Goal: Task Accomplishment & Management: Manage account settings

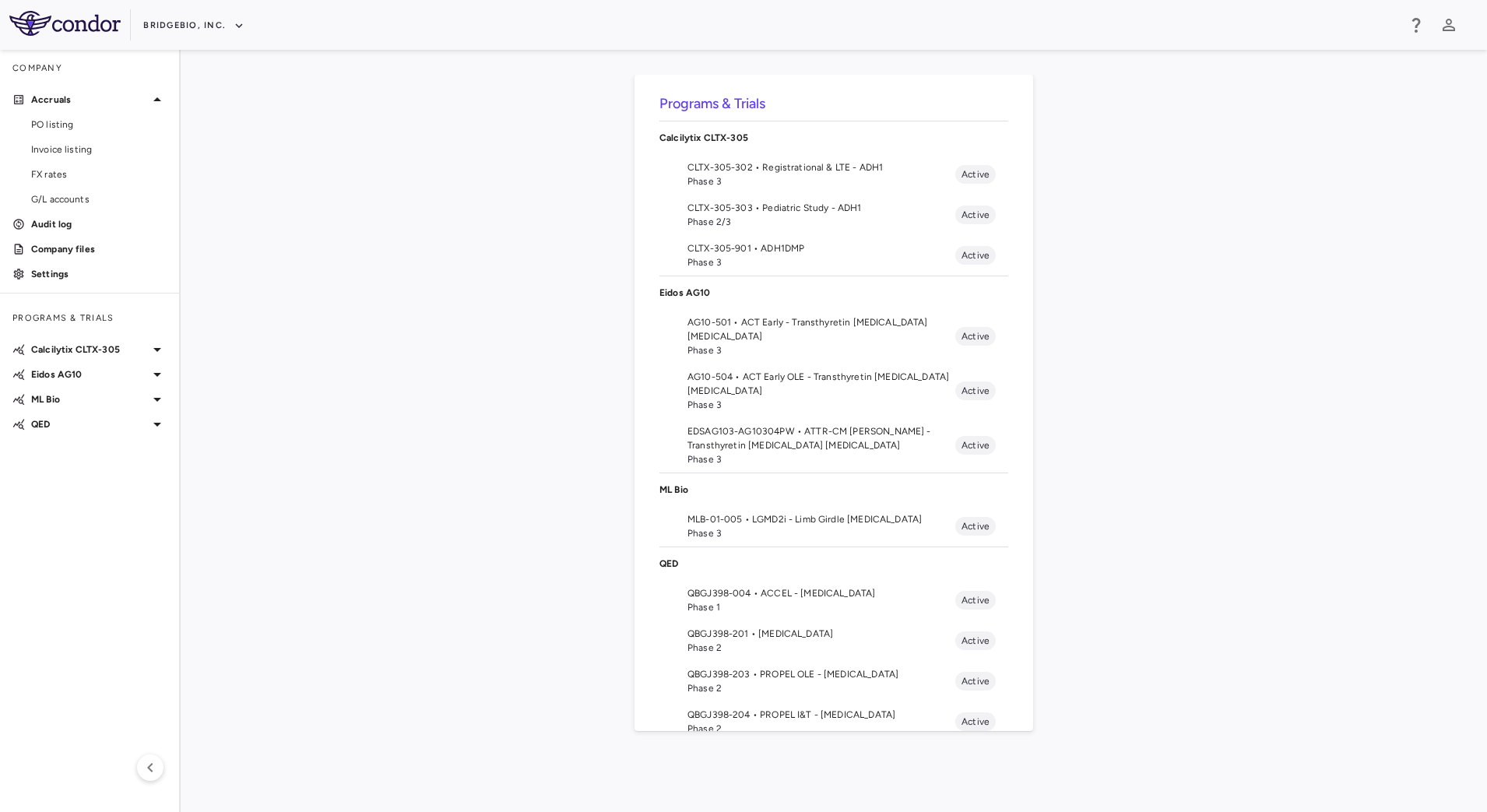
click at [296, 379] on div "Programs & Trials Calcilytix CLTX-305 CLTX-305-302 • Registrational & LTE - ADH…" at bounding box center [834, 431] width 1257 height 713
click at [147, 422] on p "QED" at bounding box center [90, 424] width 116 height 14
click at [483, 451] on div "Programs & Trials Calcilytix CLTX-305 CLTX-305-302 • Registrational & LTE - ADH…" at bounding box center [834, 431] width 1257 height 713
click at [805, 523] on span "MLB-01-005 • LGMD2i - Limb Girdle [MEDICAL_DATA]" at bounding box center [821, 519] width 268 height 14
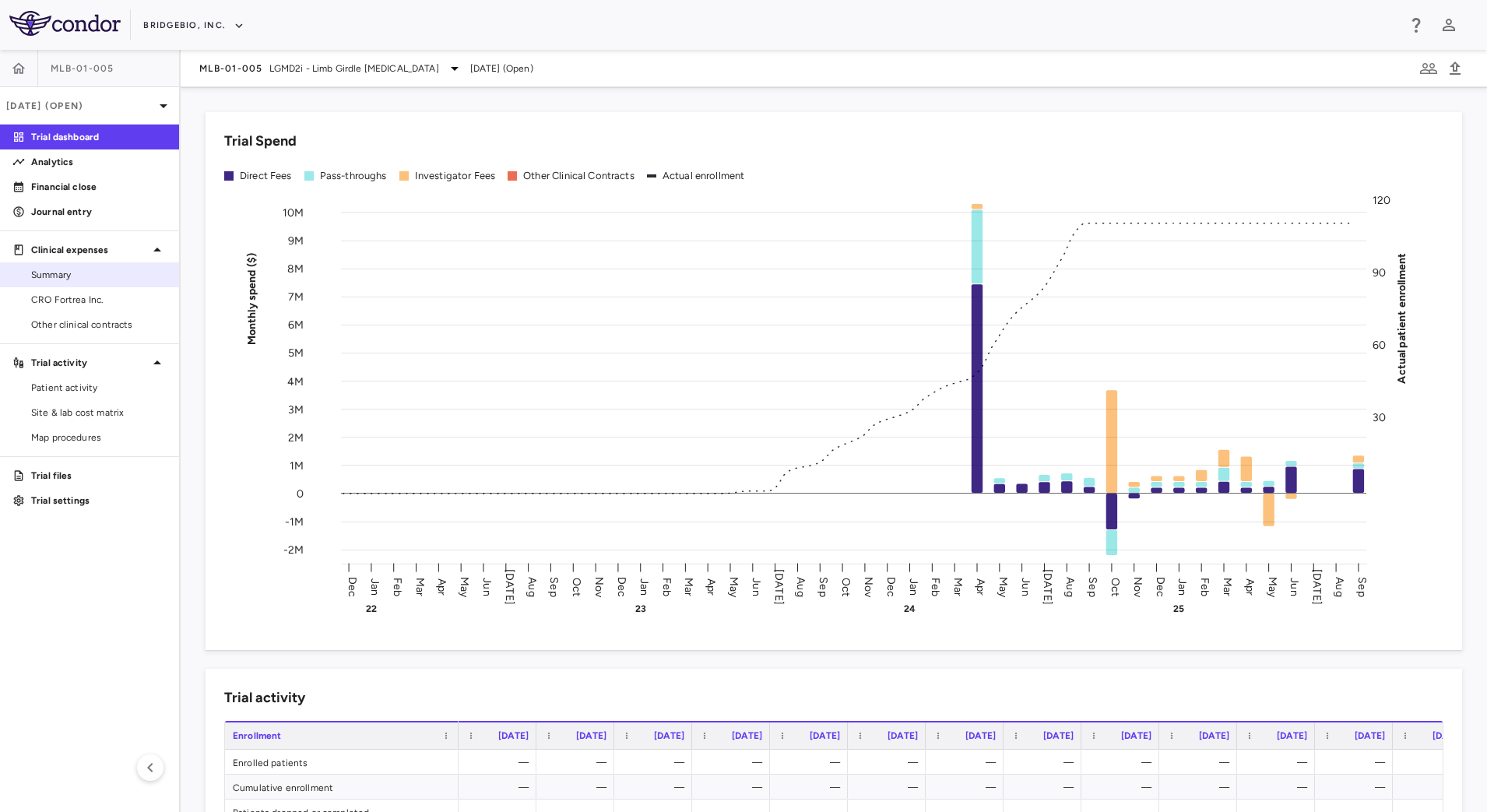
drag, startPoint x: 92, startPoint y: 291, endPoint x: 147, endPoint y: 281, distance: 55.9
click at [92, 291] on link "CRO Fortrea Inc." at bounding box center [90, 300] width 179 height 23
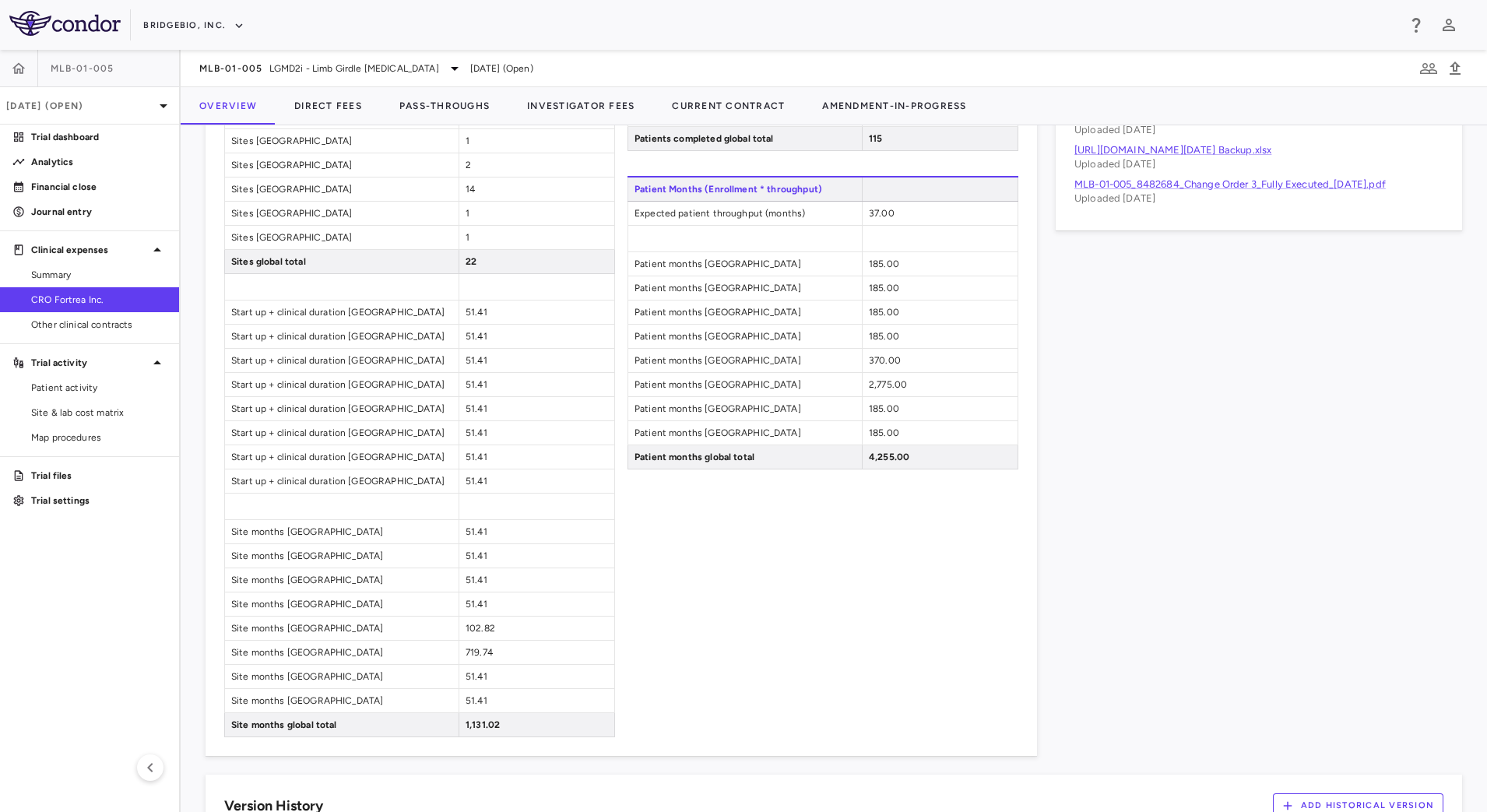
scroll to position [1182, 0]
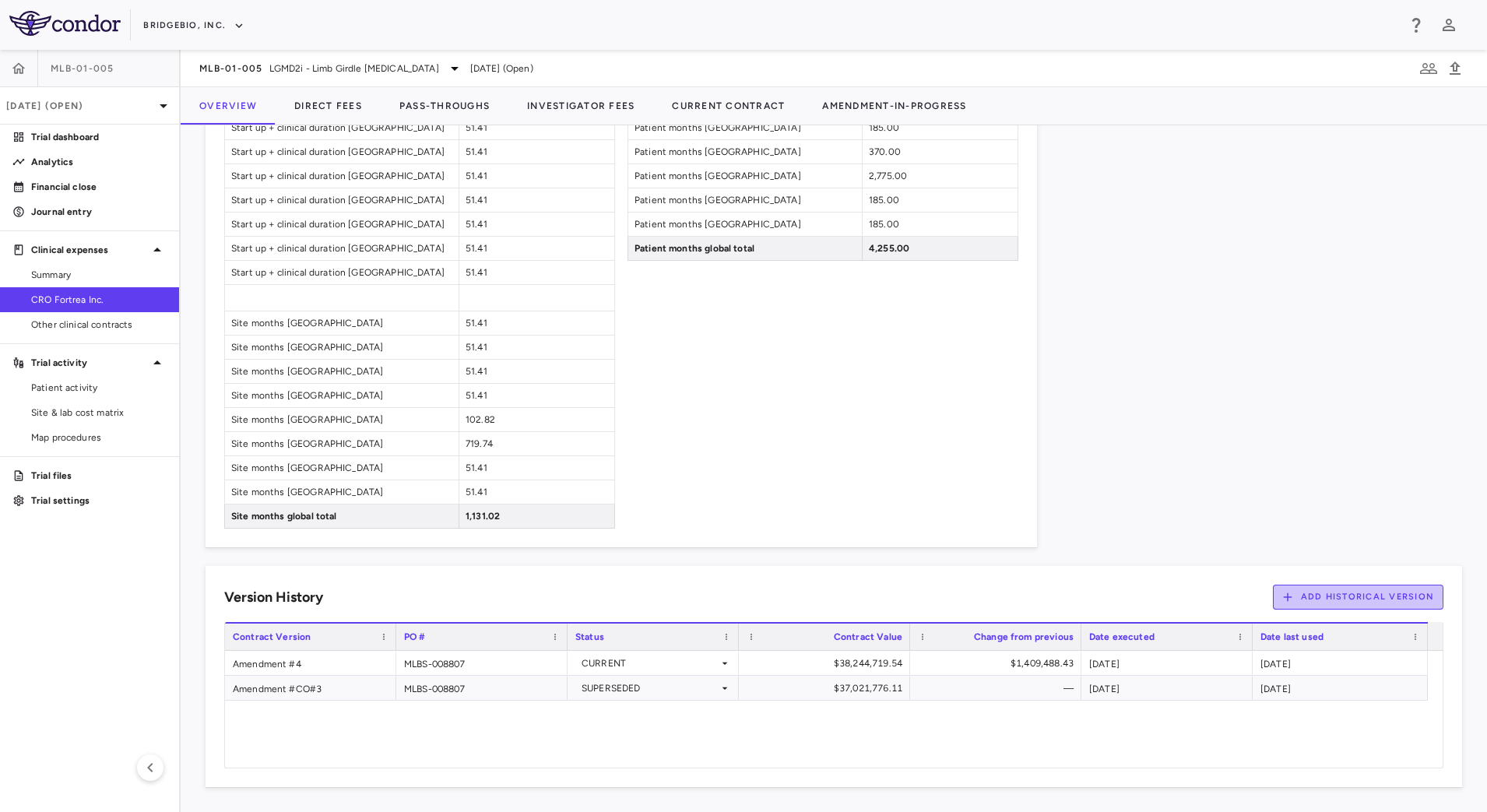
click at [1281, 595] on icon "button" at bounding box center [1288, 597] width 14 height 14
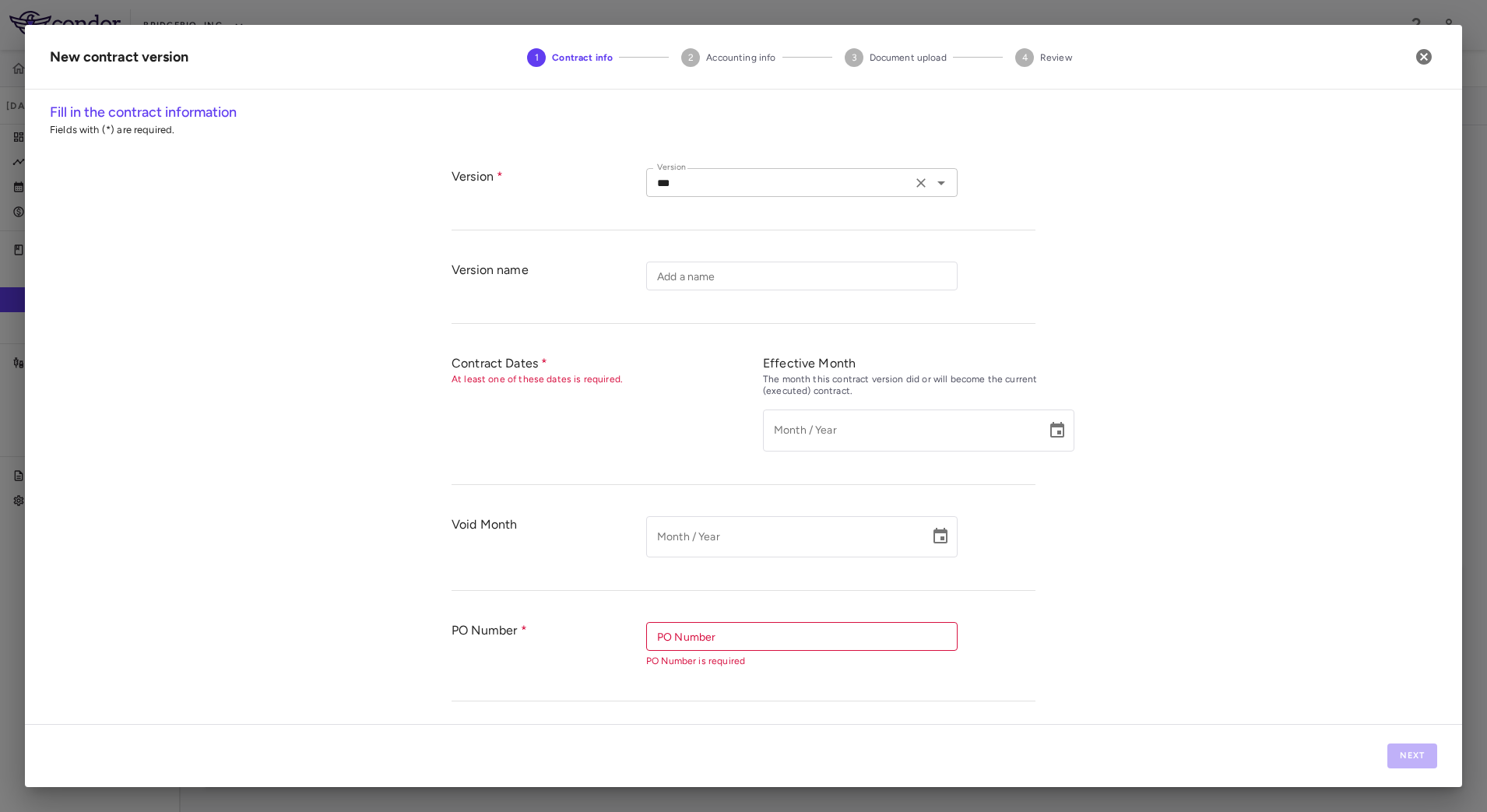
click at [940, 183] on icon "Open" at bounding box center [941, 183] width 19 height 19
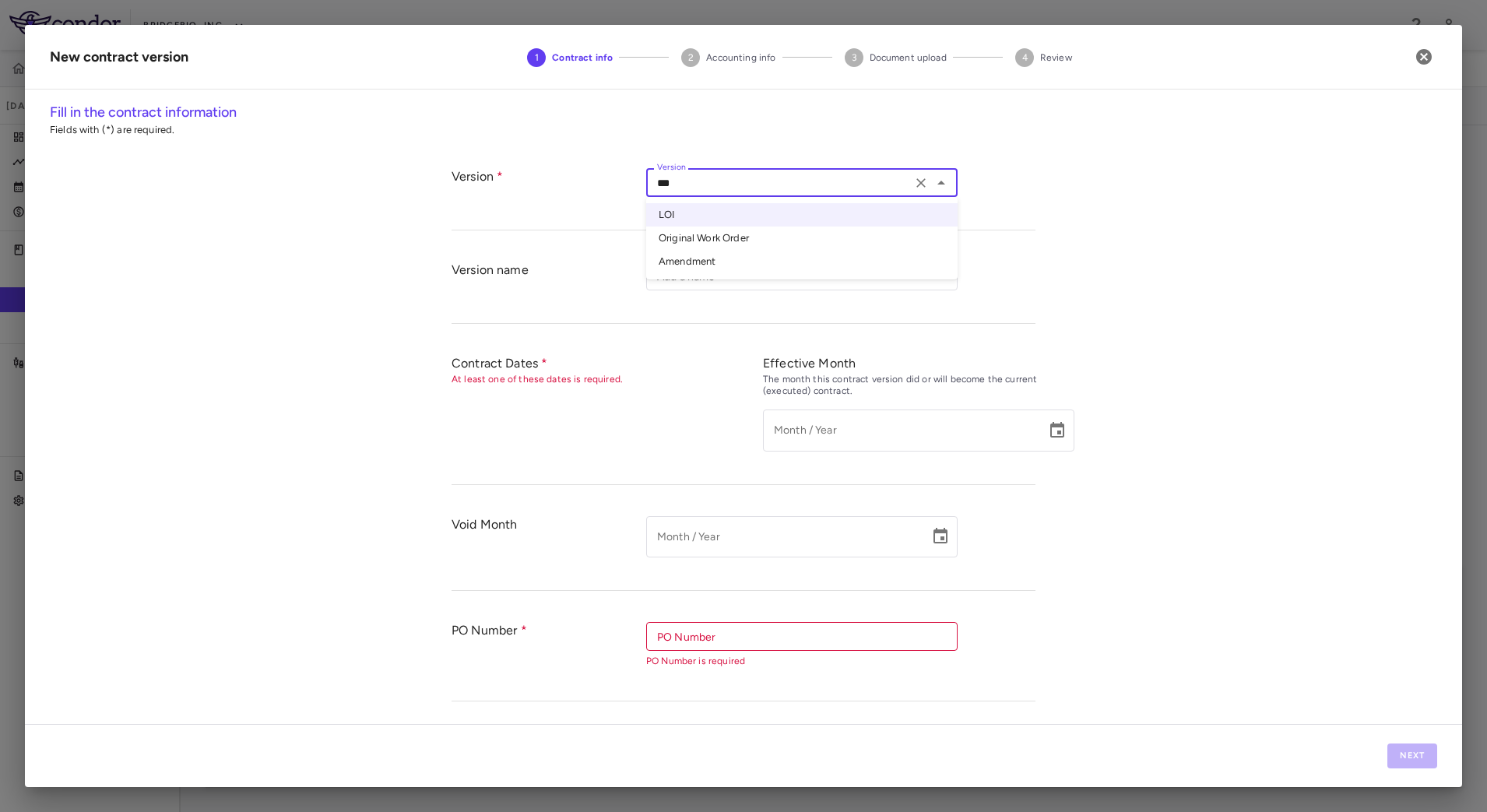
click at [798, 236] on li "Original Work Order" at bounding box center [802, 238] width 312 height 23
click at [683, 278] on input "Add a name" at bounding box center [802, 276] width 312 height 29
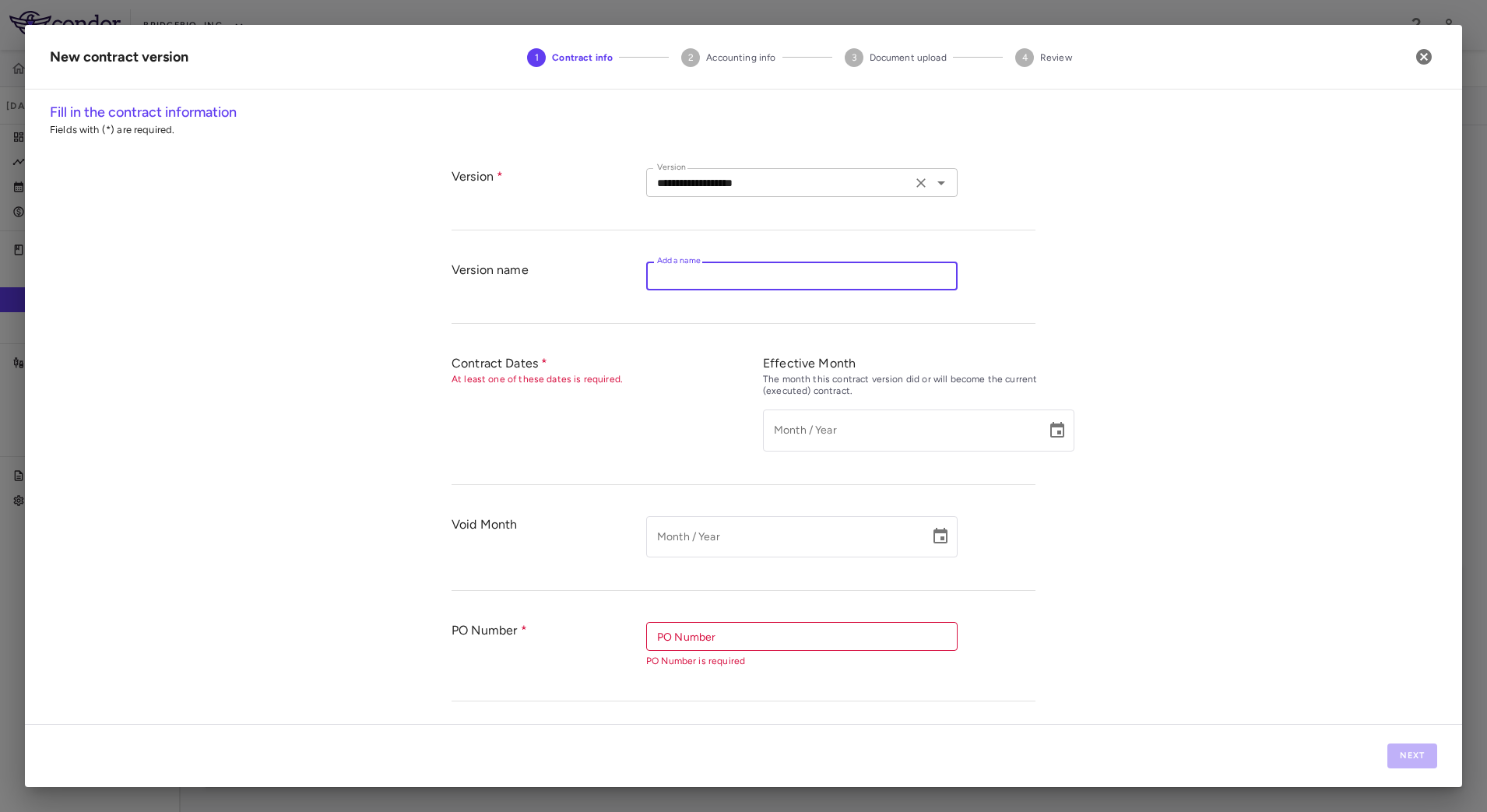
click at [942, 182] on icon "Open" at bounding box center [941, 183] width 19 height 19
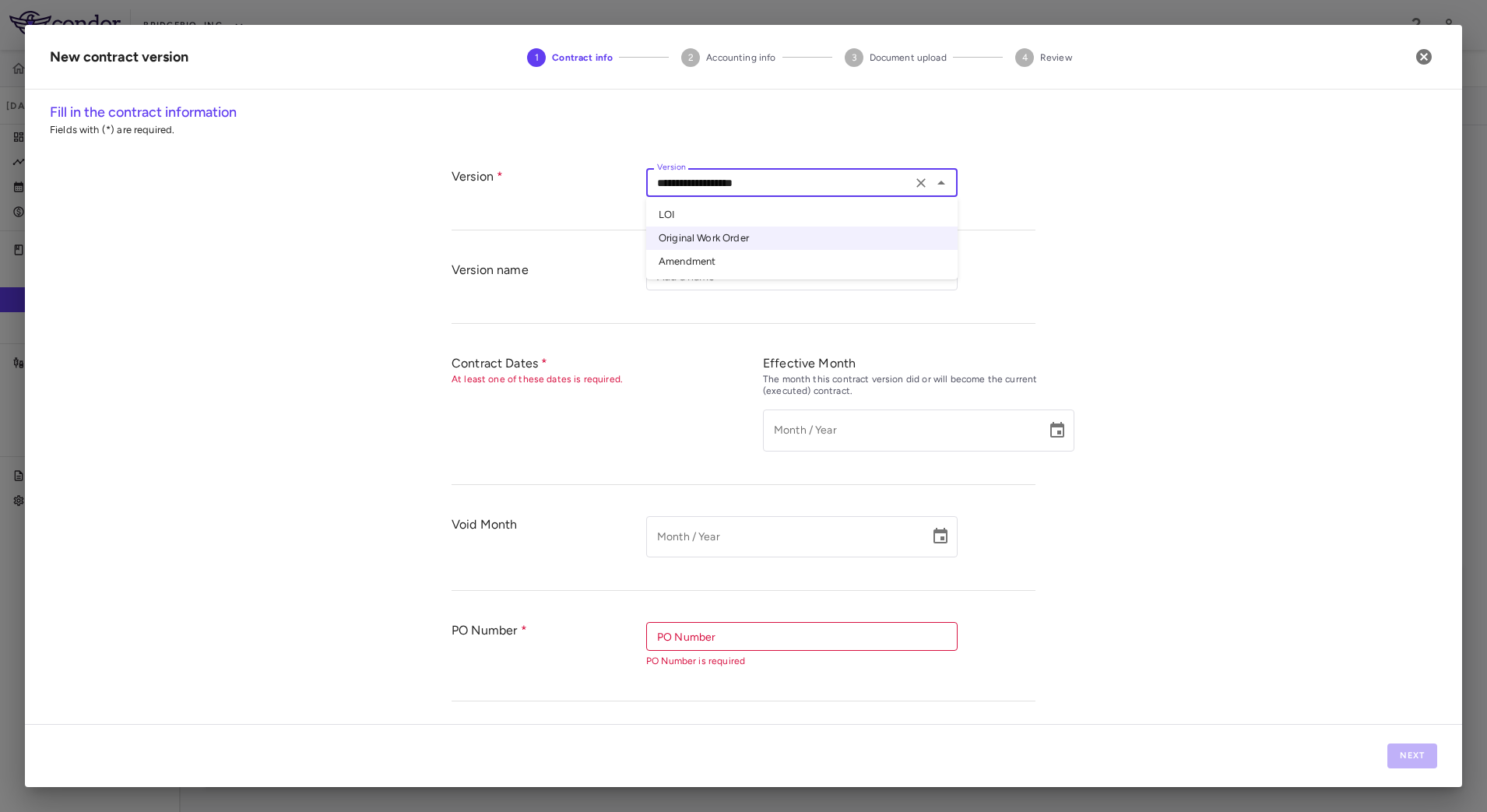
click at [729, 263] on li "Amendment" at bounding box center [802, 261] width 312 height 23
type input "*********"
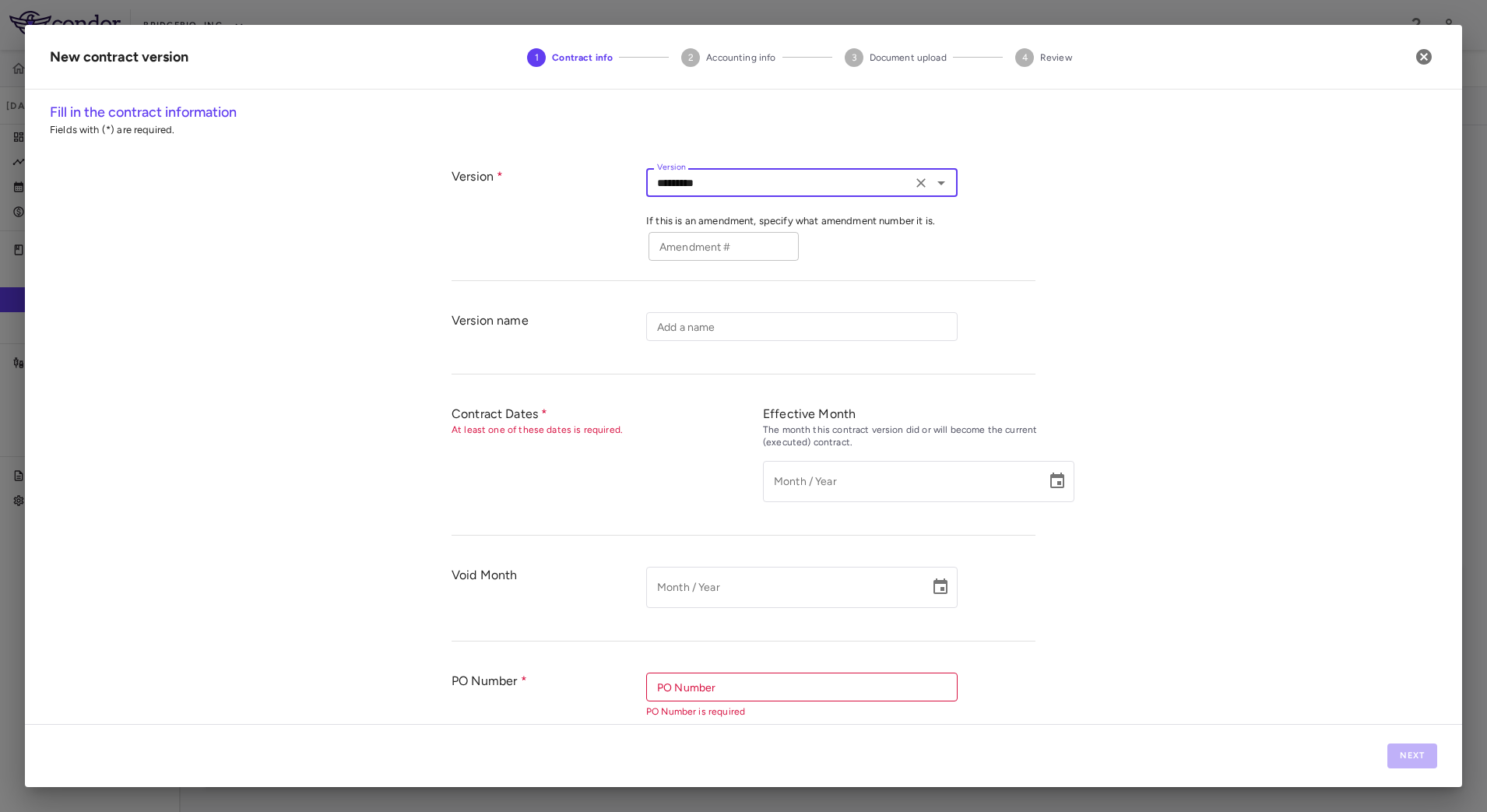
click at [714, 244] on input "Amendment #" at bounding box center [723, 246] width 150 height 29
type input "*"
click at [1040, 396] on div "**********" at bounding box center [744, 413] width 1438 height 622
click at [1058, 491] on button "Choose date" at bounding box center [1057, 481] width 31 height 31
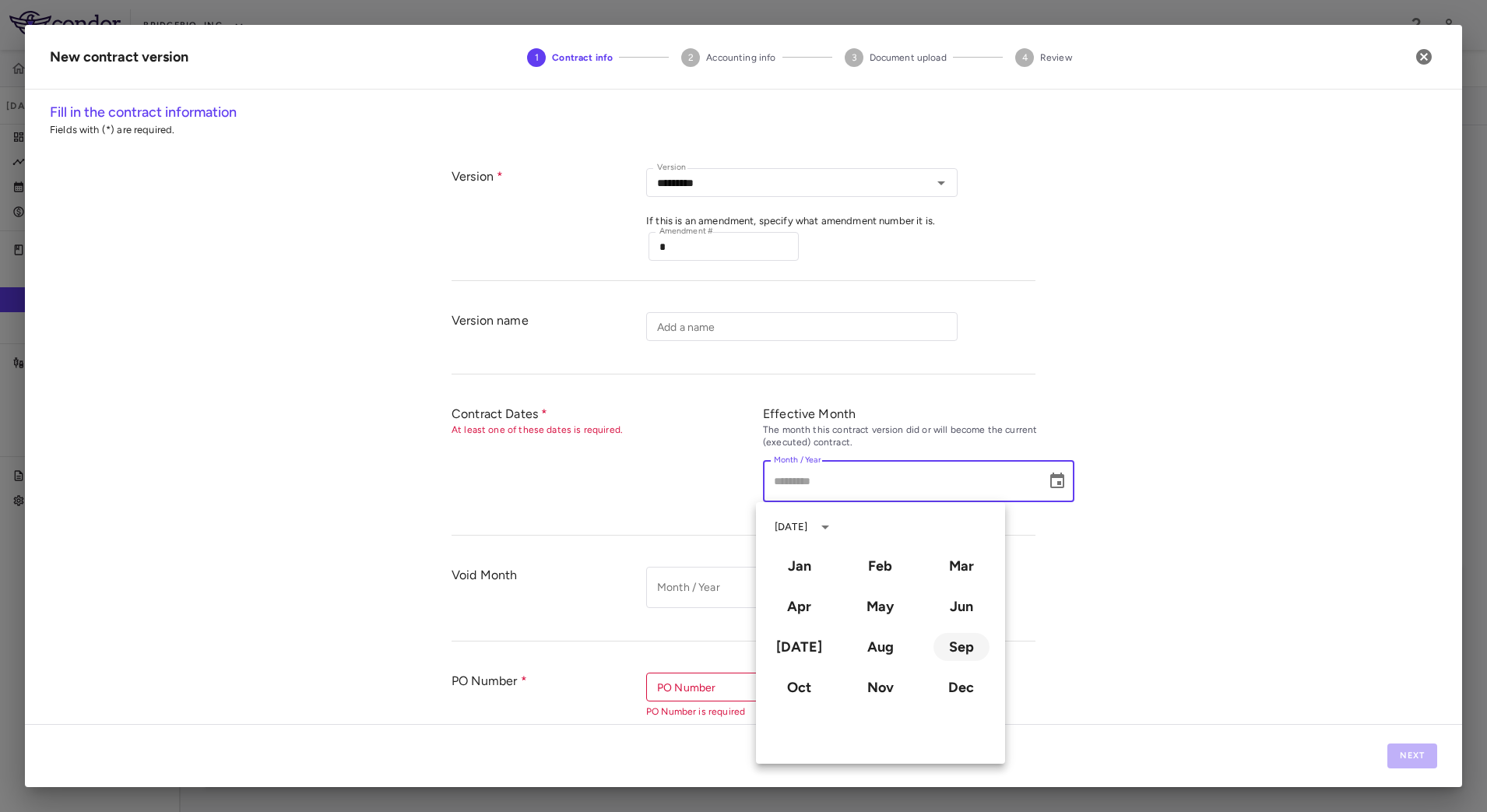
click at [949, 643] on button "Sep" at bounding box center [961, 646] width 56 height 28
type input "**********"
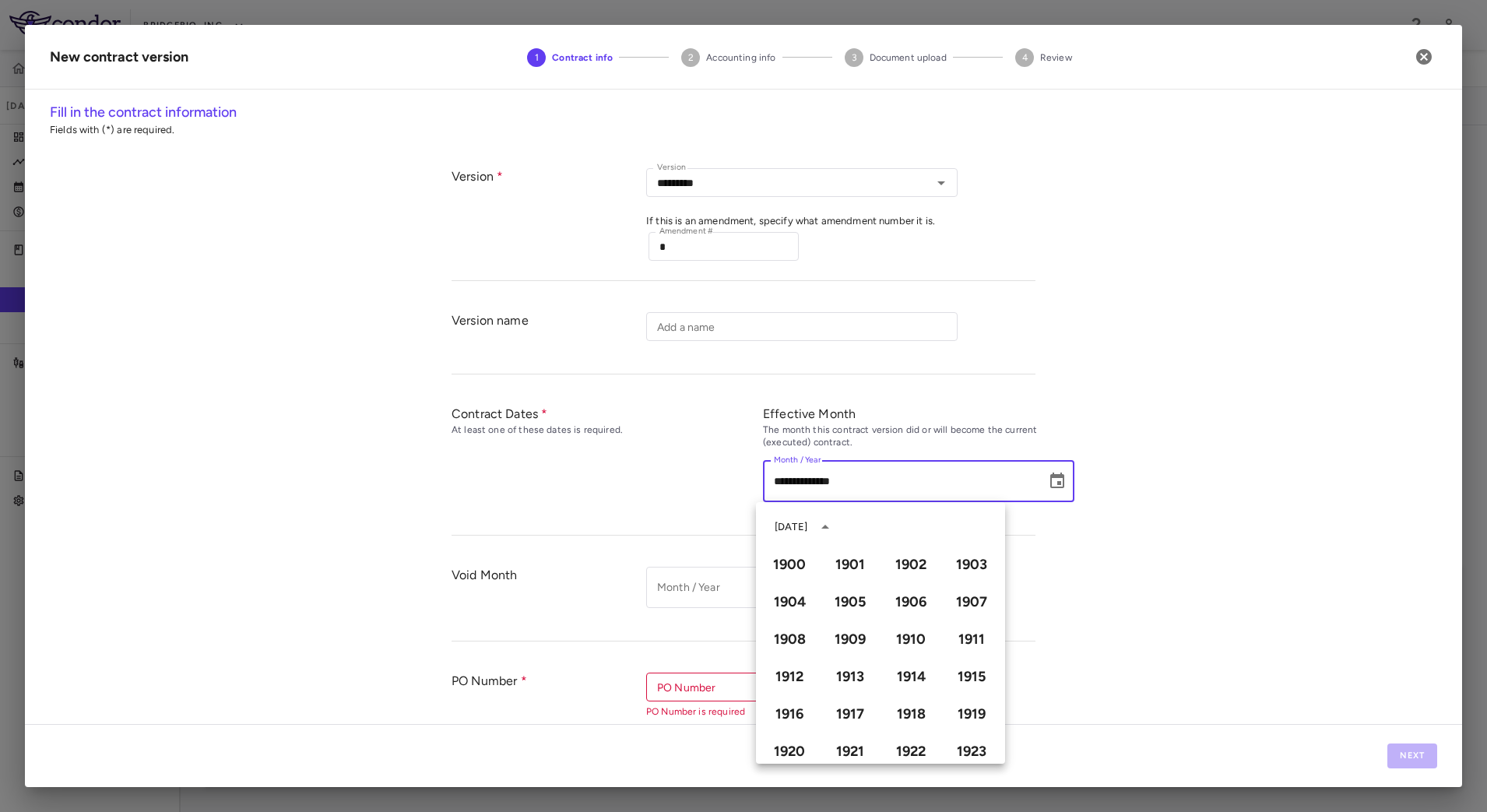
scroll to position [1068, 0]
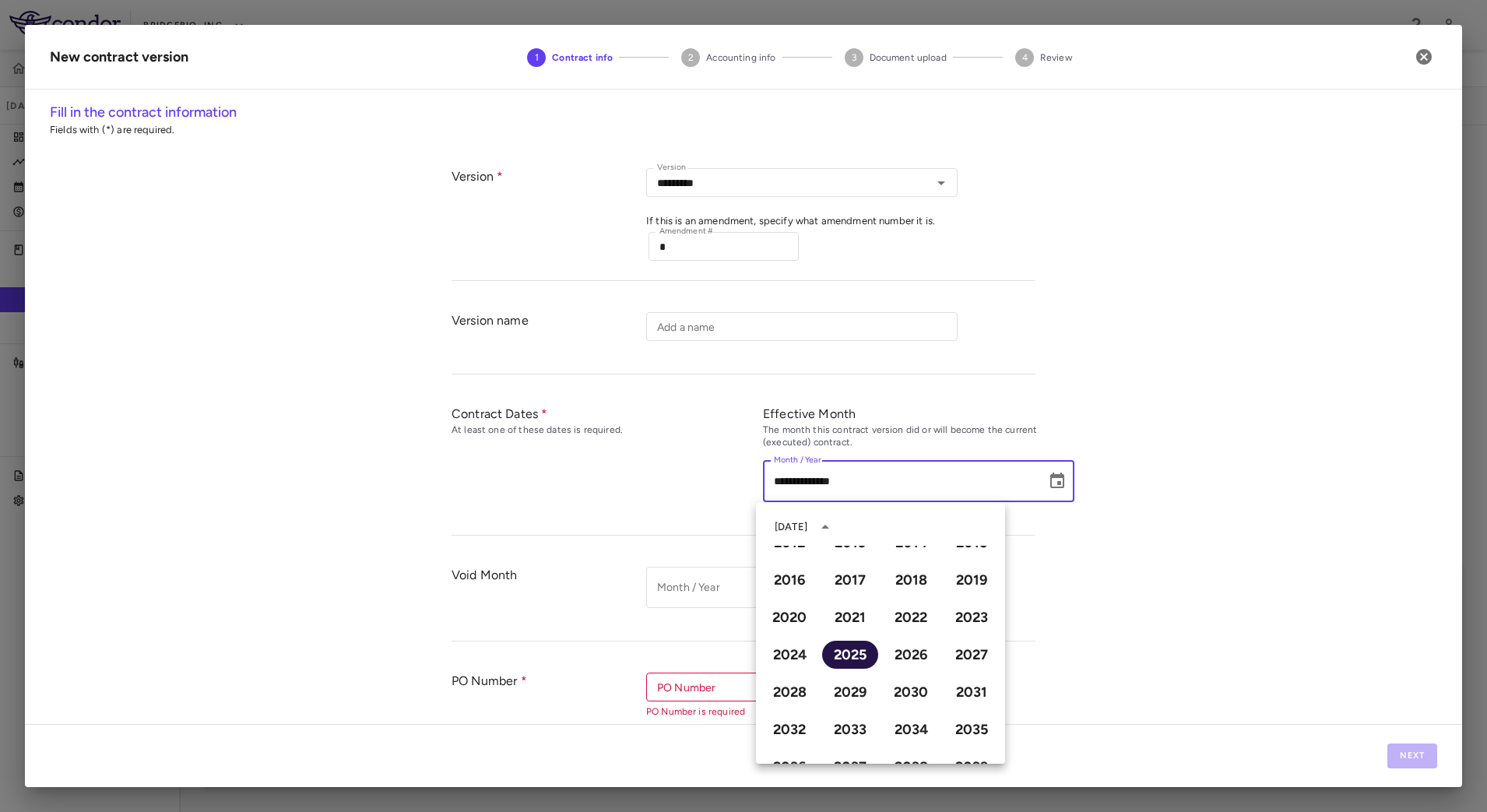
click at [847, 650] on button "2025" at bounding box center [850, 654] width 56 height 28
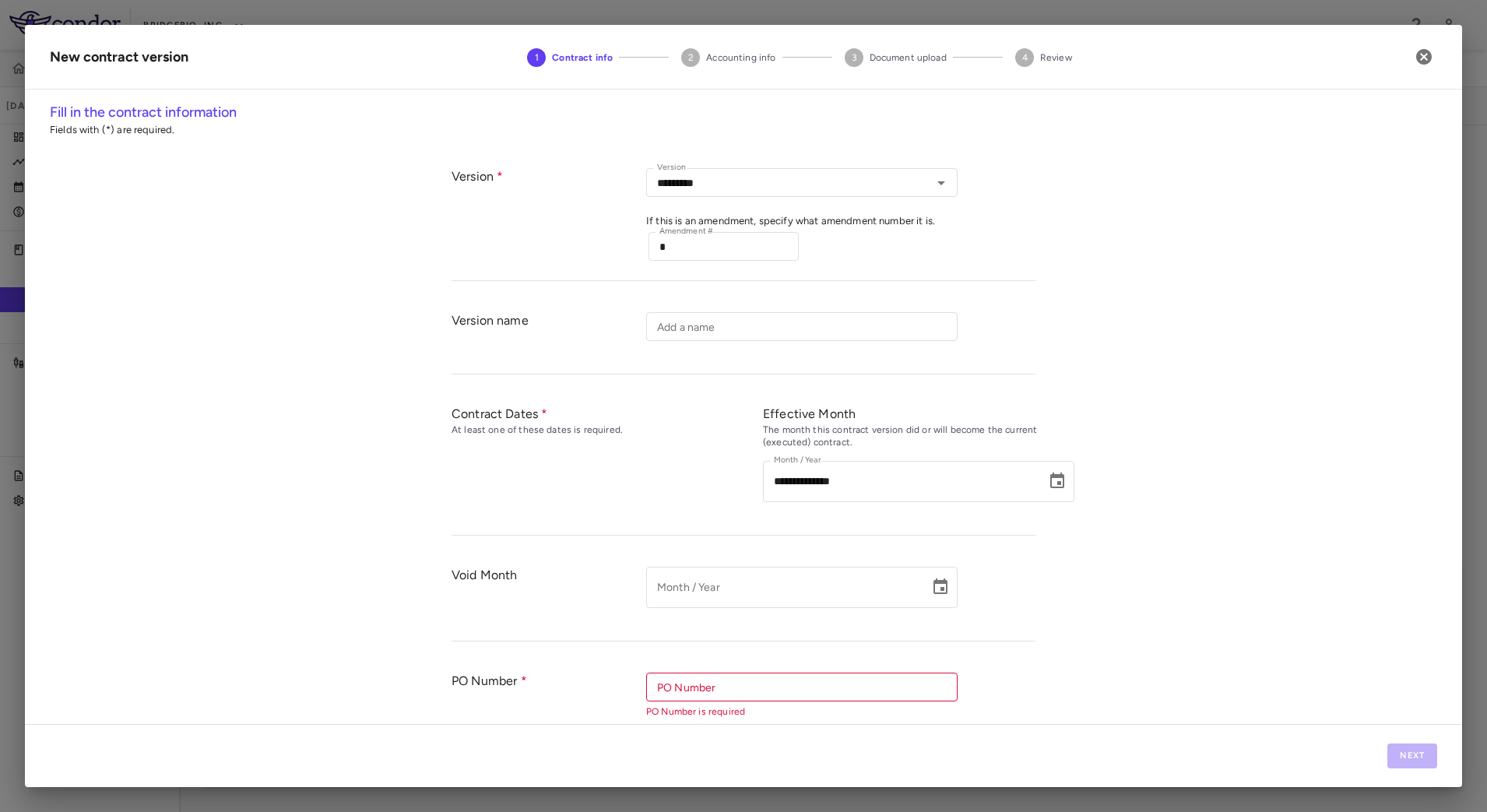
click at [1032, 601] on div "**********" at bounding box center [744, 413] width 1438 height 622
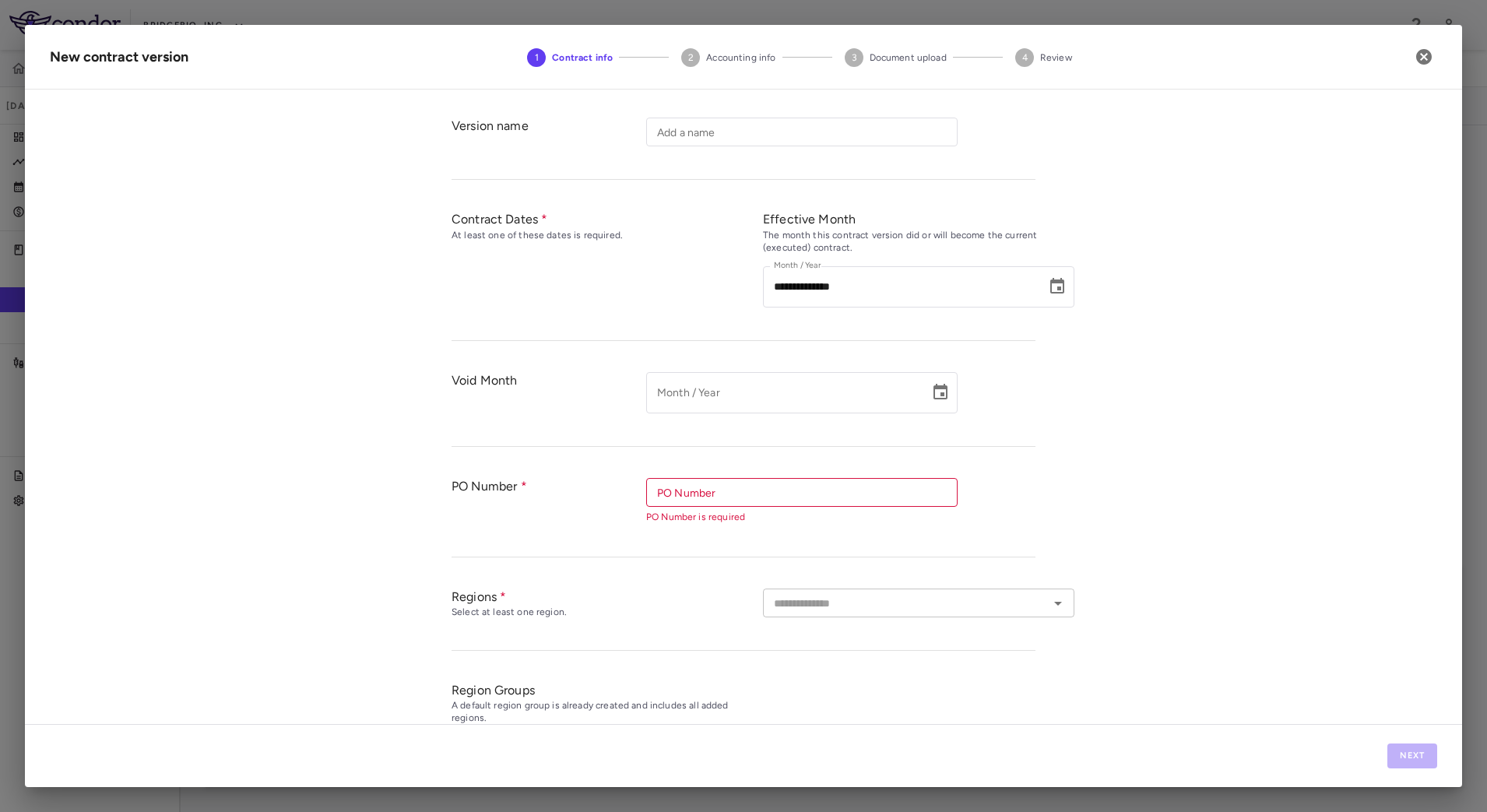
scroll to position [292, 0]
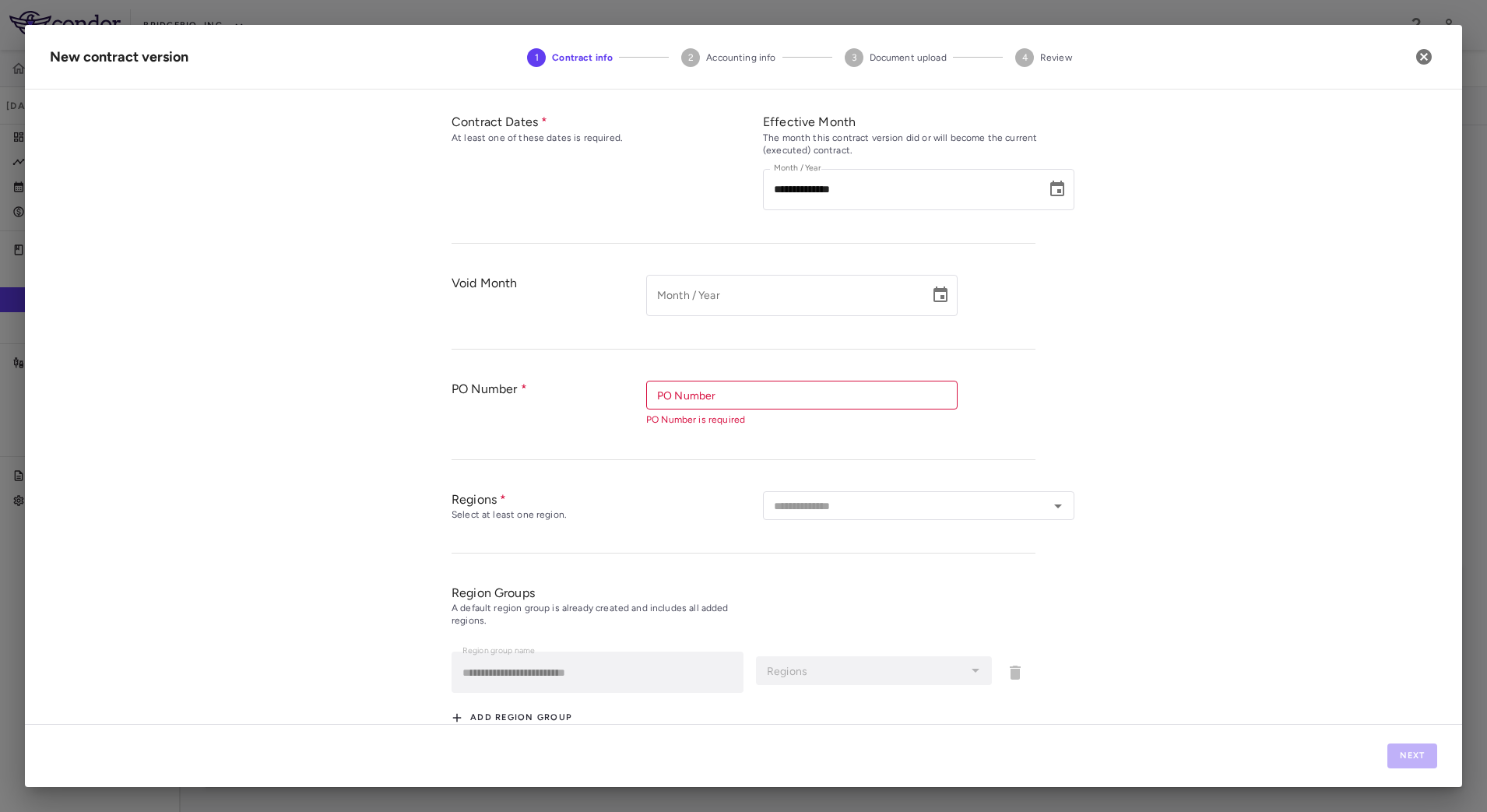
click at [708, 400] on input "PO Number" at bounding box center [800, 396] width 300 height 20
click at [696, 425] on li "MLBS-008807" at bounding box center [802, 427] width 312 height 23
type input "**********"
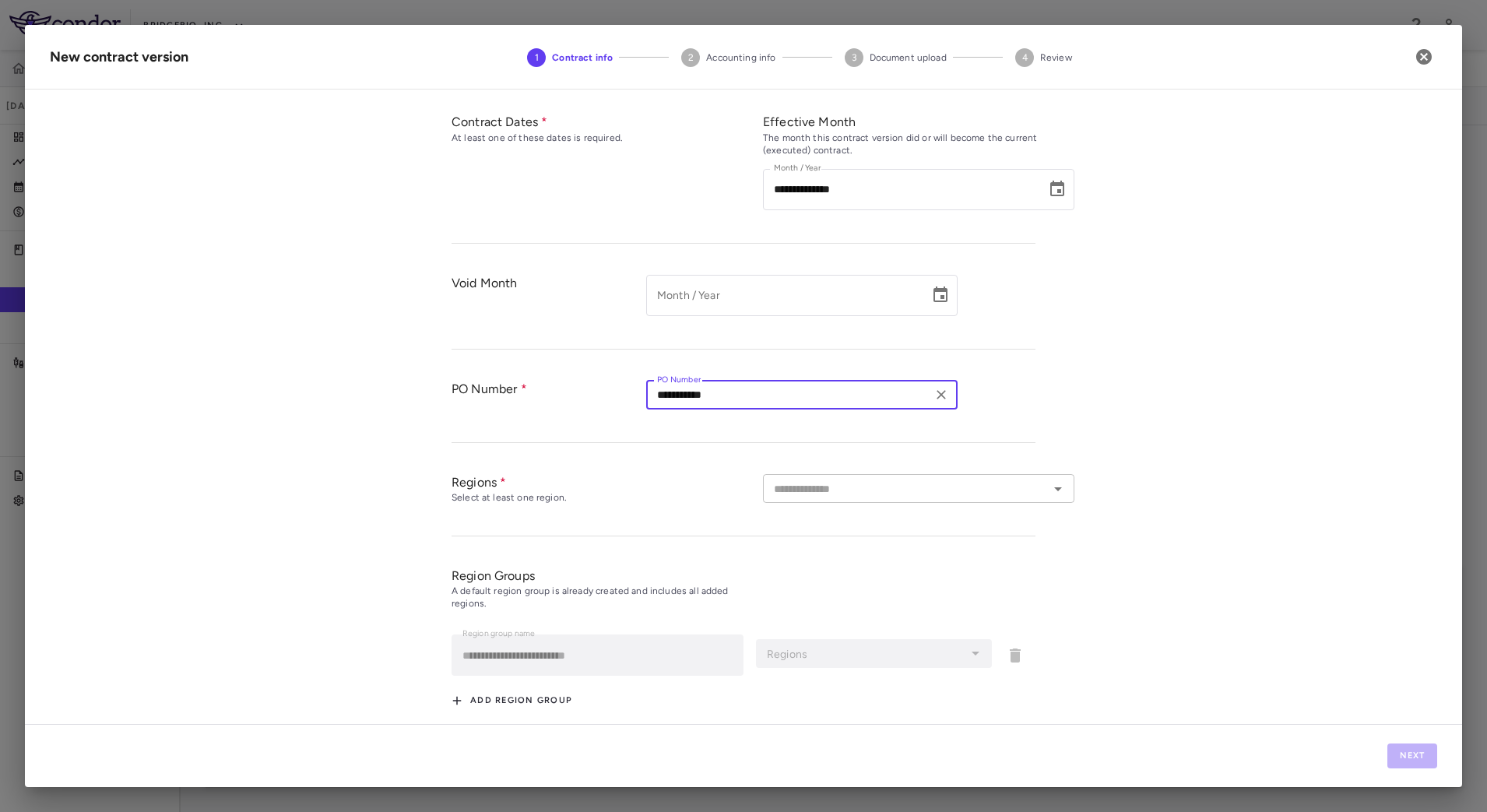
click at [808, 482] on input "text" at bounding box center [906, 489] width 277 height 20
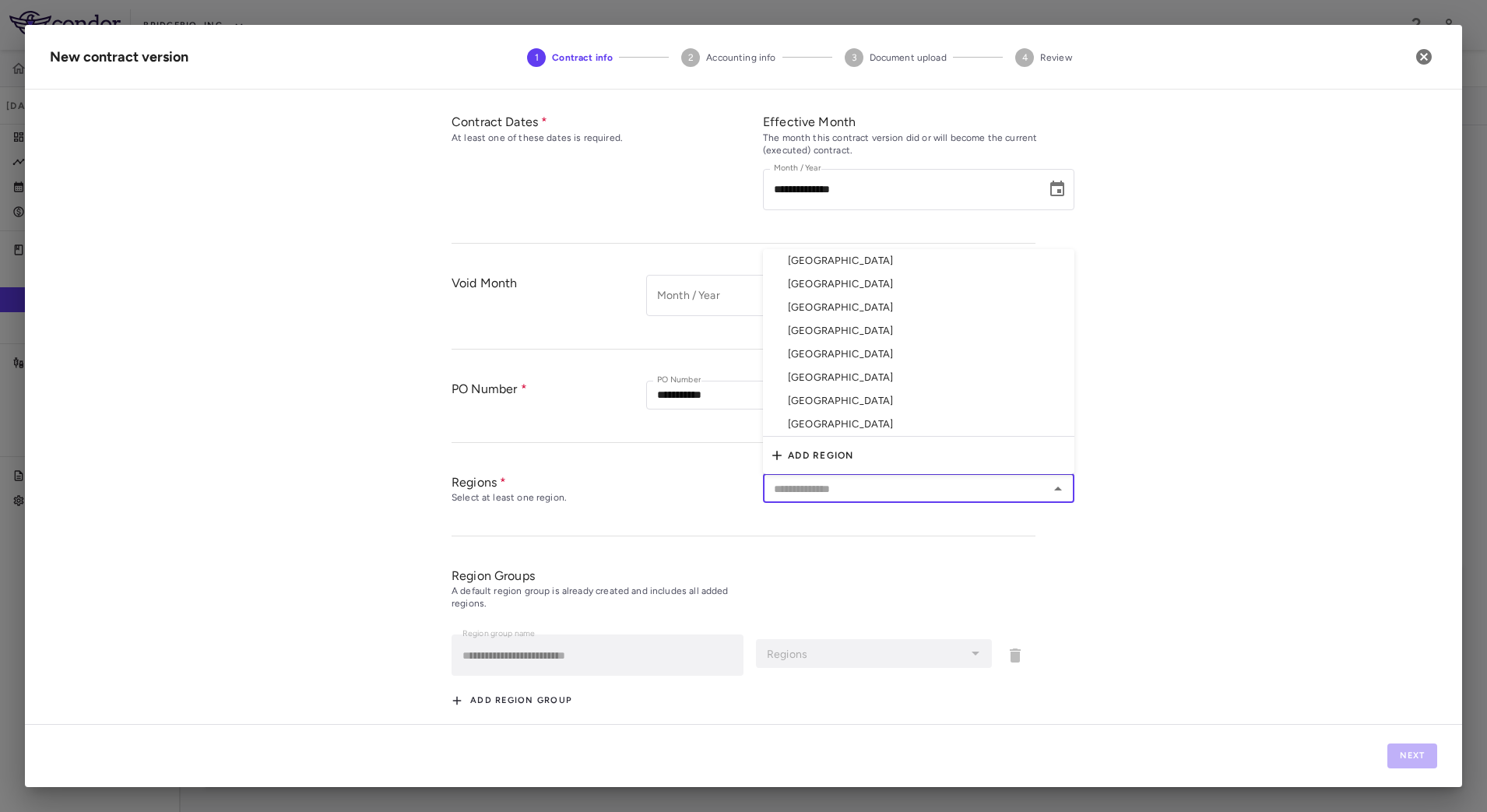
click at [821, 262] on li "[GEOGRAPHIC_DATA]" at bounding box center [919, 261] width 312 height 23
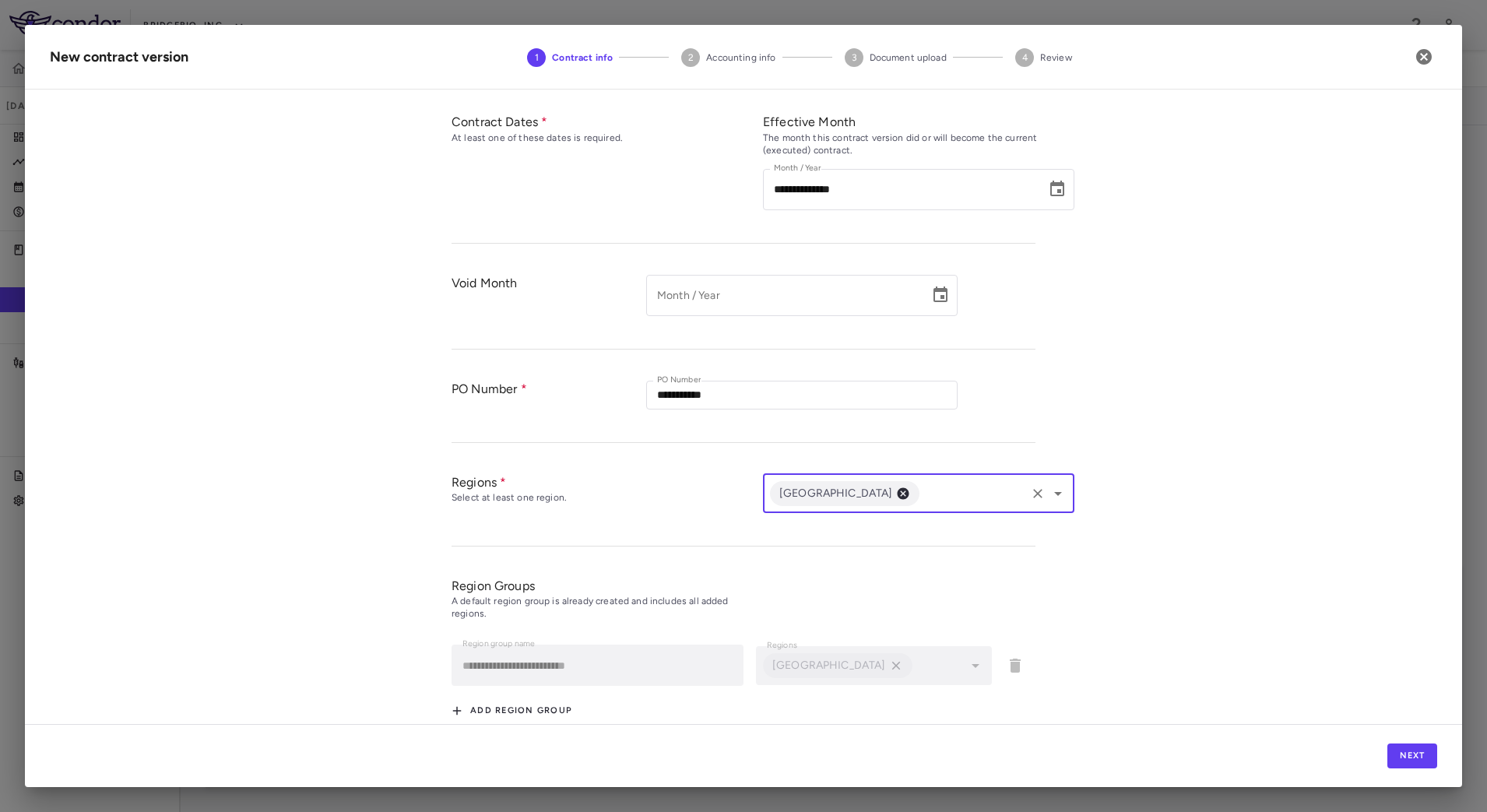
click at [922, 497] on input "text" at bounding box center [973, 493] width 102 height 20
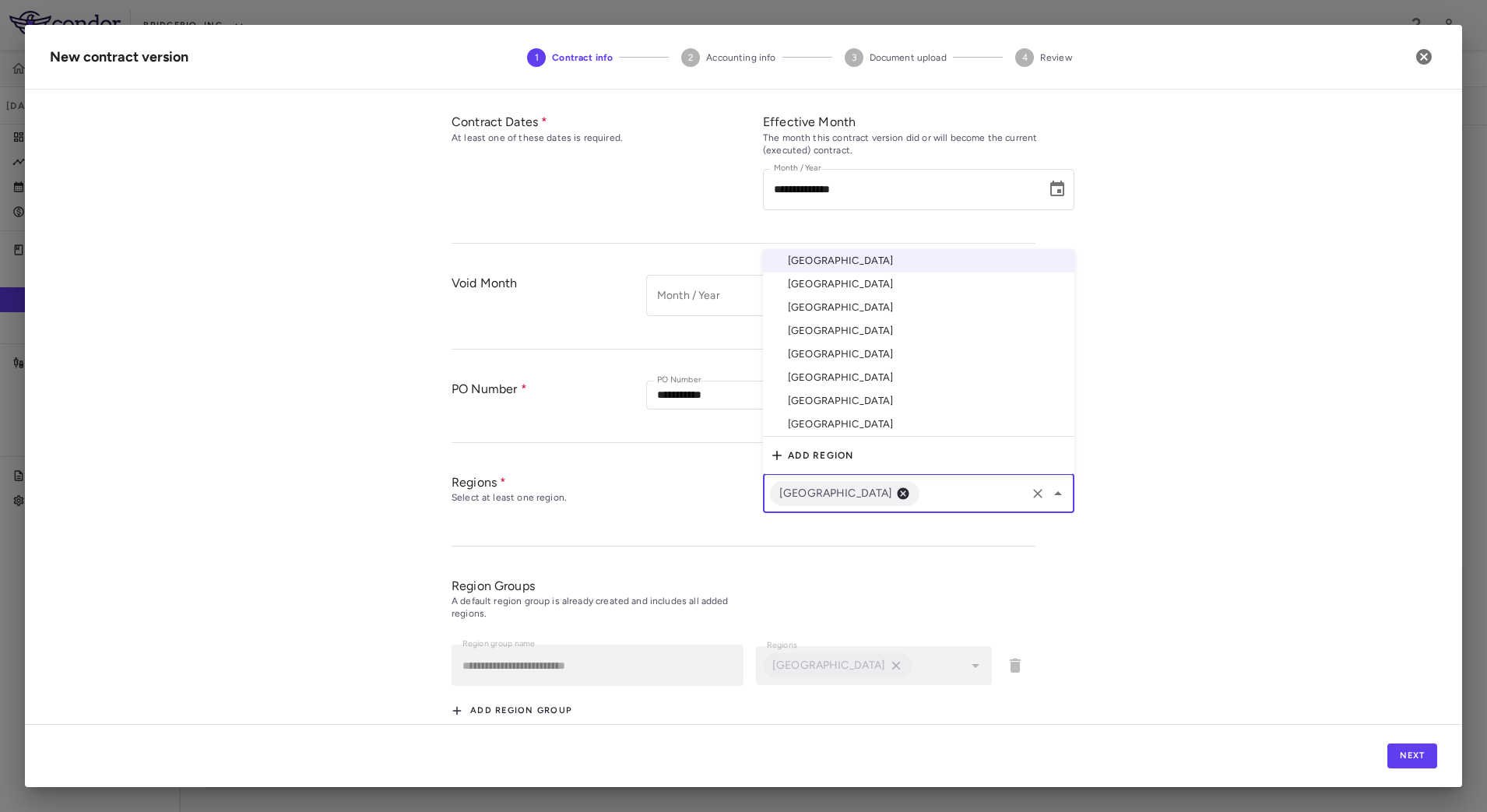
click at [846, 283] on li "[GEOGRAPHIC_DATA]" at bounding box center [919, 284] width 312 height 23
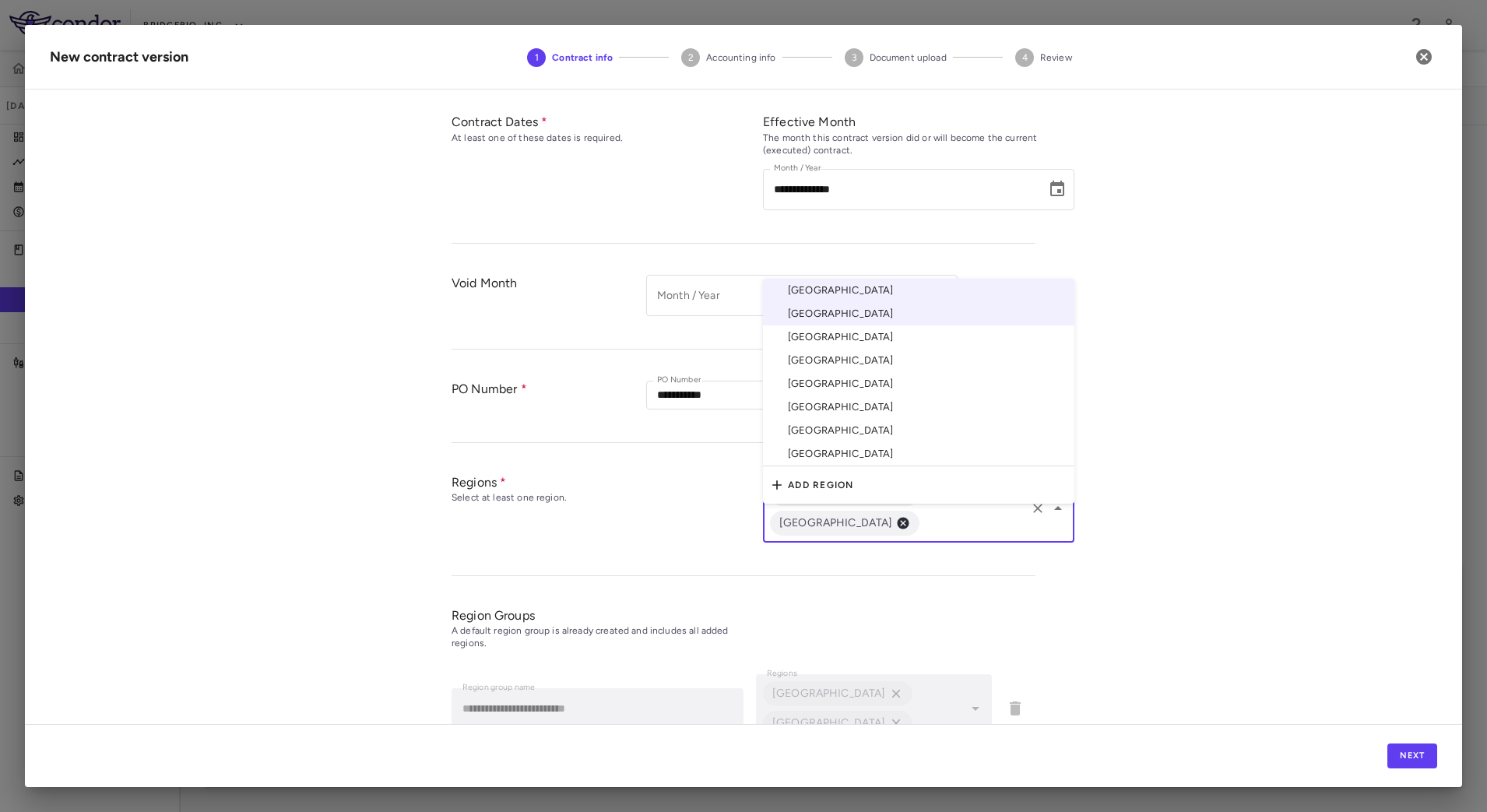
click at [942, 513] on input "text" at bounding box center [973, 523] width 102 height 20
click at [890, 326] on li "[GEOGRAPHIC_DATA]" at bounding box center [919, 338] width 312 height 23
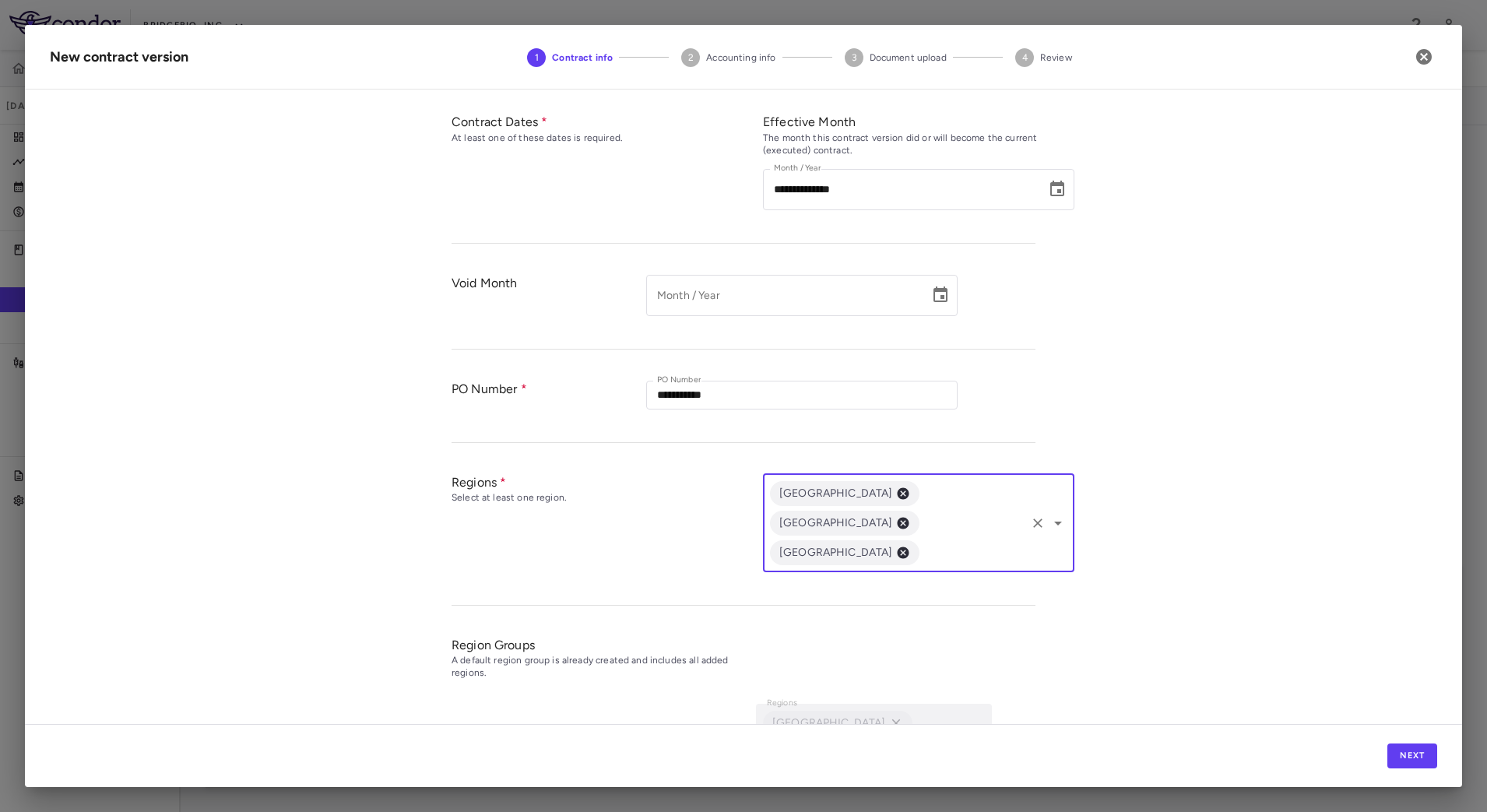
click at [905, 529] on div "[GEOGRAPHIC_DATA] [GEOGRAPHIC_DATA] [GEOGRAPHIC_DATA] ​" at bounding box center [919, 524] width 312 height 98
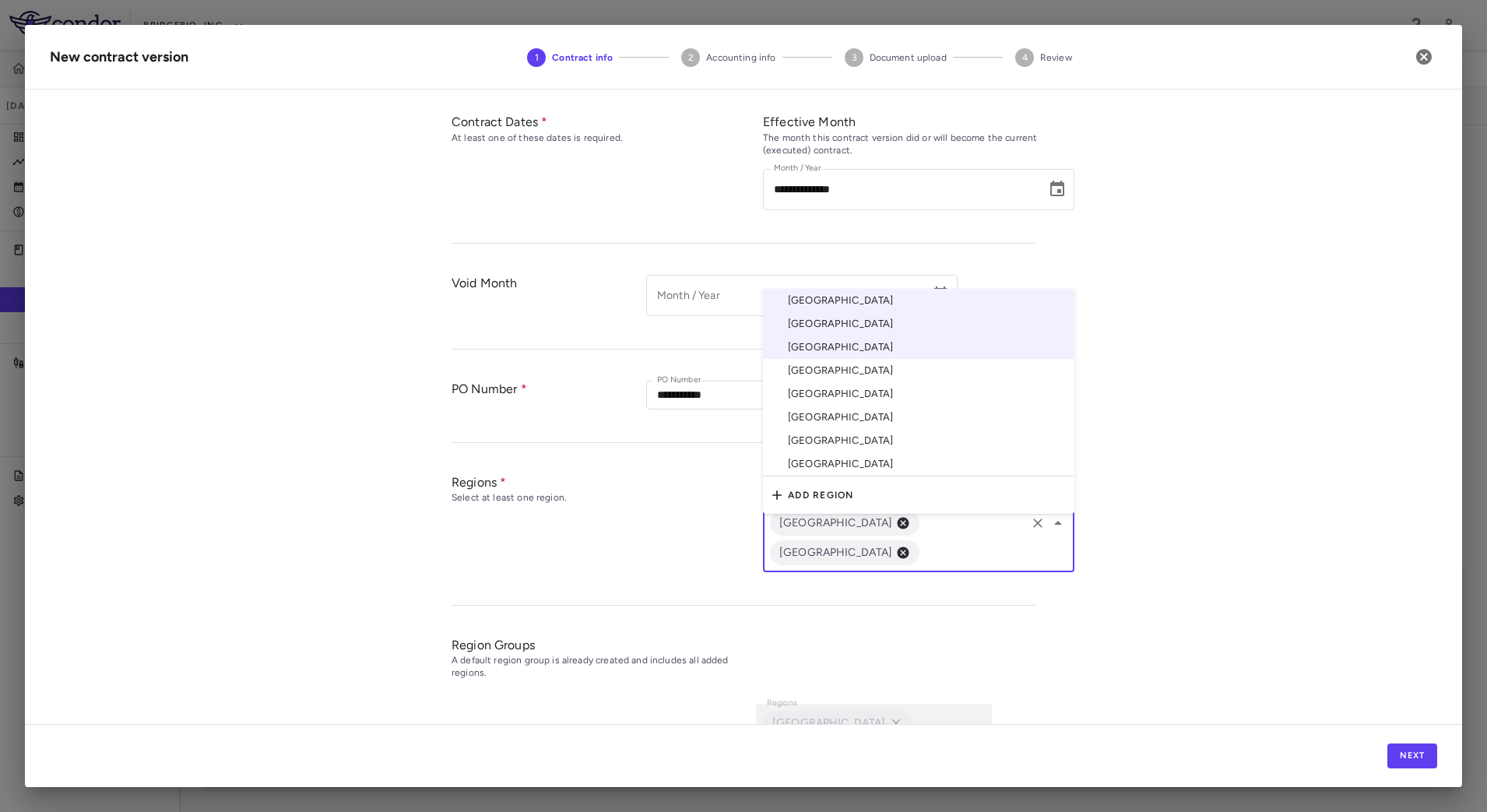
click at [851, 359] on li "[GEOGRAPHIC_DATA]" at bounding box center [919, 371] width 312 height 23
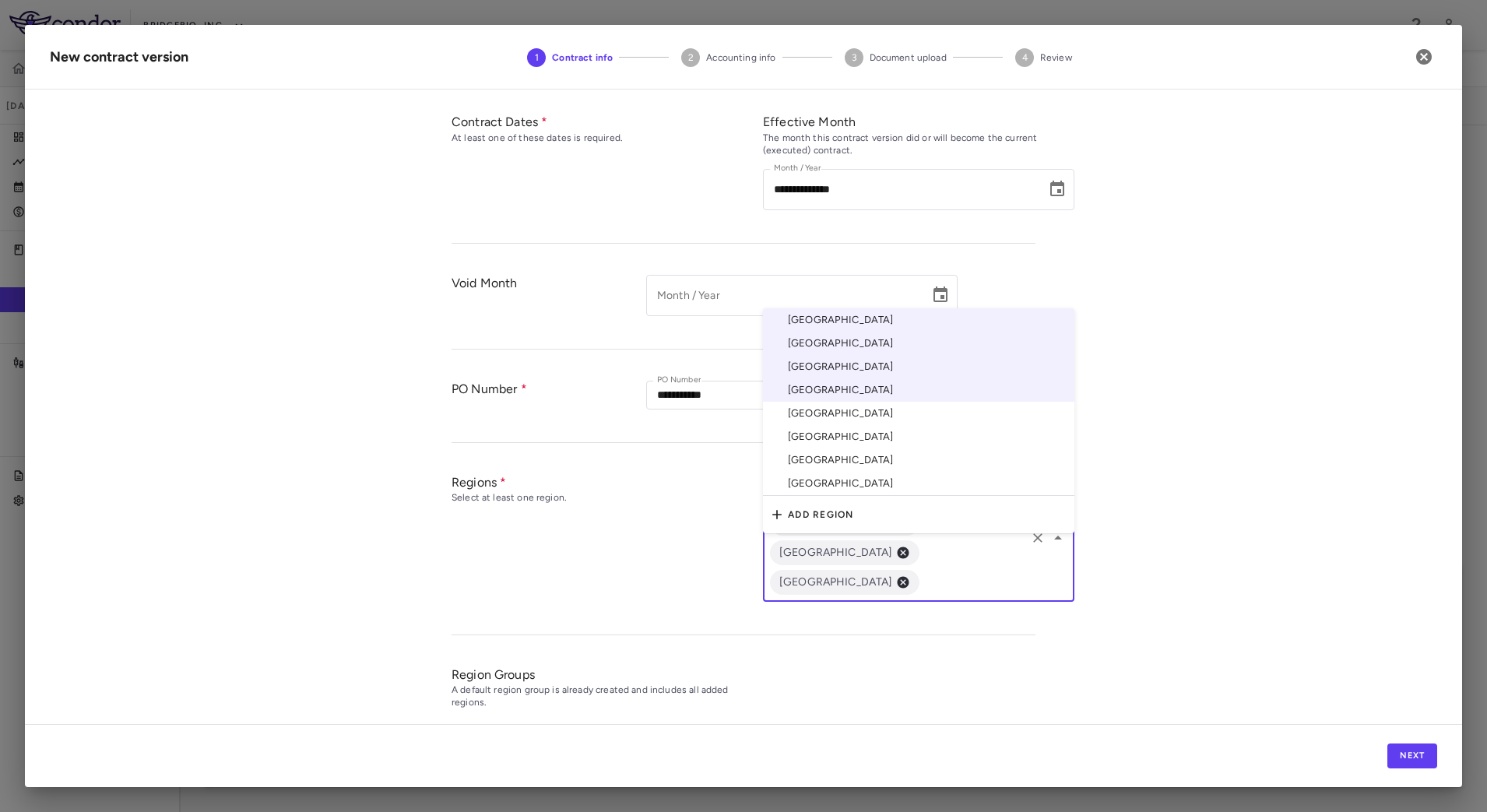
click at [922, 572] on input "text" at bounding box center [973, 582] width 102 height 20
click at [847, 402] on li "[GEOGRAPHIC_DATA]" at bounding box center [919, 414] width 312 height 23
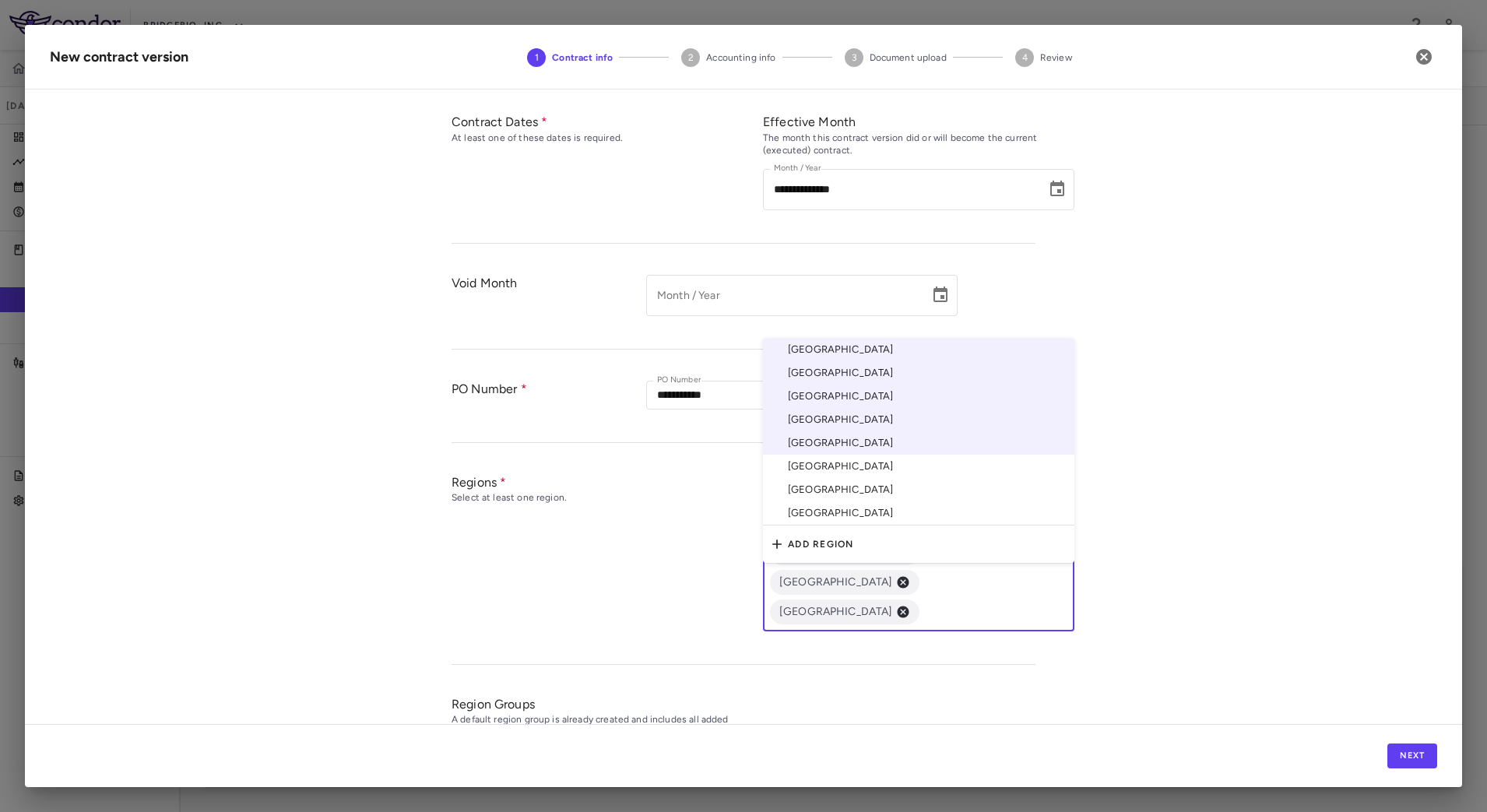
click at [922, 602] on input "text" at bounding box center [973, 611] width 102 height 20
click at [879, 455] on li "[GEOGRAPHIC_DATA]" at bounding box center [919, 466] width 312 height 23
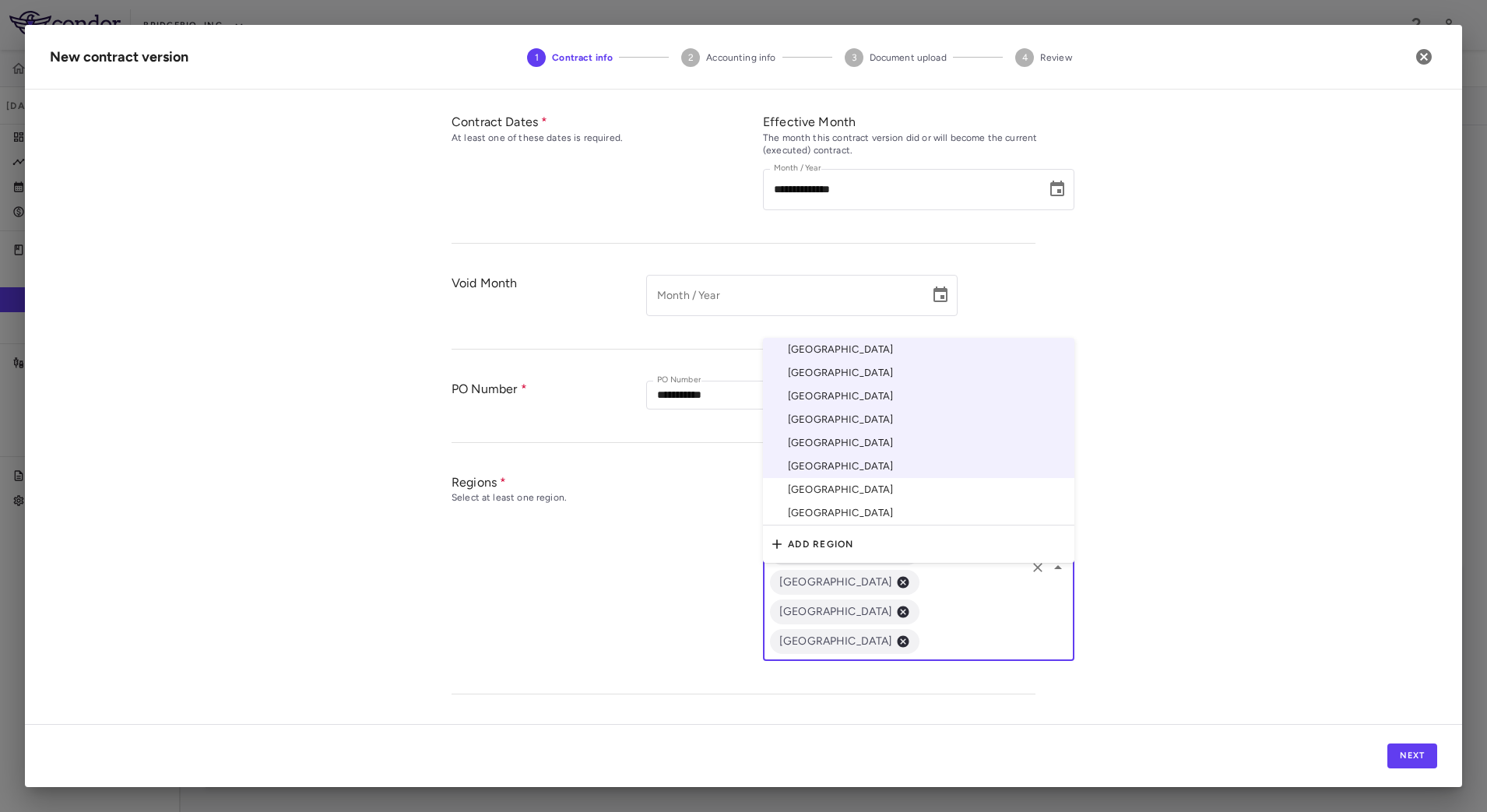
click at [927, 631] on input "text" at bounding box center [973, 641] width 102 height 20
click at [897, 478] on li "[GEOGRAPHIC_DATA]" at bounding box center [919, 490] width 312 height 23
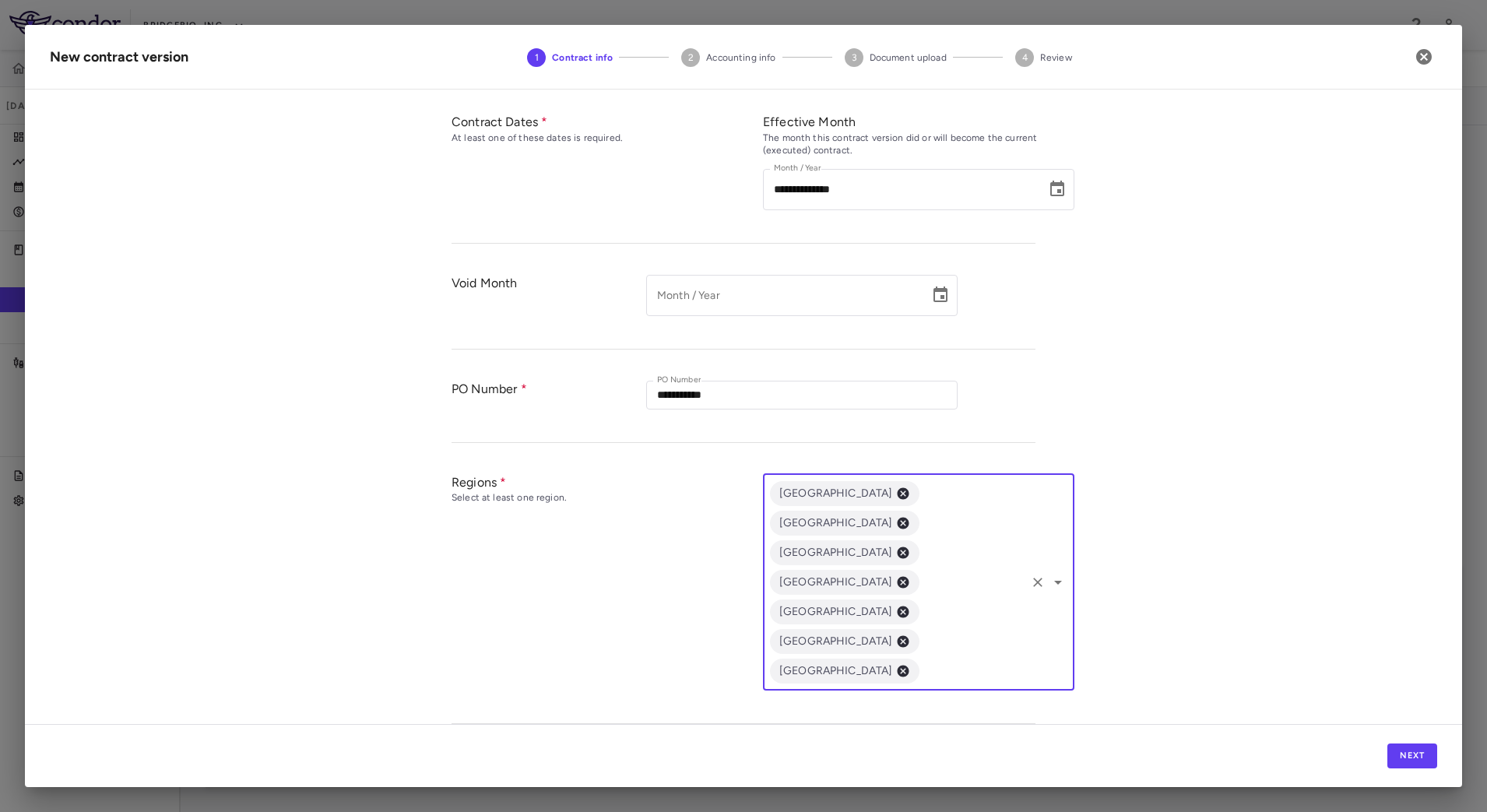
click at [940, 591] on div "[GEOGRAPHIC_DATA] [GEOGRAPHIC_DATA] [GEOGRAPHIC_DATA] [GEOGRAPHIC_DATA] [GEOGRA…" at bounding box center [919, 583] width 312 height 217
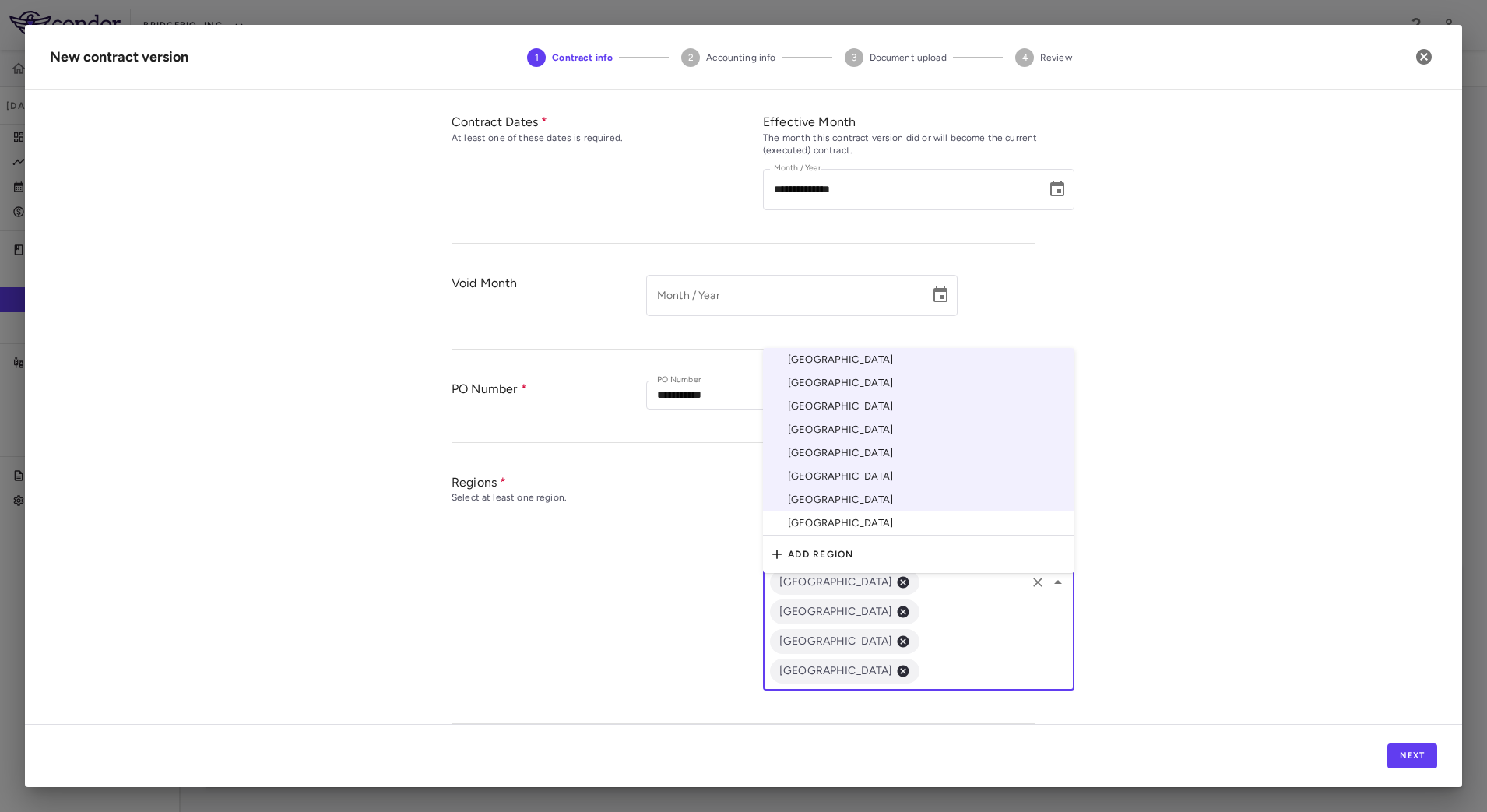
click at [856, 511] on li "[GEOGRAPHIC_DATA]" at bounding box center [919, 523] width 312 height 24
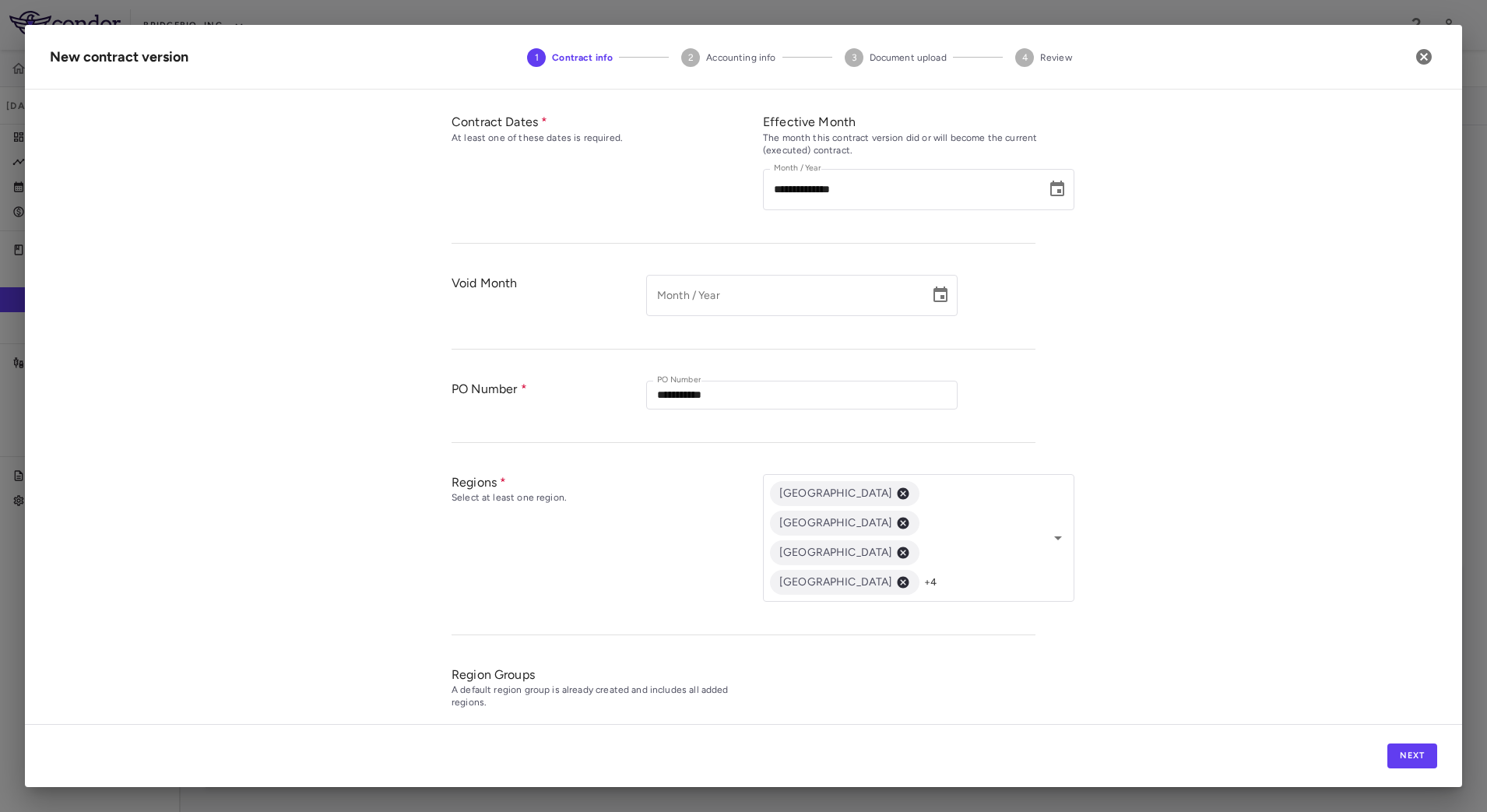
drag, startPoint x: 1139, startPoint y: 500, endPoint x: 1157, endPoint y: 511, distance: 21.1
click at [1139, 500] on div "**********" at bounding box center [744, 413] width 1438 height 622
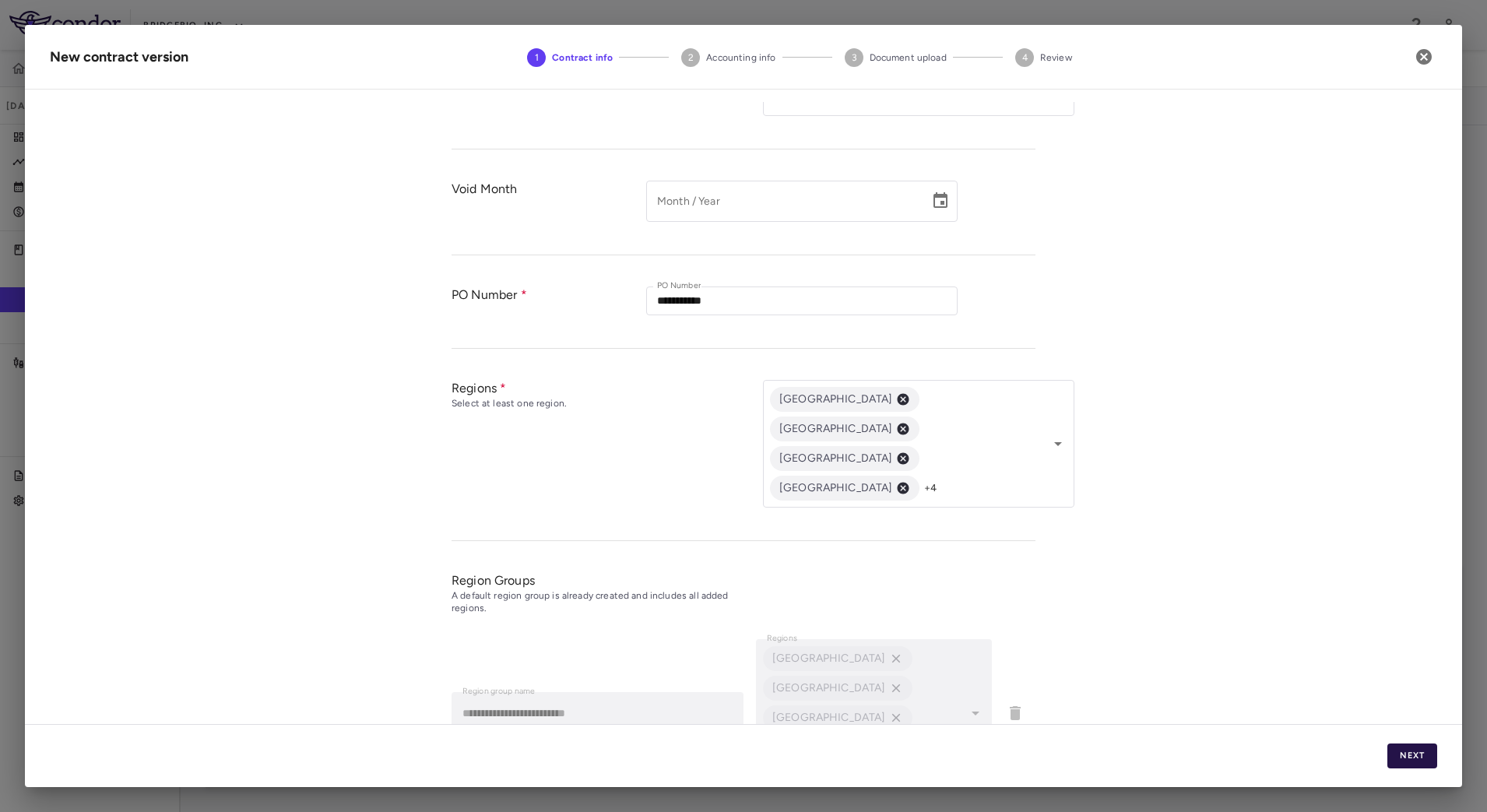
click at [1421, 756] on button "Next" at bounding box center [1413, 756] width 50 height 25
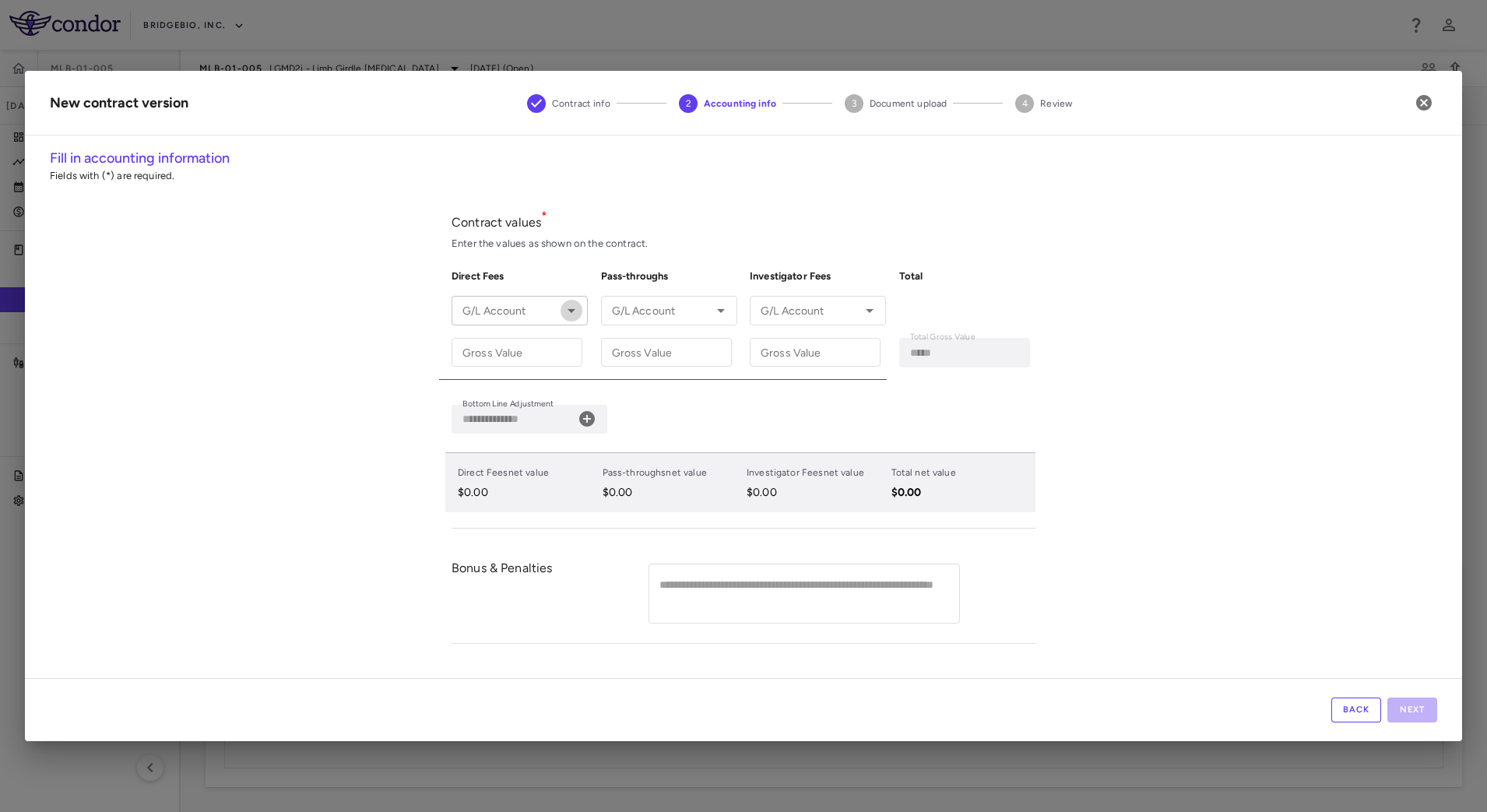
click at [568, 303] on icon "Open" at bounding box center [571, 311] width 19 height 19
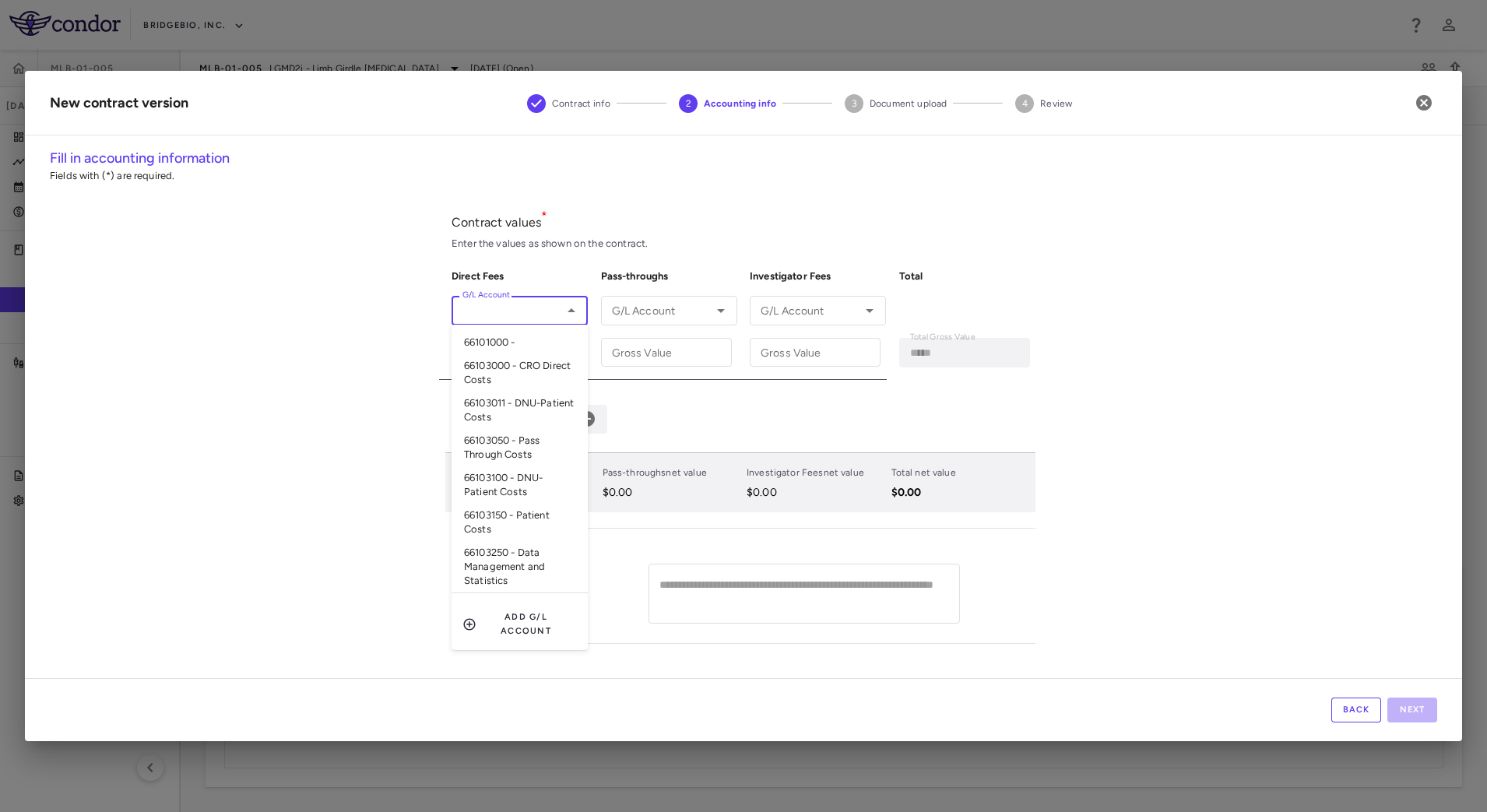
click at [550, 362] on li "66103000 - CRO Direct Costs" at bounding box center [519, 373] width 136 height 38
type input "**********"
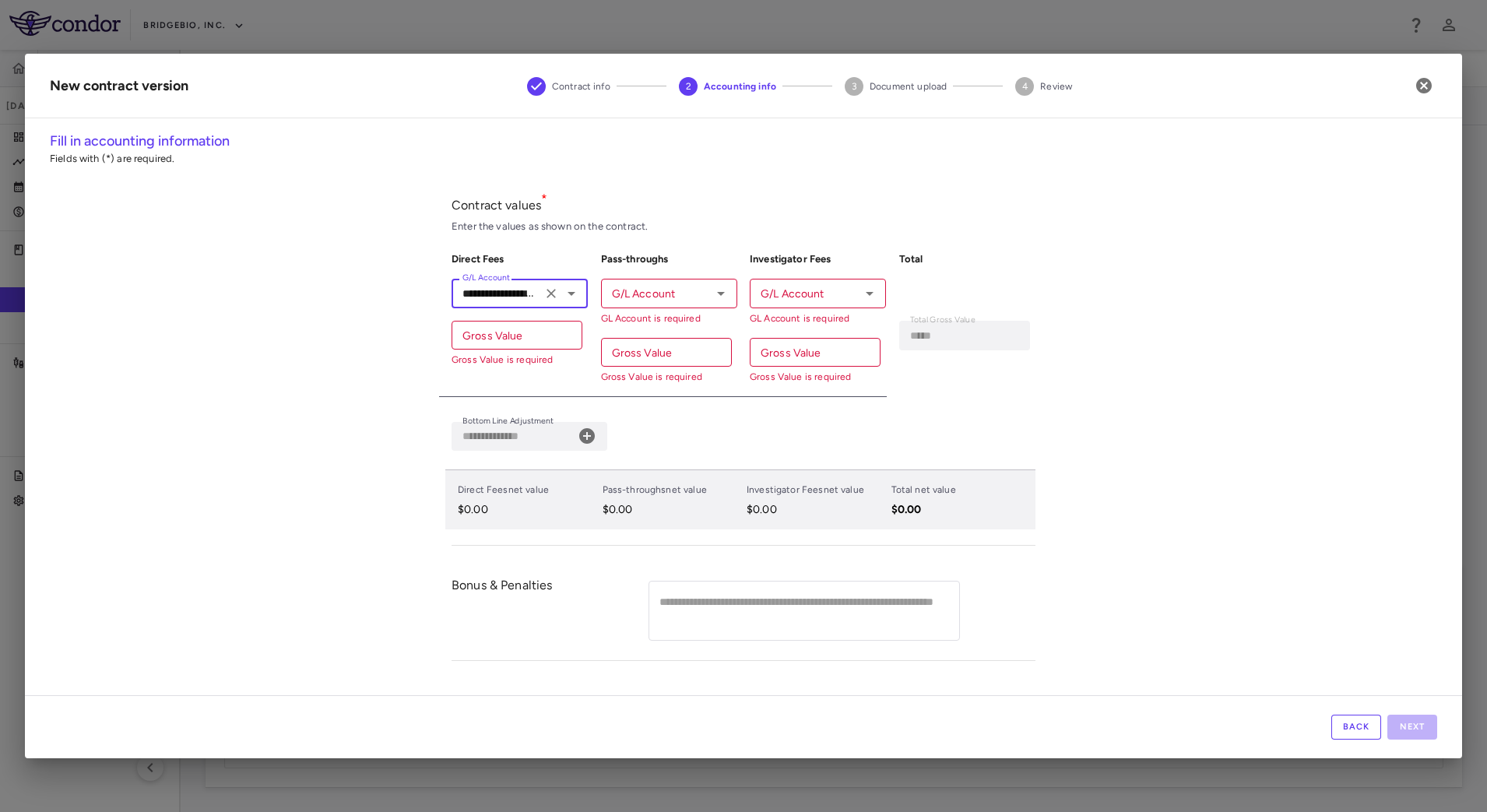
click at [717, 292] on icon "Open" at bounding box center [721, 294] width 8 height 4
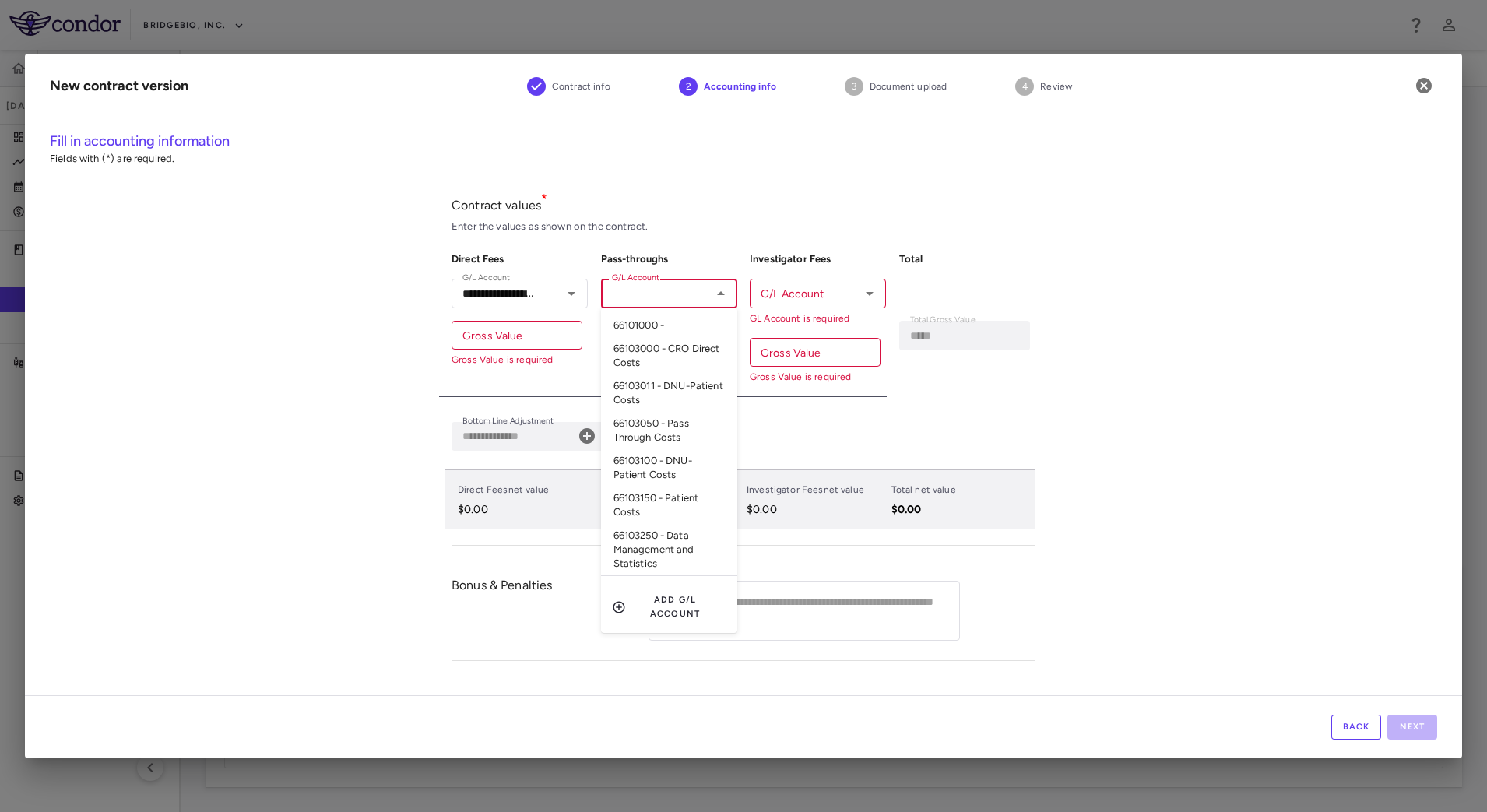
click at [687, 422] on li "66103050 - Pass Through Costs" at bounding box center [669, 431] width 136 height 38
type input "**********"
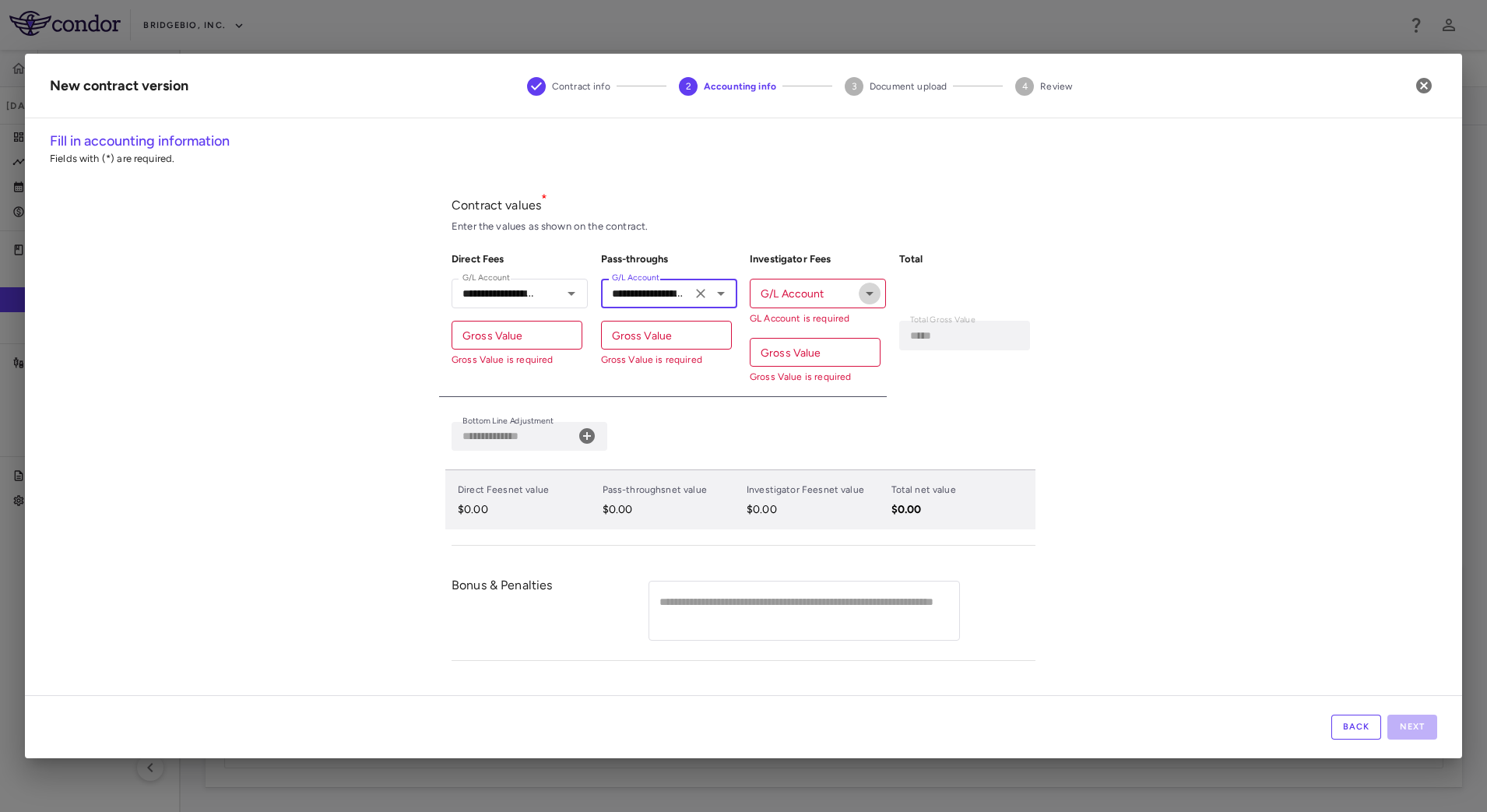
click at [869, 293] on icon "Open" at bounding box center [869, 294] width 8 height 4
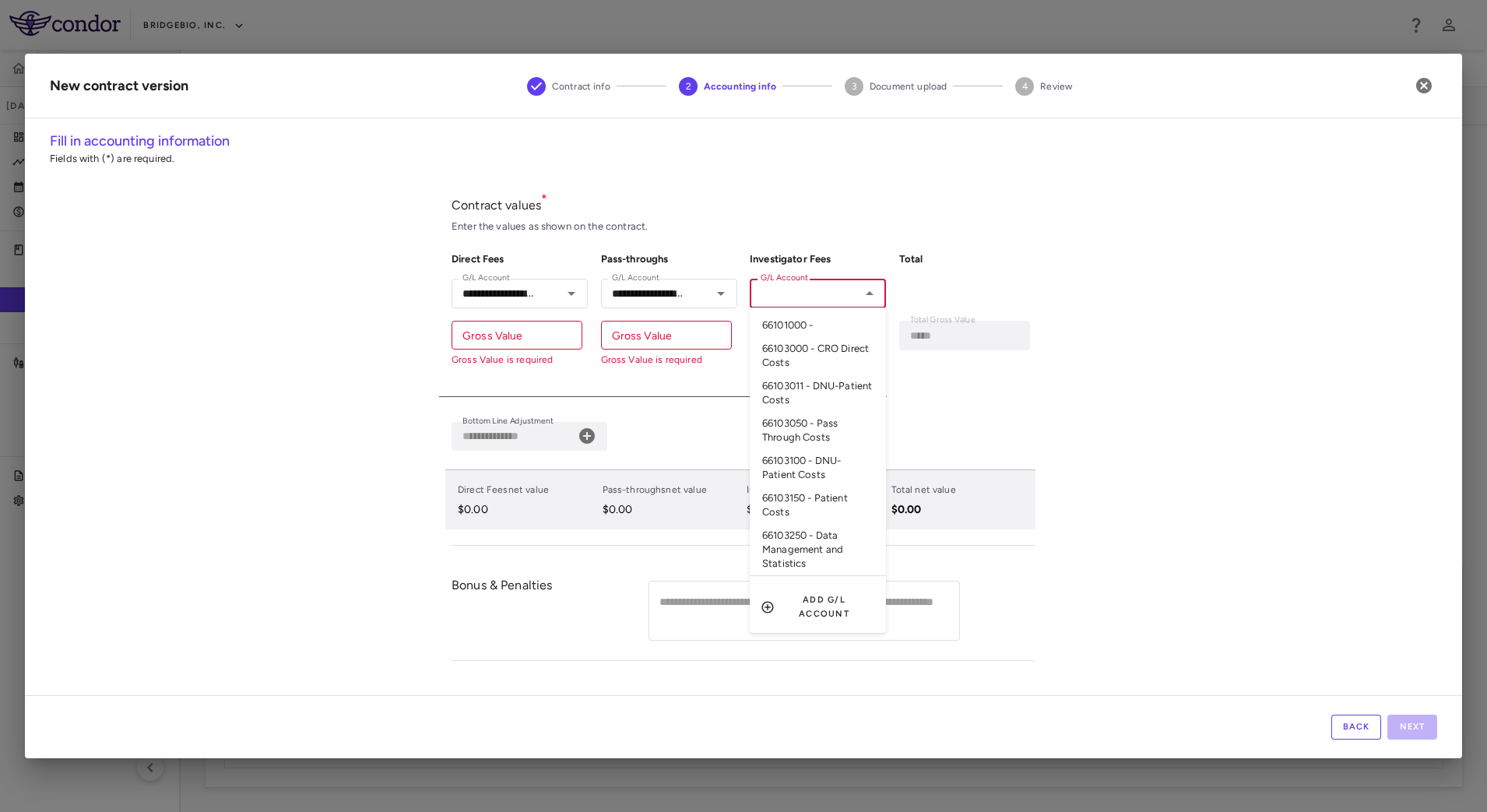
click at [846, 492] on li "66103150 - Patient Costs" at bounding box center [818, 506] width 136 height 38
type input "**********"
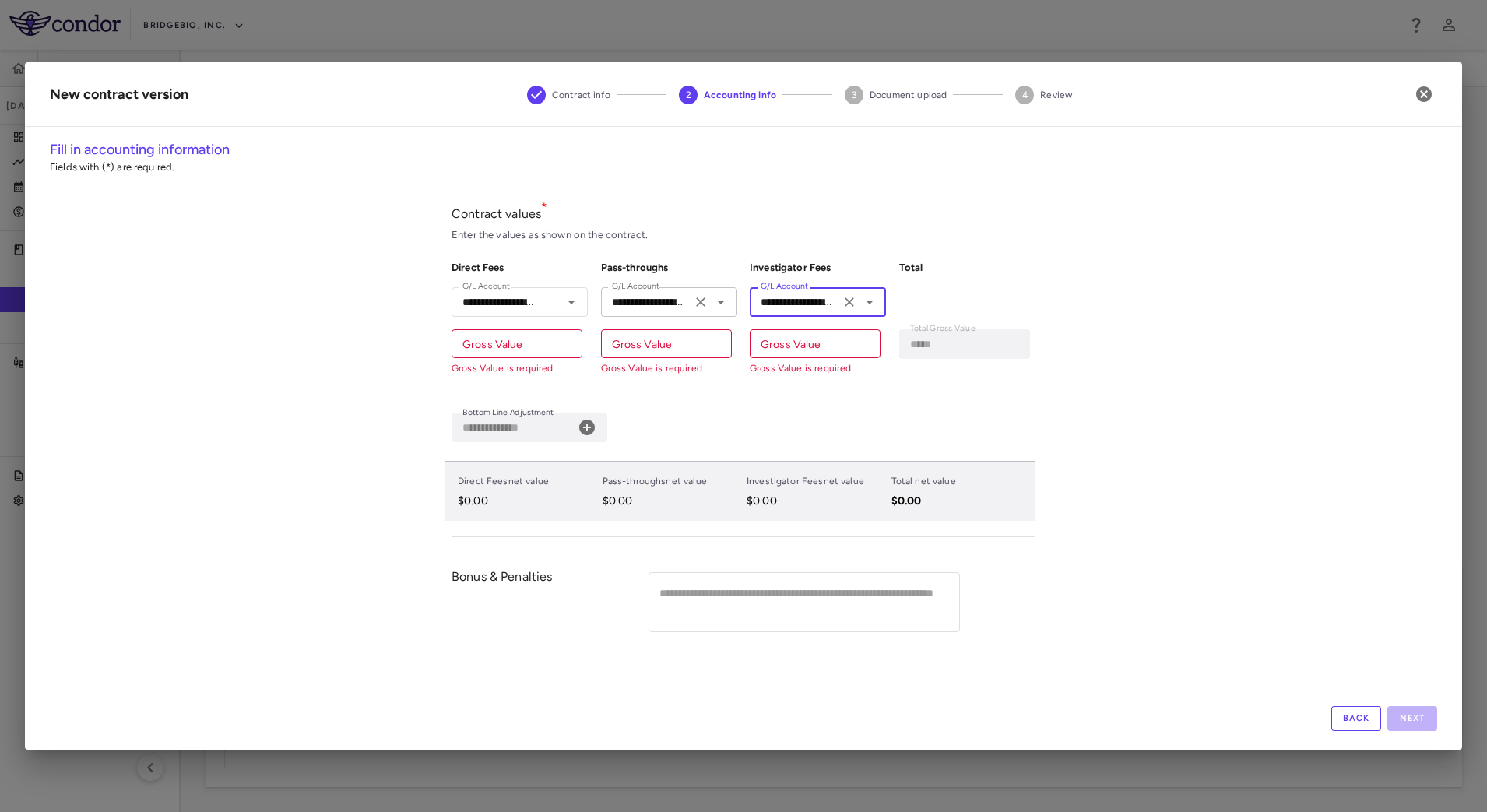
click at [720, 302] on icon "Open" at bounding box center [721, 303] width 8 height 4
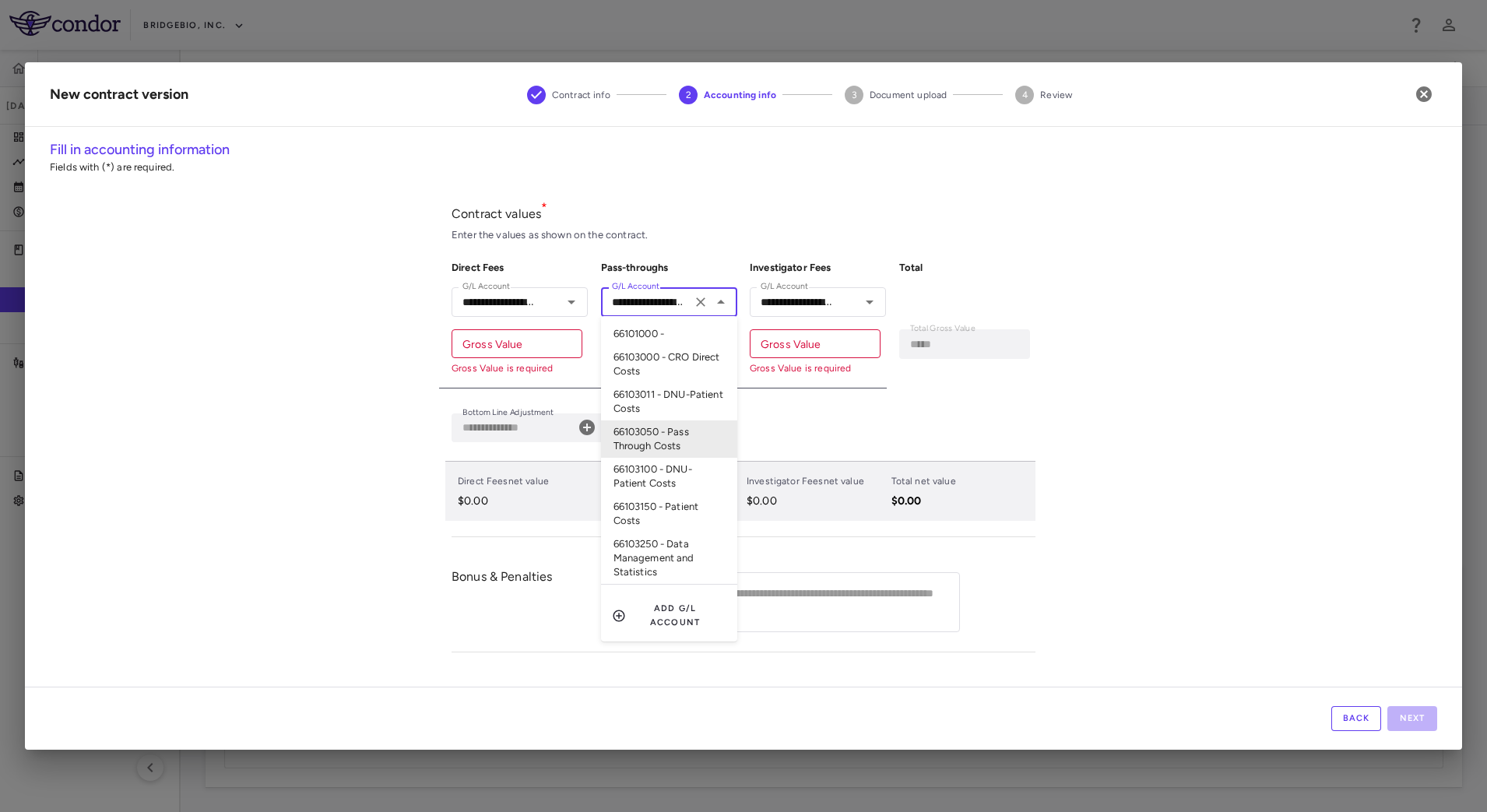
scroll to position [0, 88]
click at [574, 297] on icon "Open" at bounding box center [571, 302] width 19 height 19
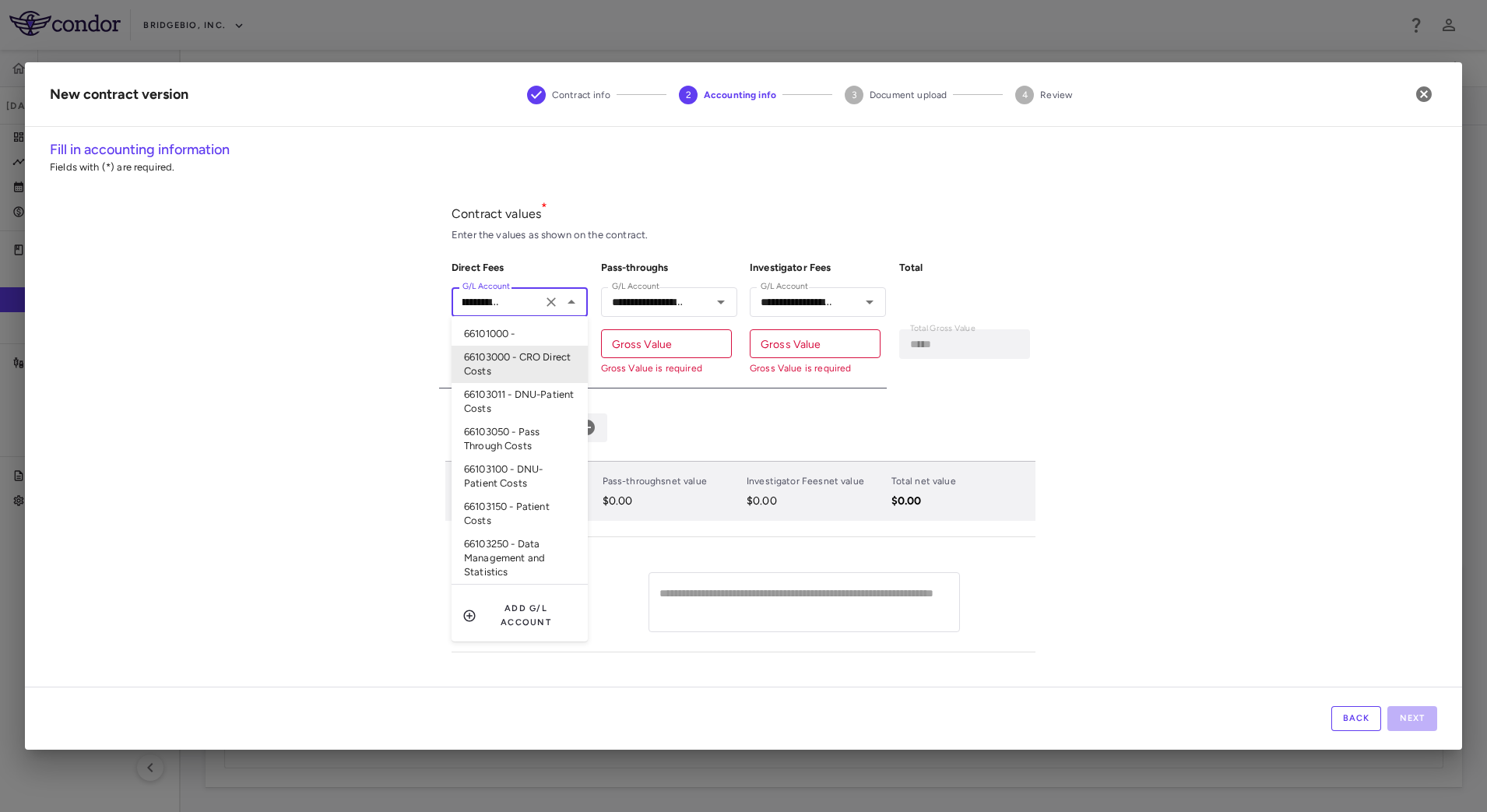
click at [352, 364] on div "**********" at bounding box center [744, 413] width 1438 height 547
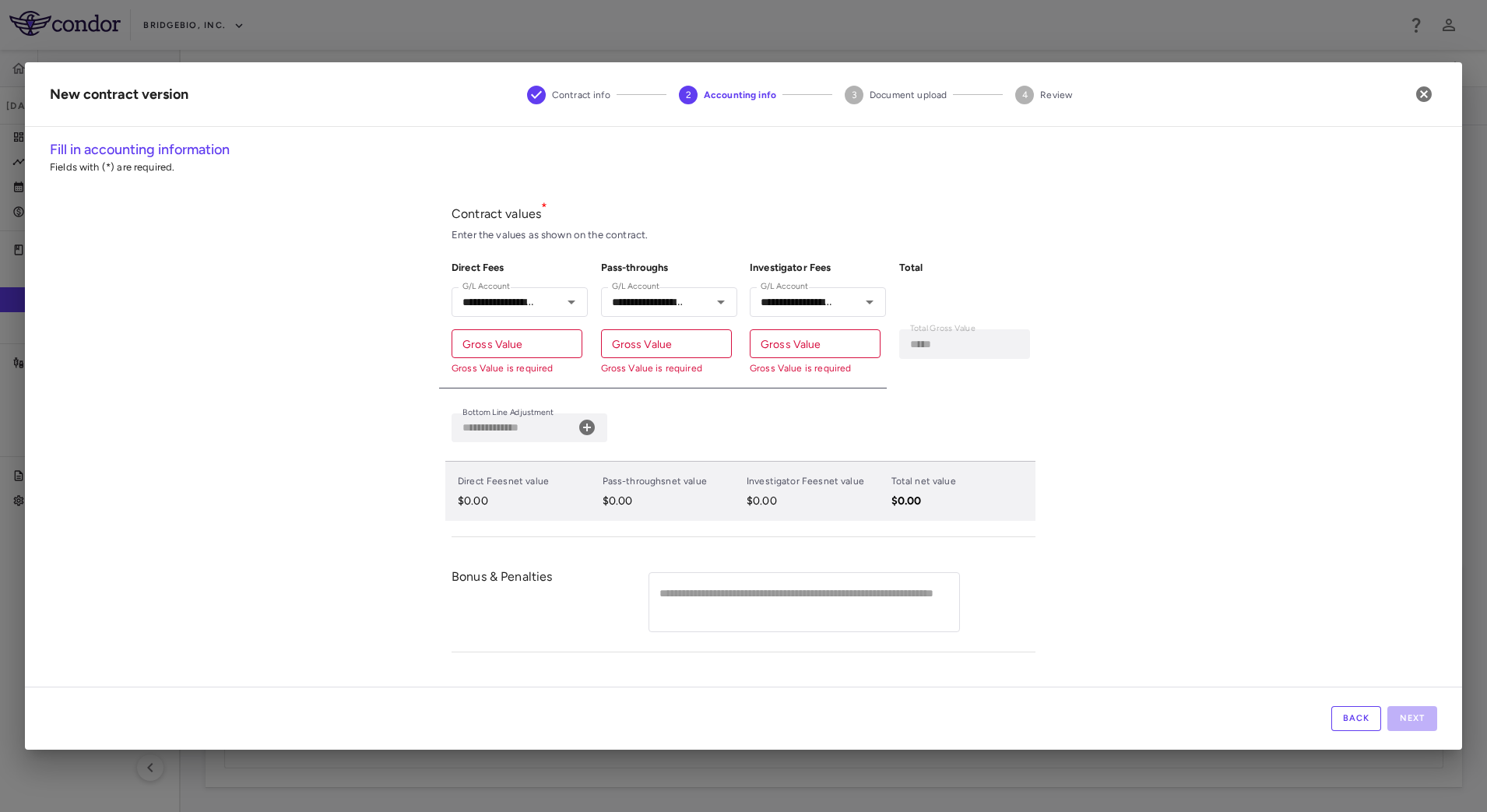
click at [471, 344] on input "Gross Value" at bounding box center [517, 344] width 131 height 29
paste input "**********"
type input "**********"
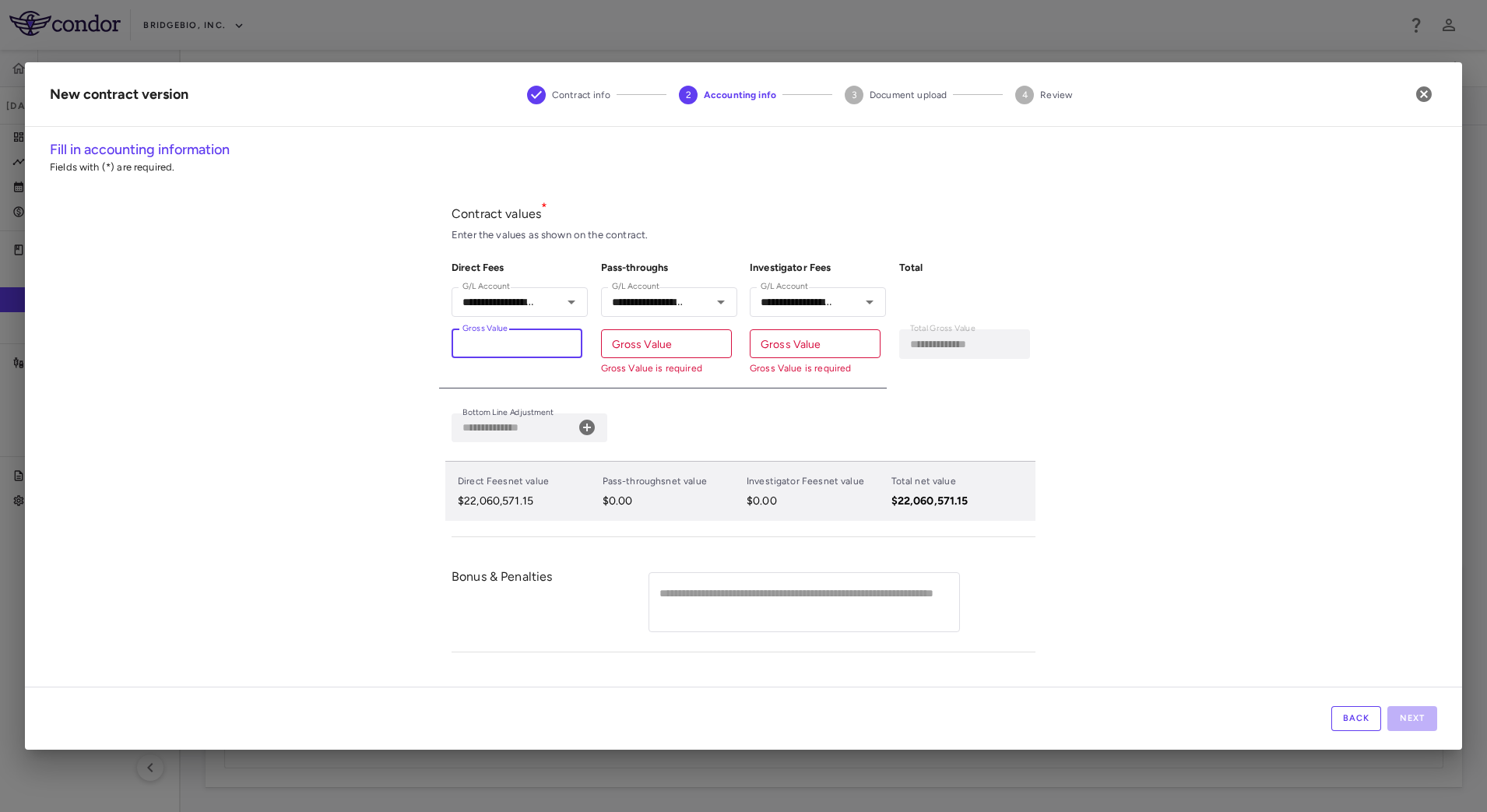
click at [662, 338] on div "Gross Value Gross Value Gross Value is required" at bounding box center [666, 352] width 131 height 46
paste input "**********"
type input "**********"
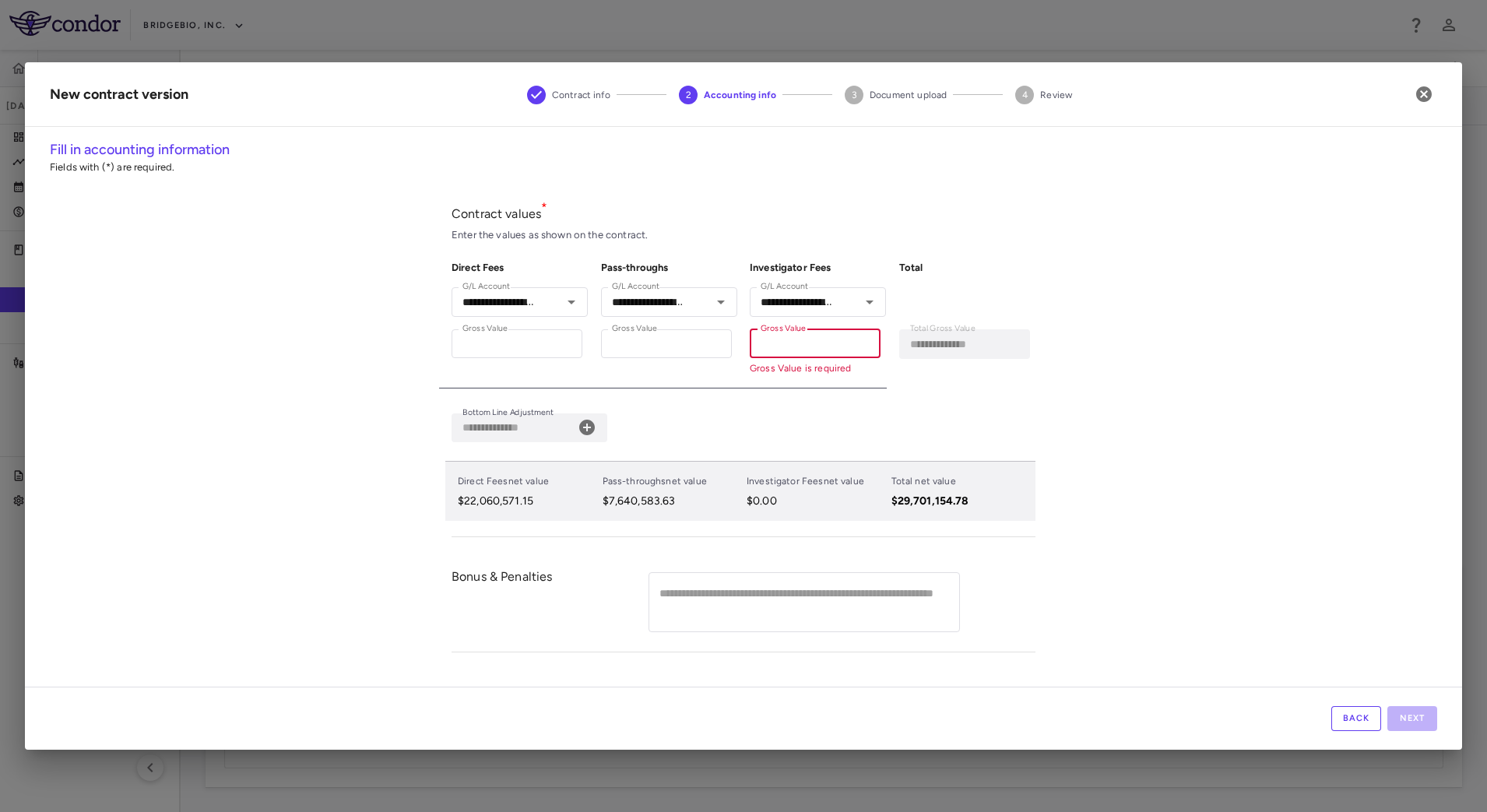
click at [802, 335] on div "Gross Value Gross Value Gross Value is required" at bounding box center [816, 352] width 131 height 46
paste input "**********"
type input "**********"
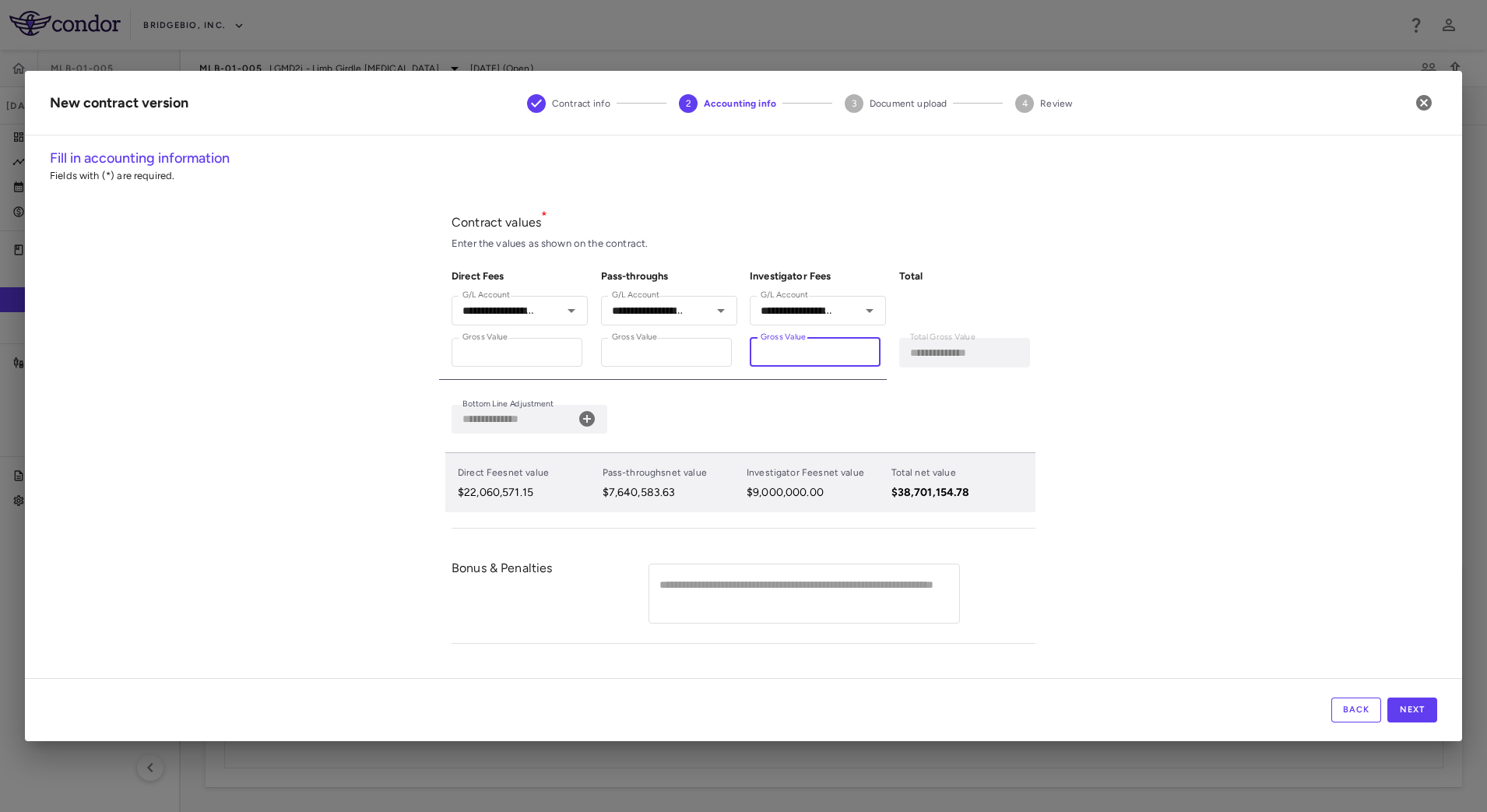
type input "**********"
click at [594, 422] on icon at bounding box center [586, 418] width 15 height 15
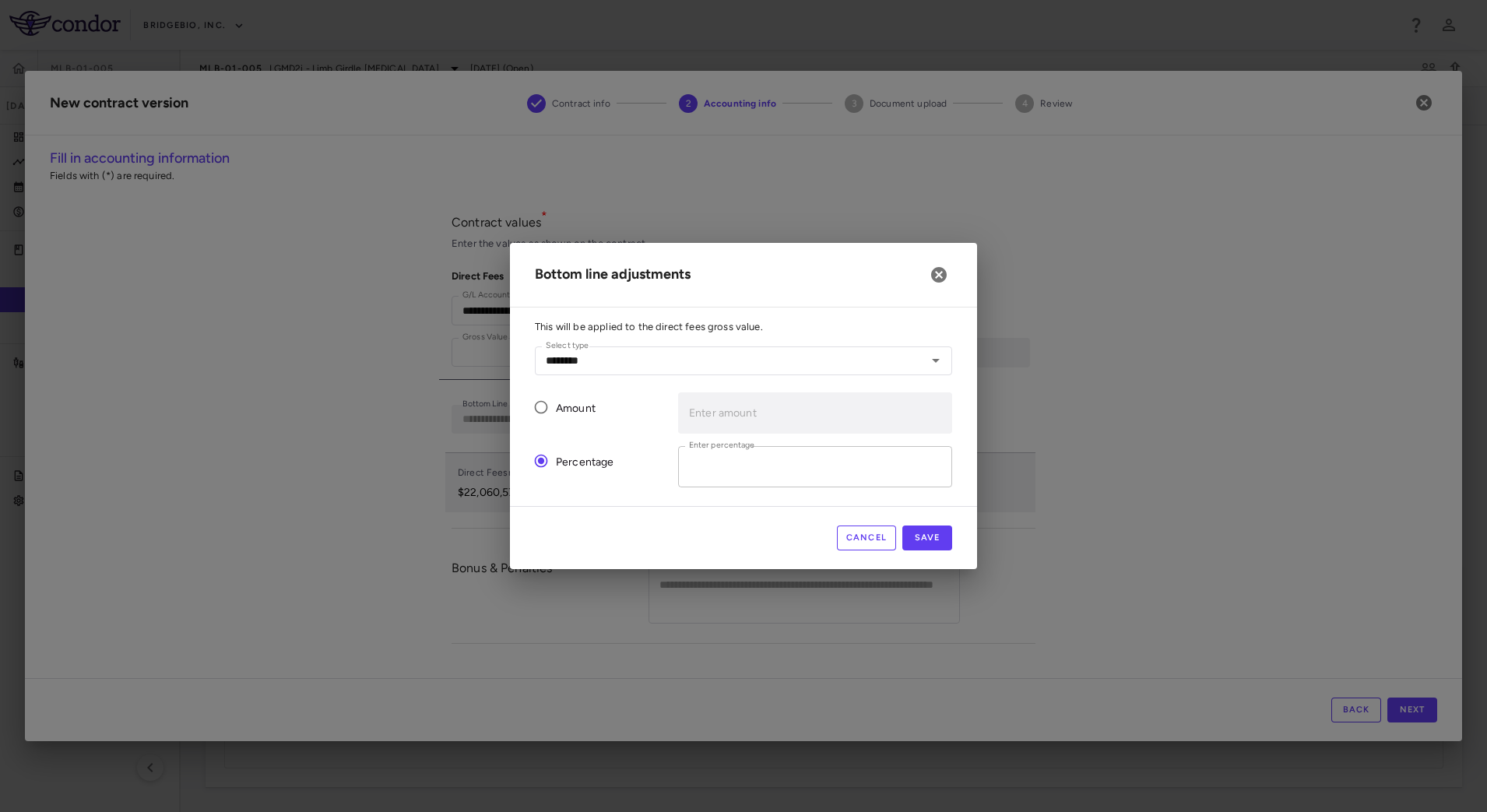
click at [760, 471] on input "*" at bounding box center [816, 466] width 274 height 41
type input "*"
click at [739, 517] on div "Cancel Save" at bounding box center [744, 537] width 467 height 63
click at [930, 539] on button "Save" at bounding box center [927, 538] width 50 height 25
type input "*"
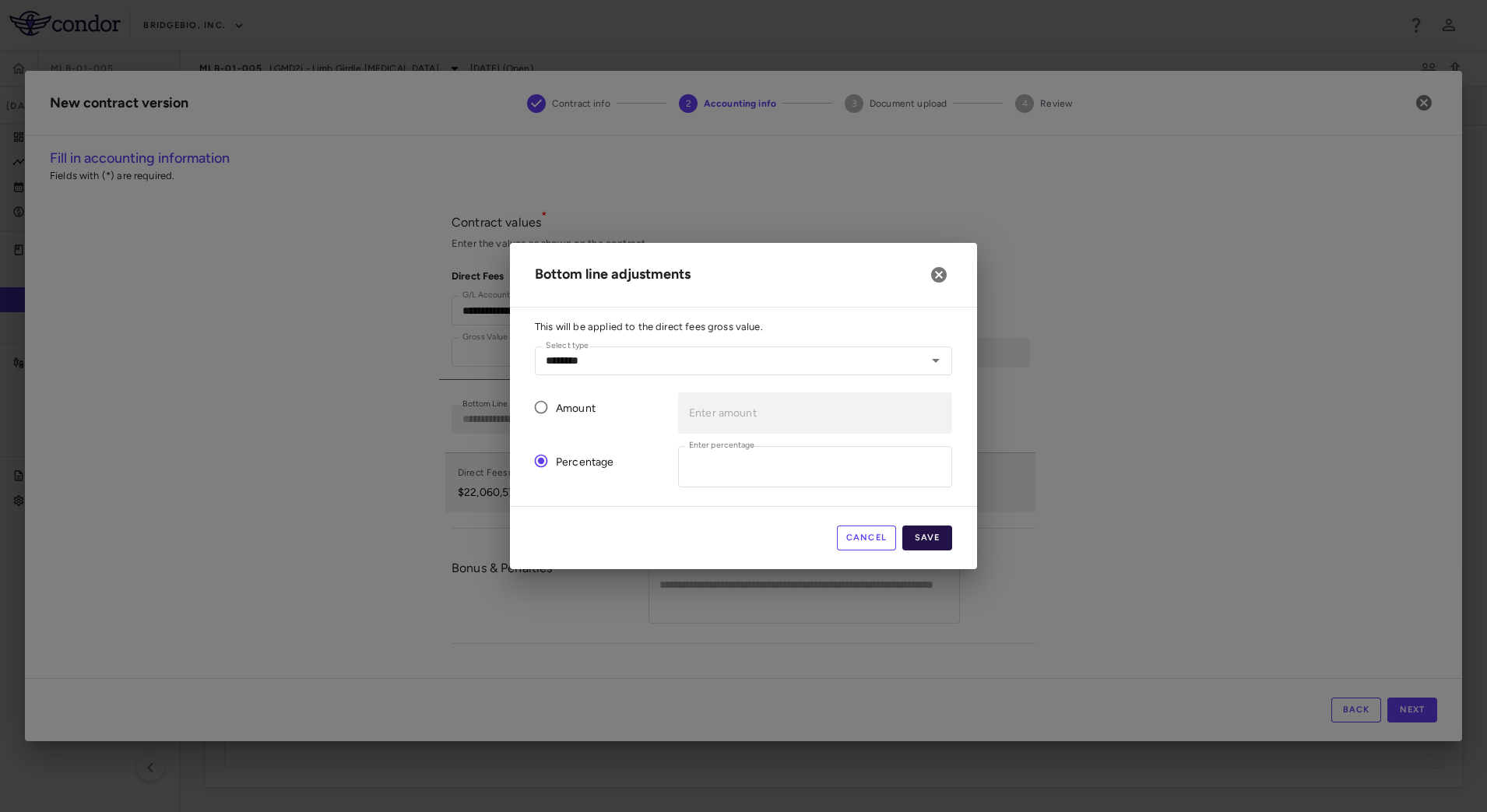
type input "*"
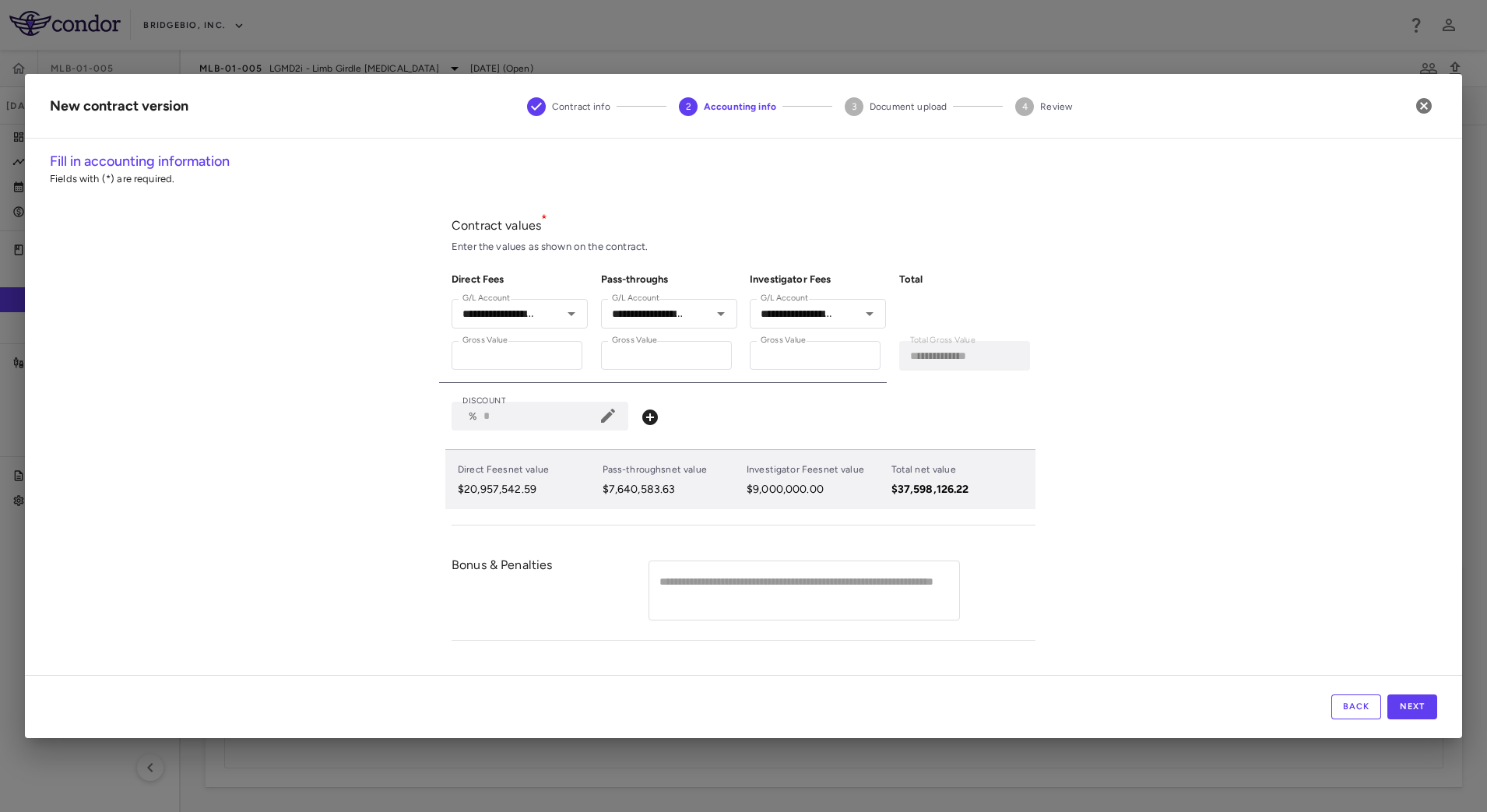
click at [658, 415] on icon at bounding box center [650, 416] width 15 height 15
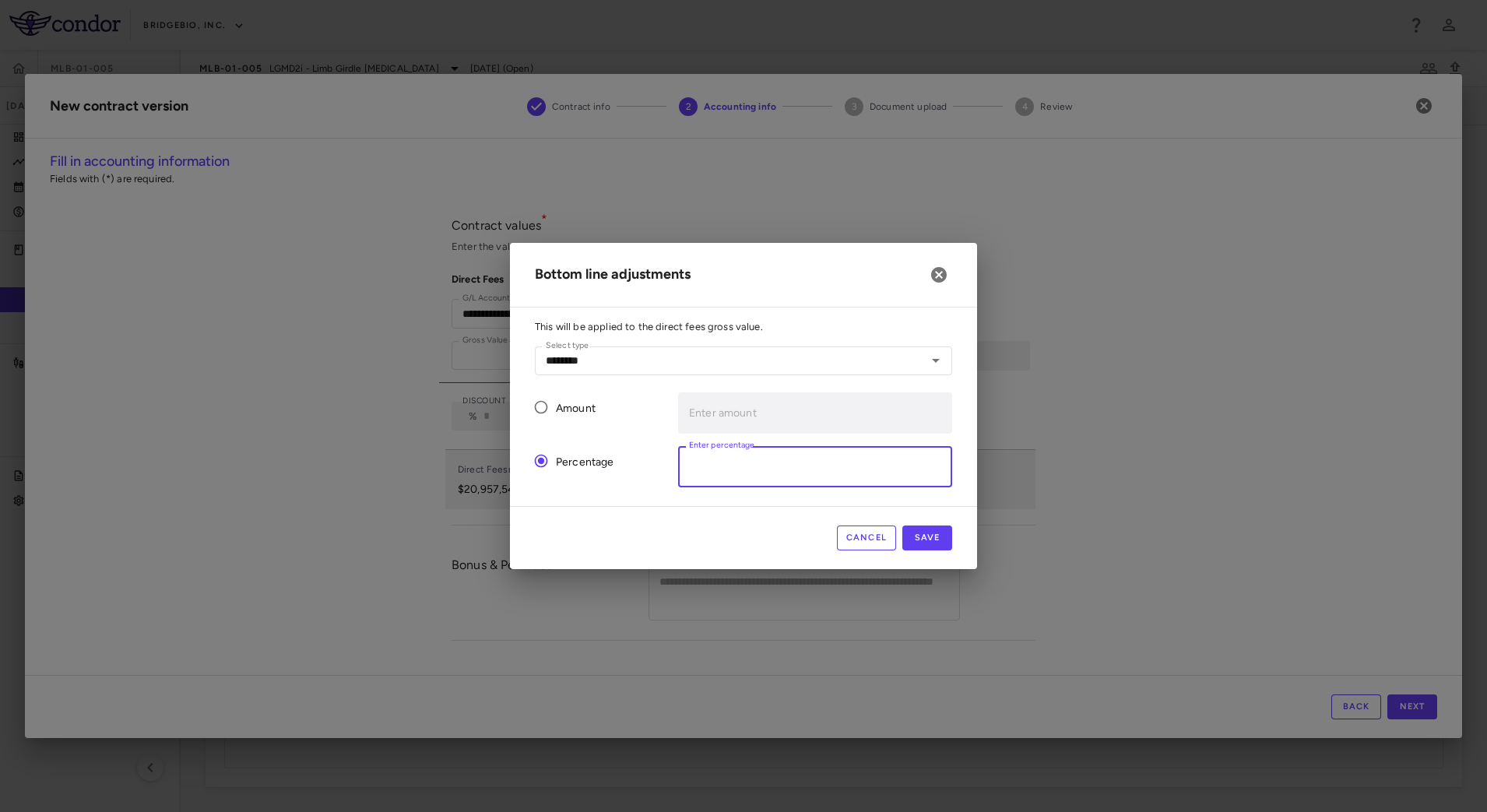
click at [708, 466] on input "*" at bounding box center [816, 466] width 274 height 41
type input "*"
click at [942, 534] on button "Save" at bounding box center [927, 538] width 50 height 25
type input "*"
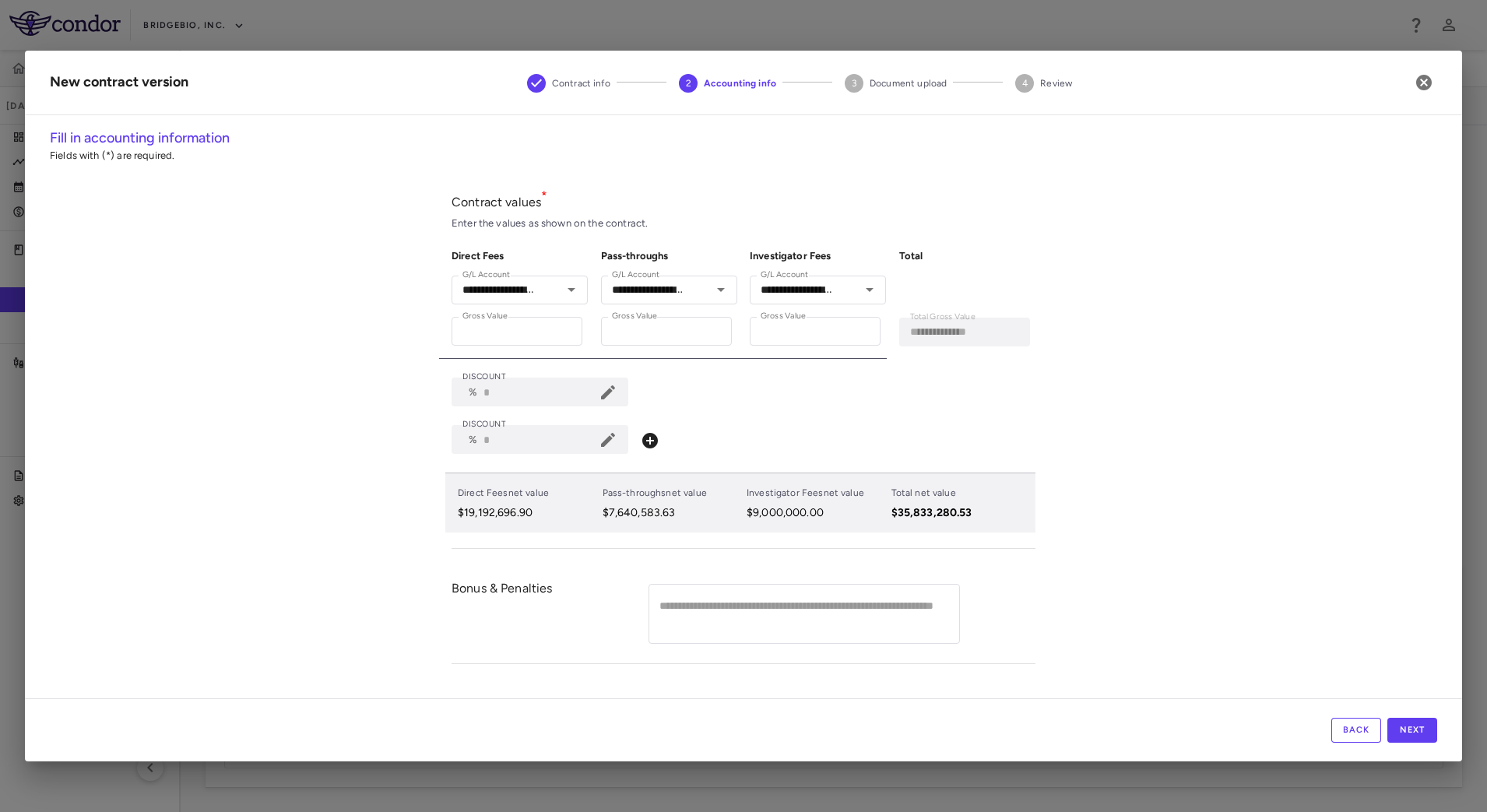
click at [615, 440] on icon at bounding box center [608, 440] width 14 height 14
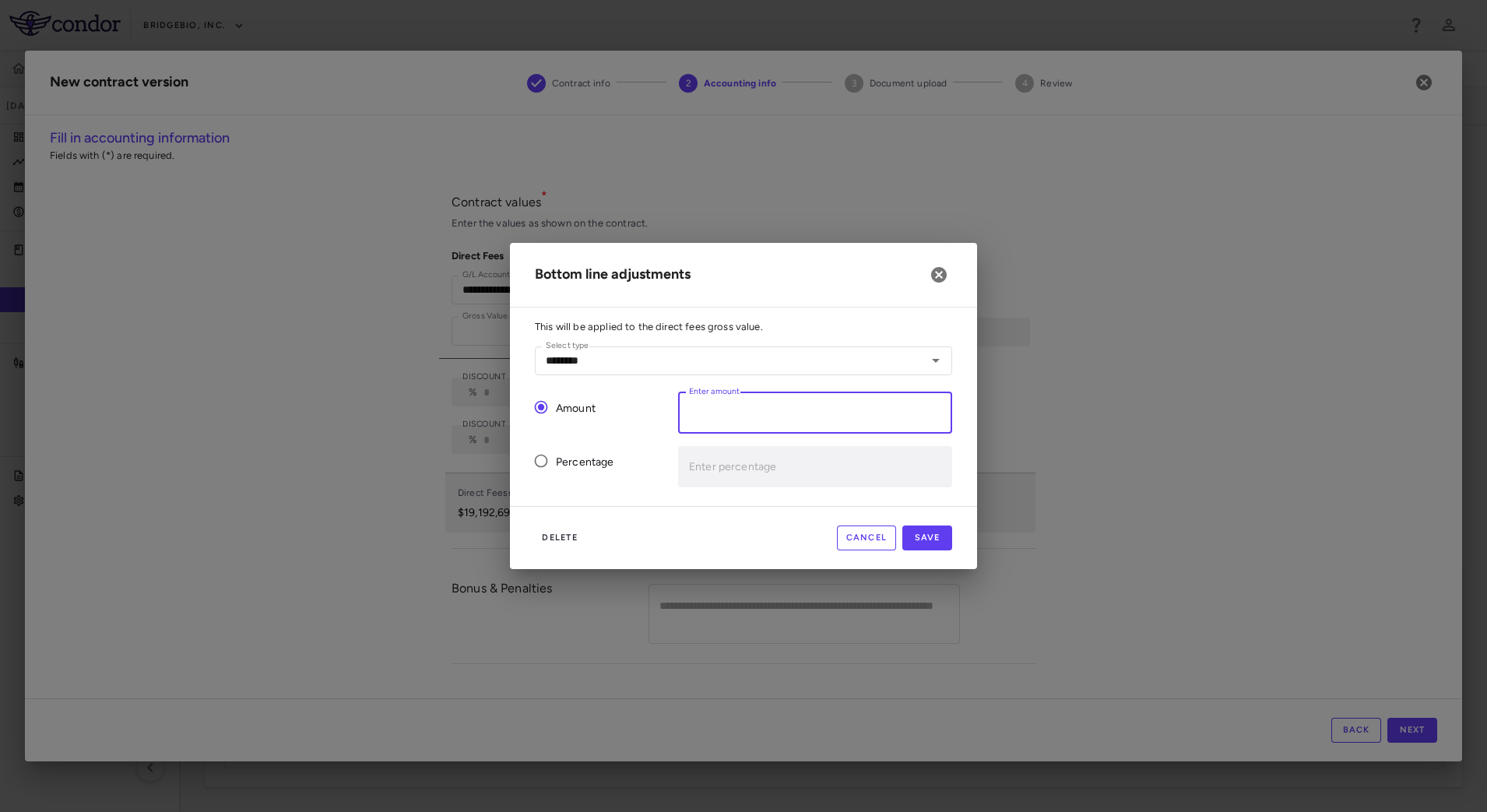
click at [709, 413] on input "Enter amount" at bounding box center [816, 413] width 274 height 41
paste input "*******"
type input "*******"
click at [924, 534] on button "Save" at bounding box center [927, 538] width 50 height 25
type input "*******"
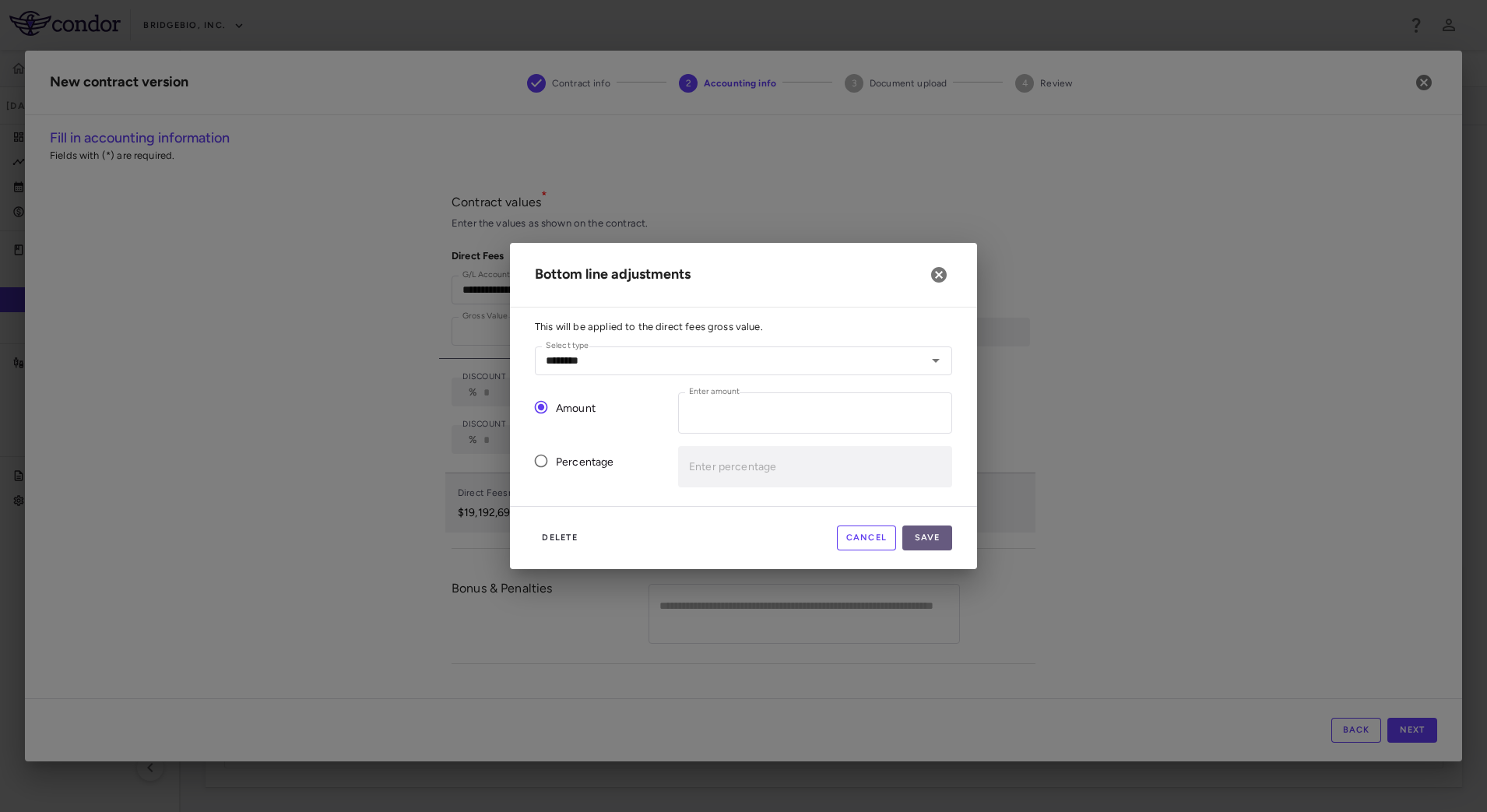
type input "*"
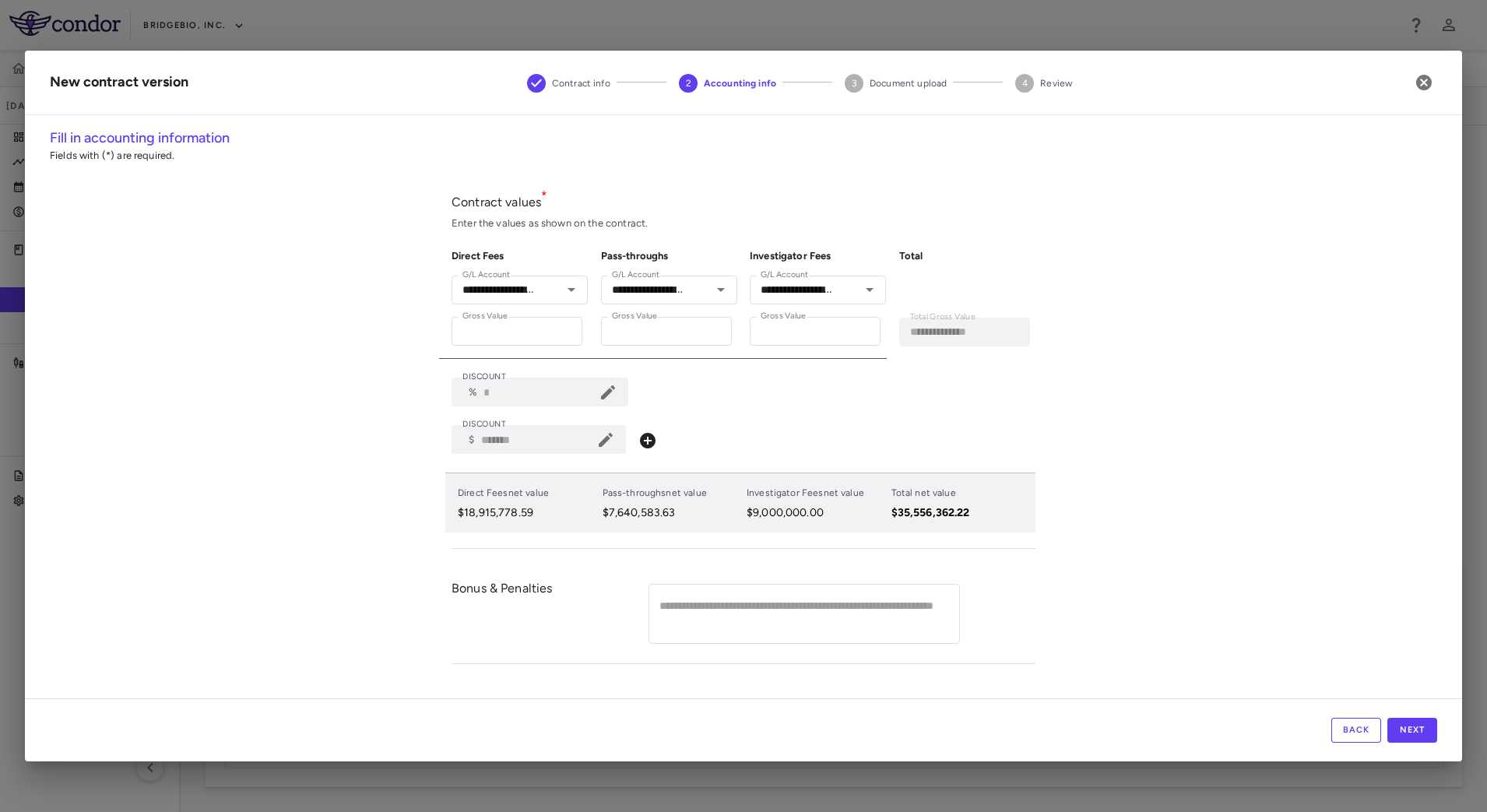
click at [615, 391] on icon at bounding box center [608, 393] width 14 height 14
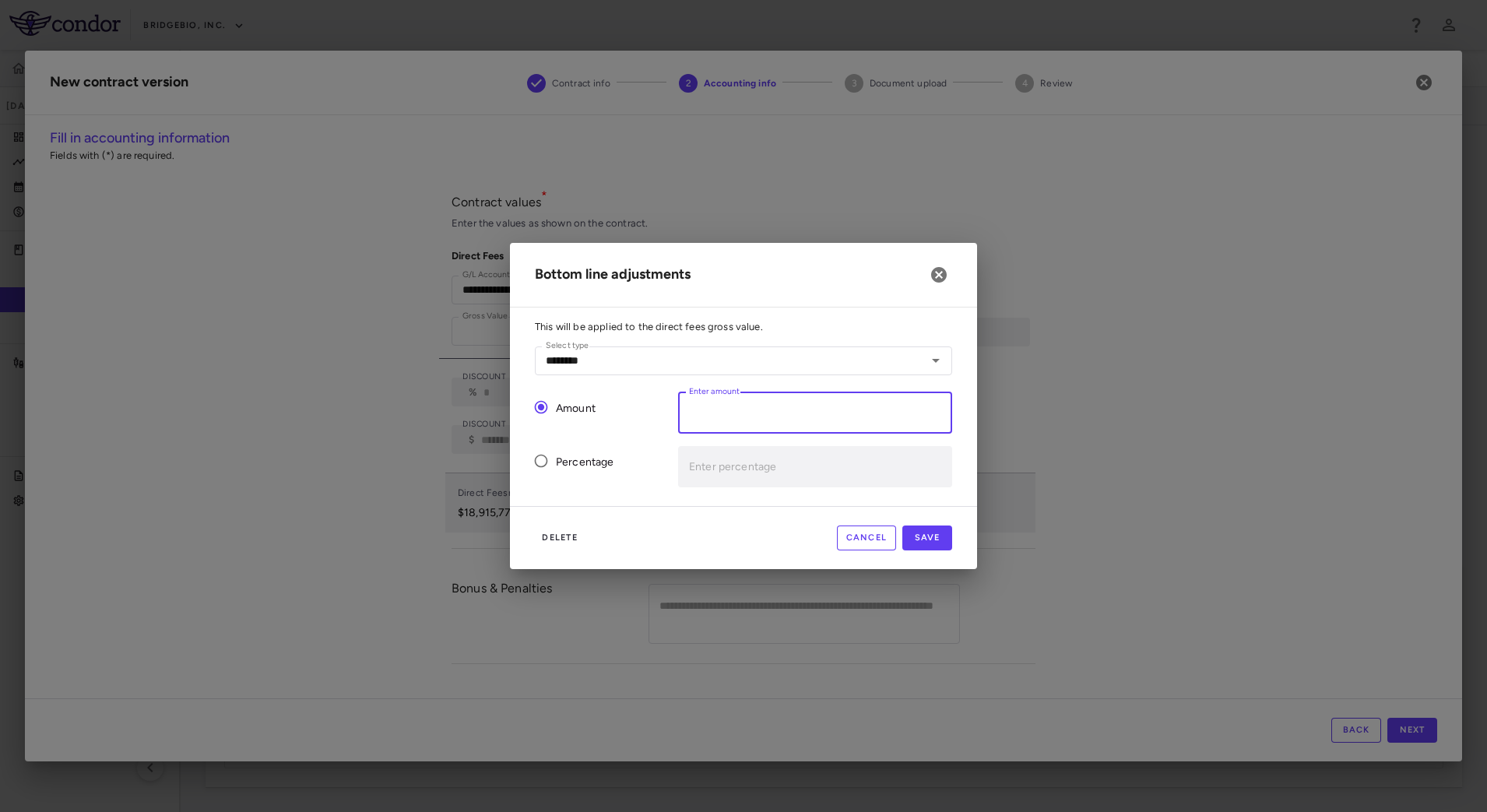
click at [715, 410] on input "Enter amount" at bounding box center [816, 413] width 274 height 41
paste input "*******"
type input "*******"
click at [936, 534] on button "Save" at bounding box center [927, 538] width 50 height 25
type input "*******"
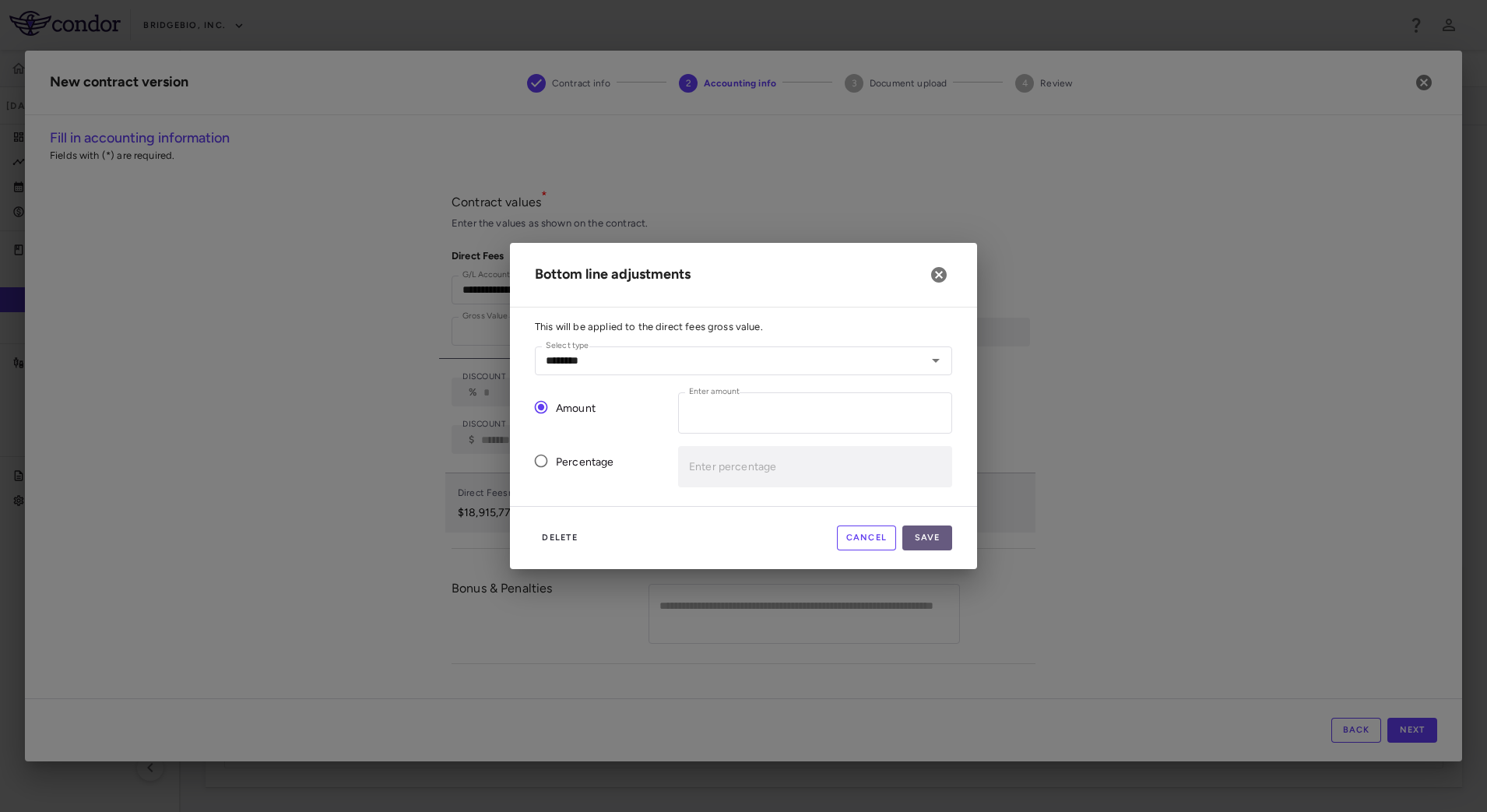
type input "*"
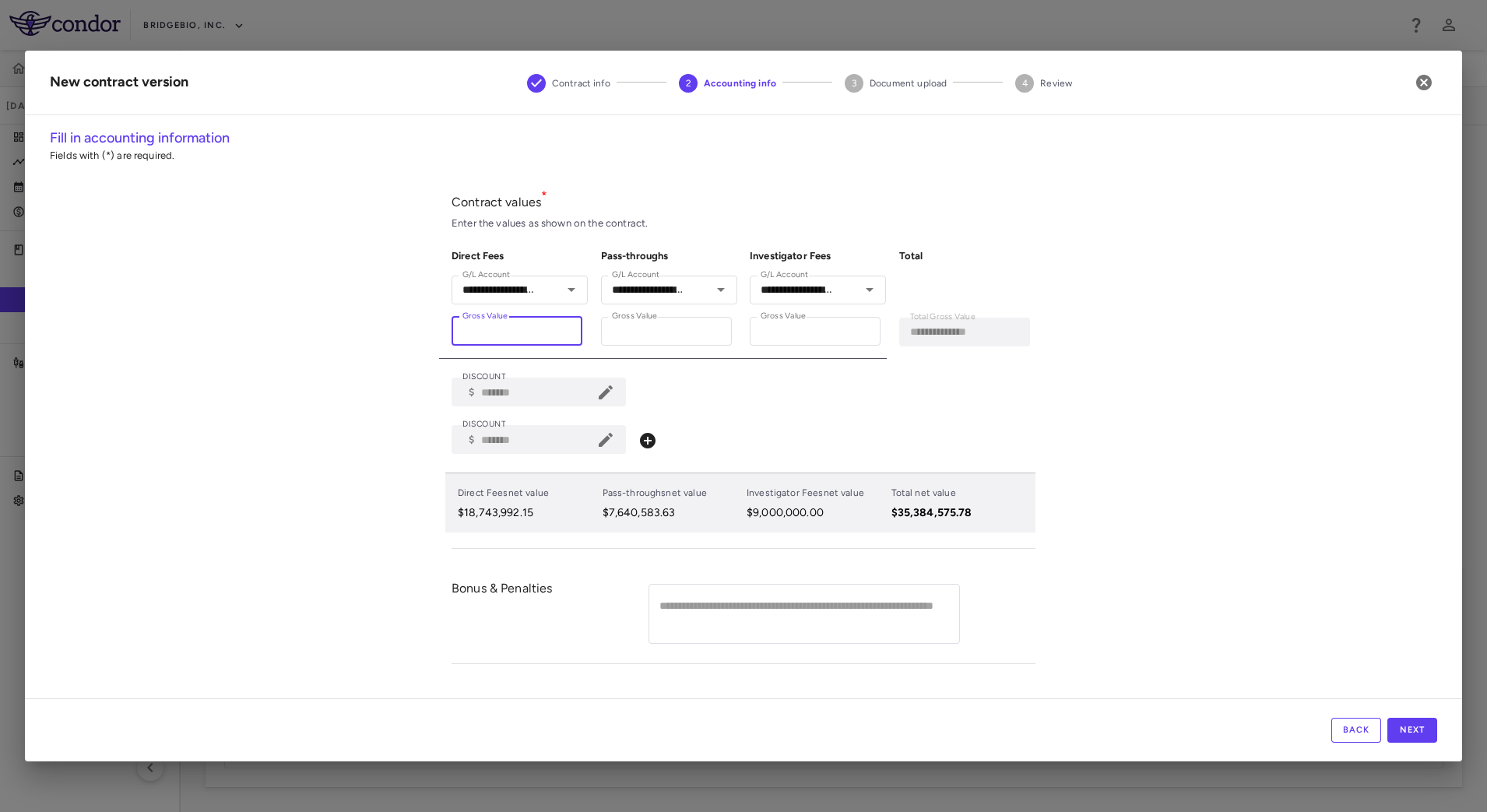
drag, startPoint x: 551, startPoint y: 329, endPoint x: 407, endPoint y: 329, distance: 144.0
click at [407, 329] on div "**********" at bounding box center [744, 414] width 1438 height 571
paste input "number"
type input "**********"
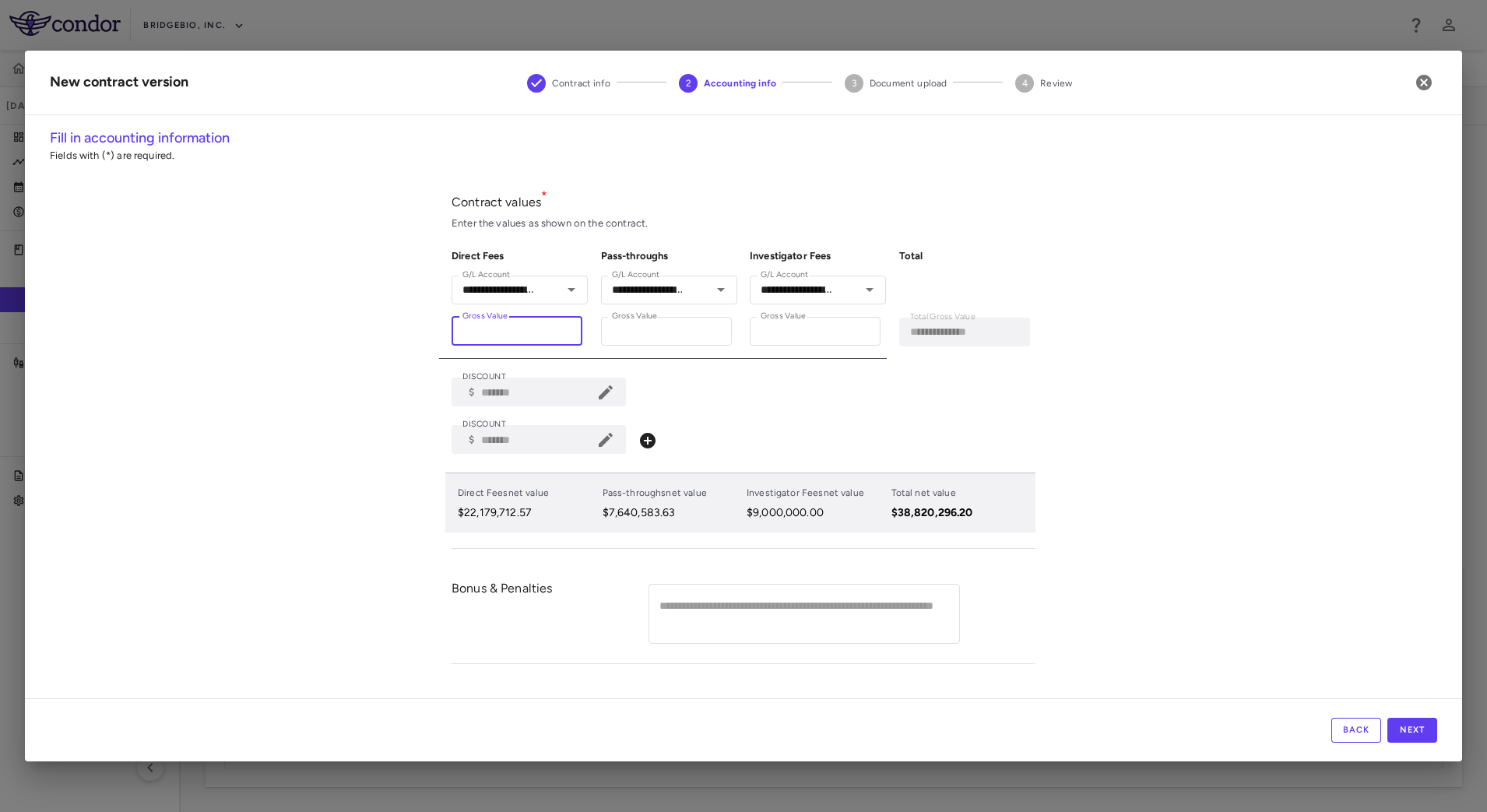
type input "**********"
click at [359, 396] on div "**********" at bounding box center [744, 414] width 1438 height 571
click at [656, 443] on icon at bounding box center [647, 440] width 19 height 19
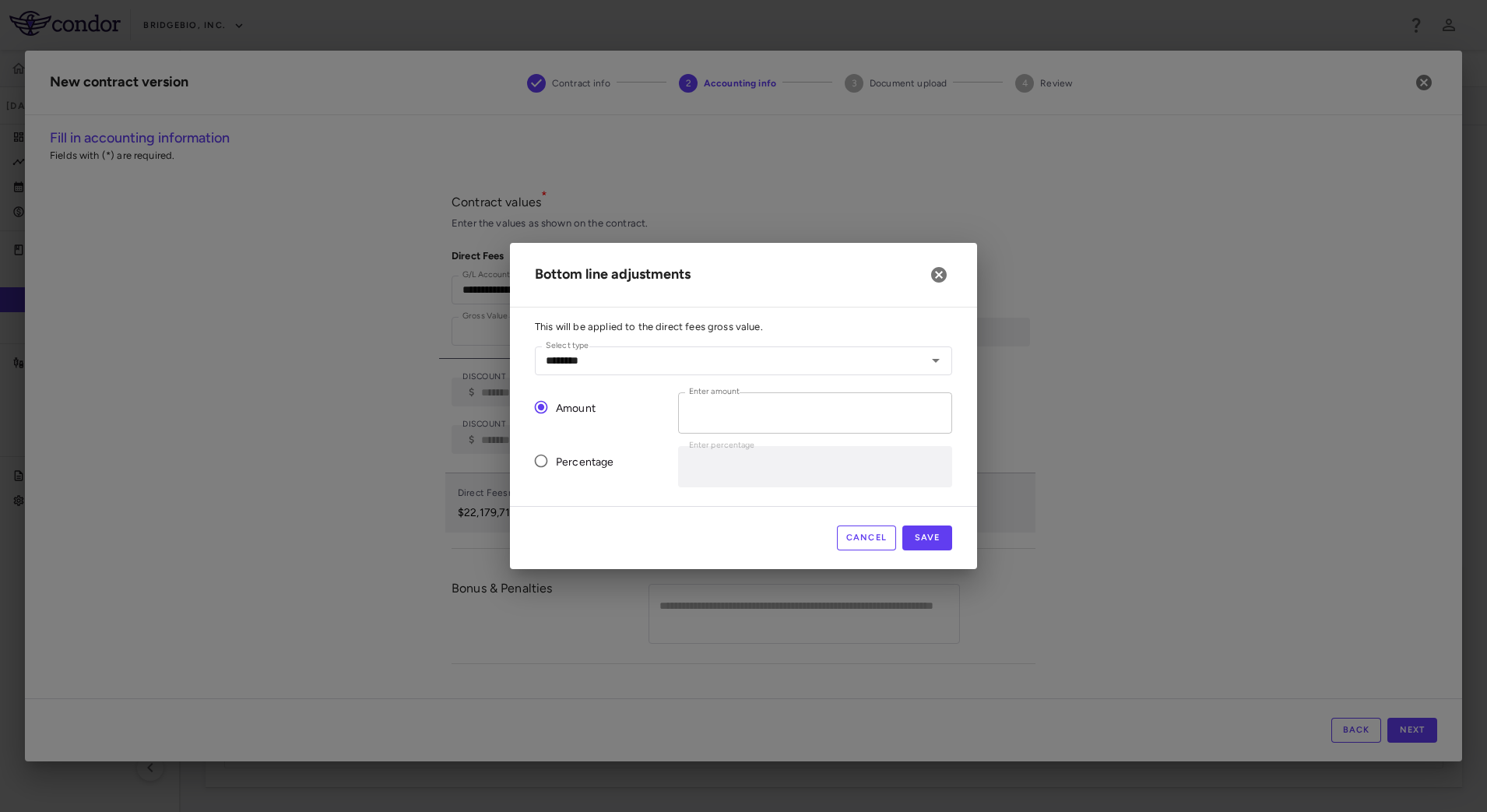
click at [721, 422] on input "*" at bounding box center [816, 413] width 274 height 41
paste input "******"
click at [936, 535] on button "Save" at bounding box center [927, 538] width 50 height 25
type input "*"
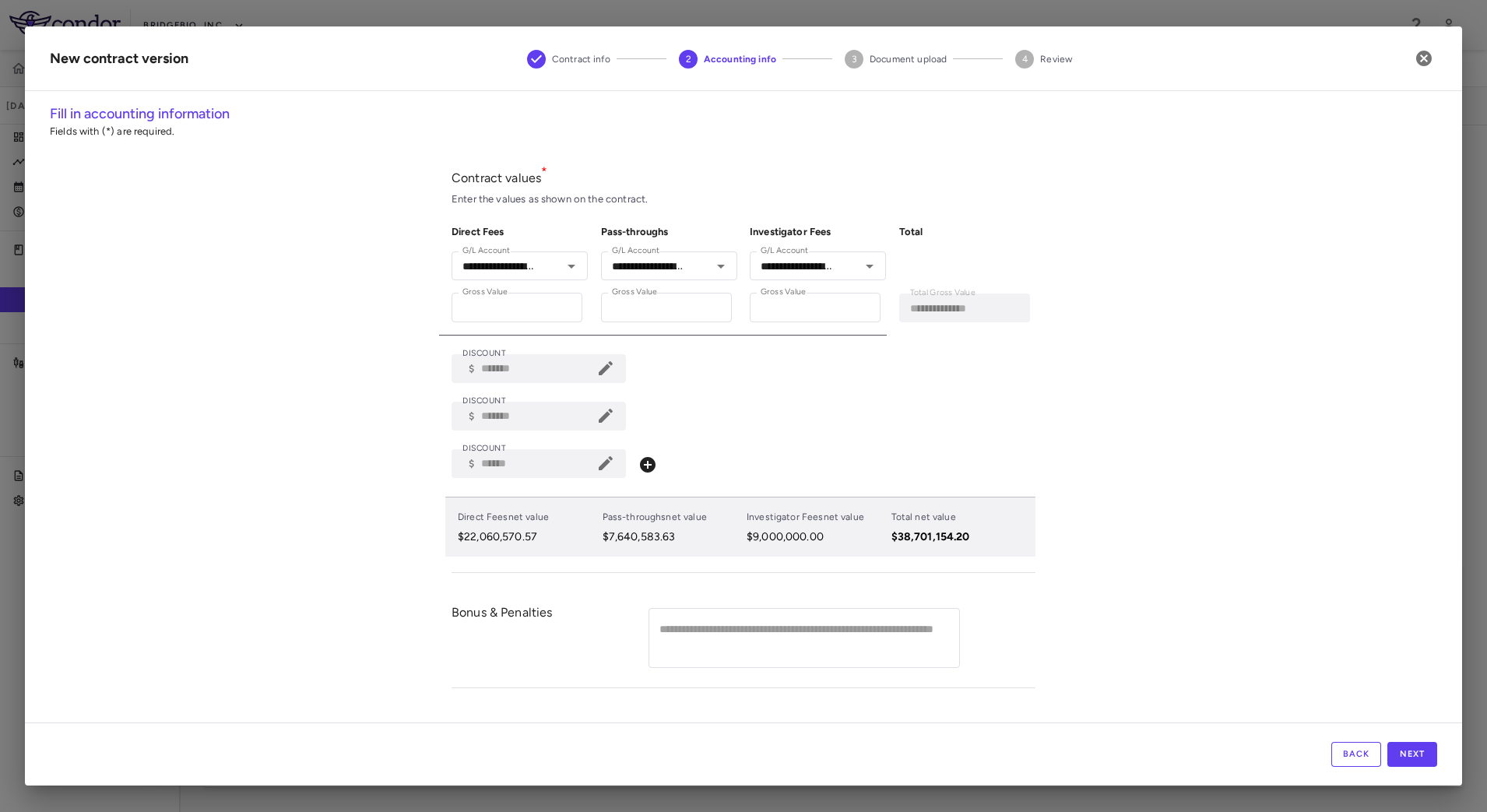
click at [612, 368] on icon at bounding box center [606, 369] width 14 height 14
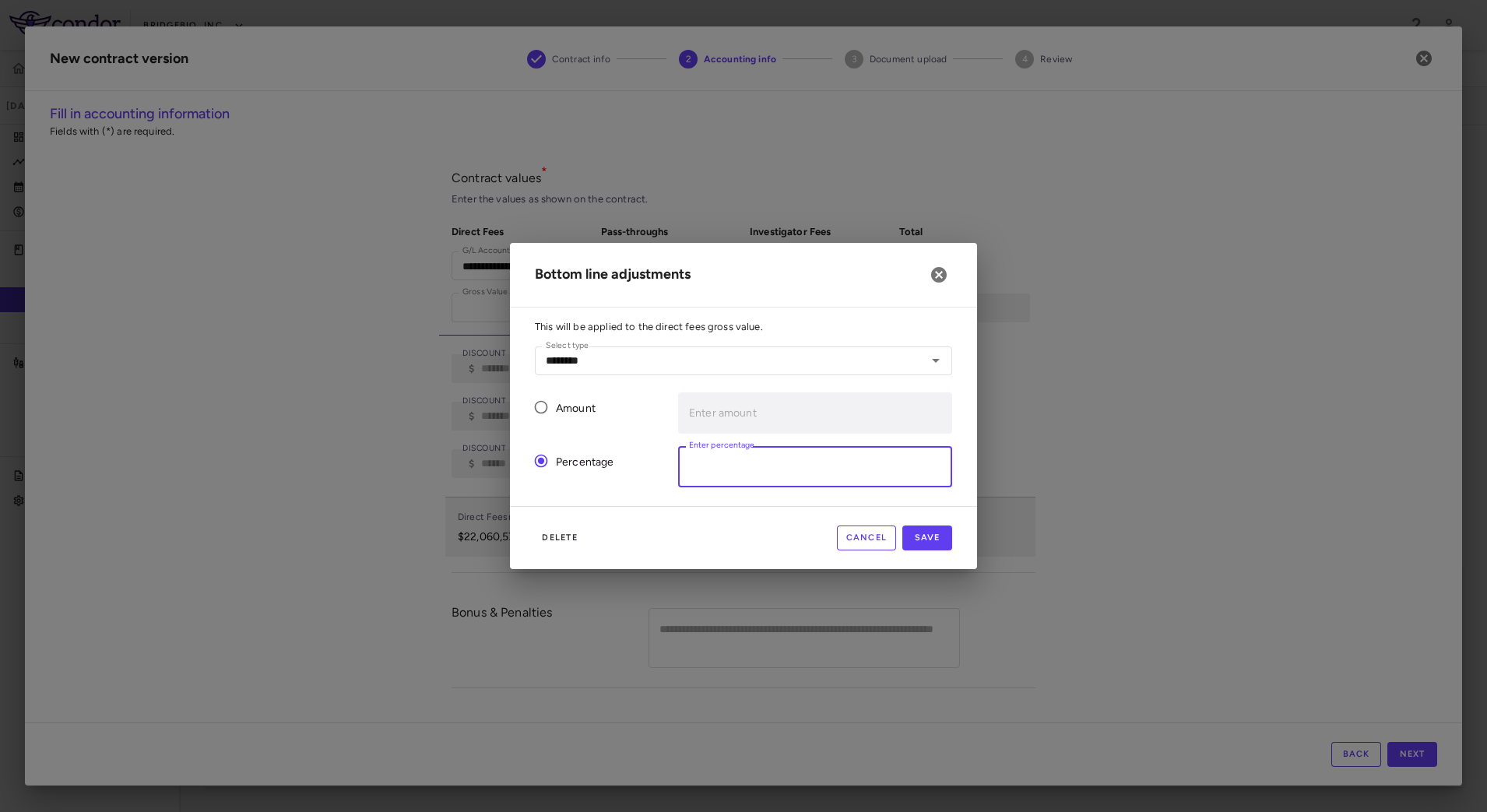
click at [731, 466] on input "Enter percentage" at bounding box center [816, 466] width 274 height 41
type input "*"
click at [924, 538] on button "Save" at bounding box center [927, 538] width 50 height 25
type input "*"
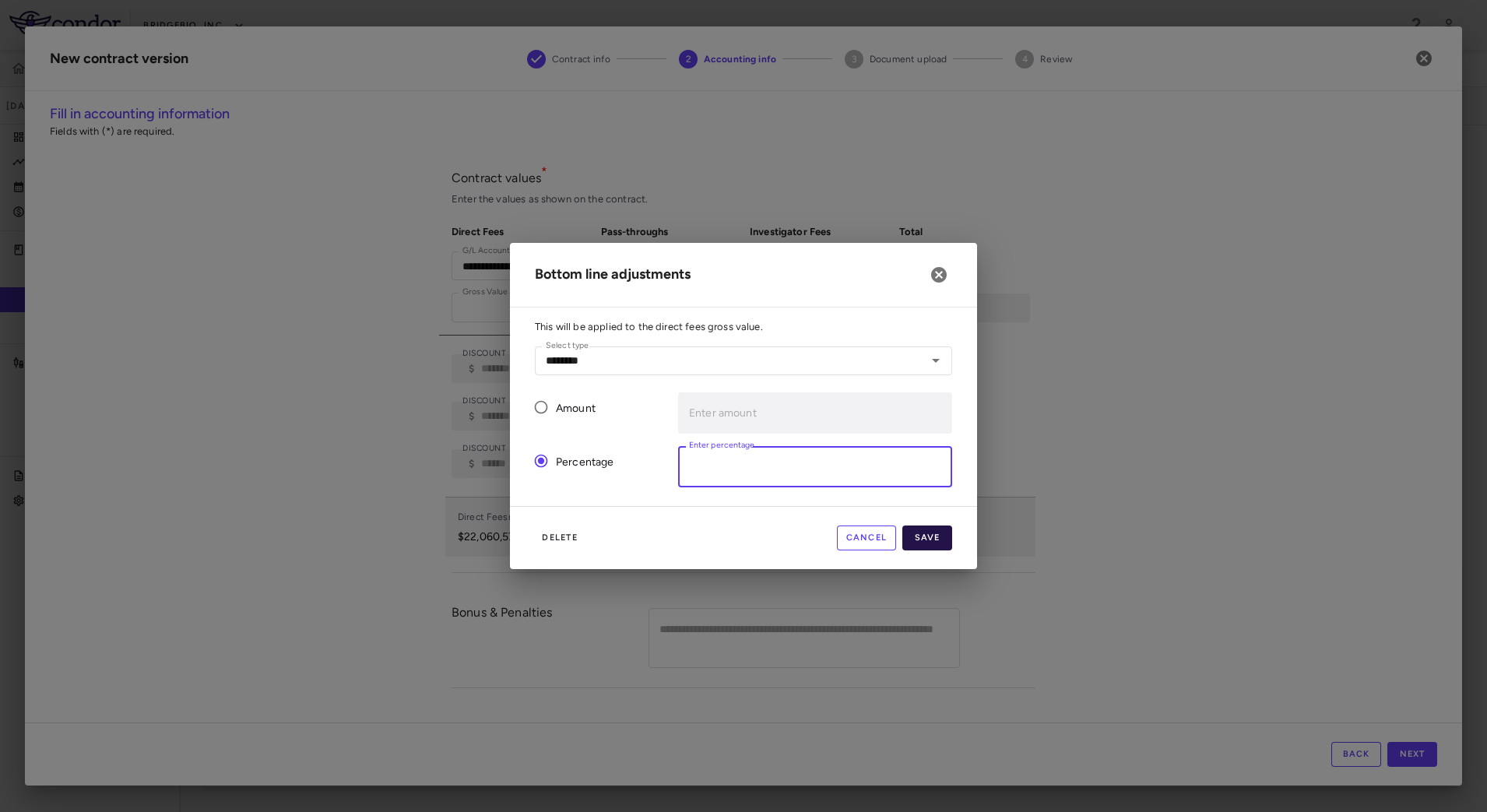
type input "*"
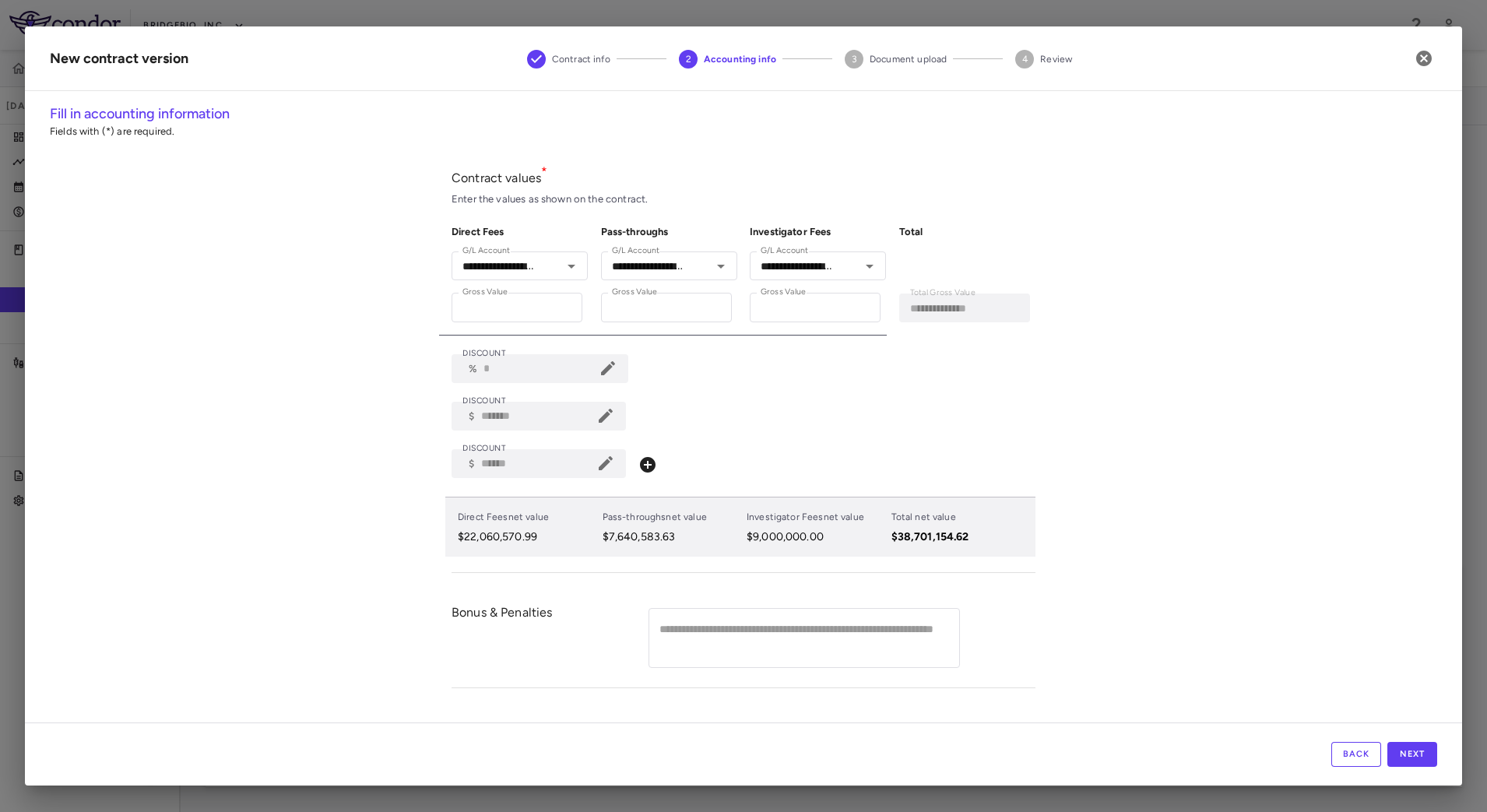
click at [612, 415] on icon at bounding box center [606, 416] width 14 height 14
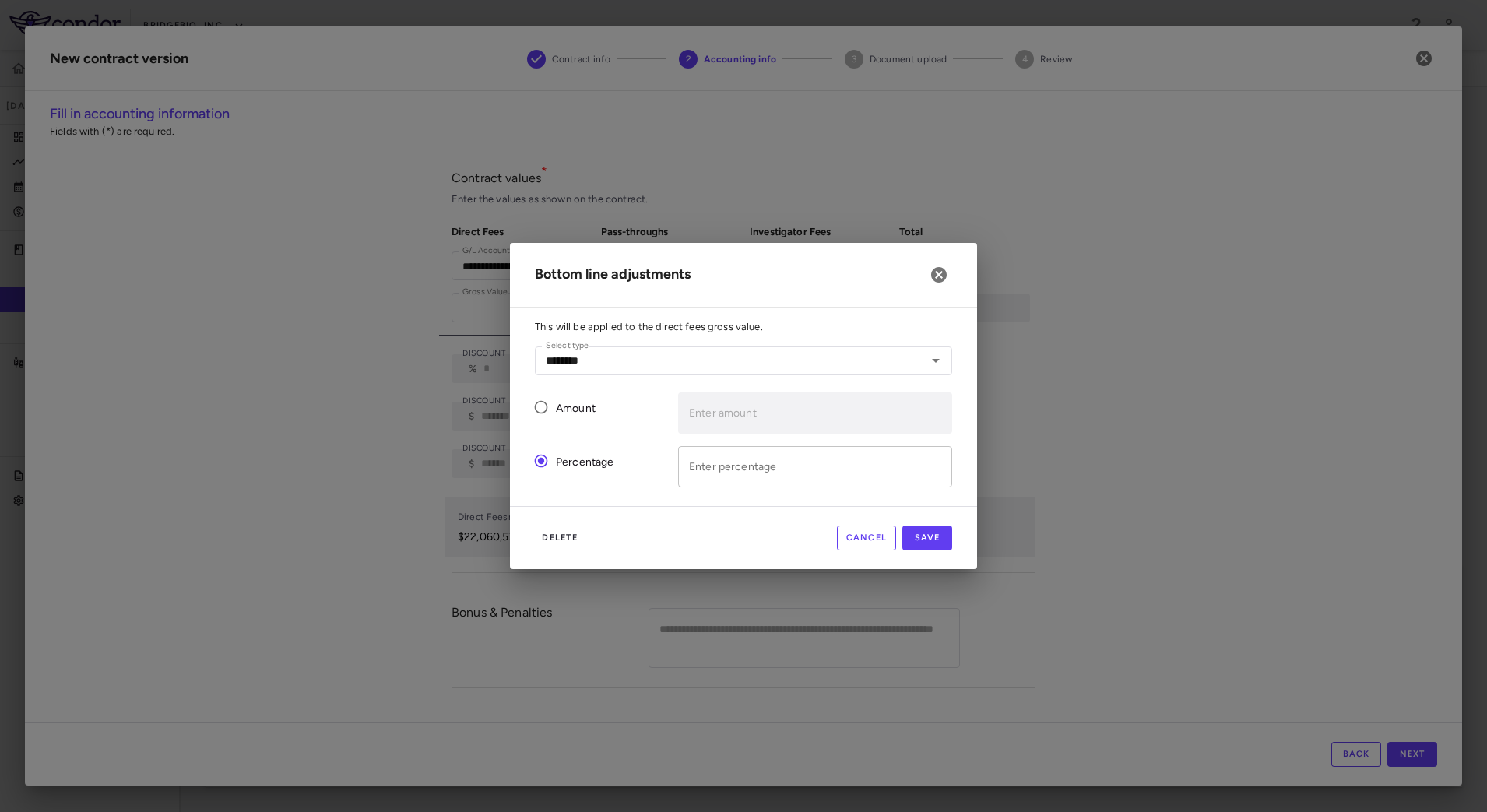
click at [717, 458] on div "Enter percentage Enter percentage" at bounding box center [816, 466] width 274 height 41
type input "*"
click at [936, 542] on button "Save" at bounding box center [927, 538] width 50 height 25
type input "*"
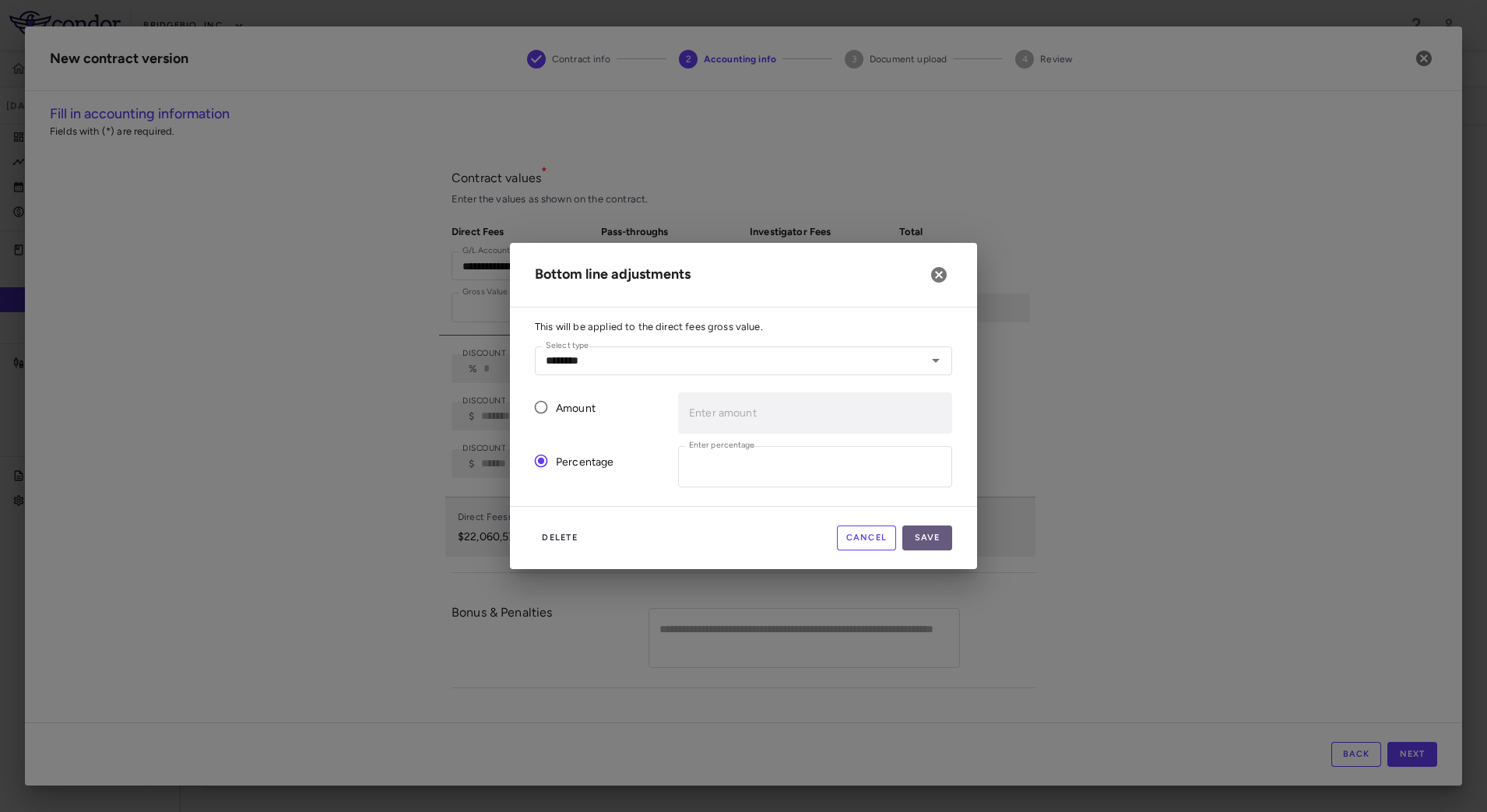
type input "*"
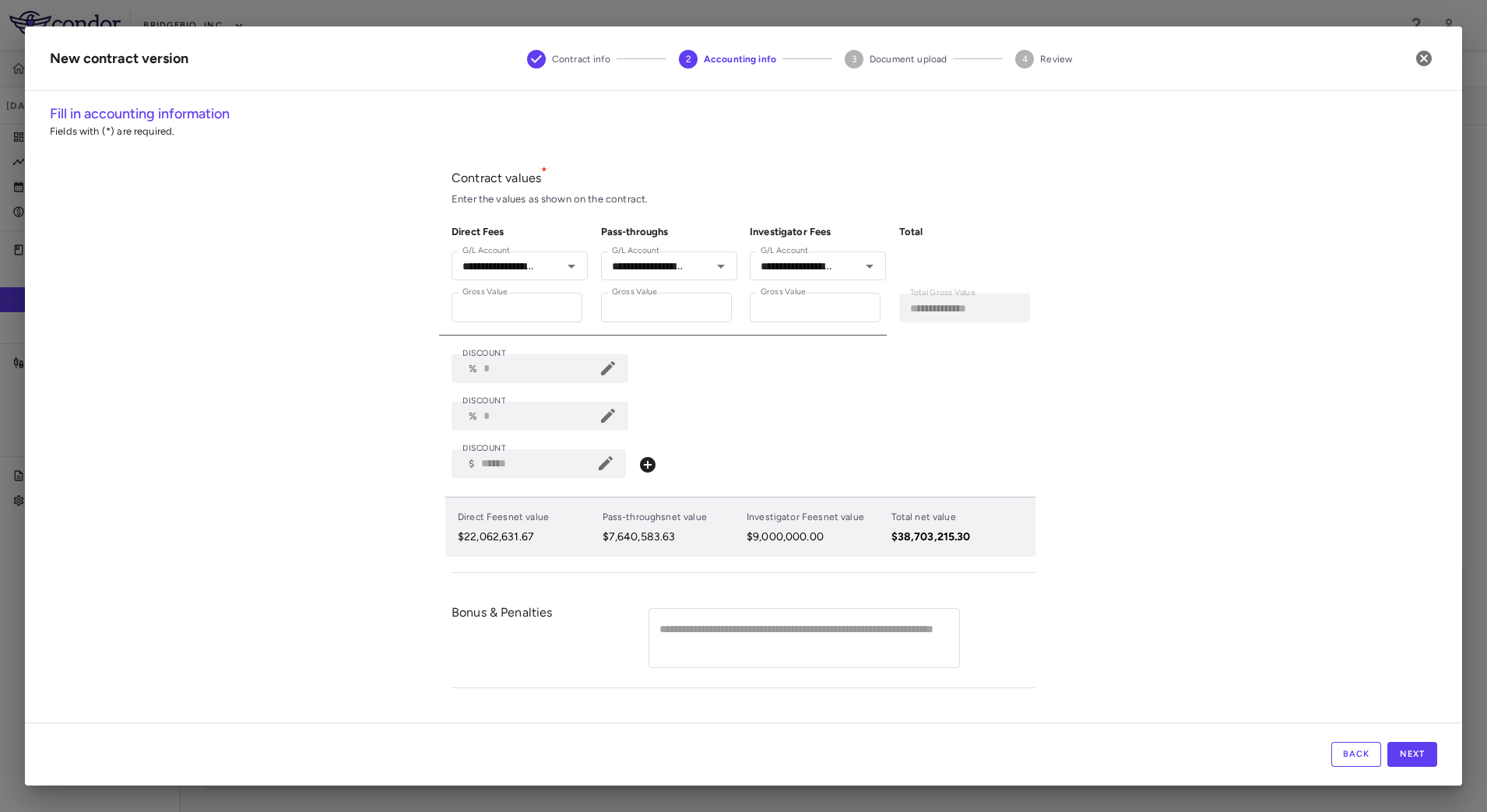
click at [336, 522] on div "**********" at bounding box center [744, 413] width 1438 height 619
click at [618, 415] on icon at bounding box center [608, 415] width 19 height 19
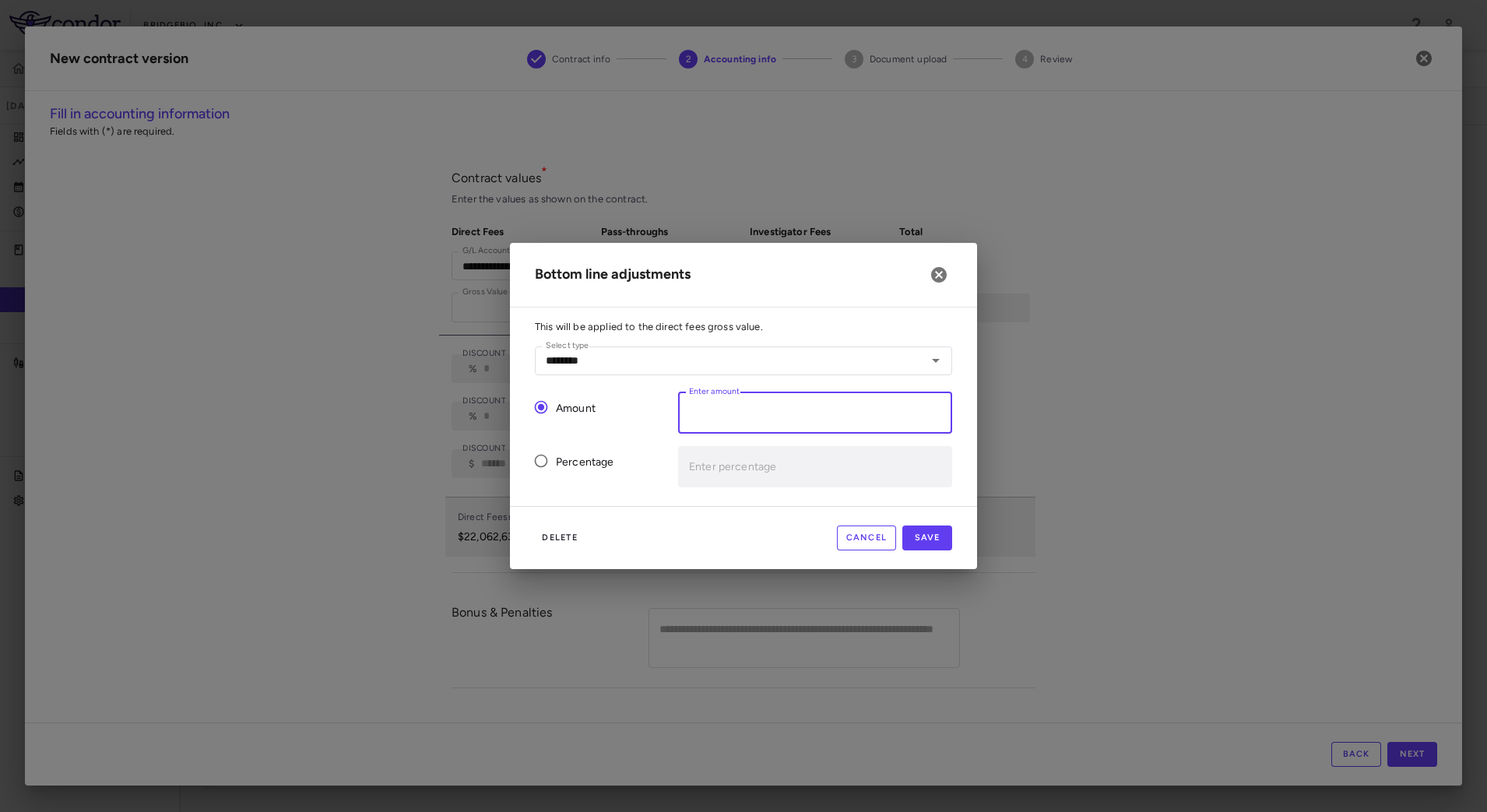
click at [707, 406] on input "Enter amount" at bounding box center [816, 413] width 274 height 41
paste input "*******"
type input "*******"
click at [927, 532] on button "Save" at bounding box center [927, 538] width 50 height 25
type input "*******"
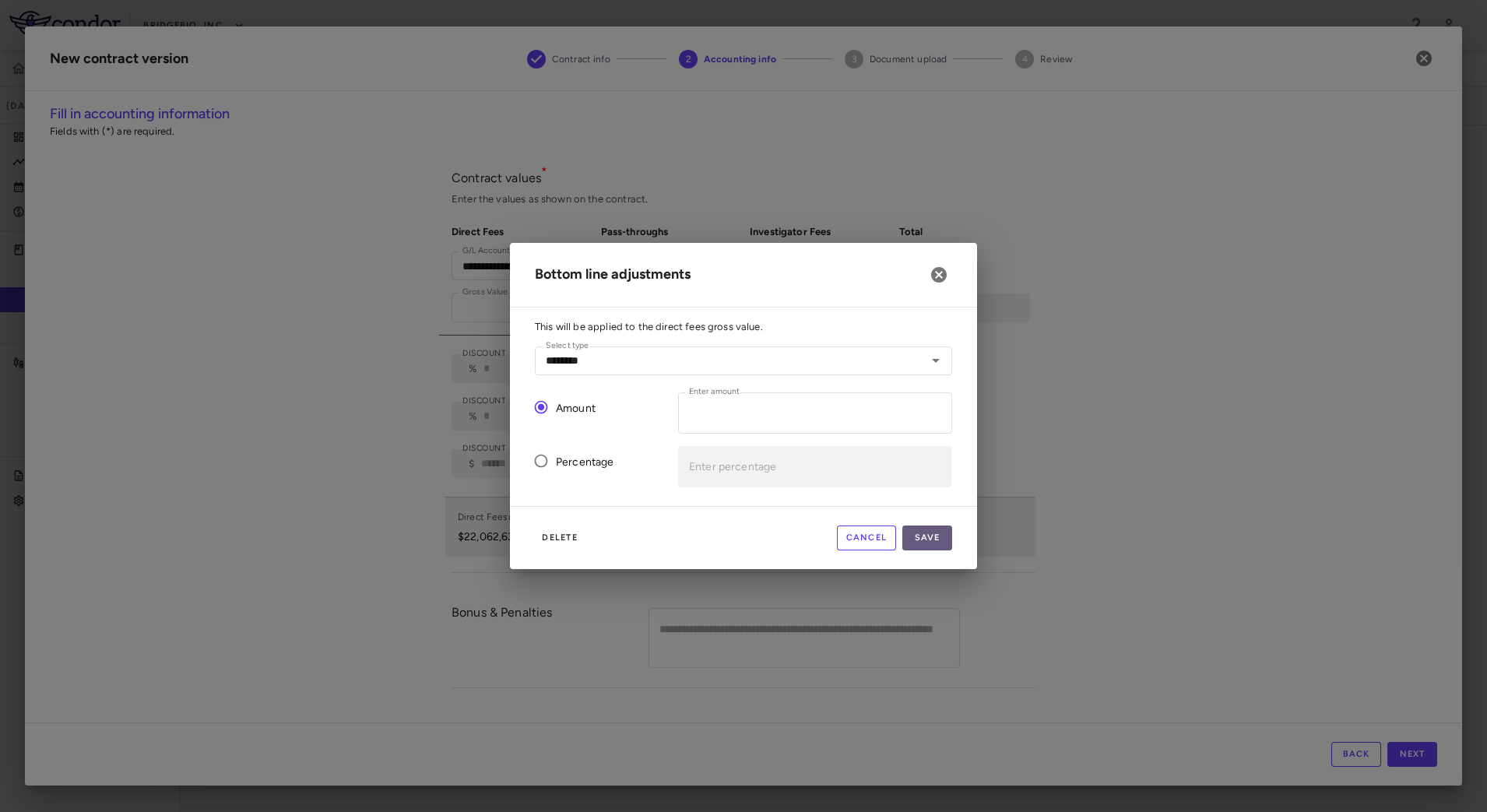
type input "*"
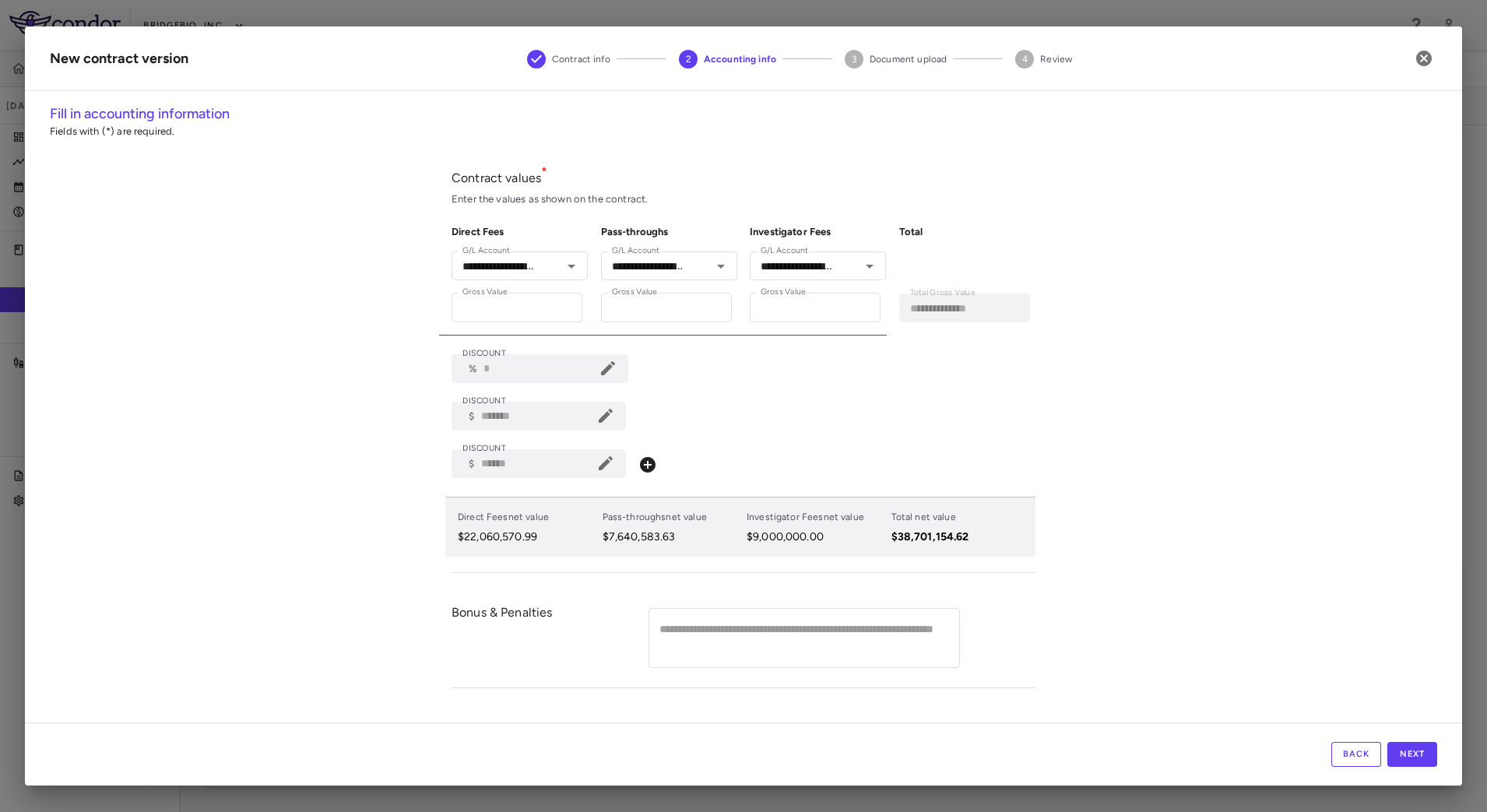
click at [615, 372] on icon at bounding box center [608, 369] width 14 height 14
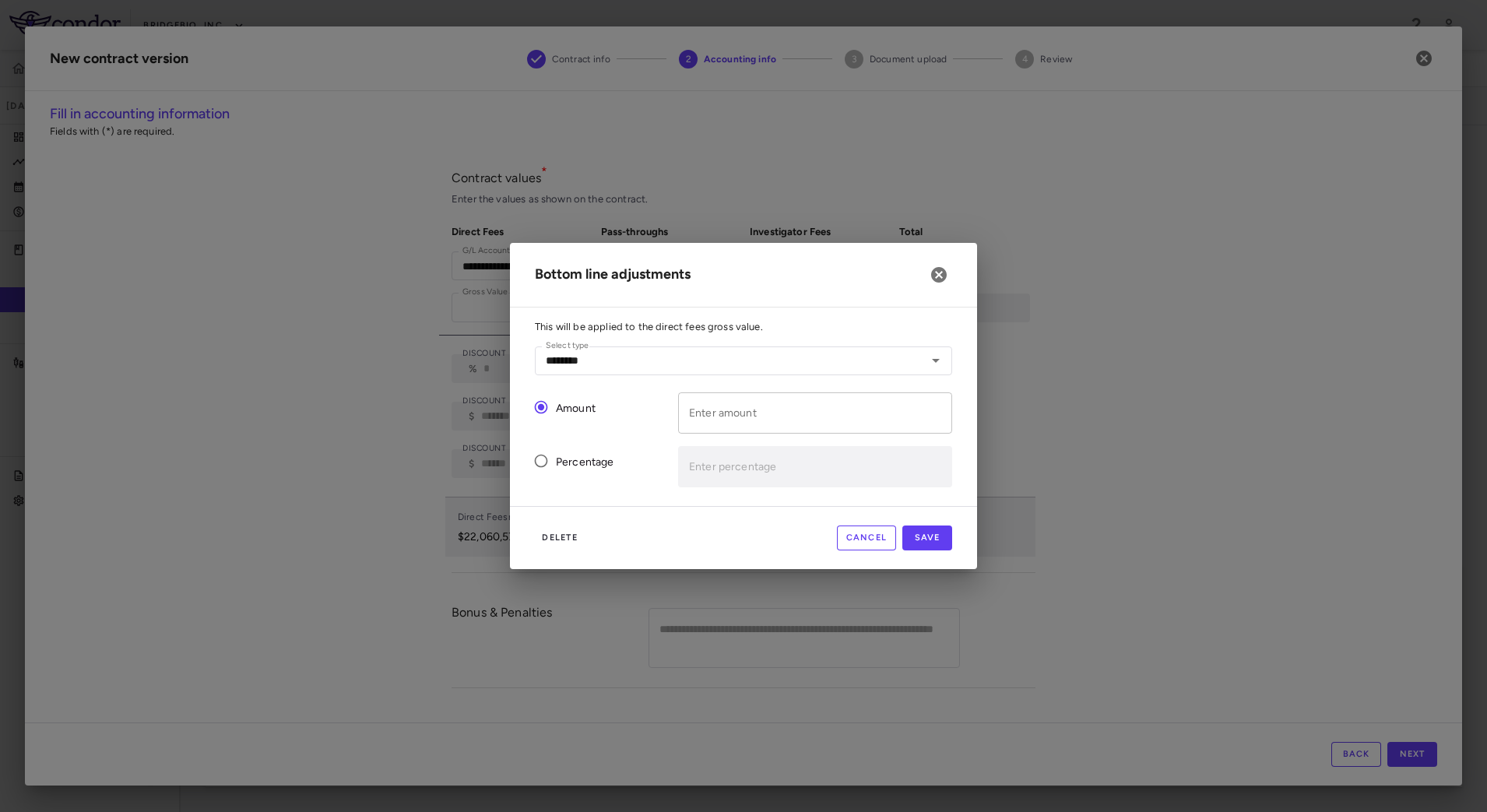
click at [717, 408] on input "Enter amount" at bounding box center [816, 413] width 274 height 41
paste input "*******"
type input "*******"
click at [936, 535] on button "Save" at bounding box center [927, 538] width 50 height 25
type input "*******"
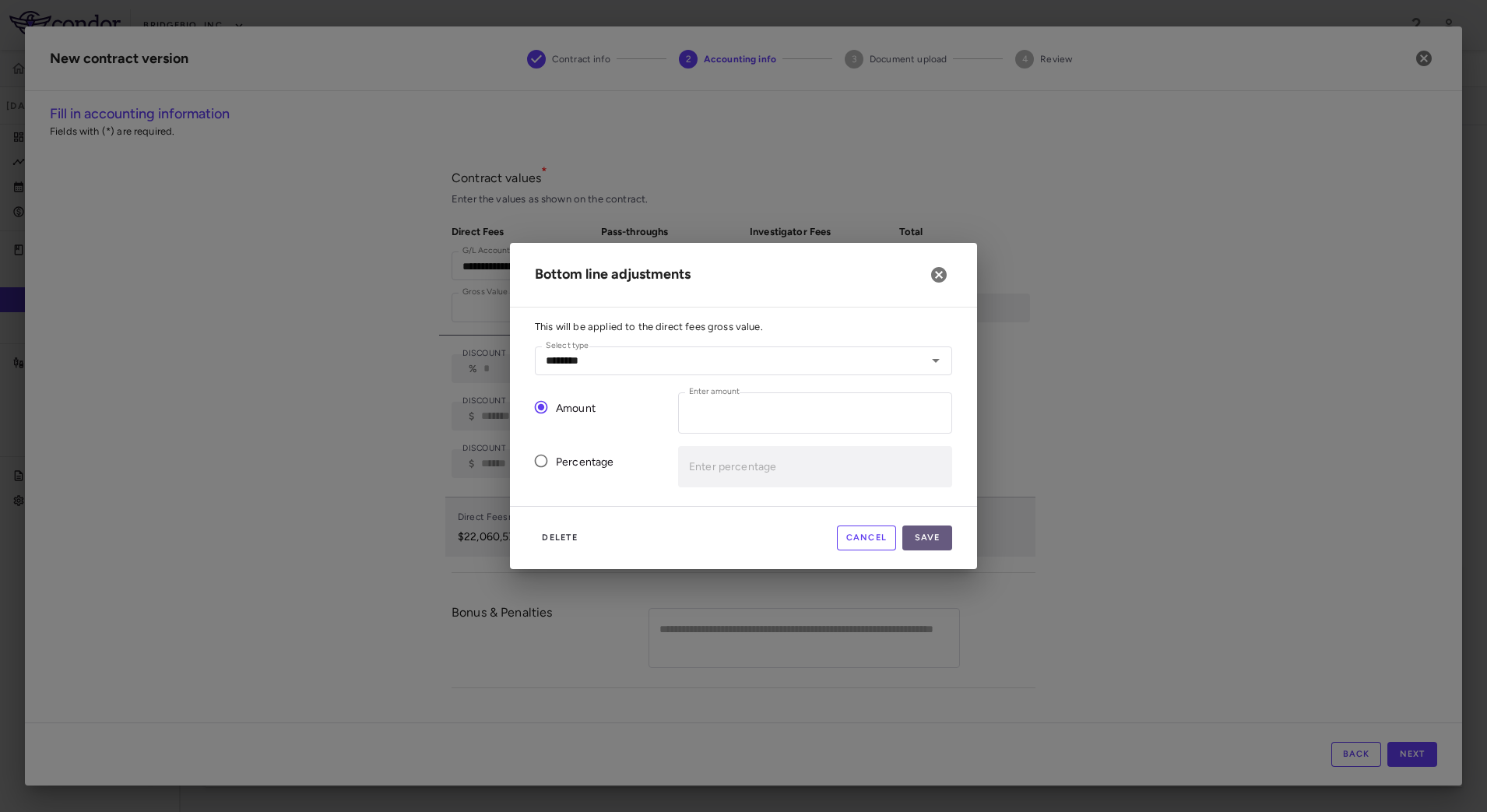
type input "*"
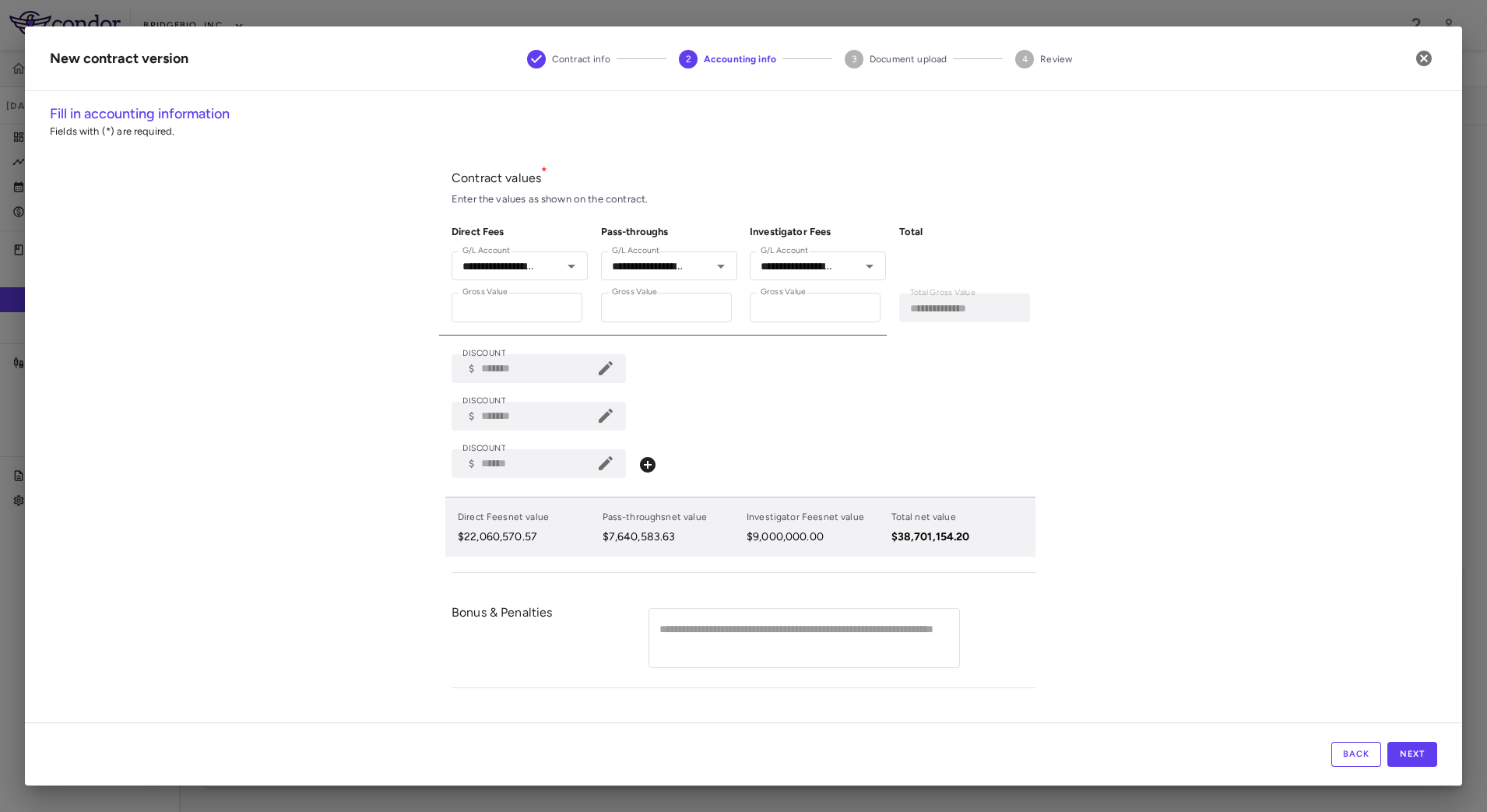
click at [876, 432] on div "DISCOUNT ​ $ ******* DISCOUNT DISCOUNT ​ $ ******* DISCOUNT DISCOUNT ​ $ ******…" at bounding box center [743, 416] width 584 height 124
click at [1261, 609] on div "**********" at bounding box center [744, 413] width 1438 height 619
click at [1423, 752] on button "Next" at bounding box center [1413, 755] width 50 height 25
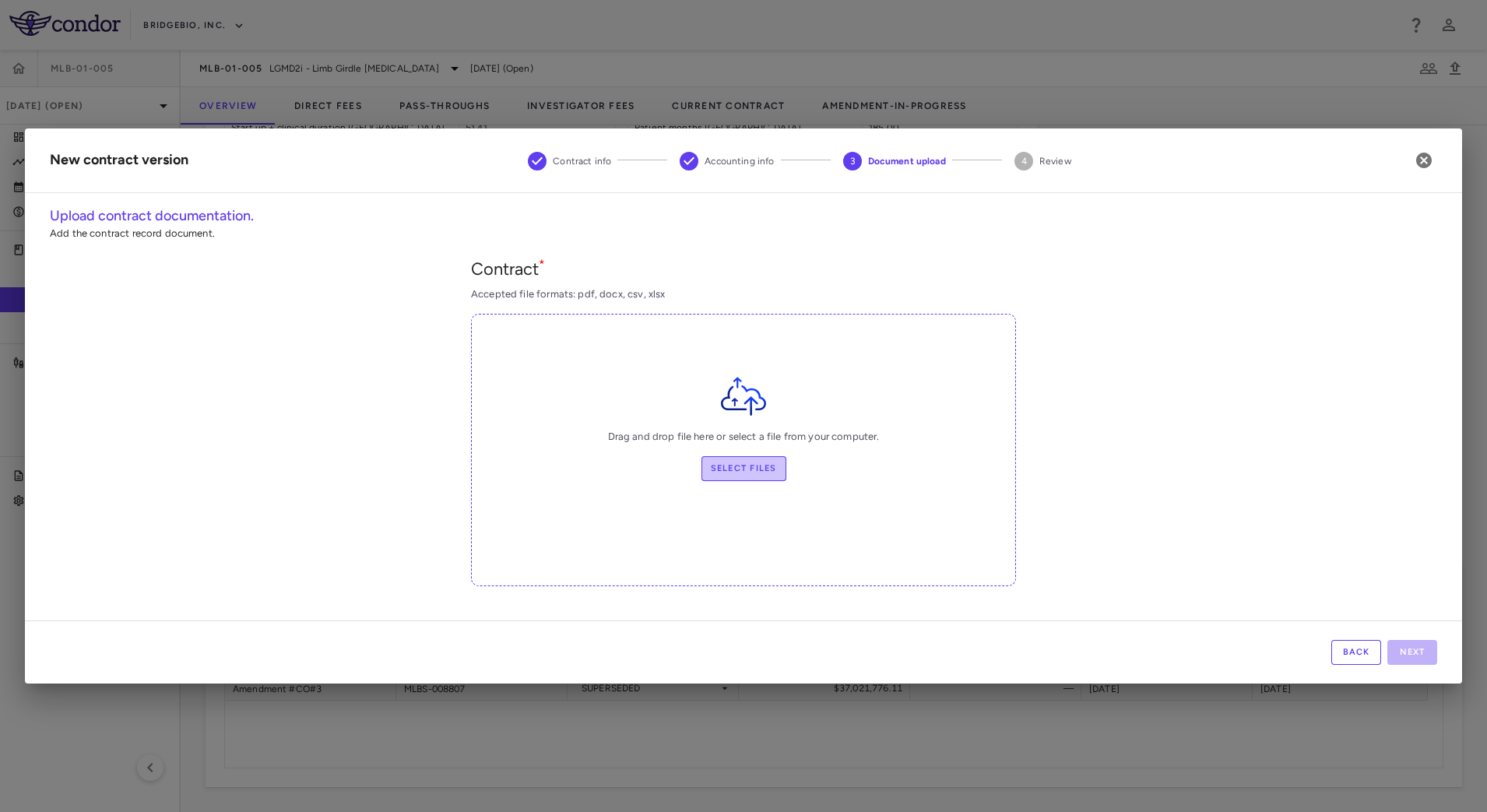
click at [757, 472] on label "Select files" at bounding box center [744, 469] width 85 height 25
click at [0, 0] on input "Select files" at bounding box center [0, 0] width 0 height 0
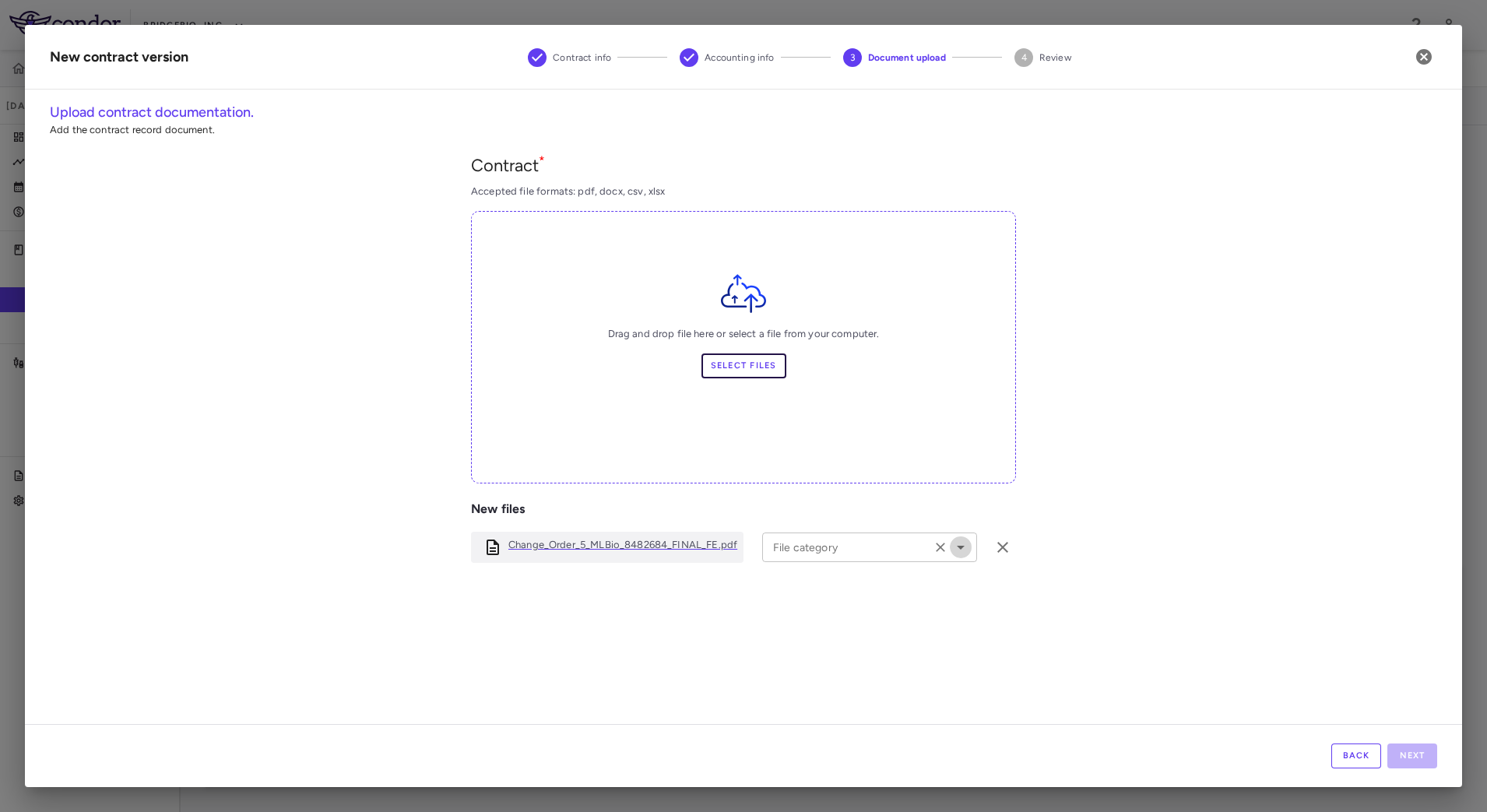
click at [952, 553] on icon "Open" at bounding box center [961, 547] width 19 height 19
click at [830, 637] on li "Amendment" at bounding box center [863, 636] width 202 height 23
type input "*********"
drag, startPoint x: 1156, startPoint y: 627, endPoint x: 1407, endPoint y: 695, distance: 260.0
click at [1159, 627] on div "Contract * Accepted file formats: pdf, docx, csv, xlsx Drag and drop file here …" at bounding box center [744, 471] width 1388 height 637
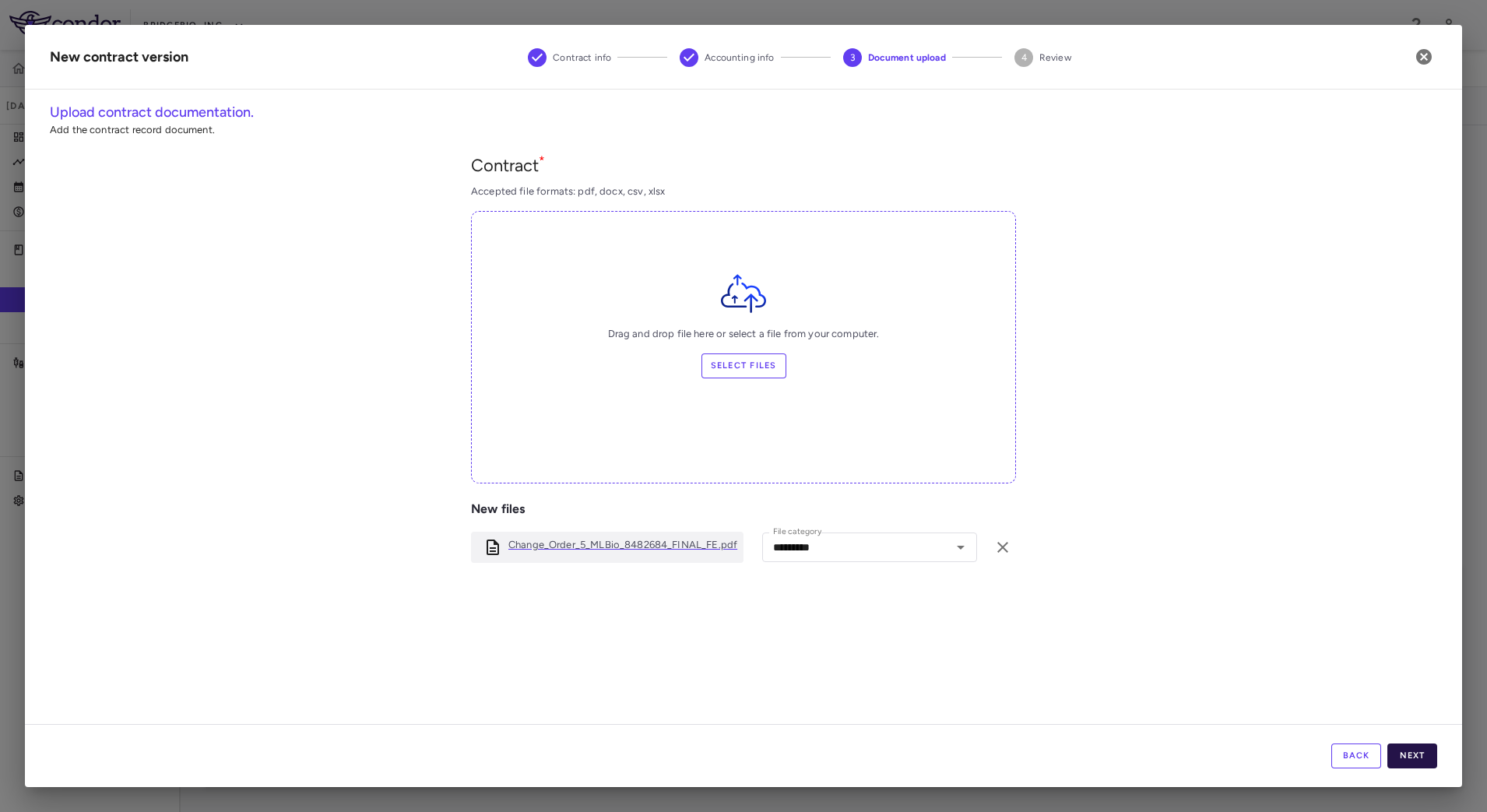
click at [1428, 748] on button "Next" at bounding box center [1413, 756] width 50 height 25
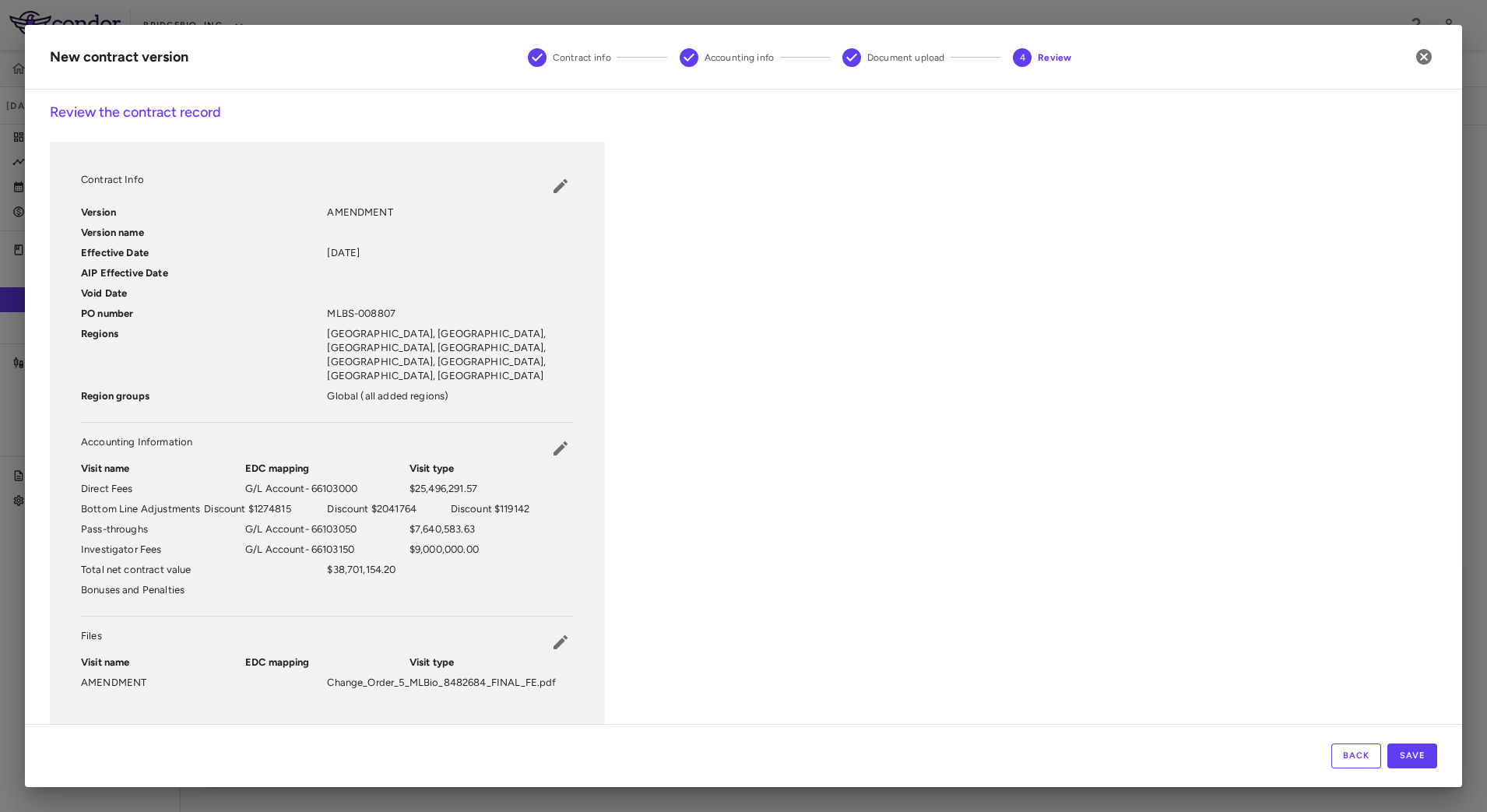
scroll to position [13, 0]
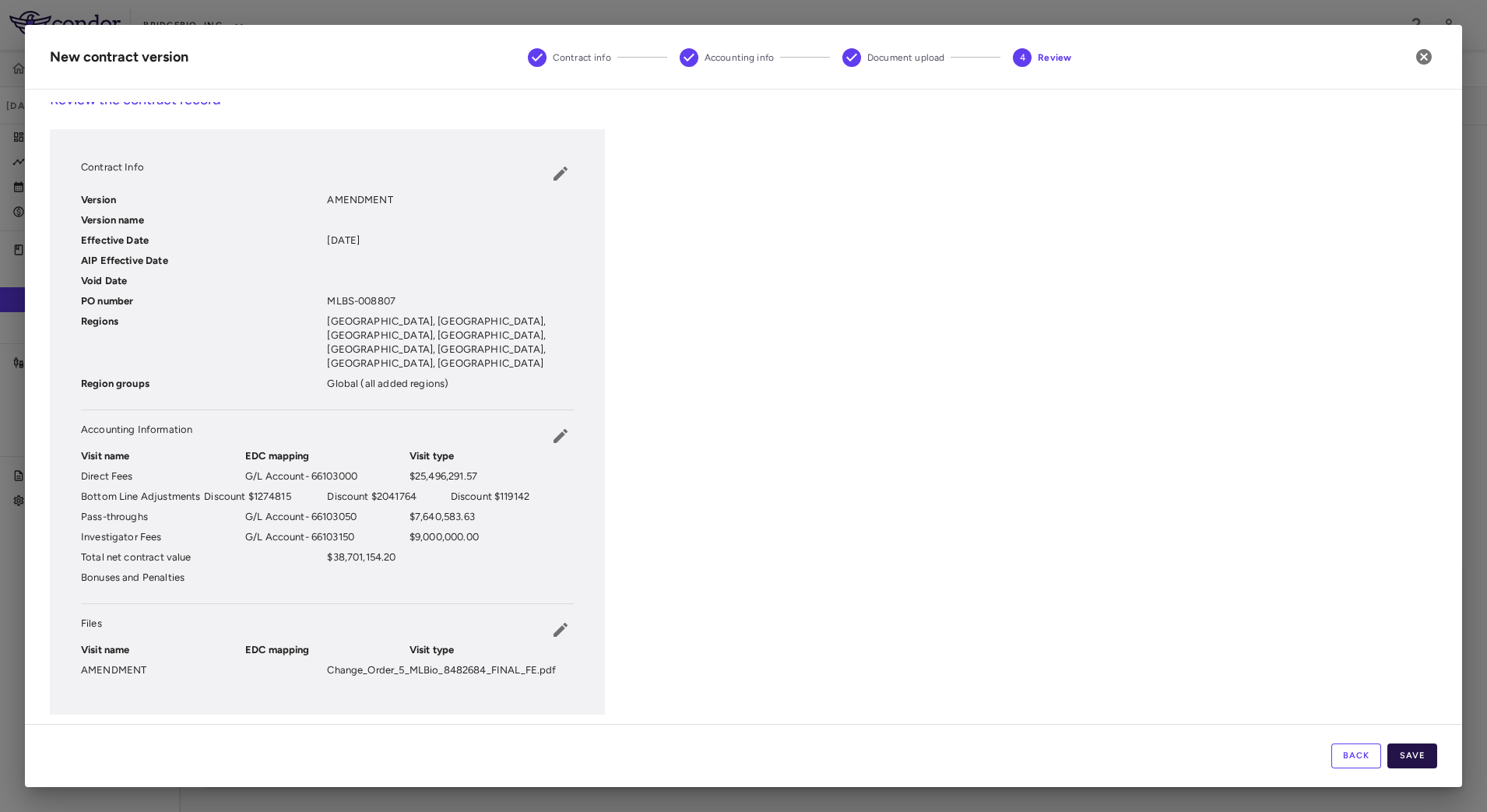
click at [1411, 746] on button "Save" at bounding box center [1413, 756] width 50 height 25
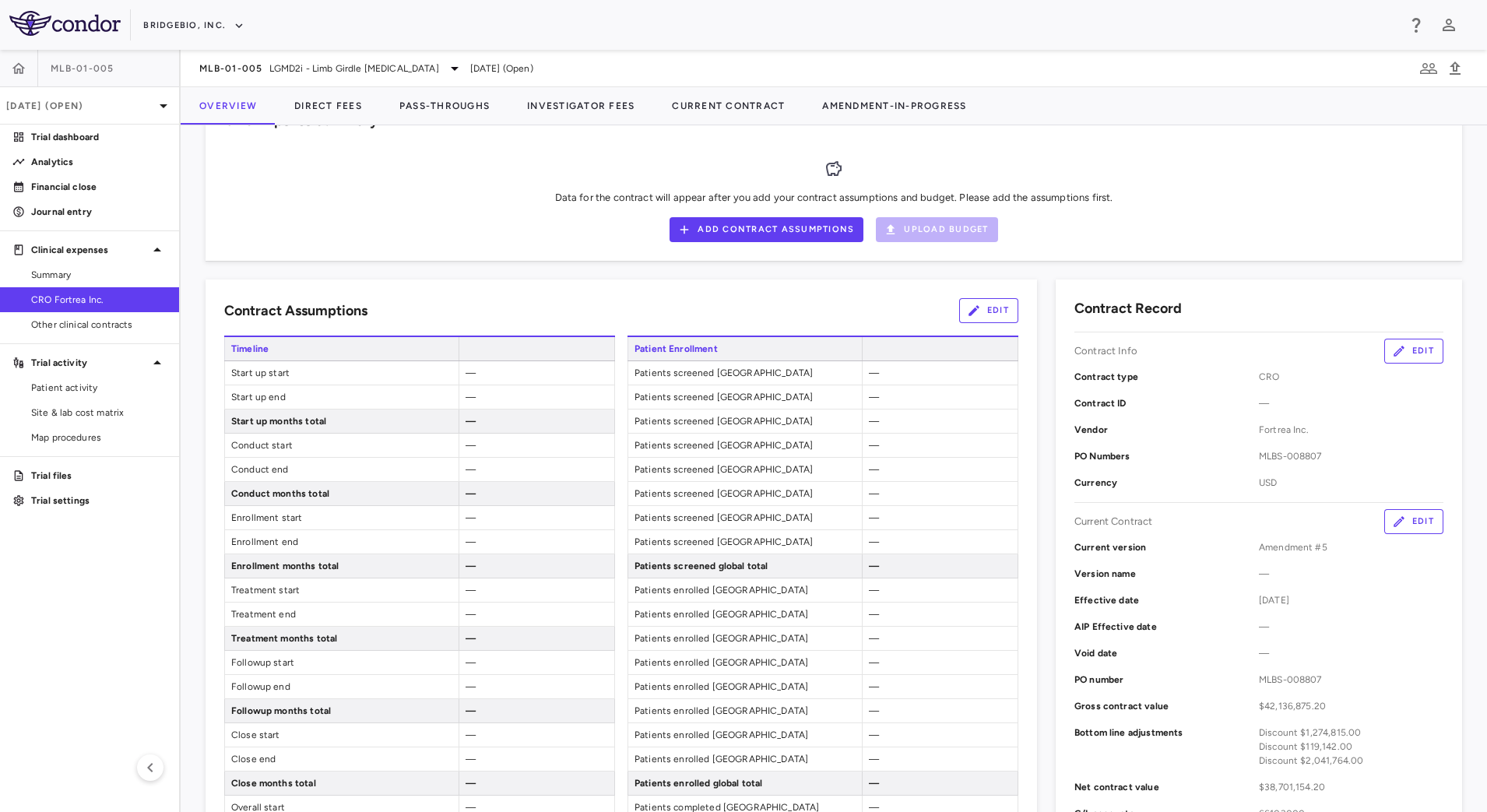
scroll to position [0, 0]
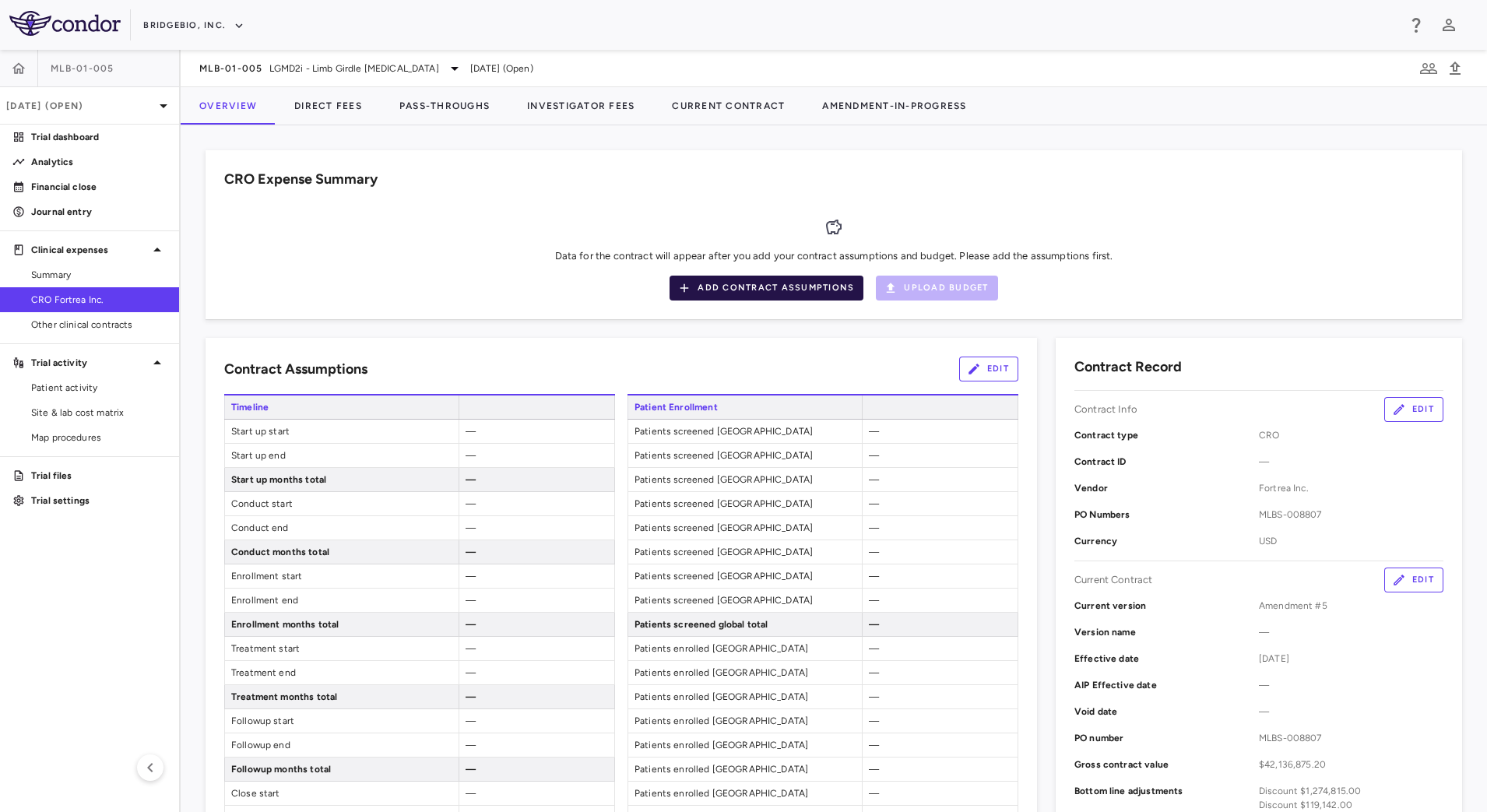
click at [753, 278] on button "Add Contract Assumptions" at bounding box center [766, 288] width 194 height 25
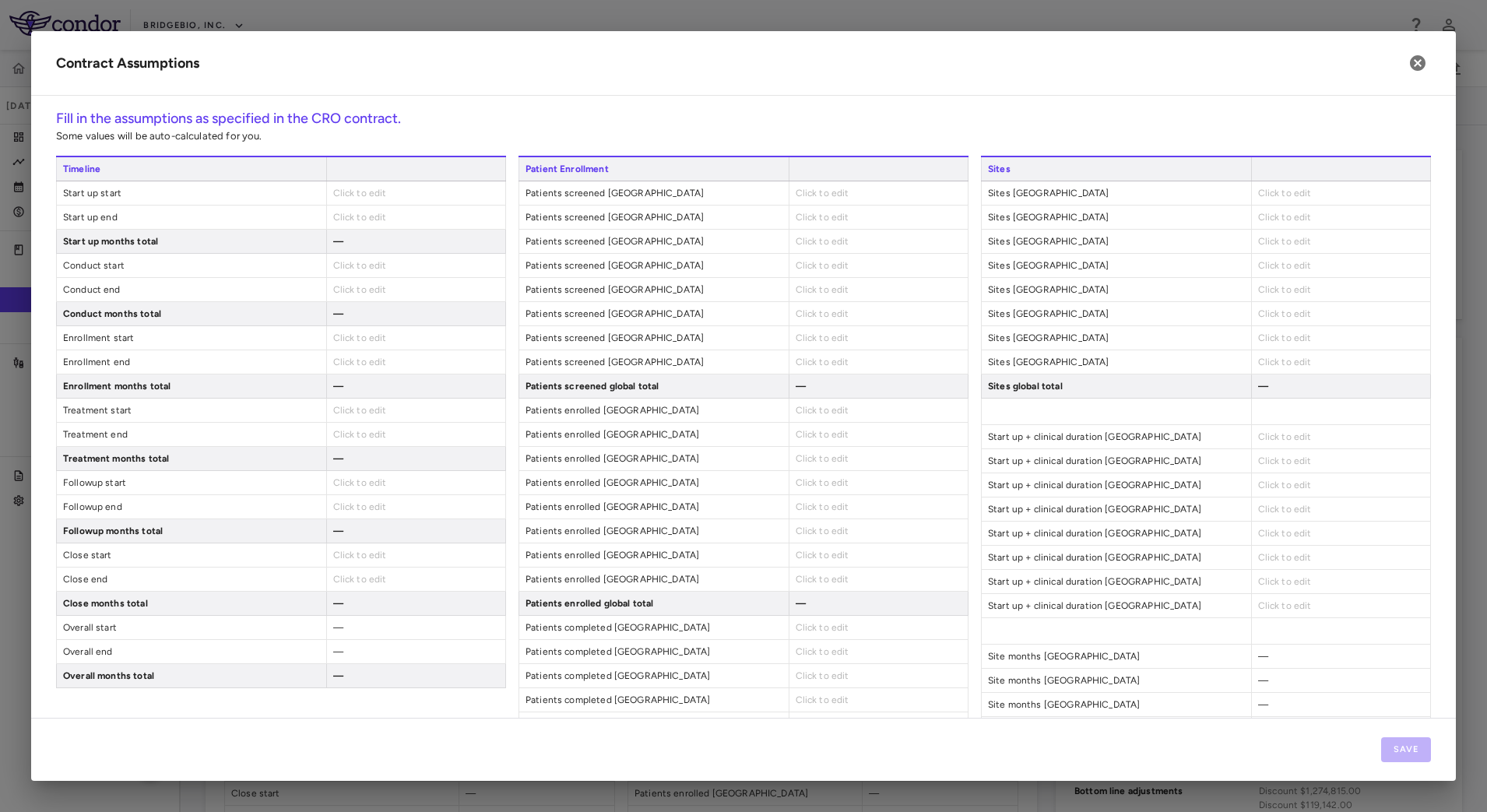
click at [359, 195] on span "Click to edit" at bounding box center [360, 193] width 54 height 11
type input "**********"
click at [370, 221] on span "Click to edit" at bounding box center [360, 218] width 54 height 11
type input "**********"
click at [362, 272] on div "Click to edit" at bounding box center [415, 266] width 179 height 23
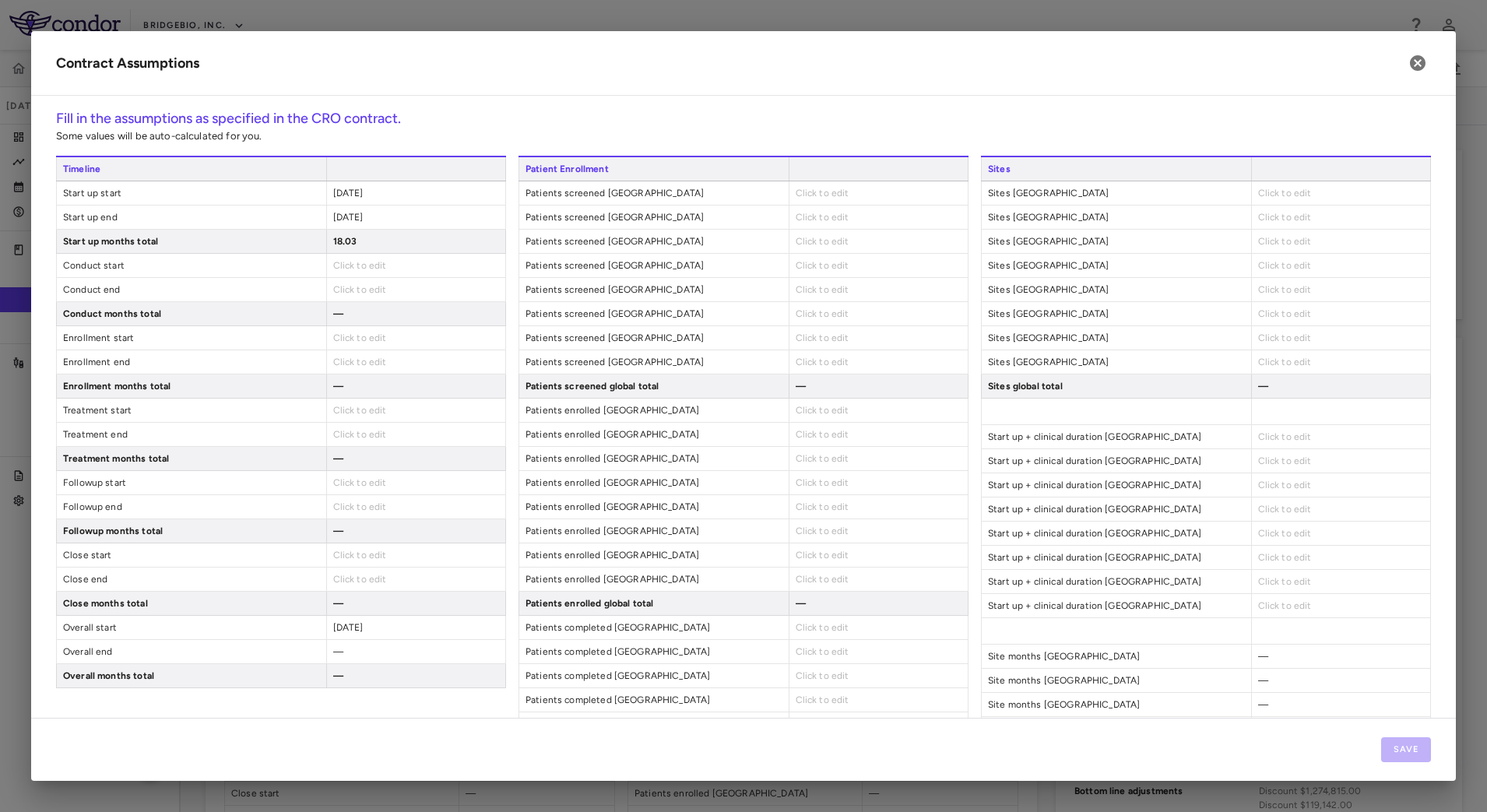
click at [359, 264] on span "Click to edit" at bounding box center [360, 265] width 54 height 11
type input "**********"
click at [386, 286] on div "Click to edit" at bounding box center [415, 289] width 179 height 23
click at [347, 291] on span "Click to edit" at bounding box center [360, 289] width 54 height 11
type input "**********"
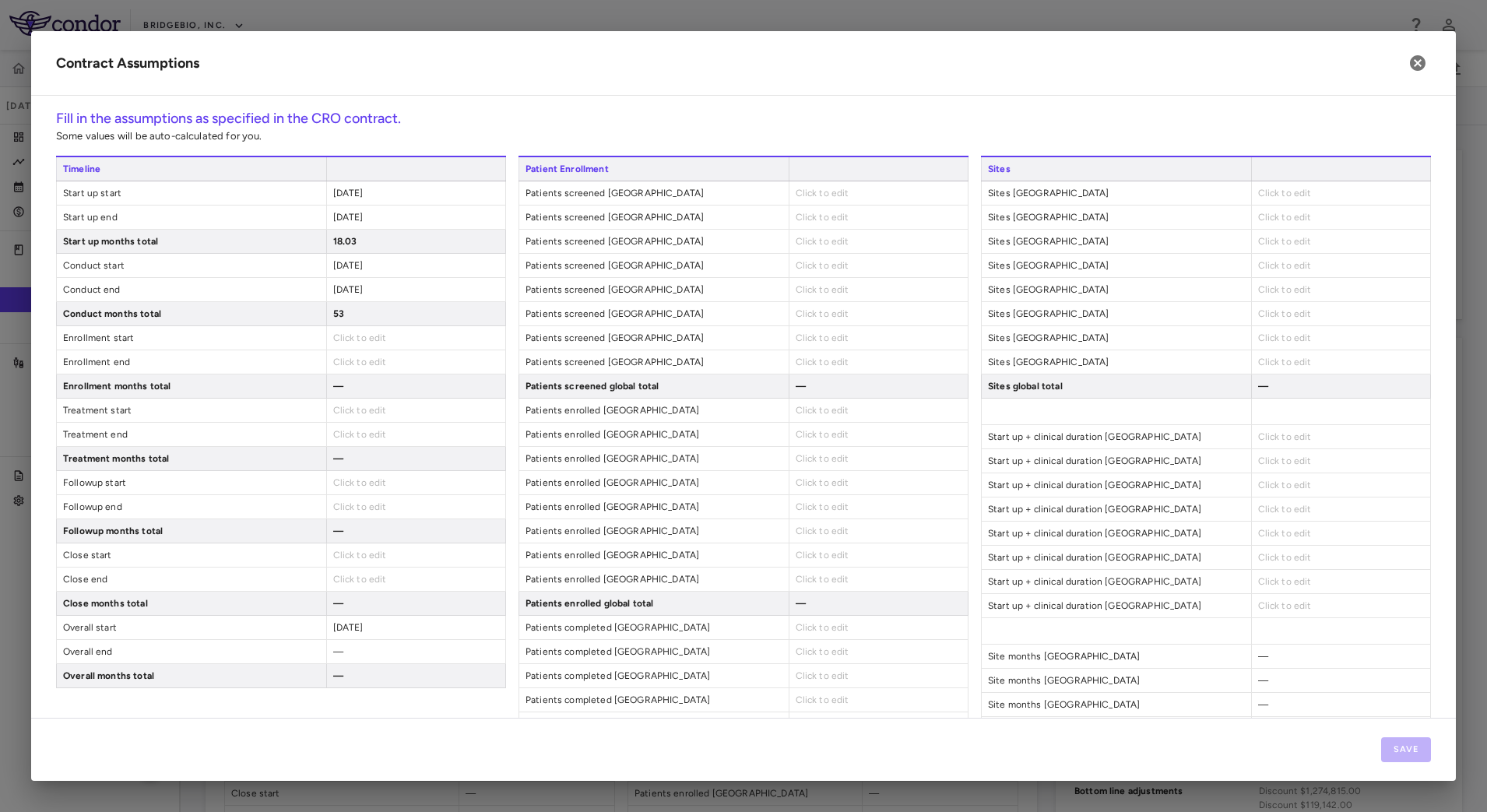
click at [379, 335] on span "Click to edit" at bounding box center [360, 338] width 54 height 11
click at [417, 340] on div "Click to edit" at bounding box center [415, 338] width 179 height 23
click at [346, 339] on span "Click to edit" at bounding box center [360, 338] width 54 height 11
click at [379, 338] on span "Click to edit" at bounding box center [360, 338] width 54 height 11
type input "**********"
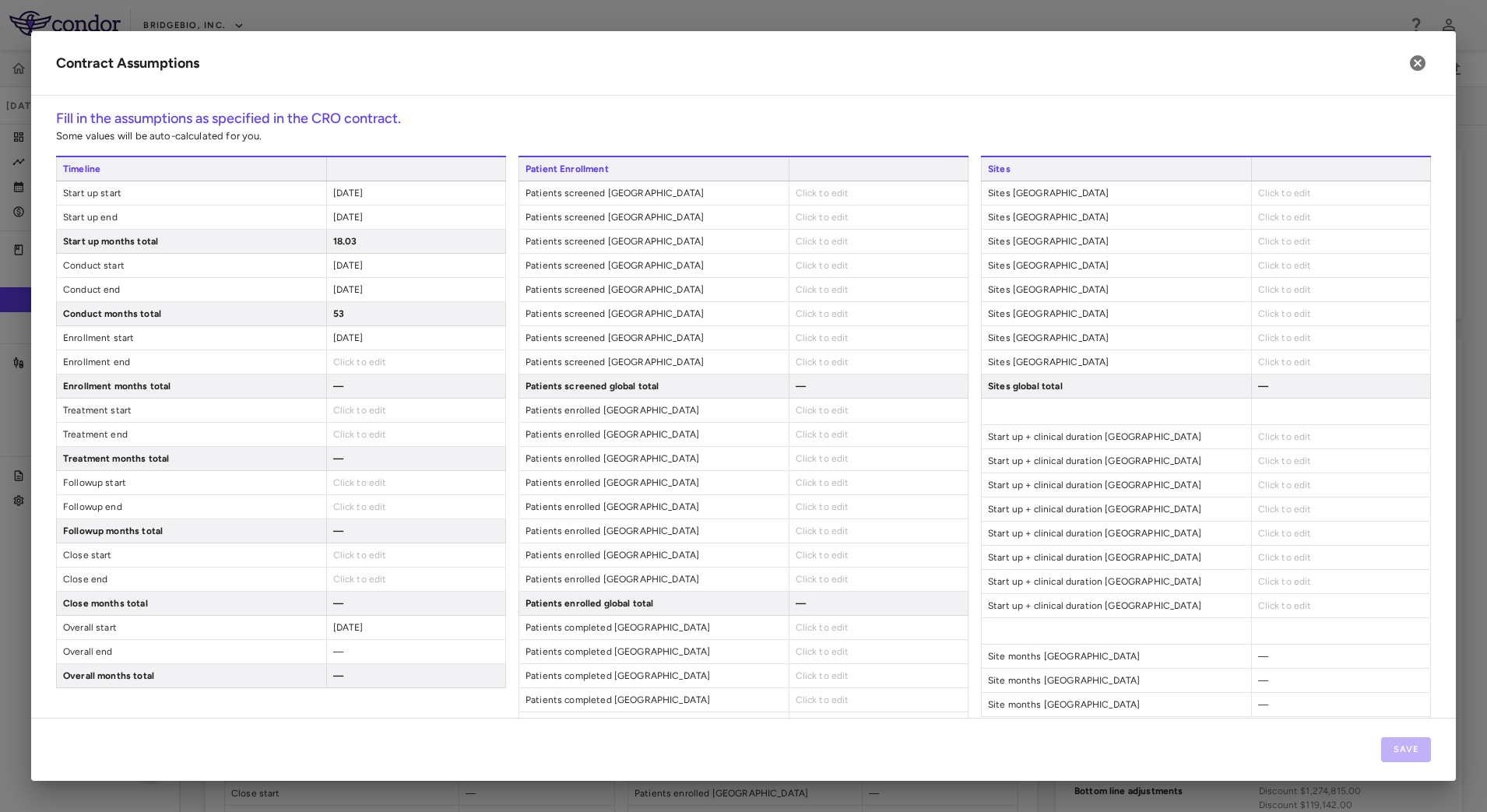
click at [373, 361] on span "Click to edit" at bounding box center [360, 362] width 54 height 11
type input "**********"
click at [365, 415] on span "Click to edit" at bounding box center [360, 410] width 54 height 11
type input "**********"
click at [362, 434] on span "Click to edit" at bounding box center [360, 434] width 54 height 11
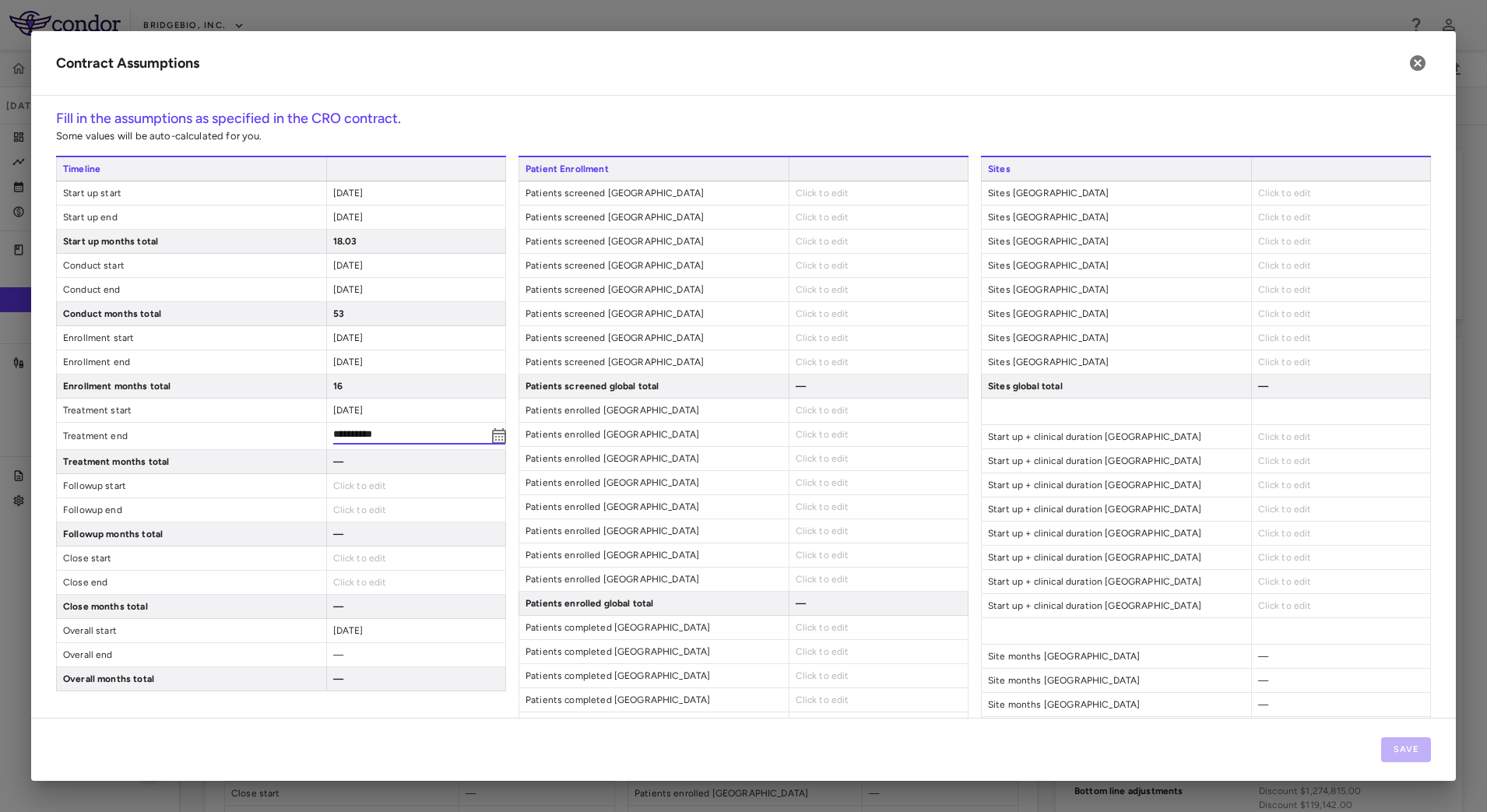
type input "**********"
click at [350, 553] on span "Click to edit" at bounding box center [360, 555] width 54 height 11
type input "**********"
click at [359, 578] on span "Click to edit" at bounding box center [360, 579] width 54 height 11
type input "**********"
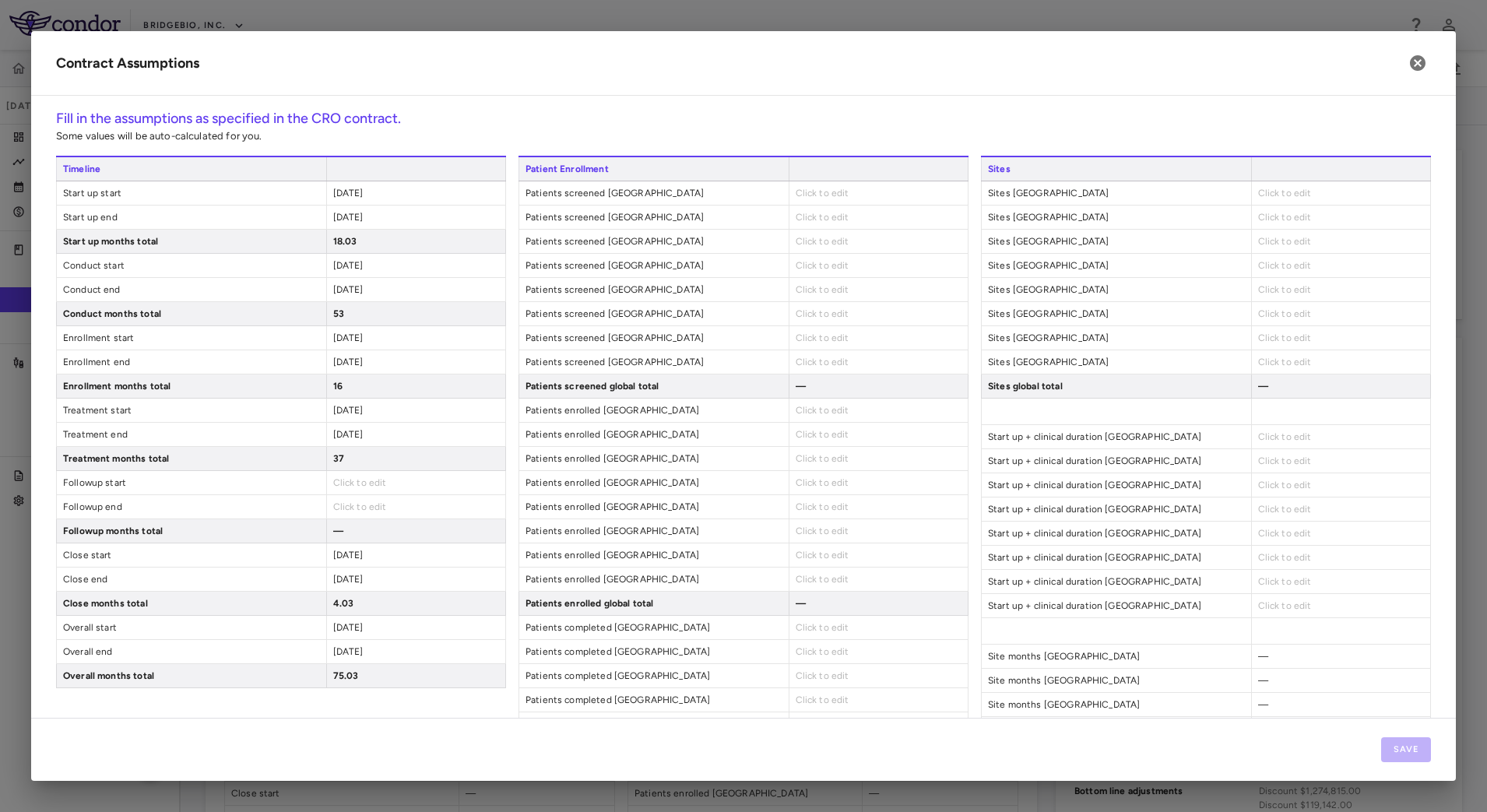
click at [816, 197] on span "Click to edit" at bounding box center [823, 193] width 54 height 11
type input "*"
click at [813, 227] on div "Click to edit" at bounding box center [878, 218] width 179 height 23
click at [813, 219] on span "Click to edit" at bounding box center [823, 218] width 54 height 11
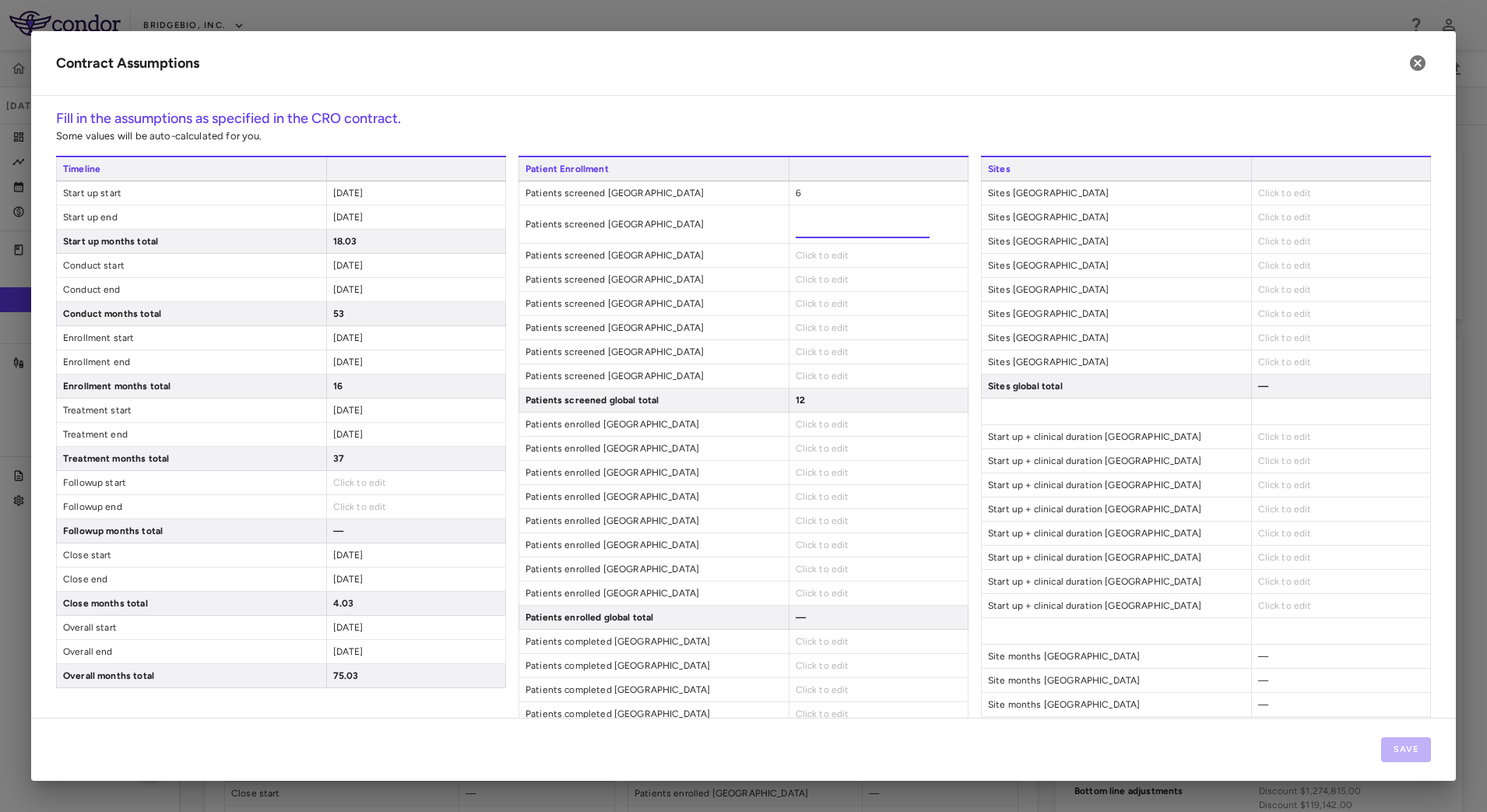
type input "*"
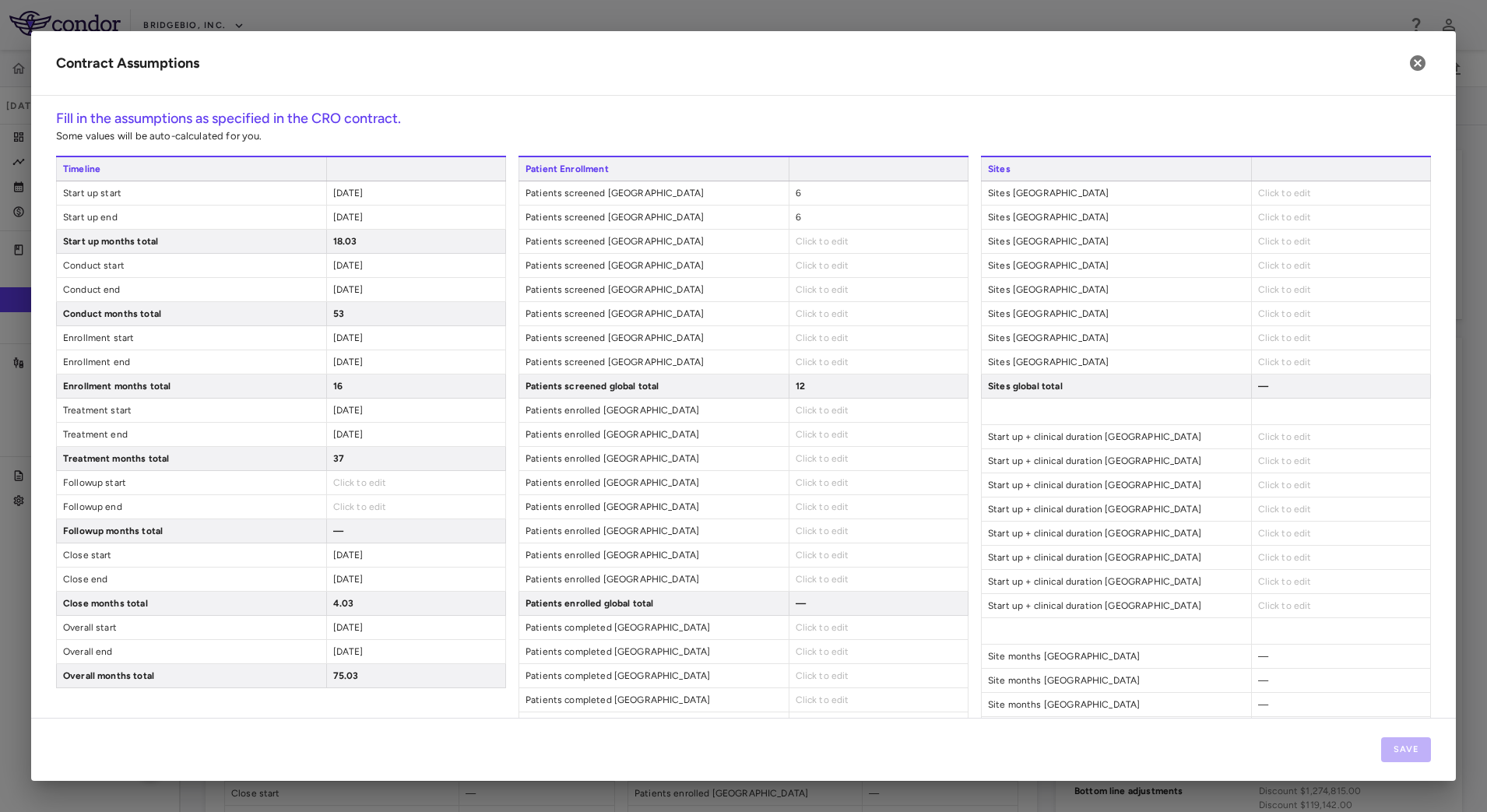
click at [809, 243] on span "Click to edit" at bounding box center [823, 242] width 54 height 11
type input "*"
click at [815, 268] on span "Click to edit" at bounding box center [823, 265] width 54 height 11
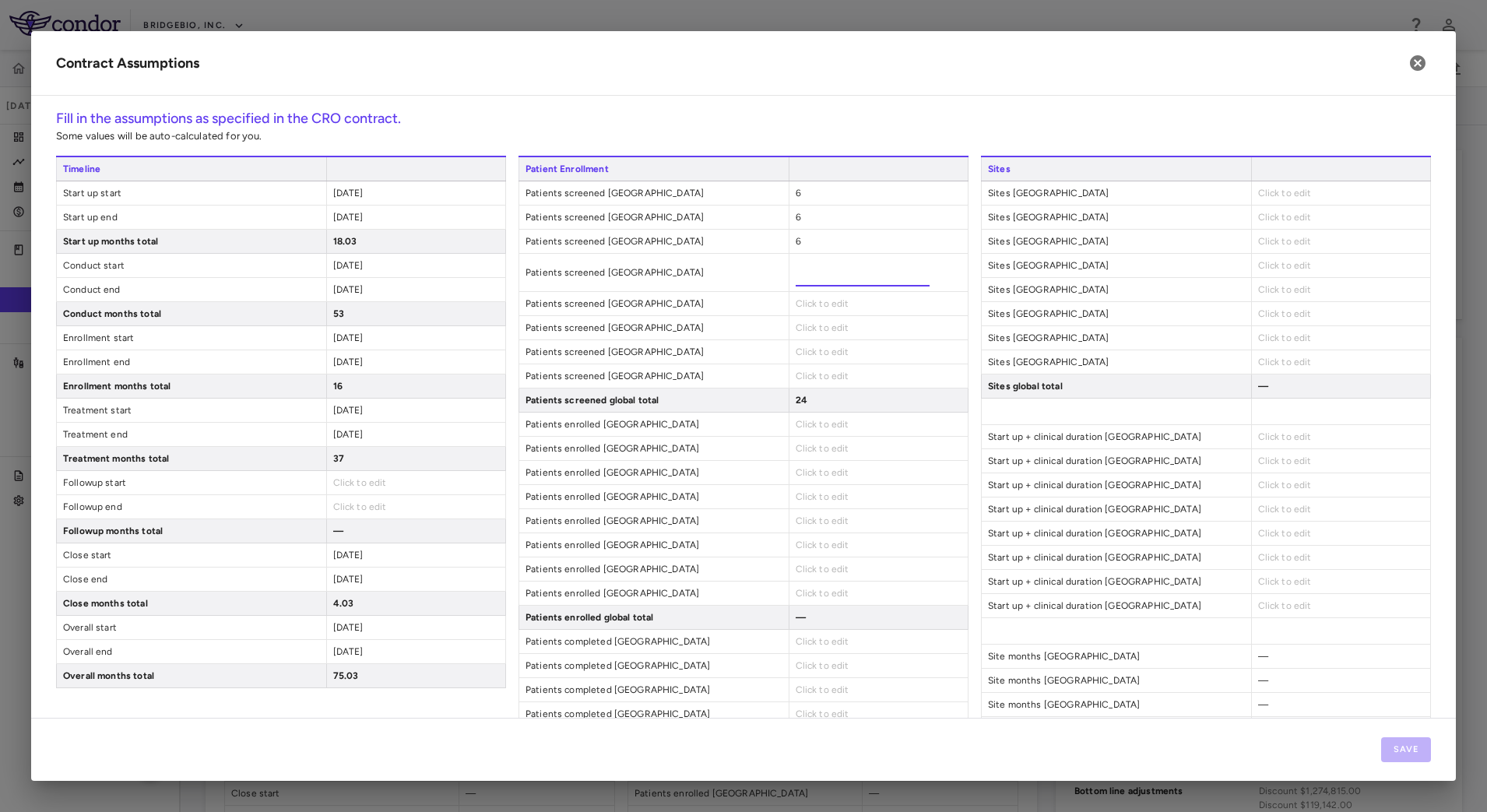
type input "*"
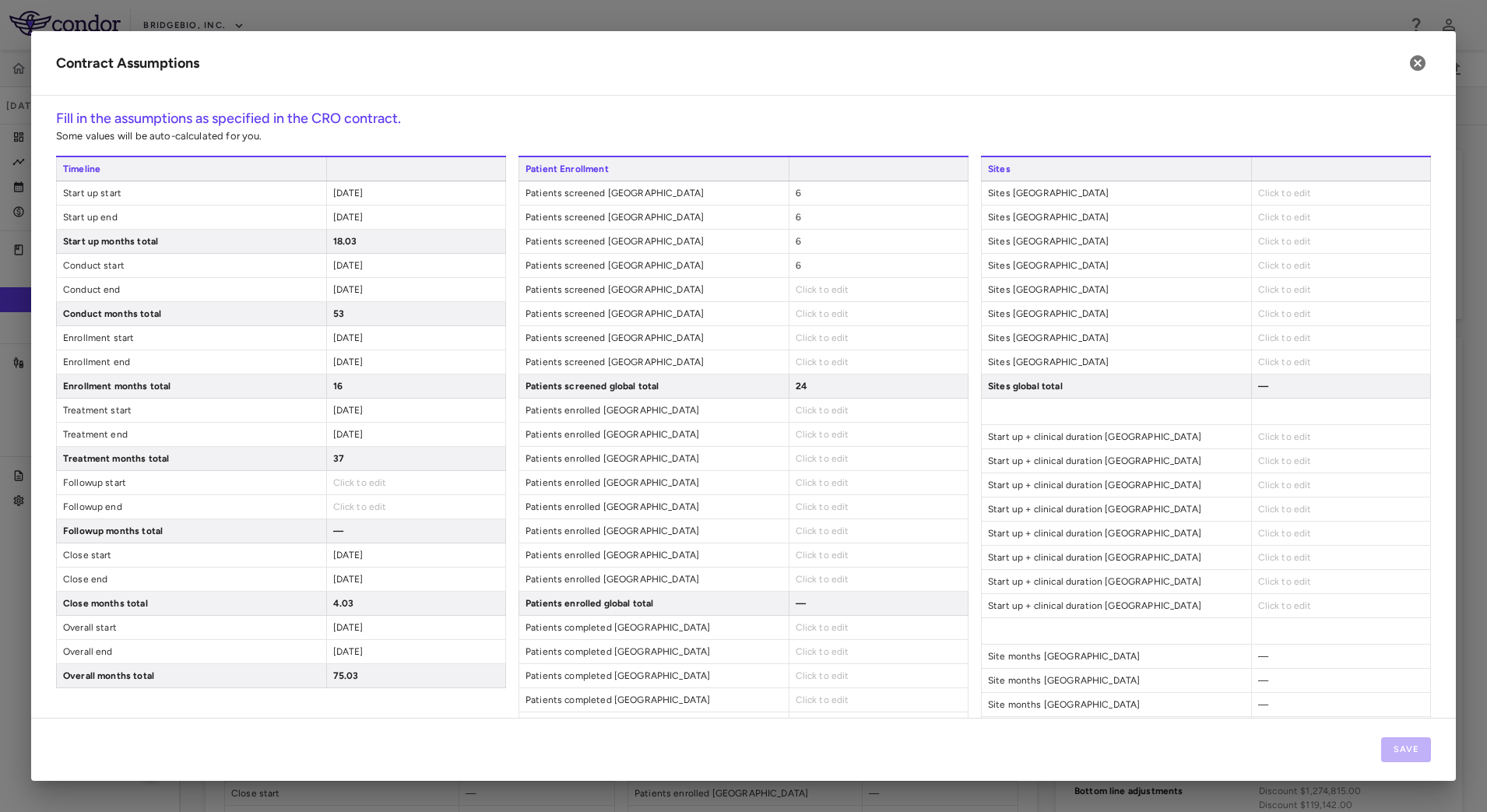
click at [812, 292] on span "Click to edit" at bounding box center [823, 289] width 54 height 11
type input "**"
click at [807, 313] on span "Click to edit" at bounding box center [823, 313] width 54 height 11
click at [830, 311] on span "Click to edit" at bounding box center [823, 313] width 54 height 11
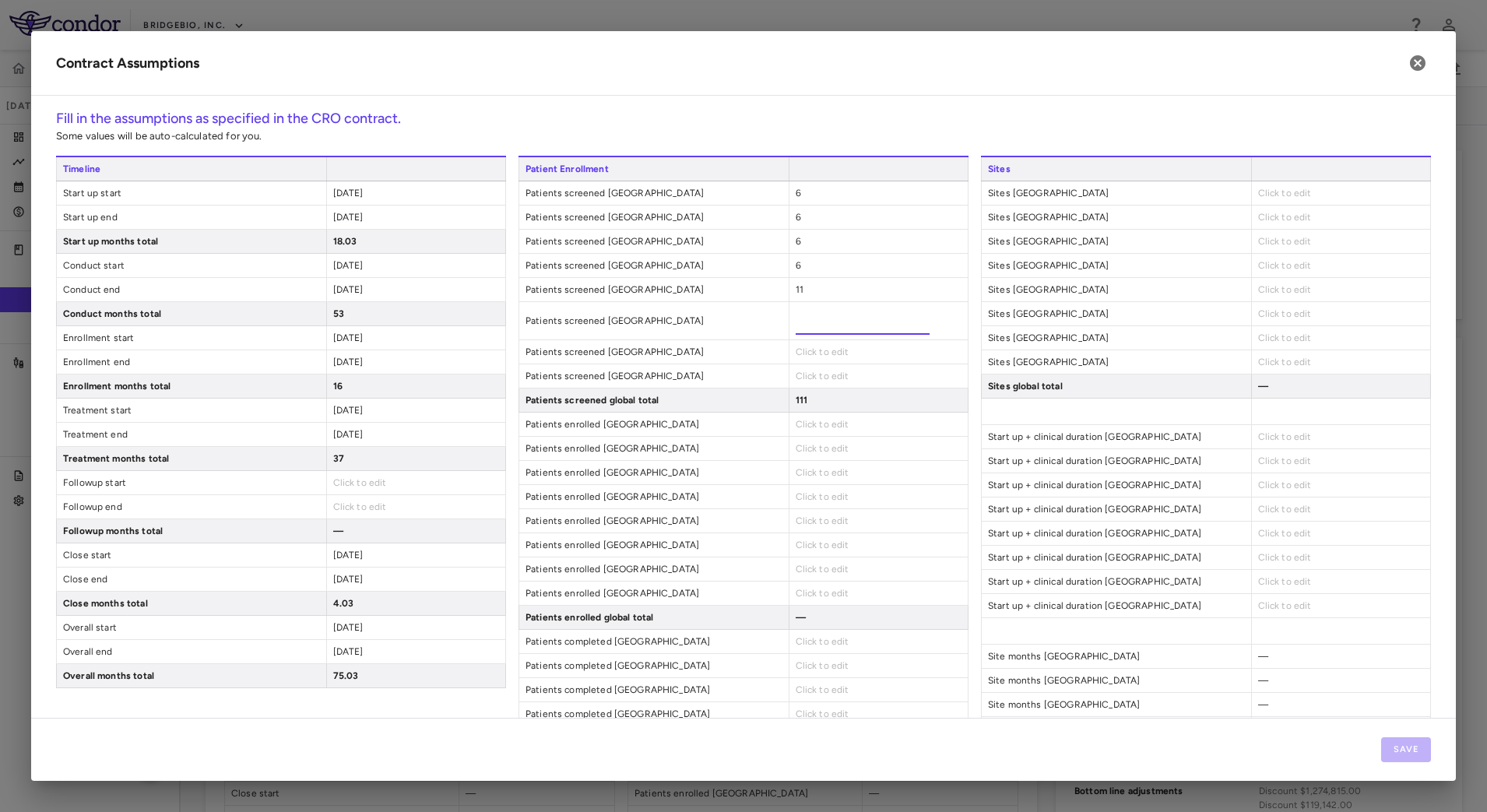
type input "**"
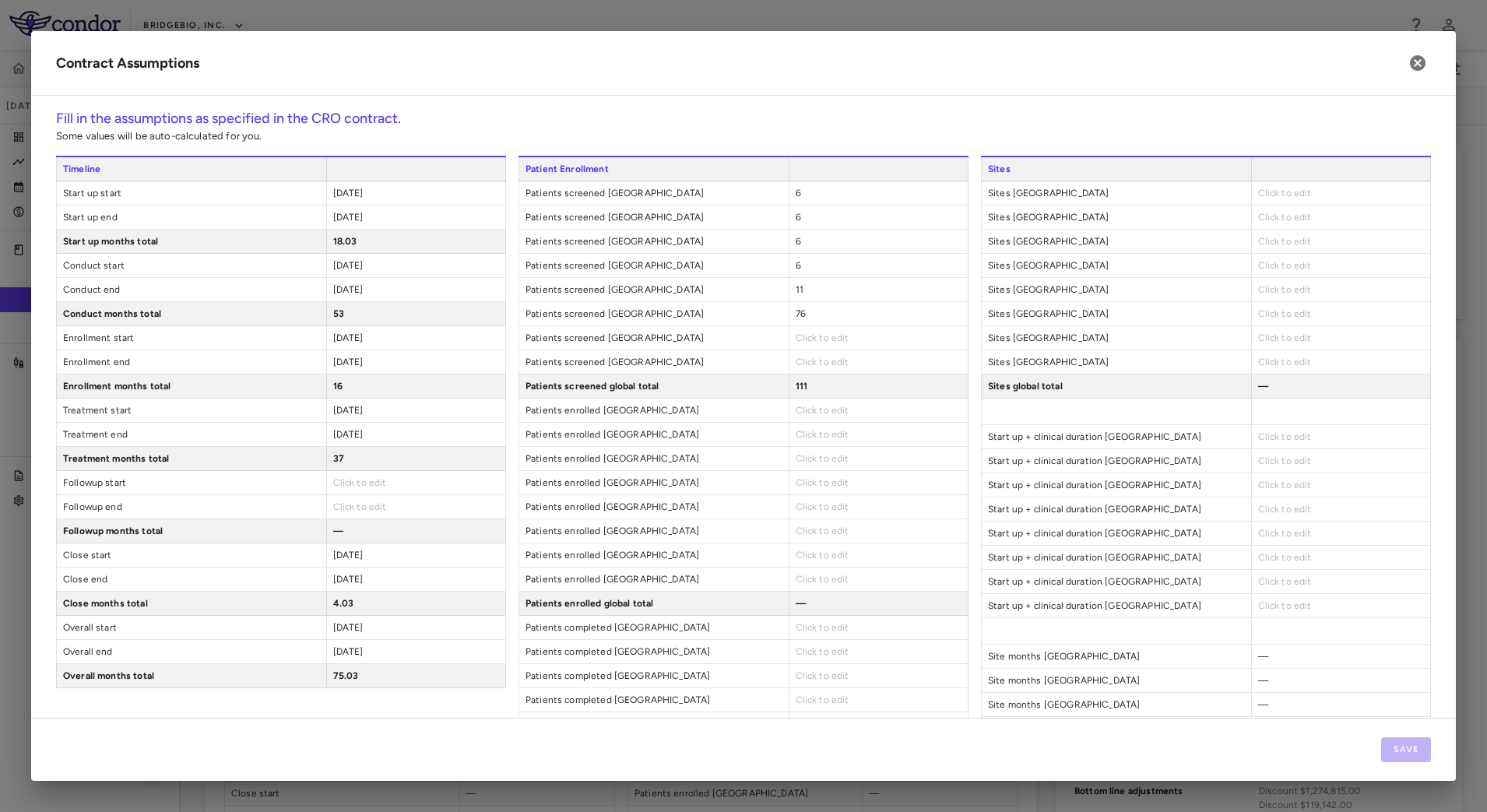
click at [820, 340] on span "Click to edit" at bounding box center [823, 338] width 54 height 11
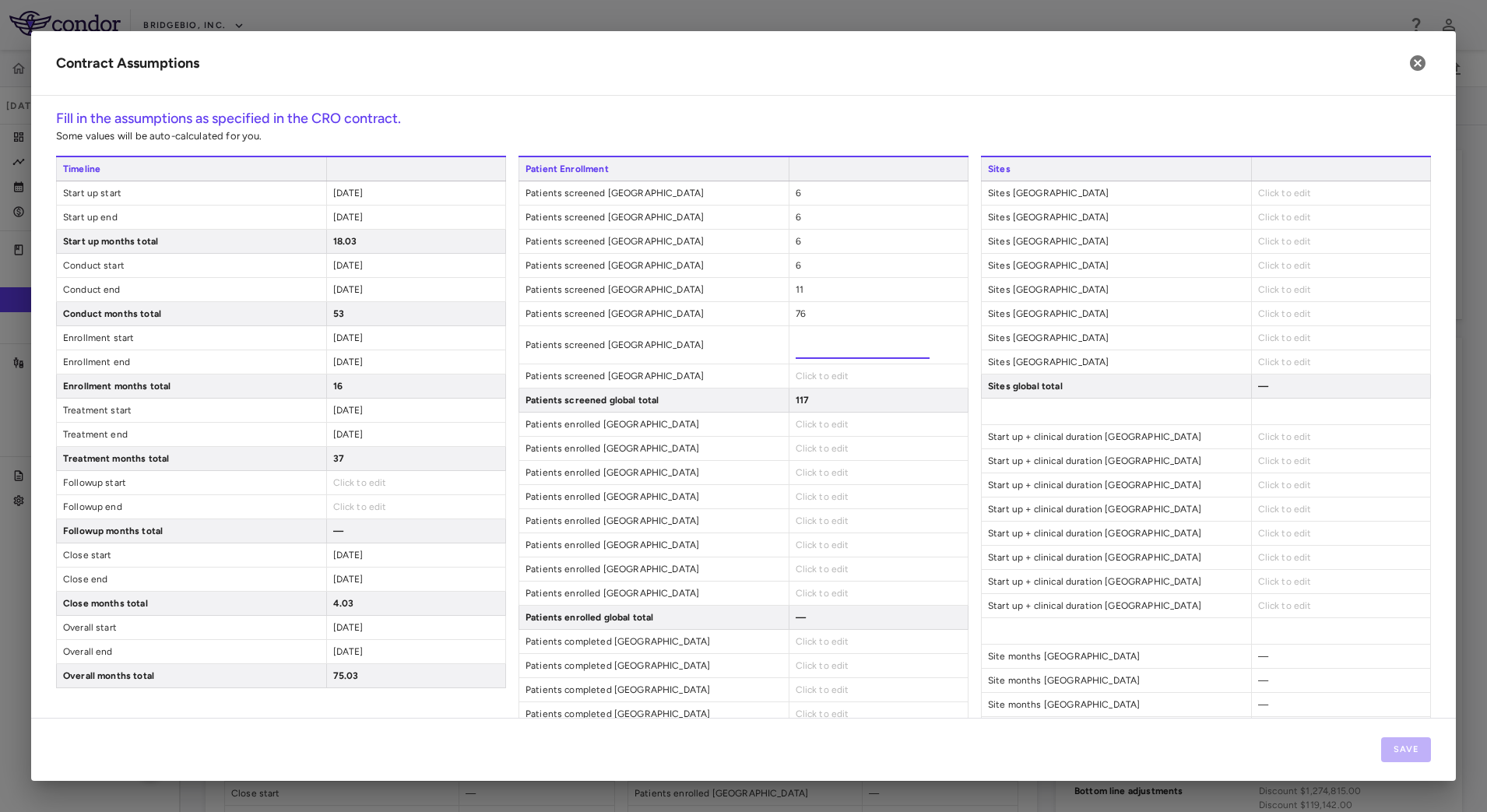
type input "*"
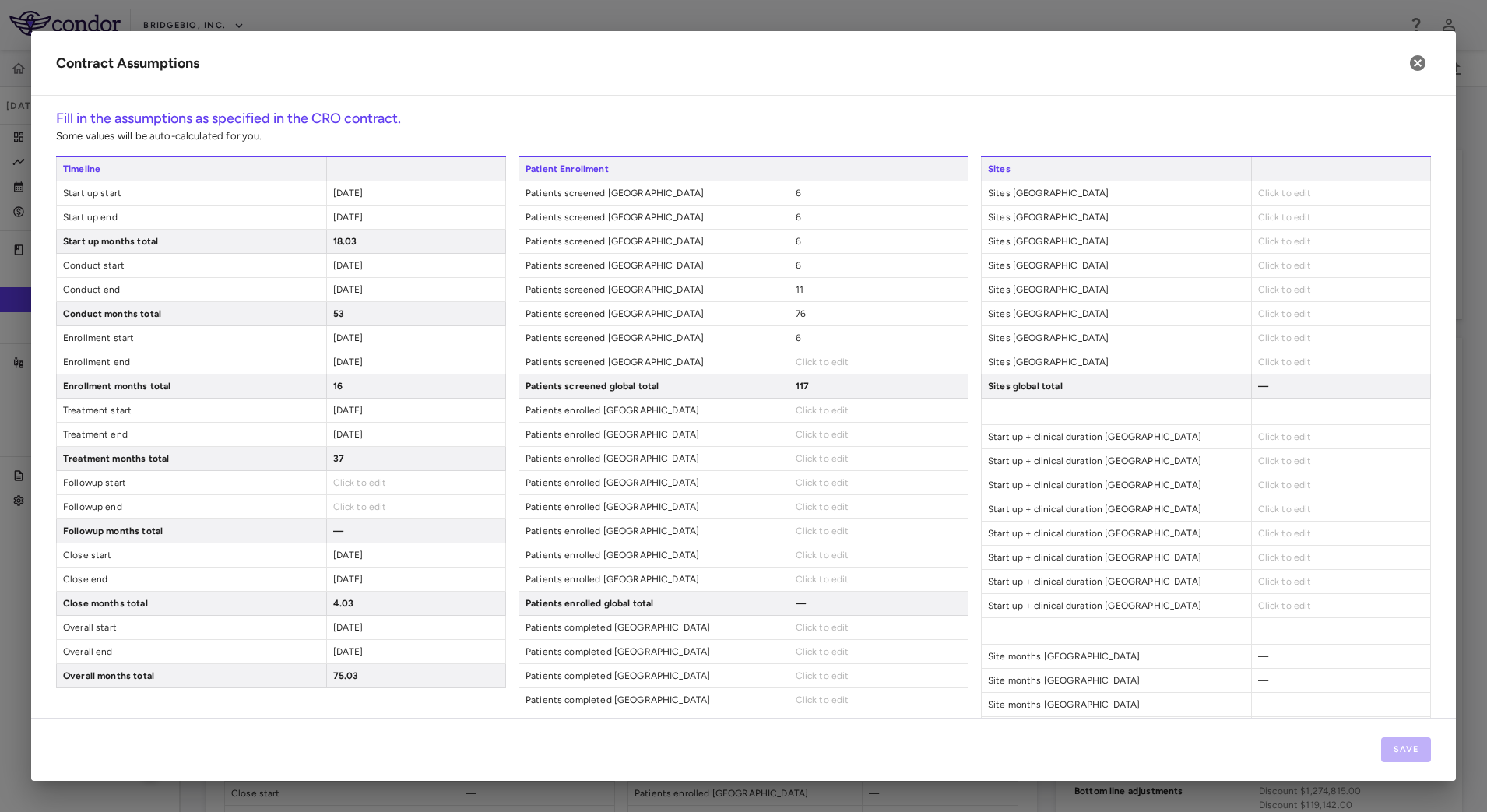
click at [812, 362] on span "Click to edit" at bounding box center [823, 362] width 54 height 11
type input "*"
click at [828, 410] on span "Click to edit" at bounding box center [823, 410] width 54 height 11
type input "*"
click at [803, 433] on span "Click to edit" at bounding box center [823, 434] width 54 height 11
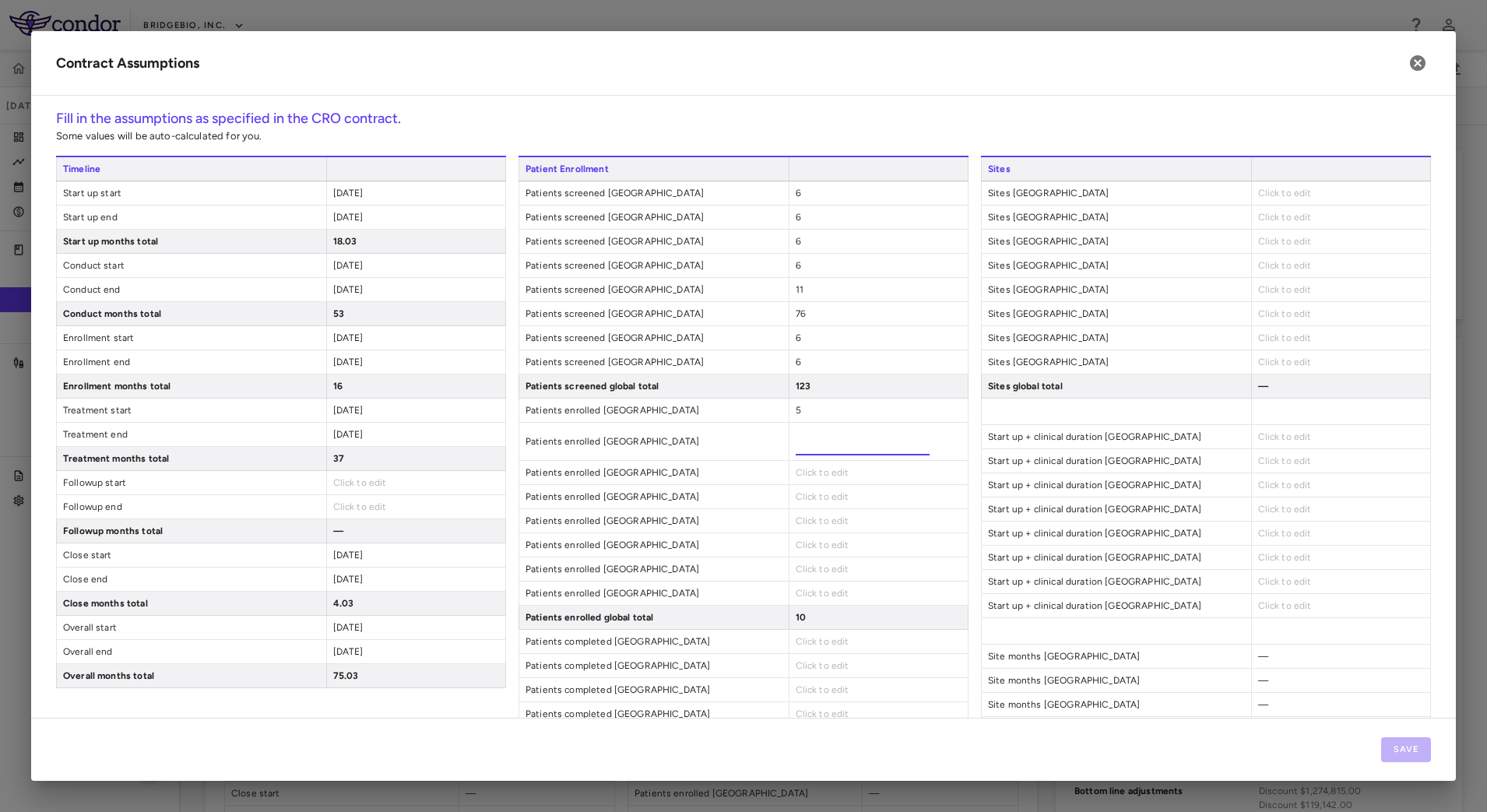
type input "*"
click at [798, 457] on span "Click to edit" at bounding box center [823, 458] width 54 height 11
type input "*"
click at [797, 479] on span "Click to edit" at bounding box center [823, 483] width 54 height 11
type input "*"
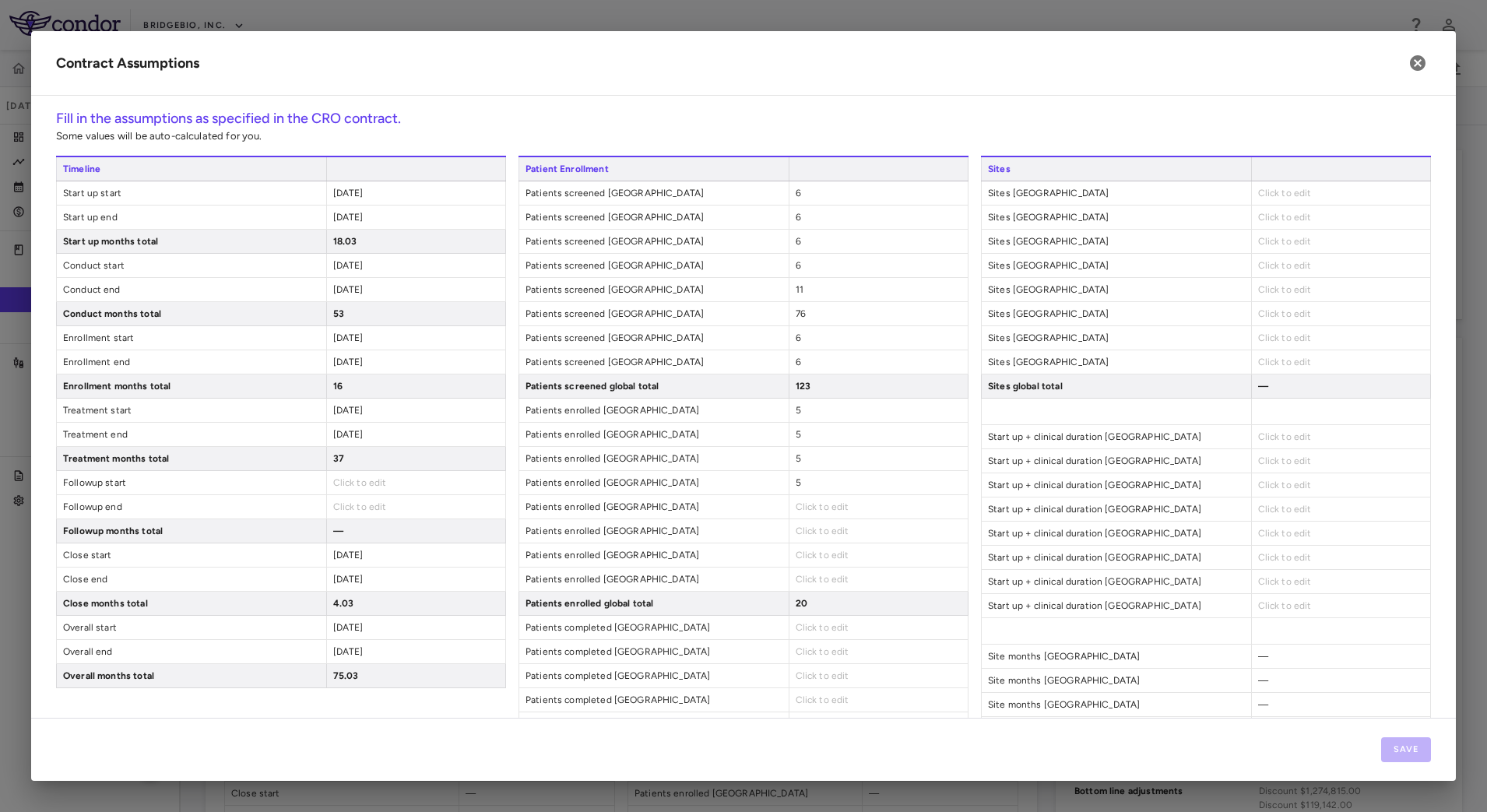
click at [813, 508] on span "Click to edit" at bounding box center [823, 507] width 54 height 11
type input "**"
click at [796, 535] on span "Click to edit" at bounding box center [823, 531] width 54 height 11
click at [799, 524] on div "Click to edit" at bounding box center [878, 531] width 179 height 23
click at [801, 529] on span "Click to edit" at bounding box center [823, 531] width 54 height 11
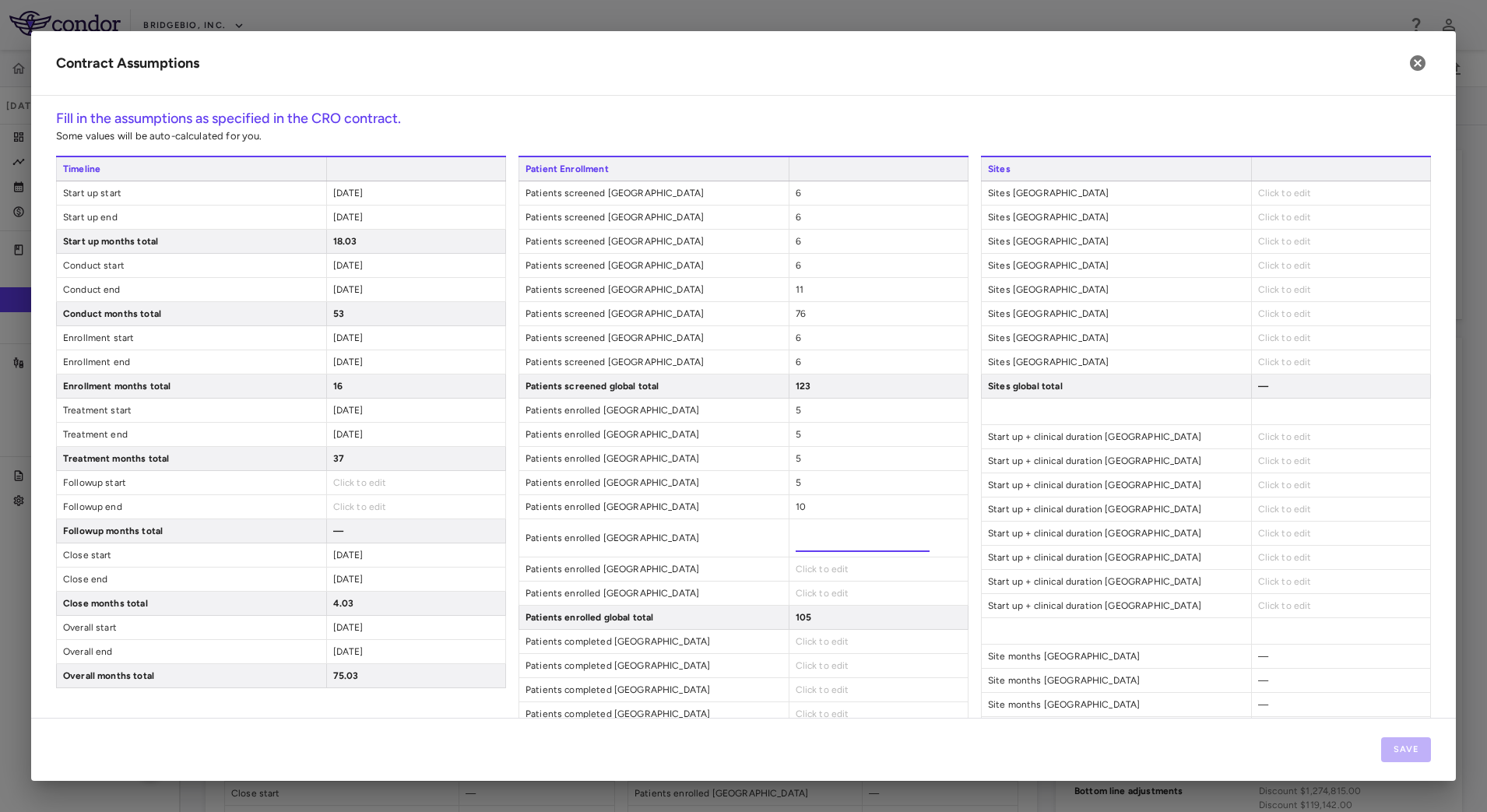
type input "**"
click at [810, 558] on span "Click to edit" at bounding box center [823, 555] width 54 height 11
type input "*"
click at [808, 577] on span "Click to edit" at bounding box center [823, 579] width 54 height 11
type input "*"
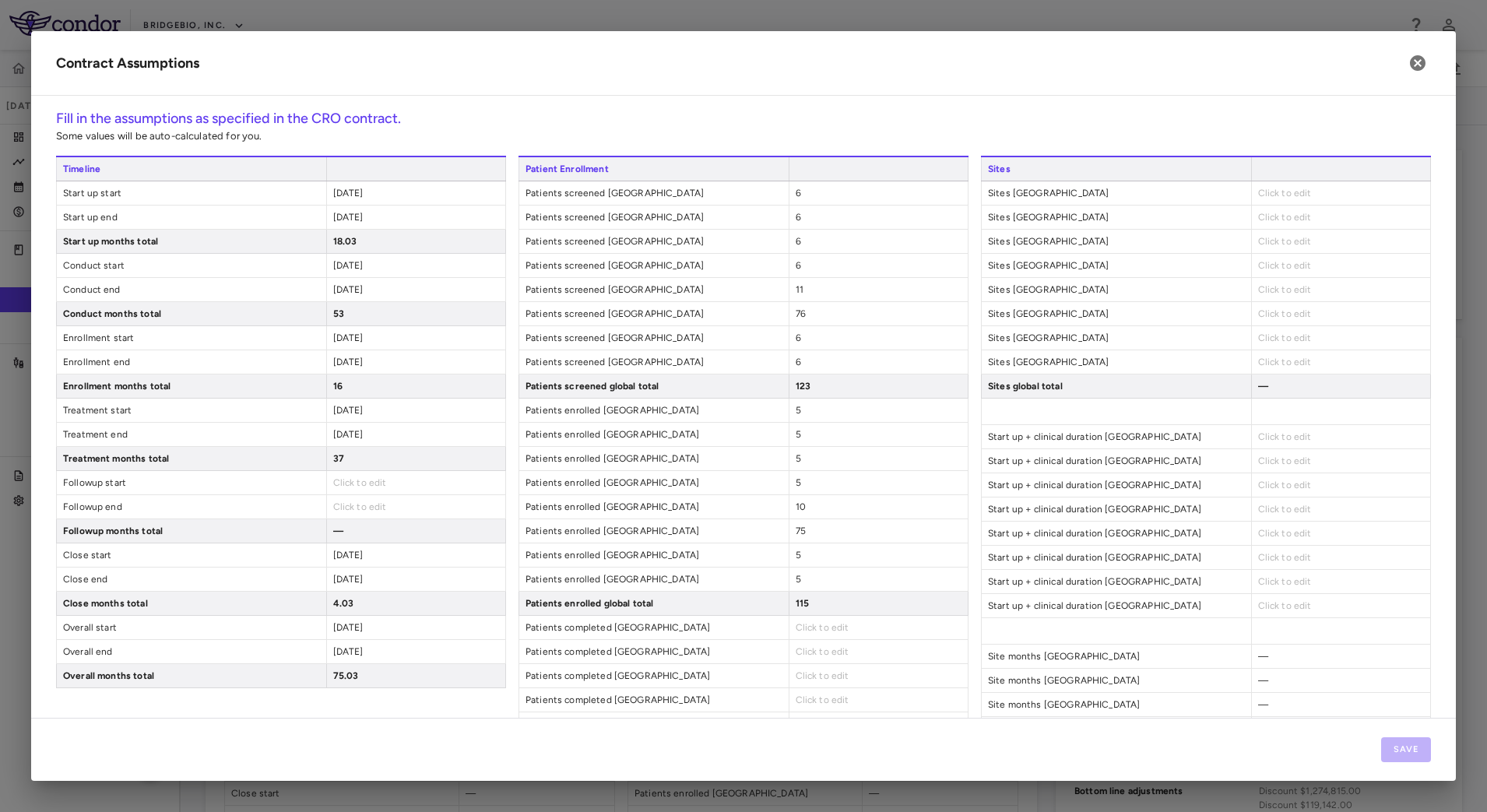
scroll to position [292, 0]
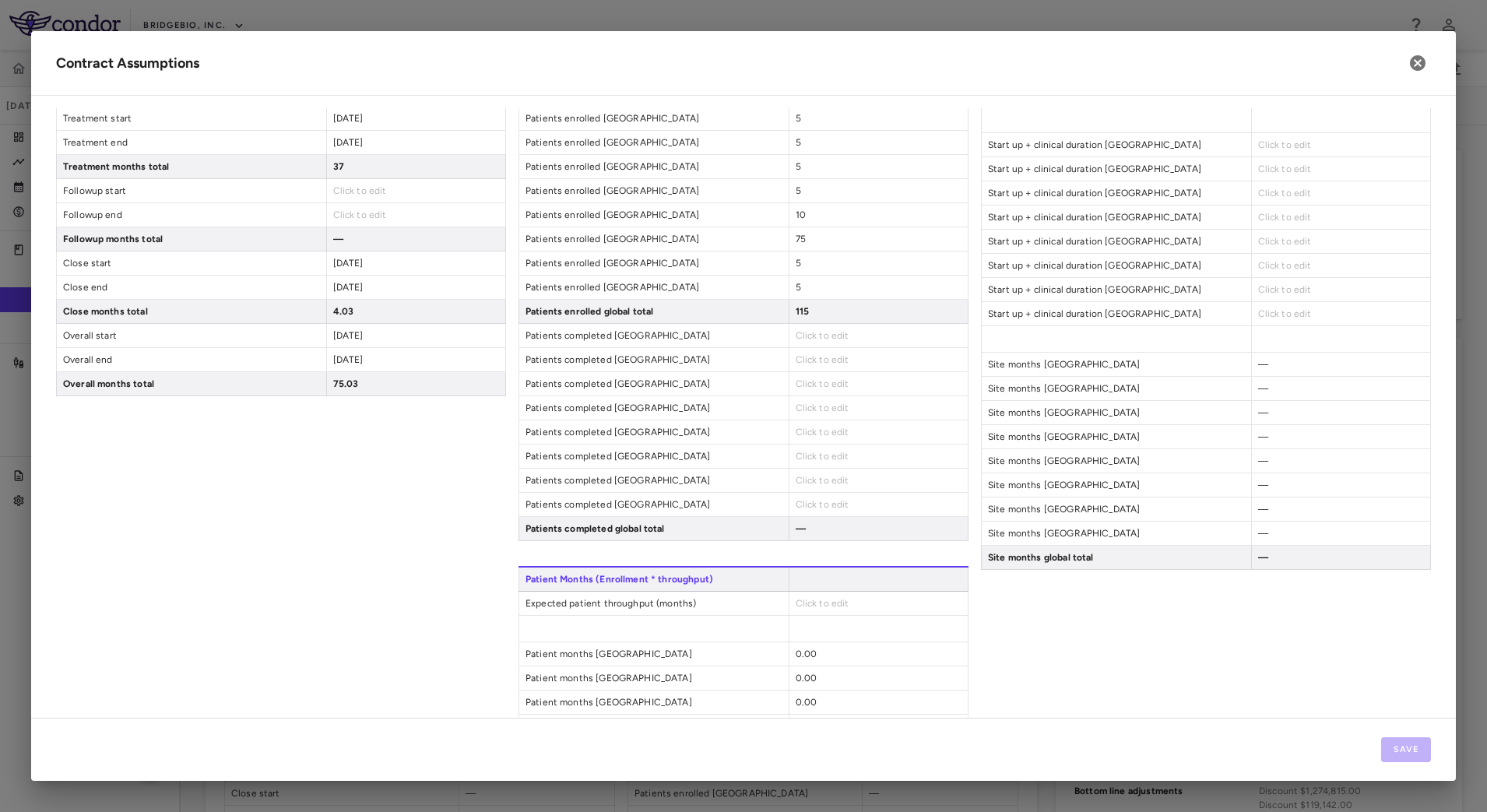
click at [805, 337] on span "Click to edit" at bounding box center [823, 336] width 54 height 11
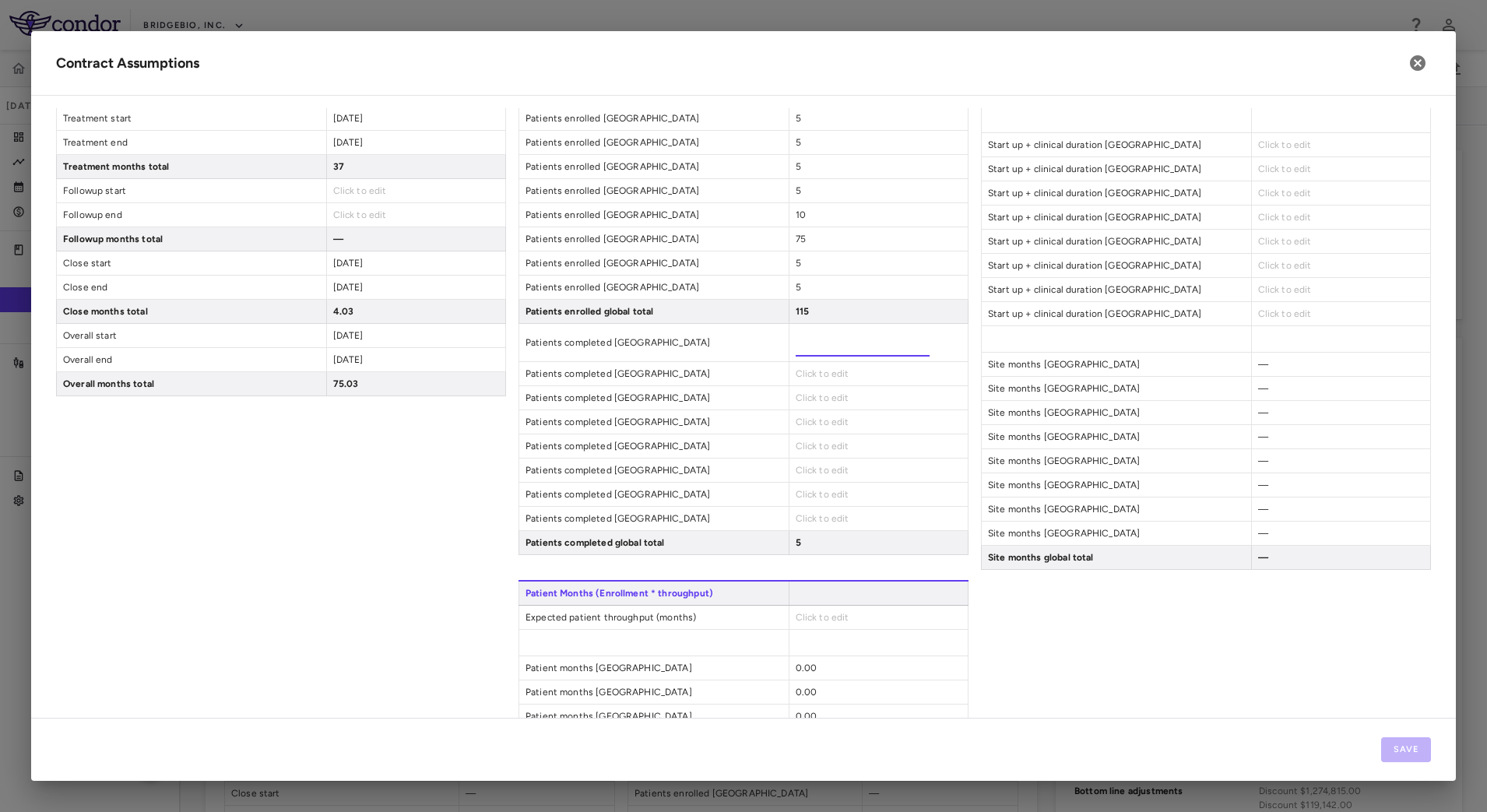
type input "*"
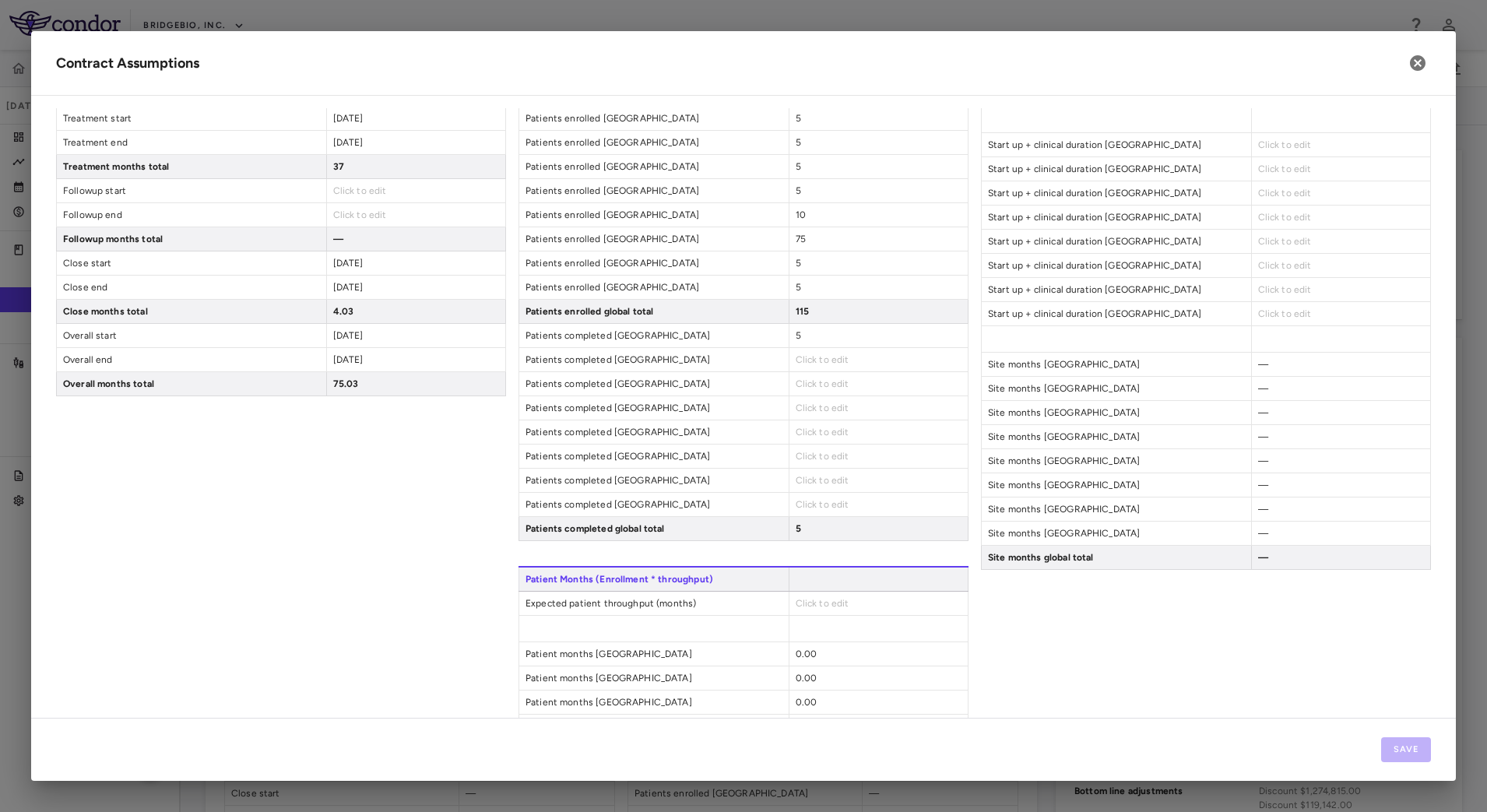
click at [816, 362] on span "Click to edit" at bounding box center [823, 360] width 54 height 11
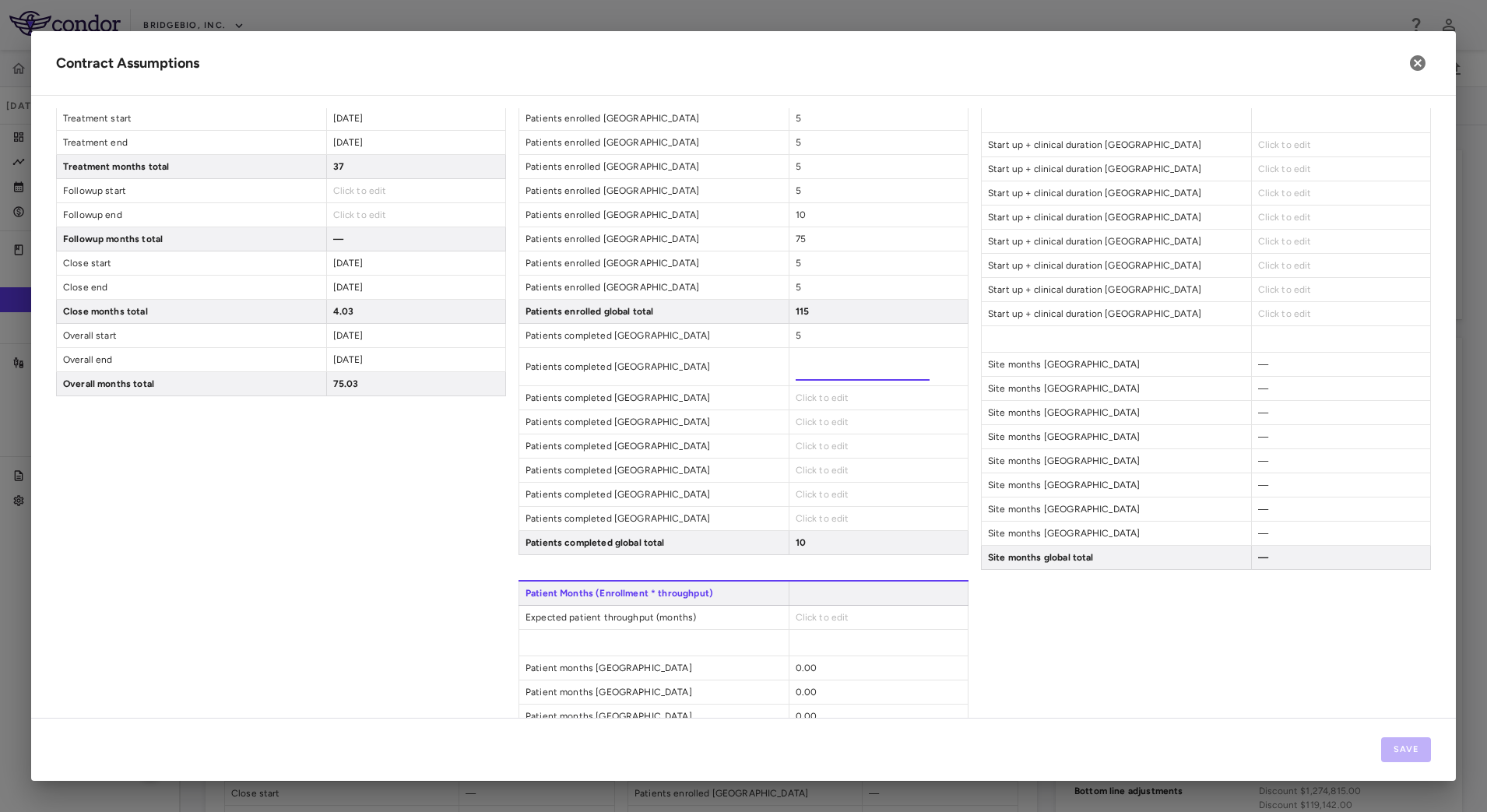
type input "*"
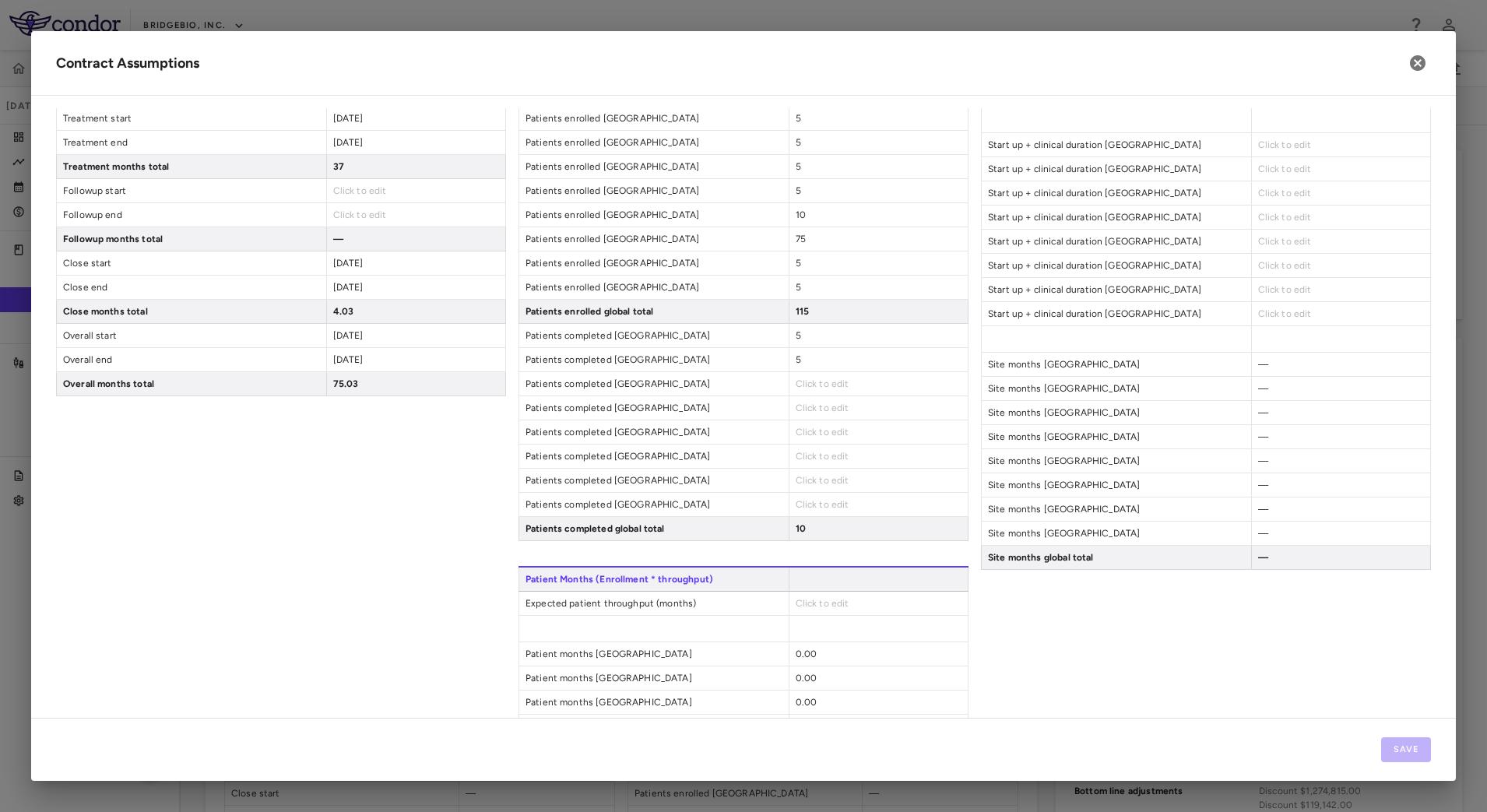
click at [813, 386] on span "Click to edit" at bounding box center [823, 384] width 54 height 11
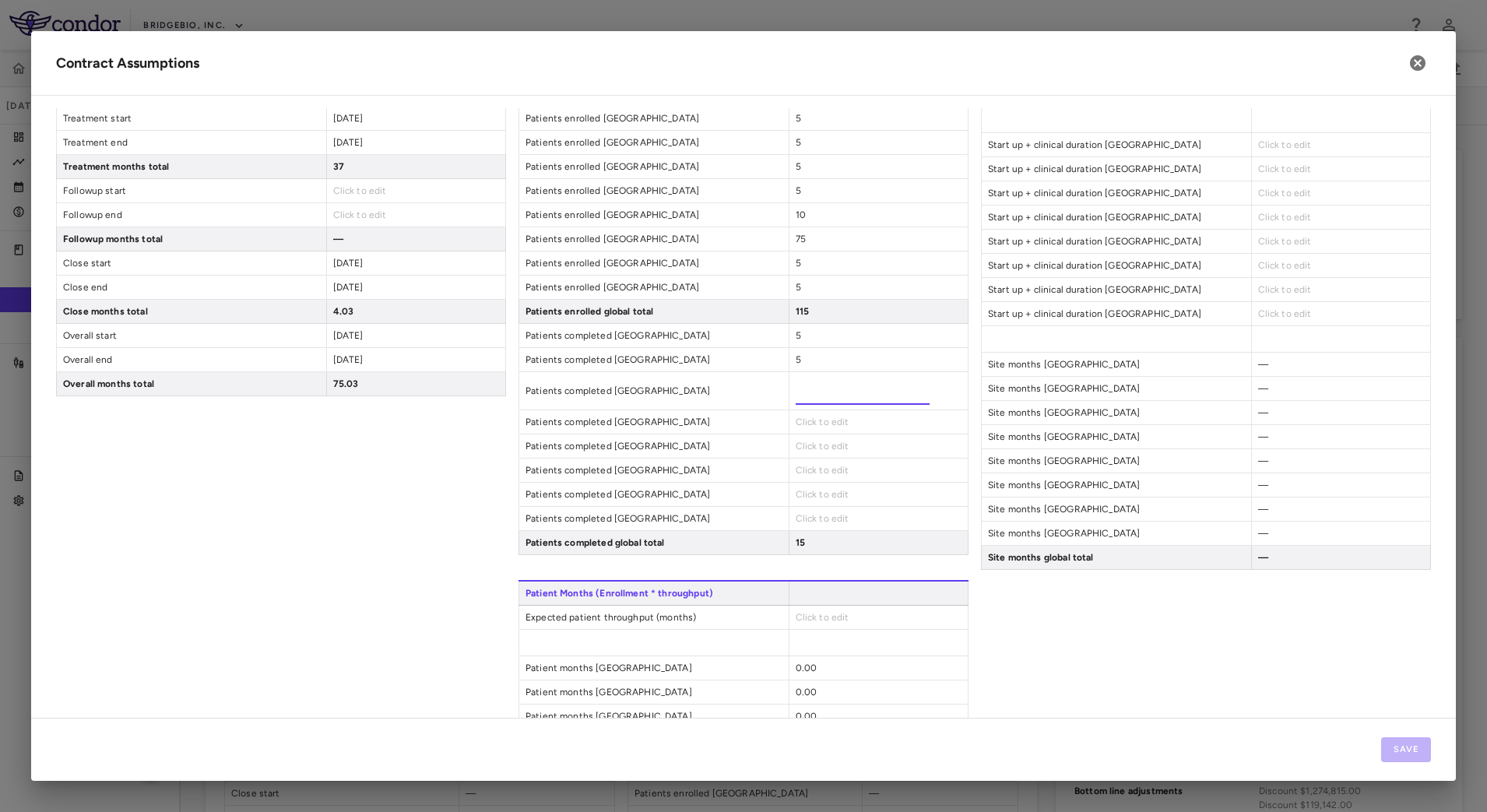
type input "*"
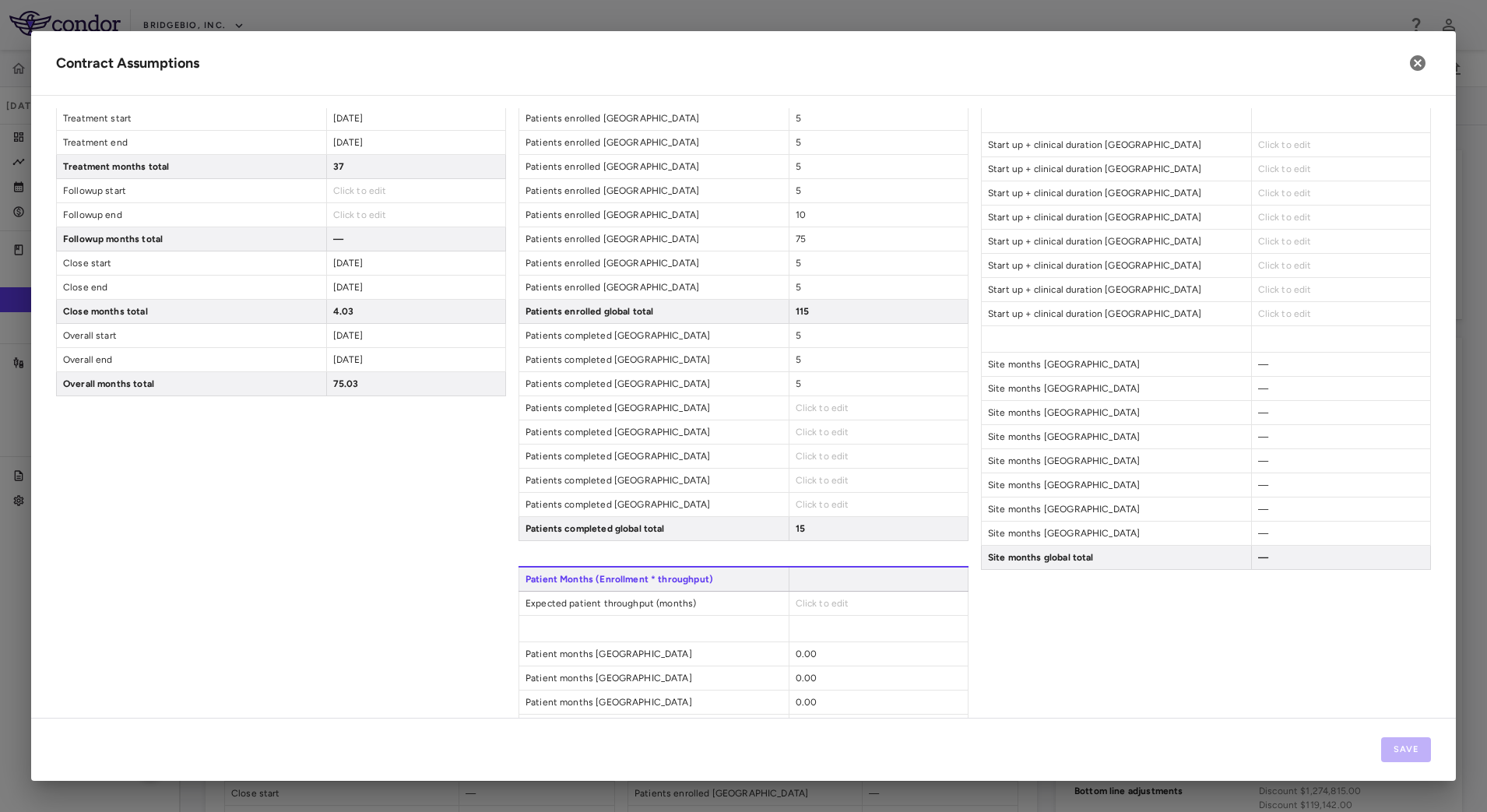
click at [813, 403] on span "Click to edit" at bounding box center [823, 408] width 54 height 11
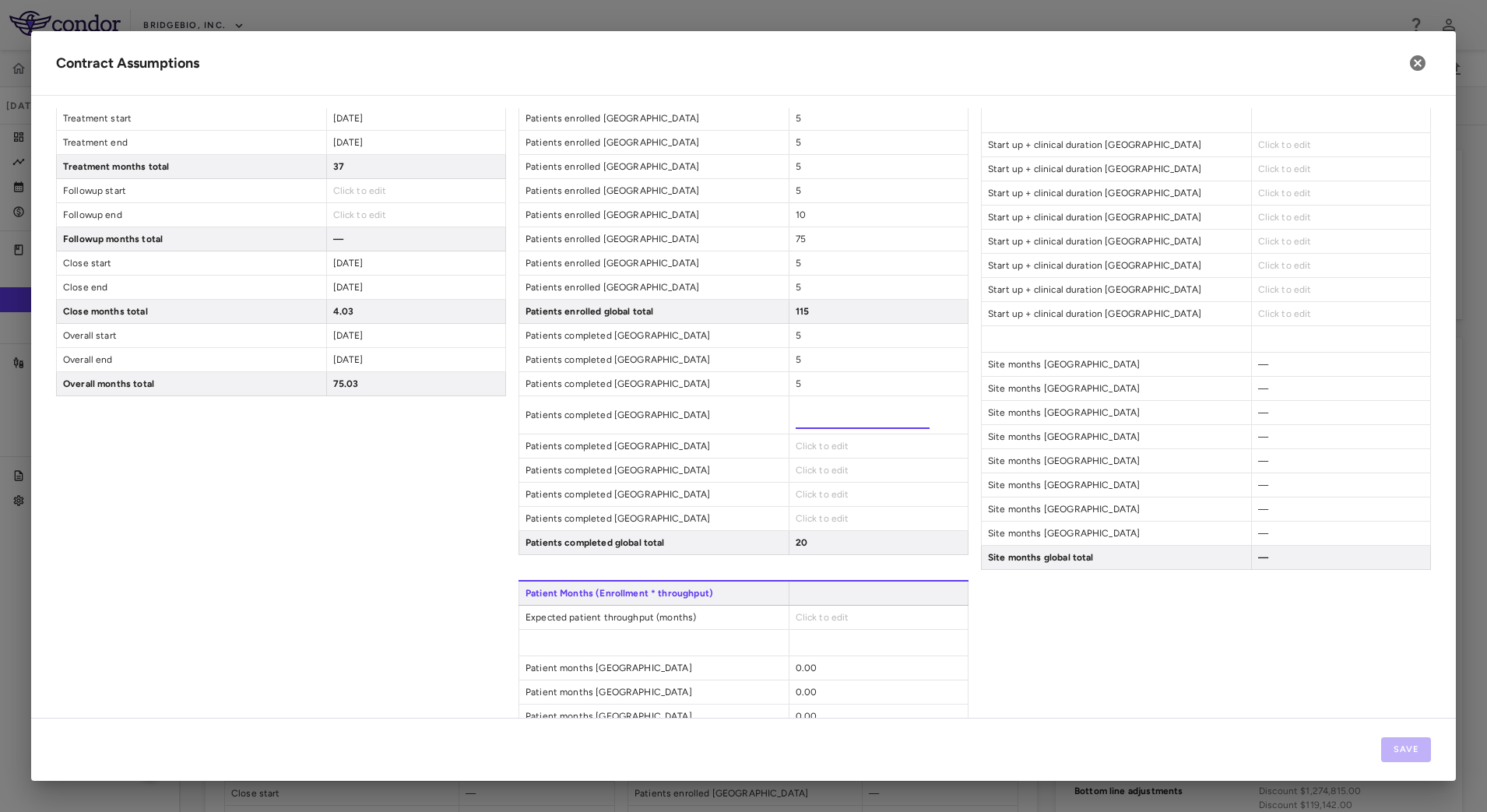
type input "*"
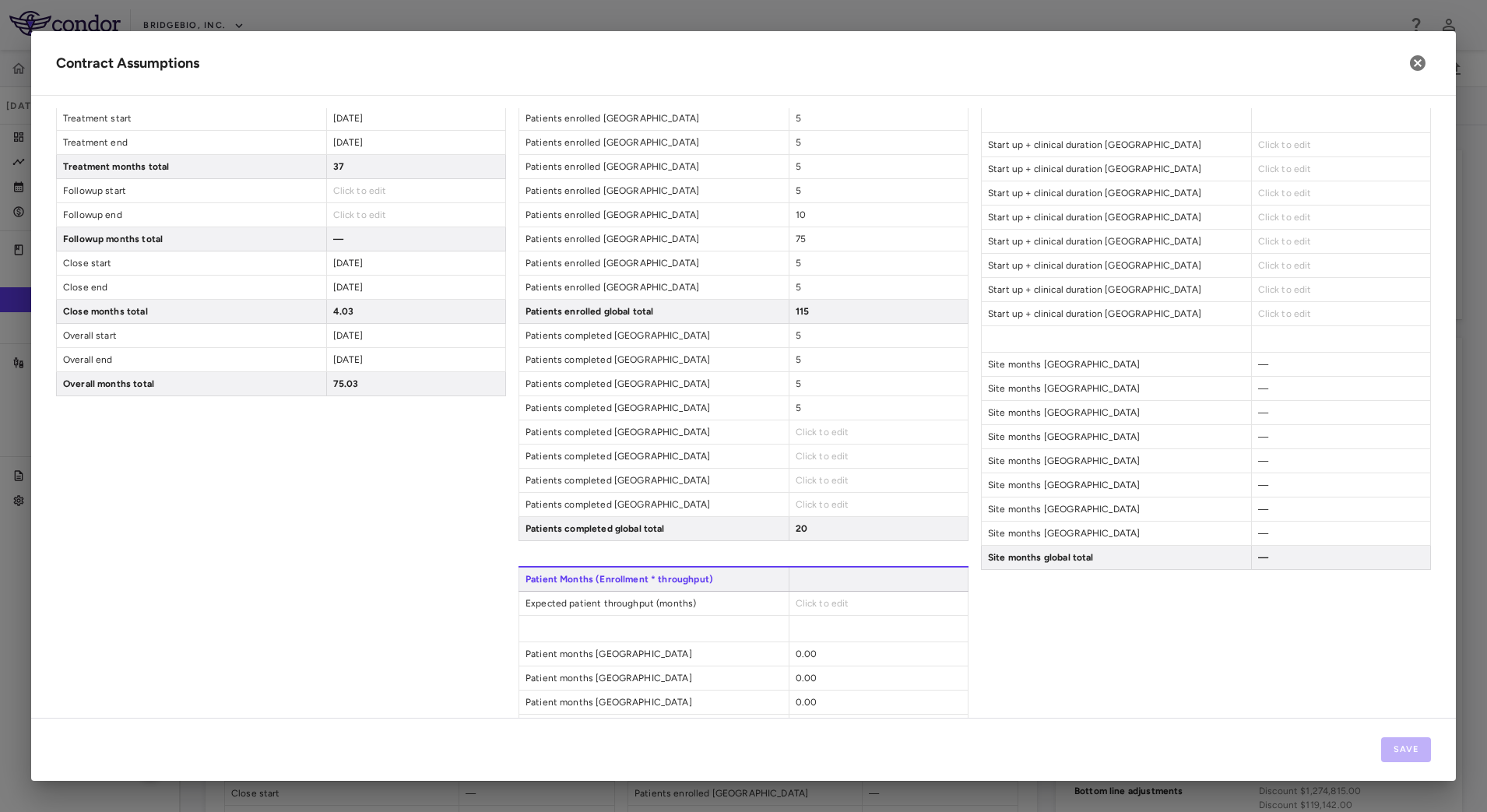
click at [813, 427] on span "Click to edit" at bounding box center [823, 432] width 54 height 11
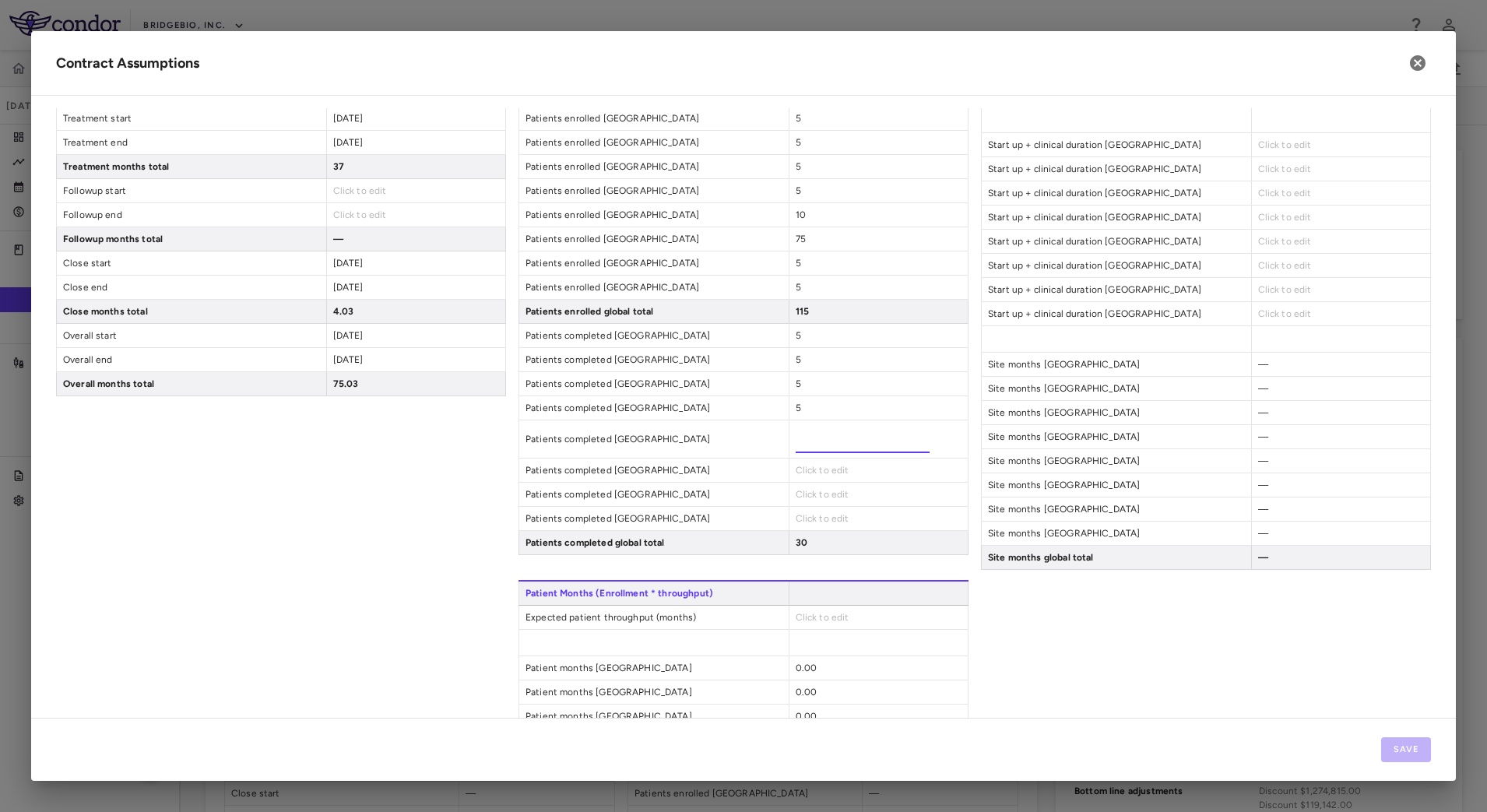
type input "**"
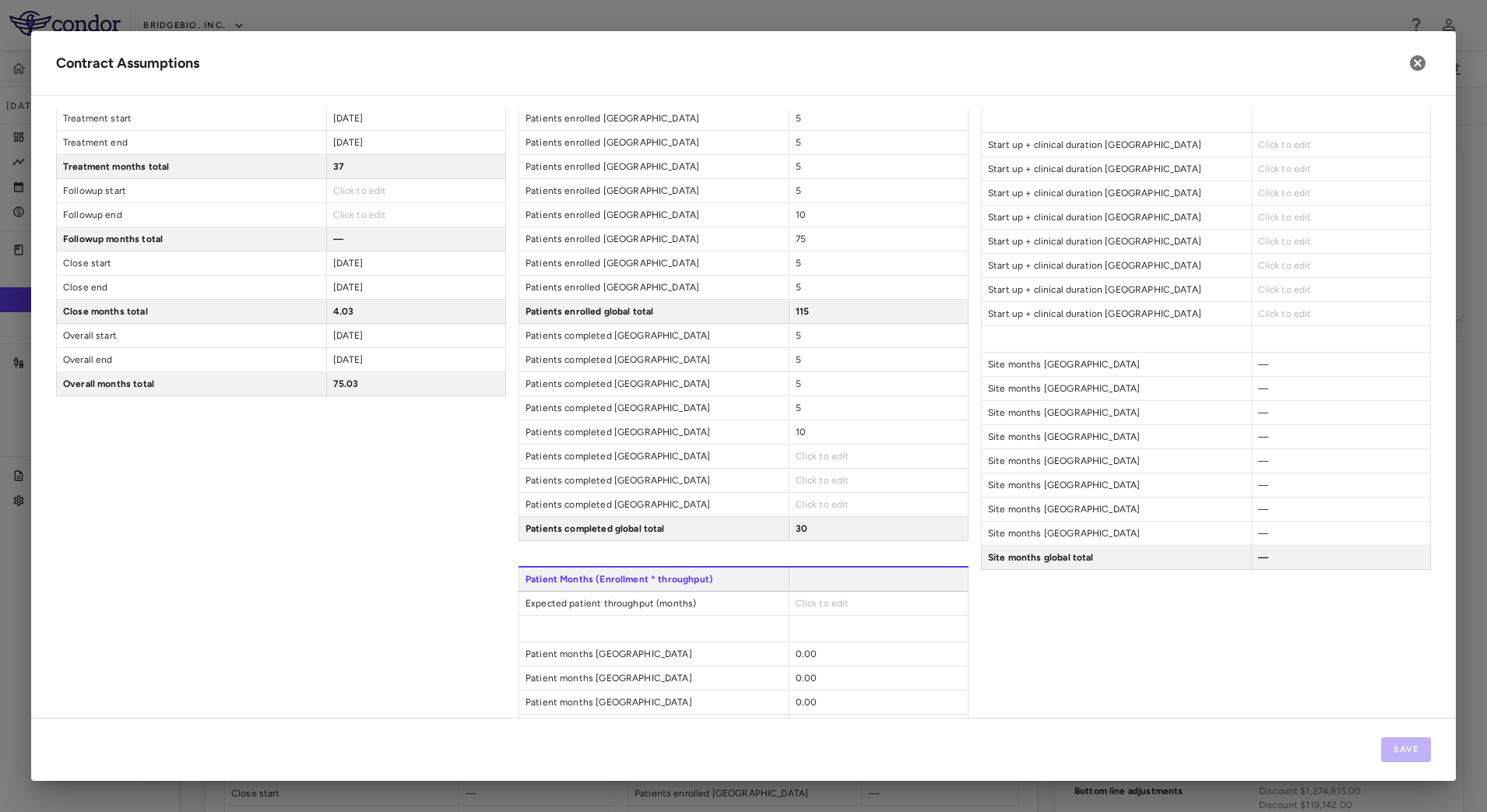
click at [813, 455] on span "Click to edit" at bounding box center [823, 457] width 54 height 11
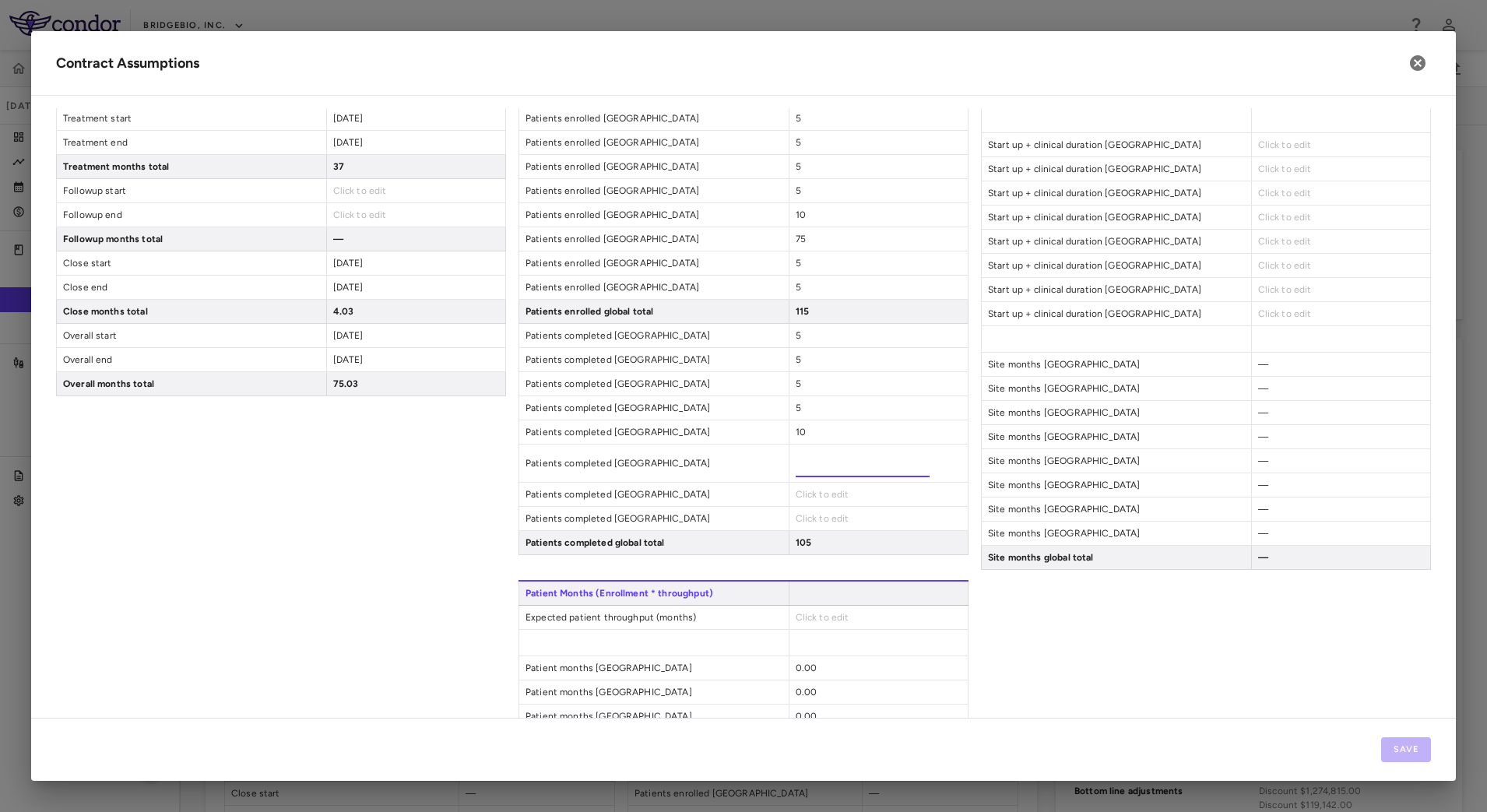
type input "**"
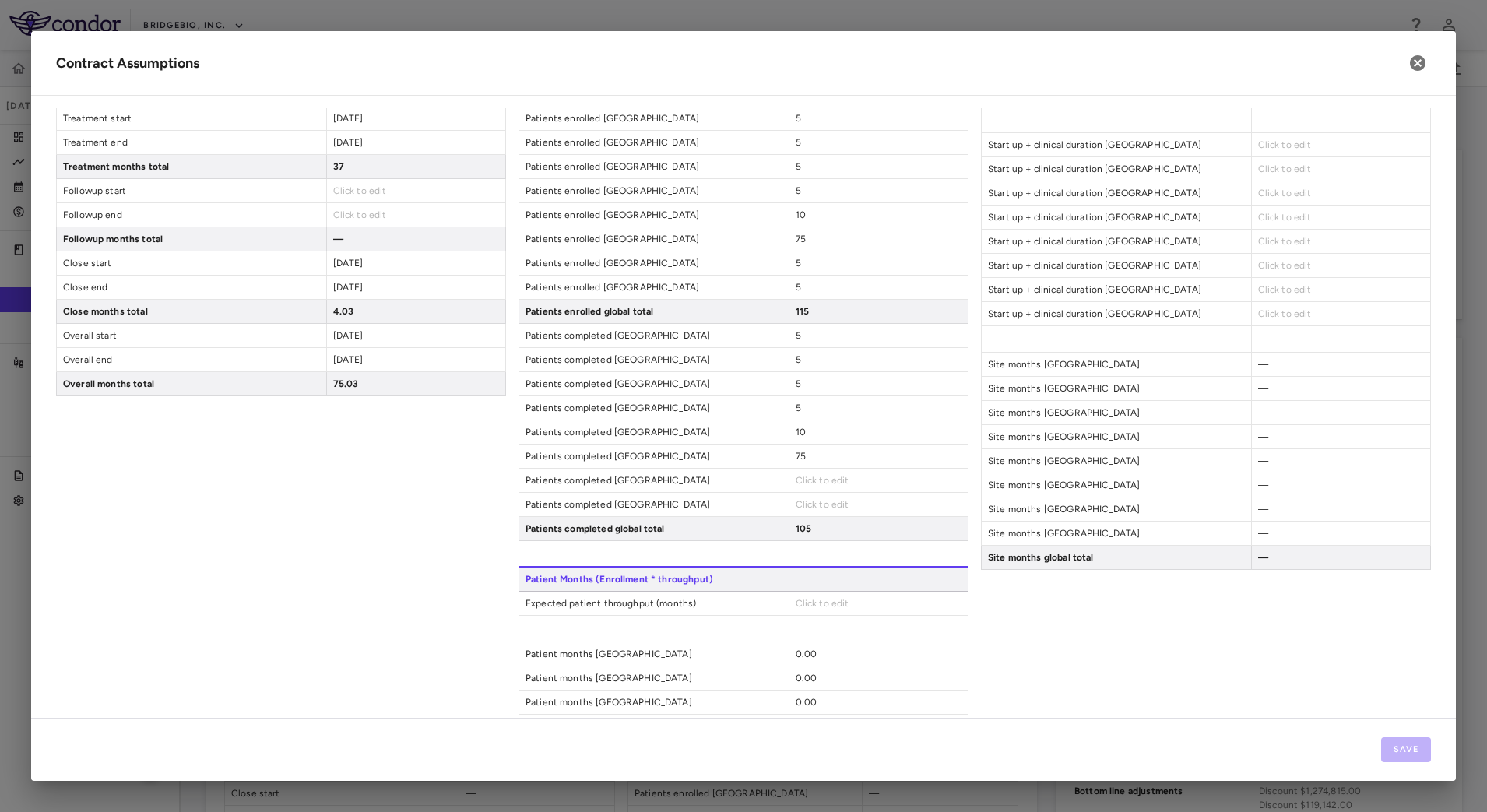
click at [815, 481] on span "Click to edit" at bounding box center [823, 481] width 54 height 11
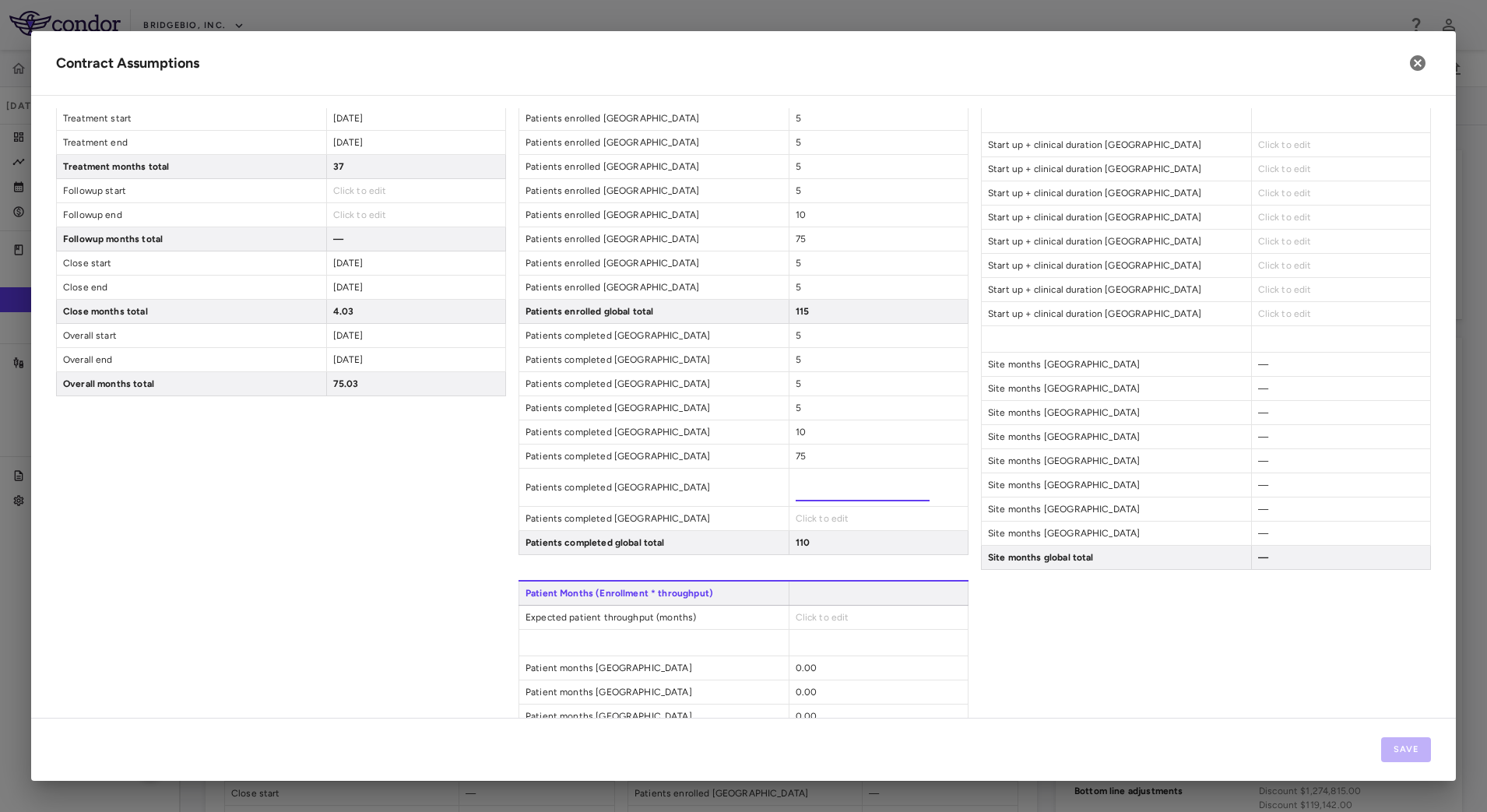
type input "*"
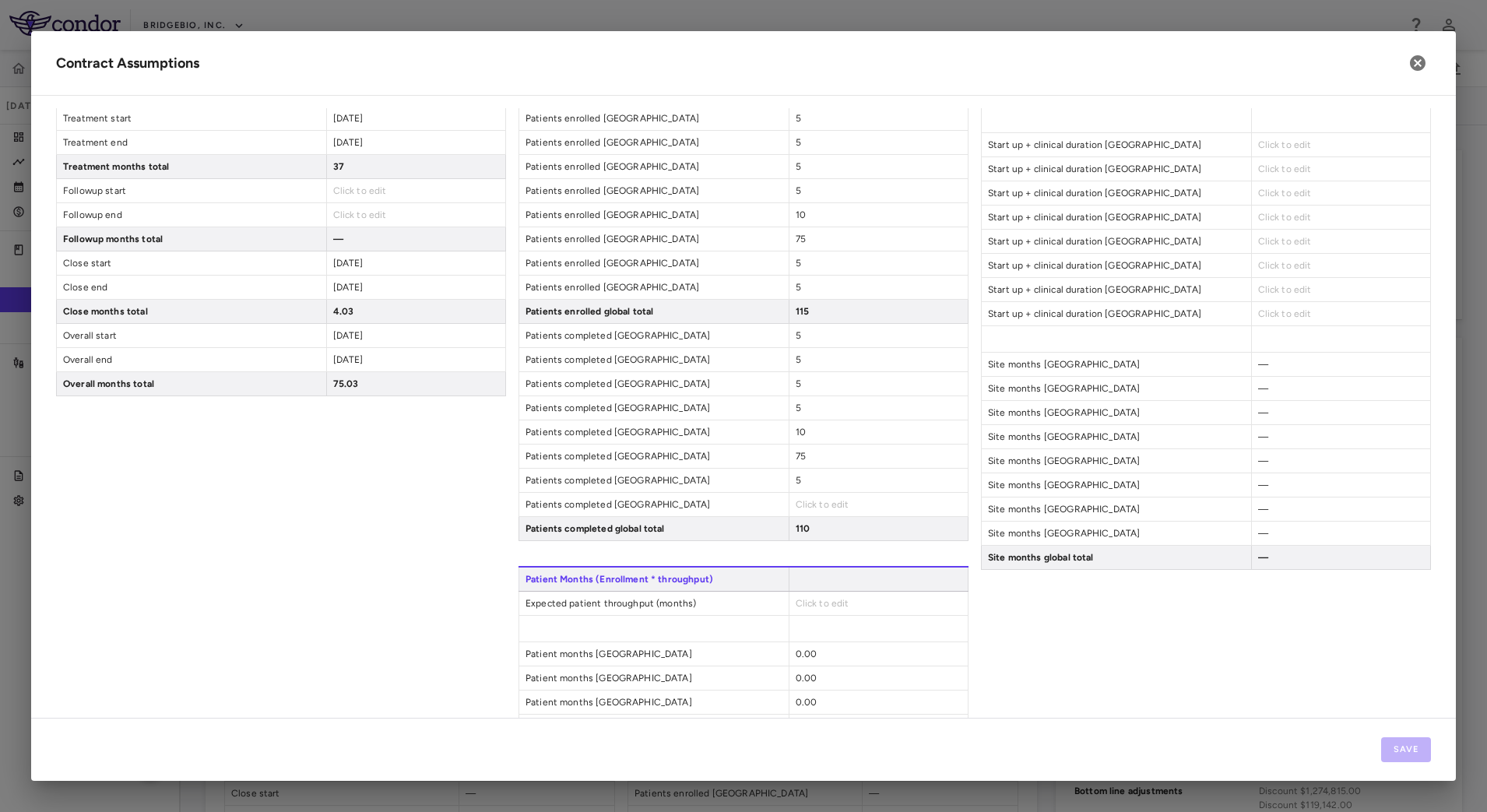
click at [804, 504] on span "Click to edit" at bounding box center [823, 505] width 54 height 11
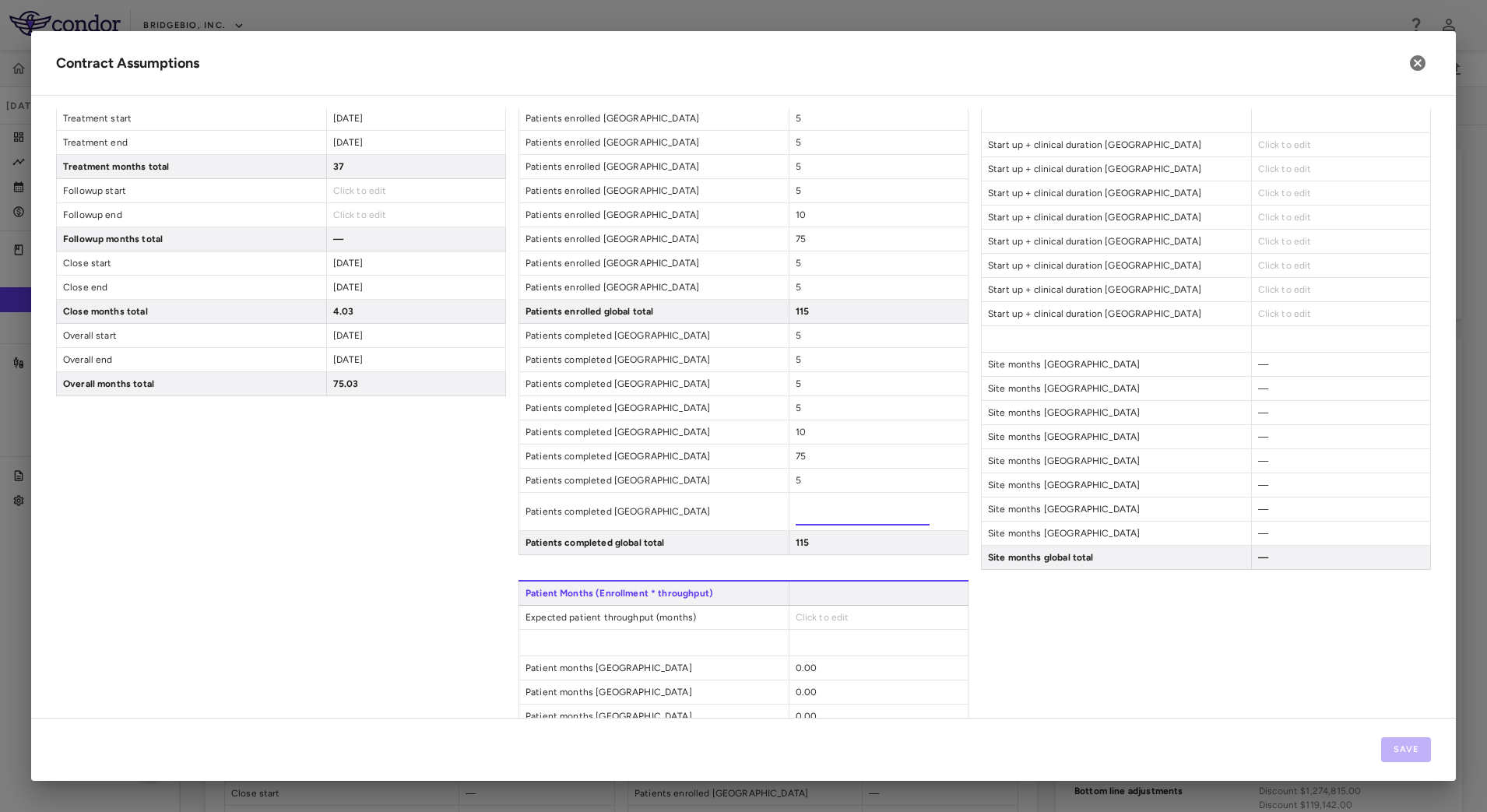
type input "*"
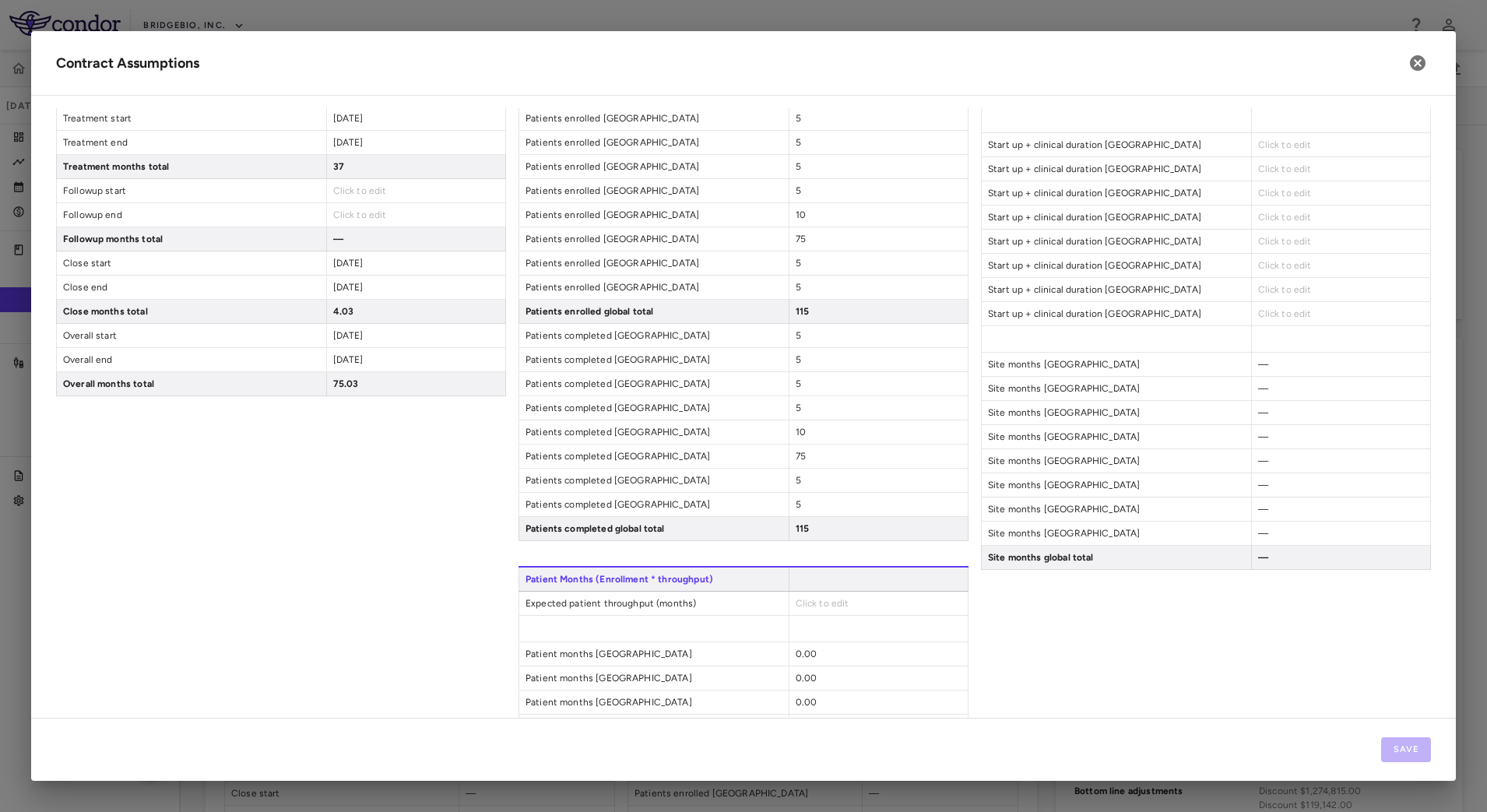
click at [814, 603] on span "Click to edit" at bounding box center [823, 603] width 54 height 11
type input "**"
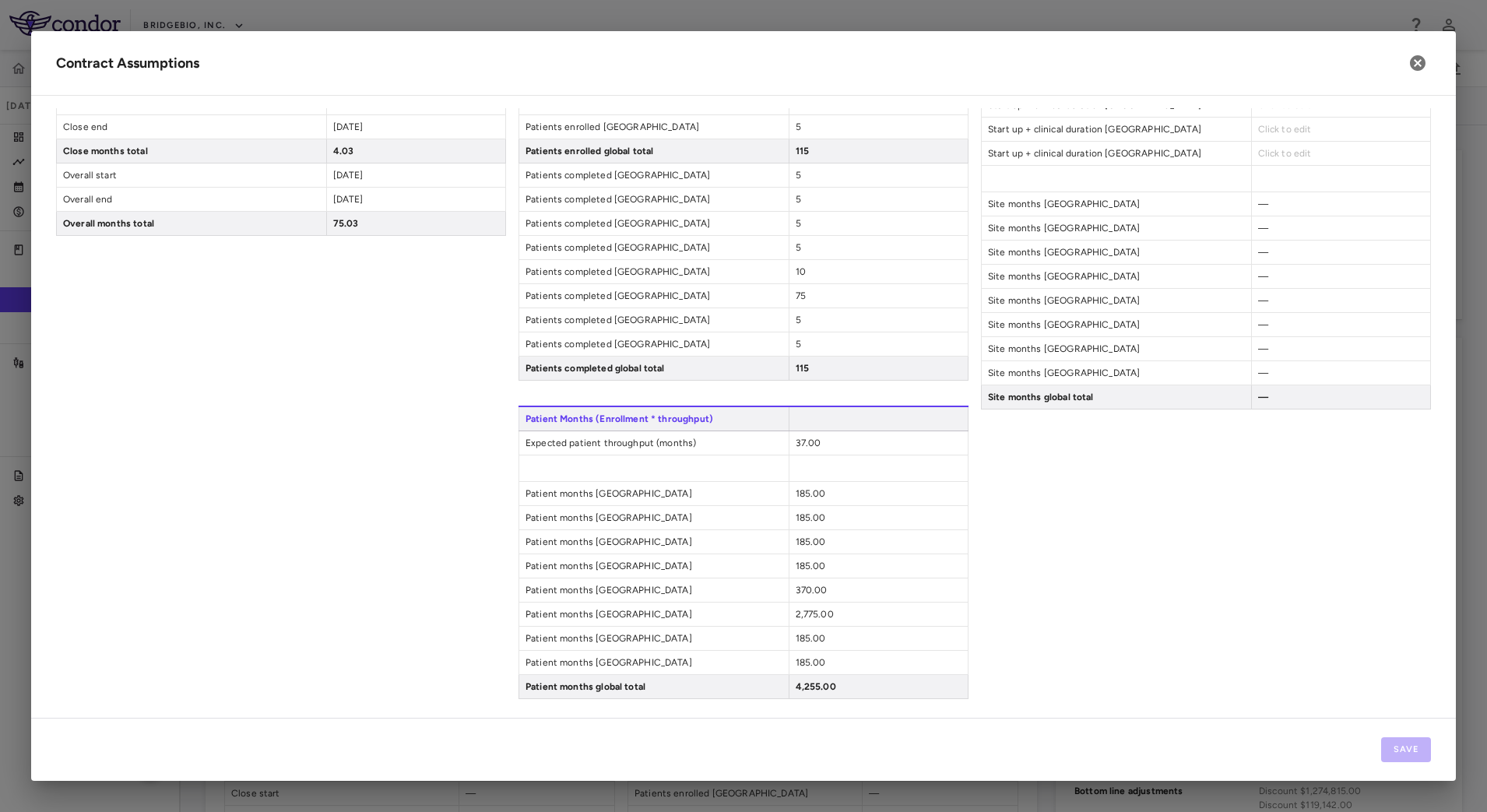
scroll to position [0, 0]
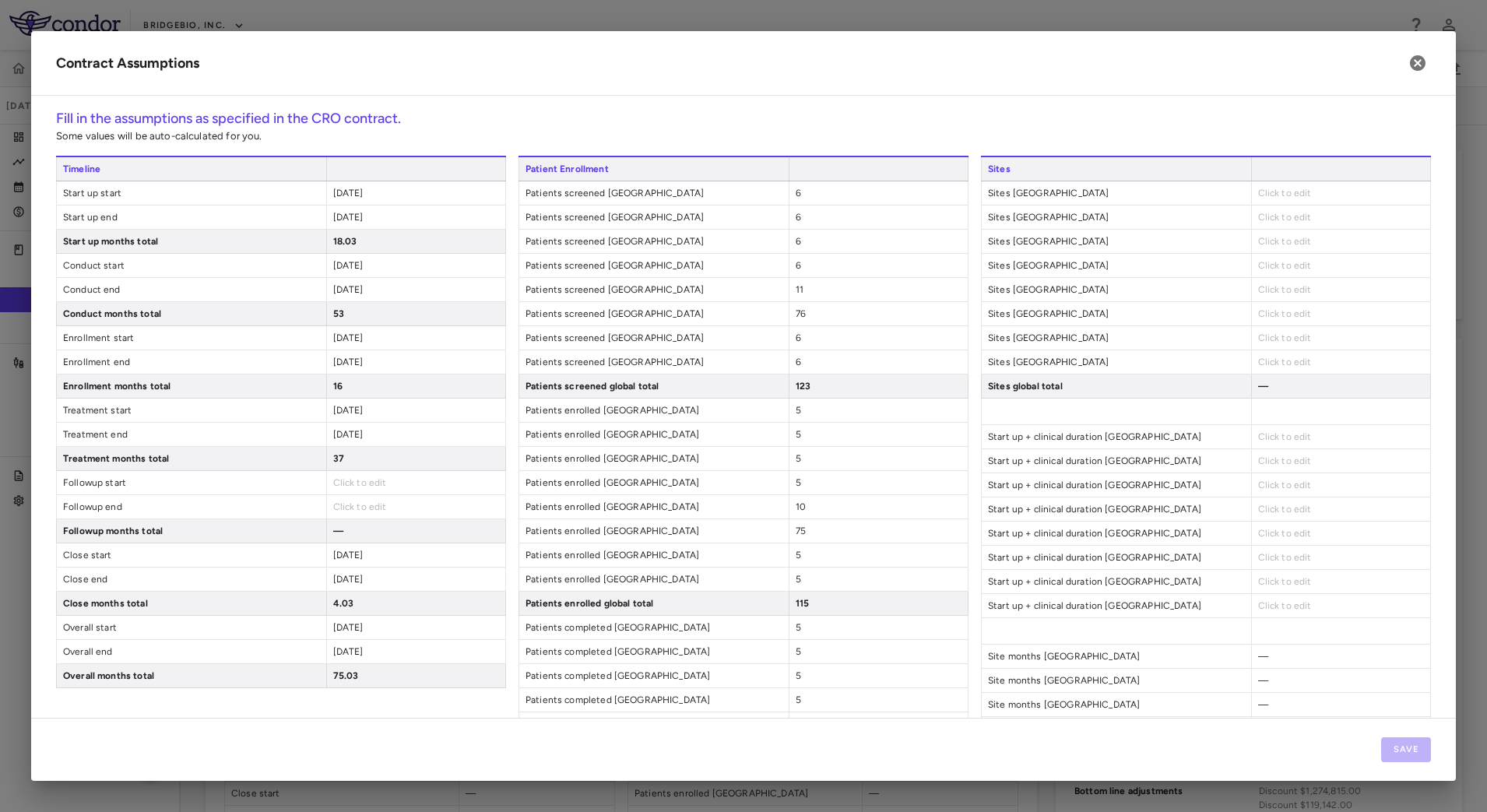
click at [1268, 195] on span "Click to edit" at bounding box center [1285, 193] width 54 height 11
click at [1303, 193] on div "Click to edit" at bounding box center [1341, 193] width 179 height 23
click at [1266, 192] on span "Click to edit" at bounding box center [1285, 193] width 54 height 11
type input "*"
click at [1279, 212] on span "Click to edit" at bounding box center [1285, 218] width 54 height 11
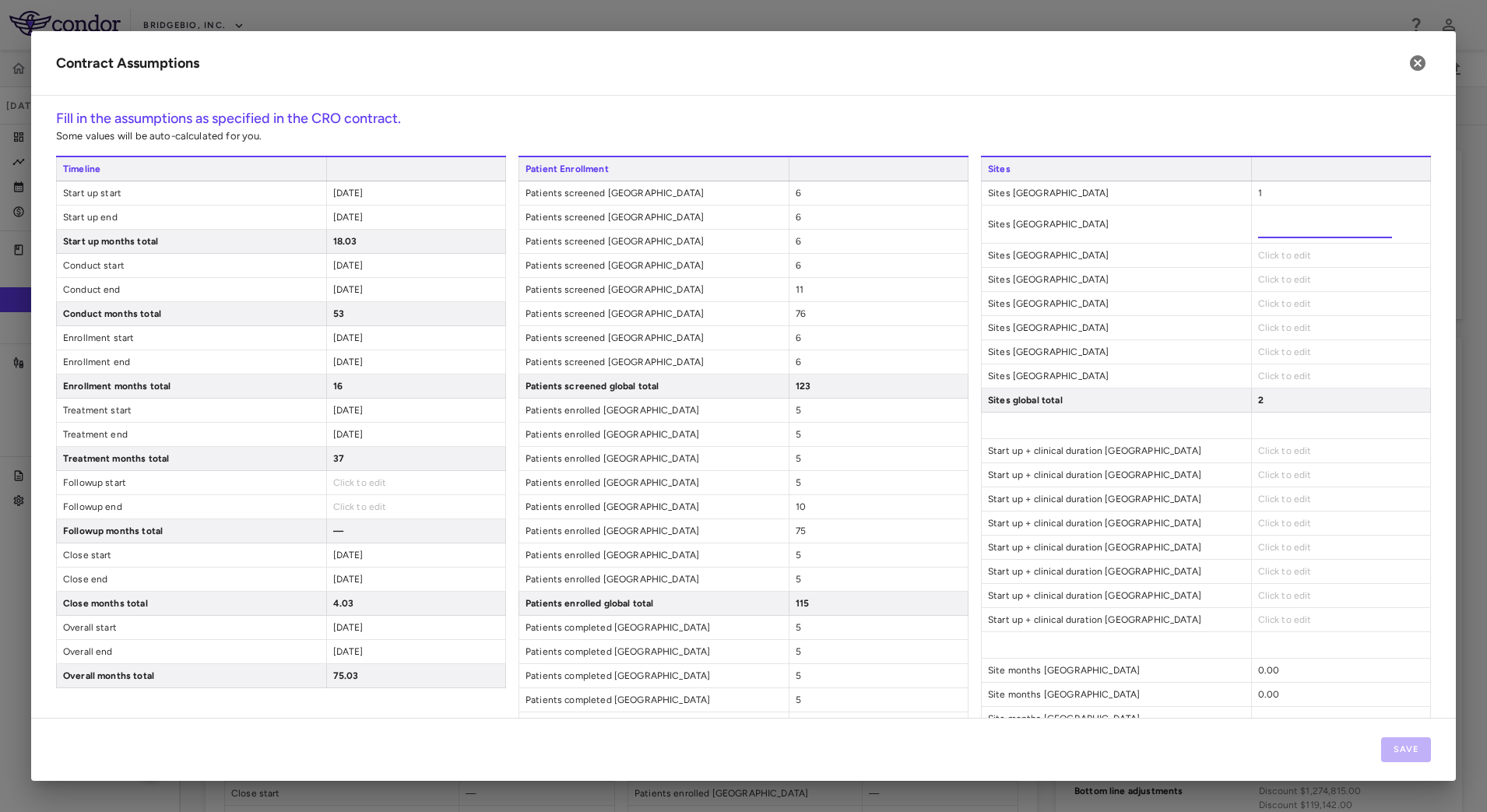
type input "*"
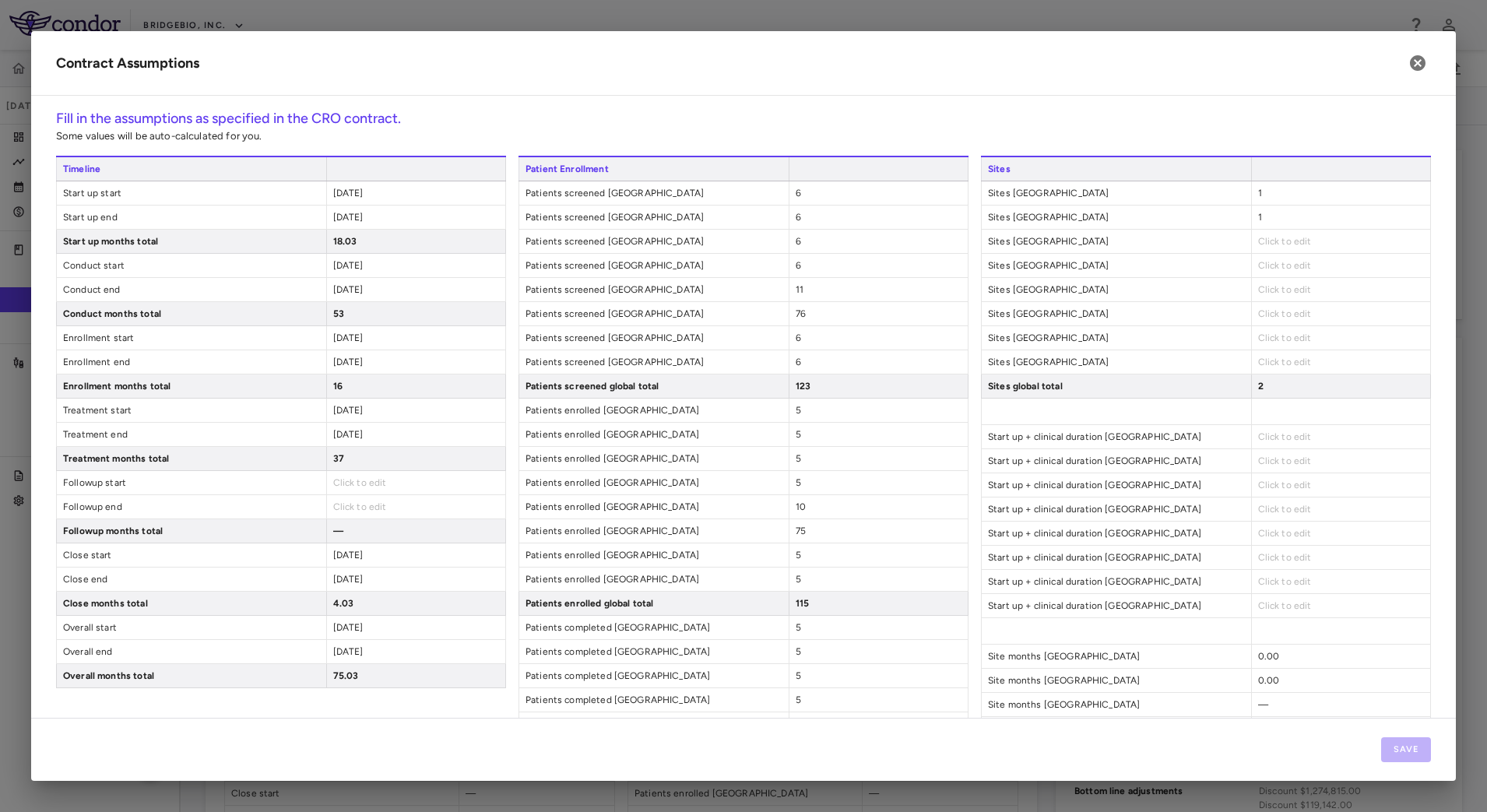
click at [1277, 236] on span "Click to edit" at bounding box center [1285, 242] width 54 height 11
type input "*"
click at [1280, 261] on span "Click to edit" at bounding box center [1285, 265] width 54 height 11
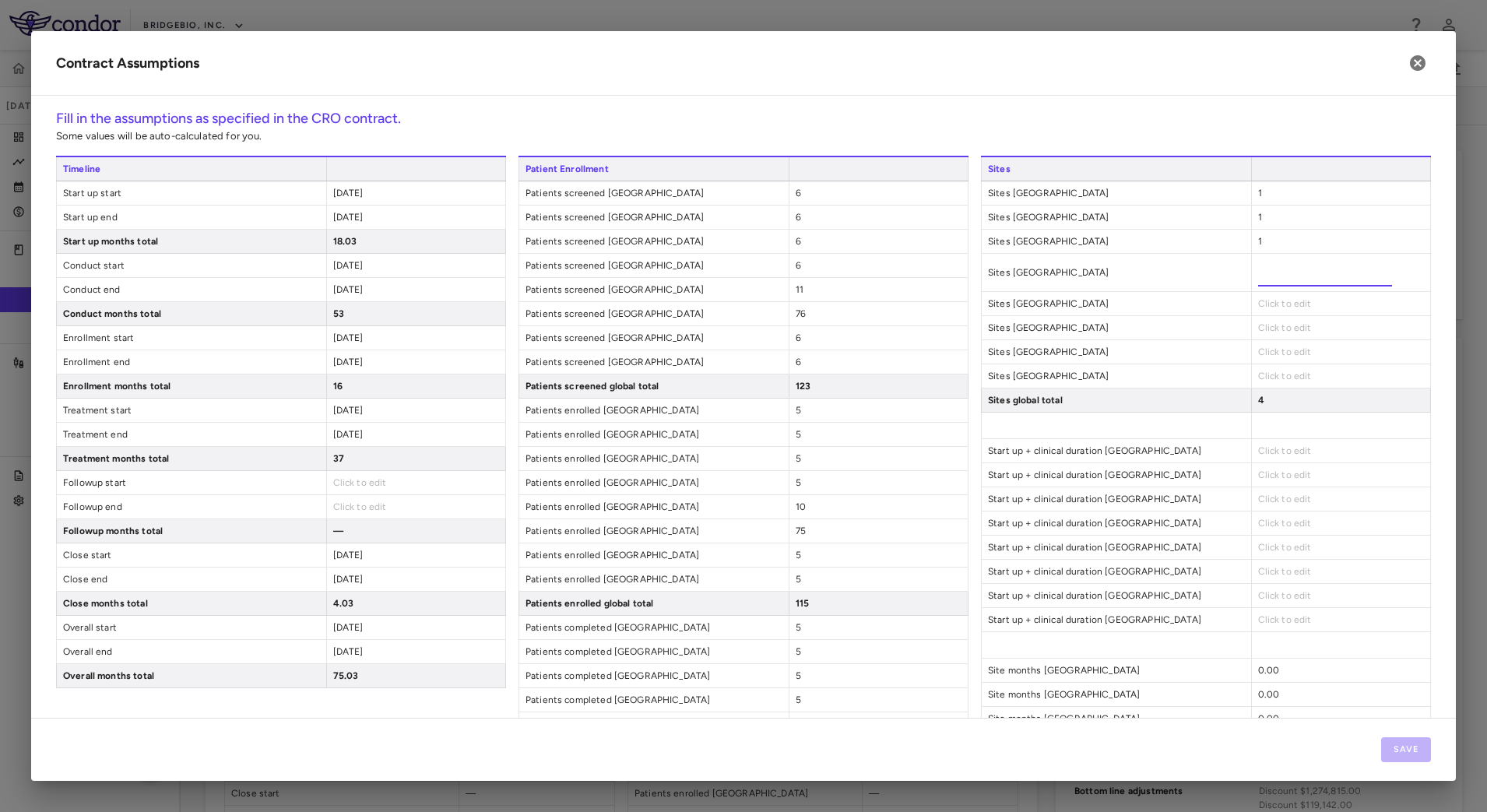
type input "*"
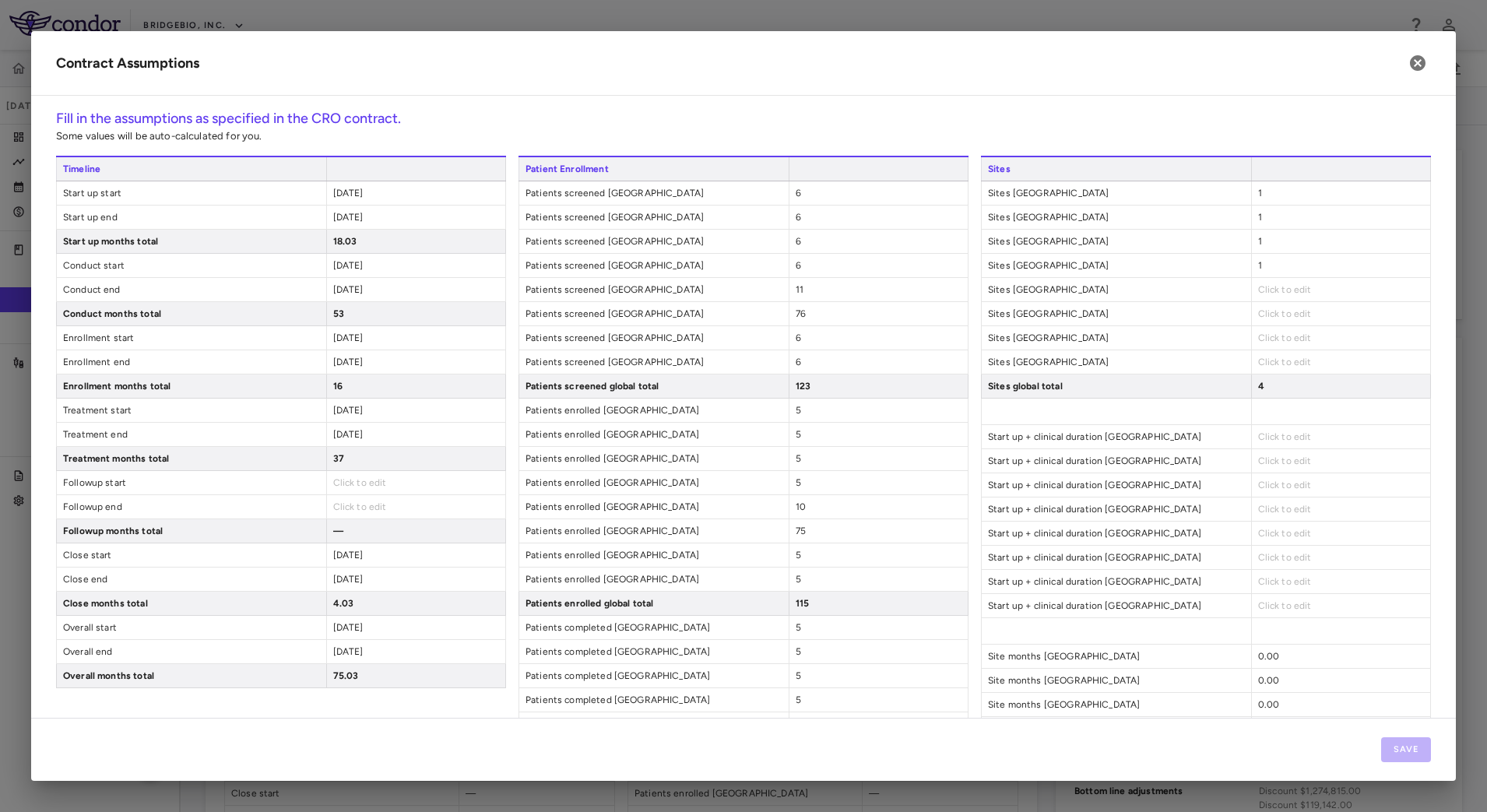
click at [1280, 289] on span "Click to edit" at bounding box center [1285, 289] width 54 height 11
type input "*"
click at [1277, 311] on span "Click to edit" at bounding box center [1285, 313] width 54 height 11
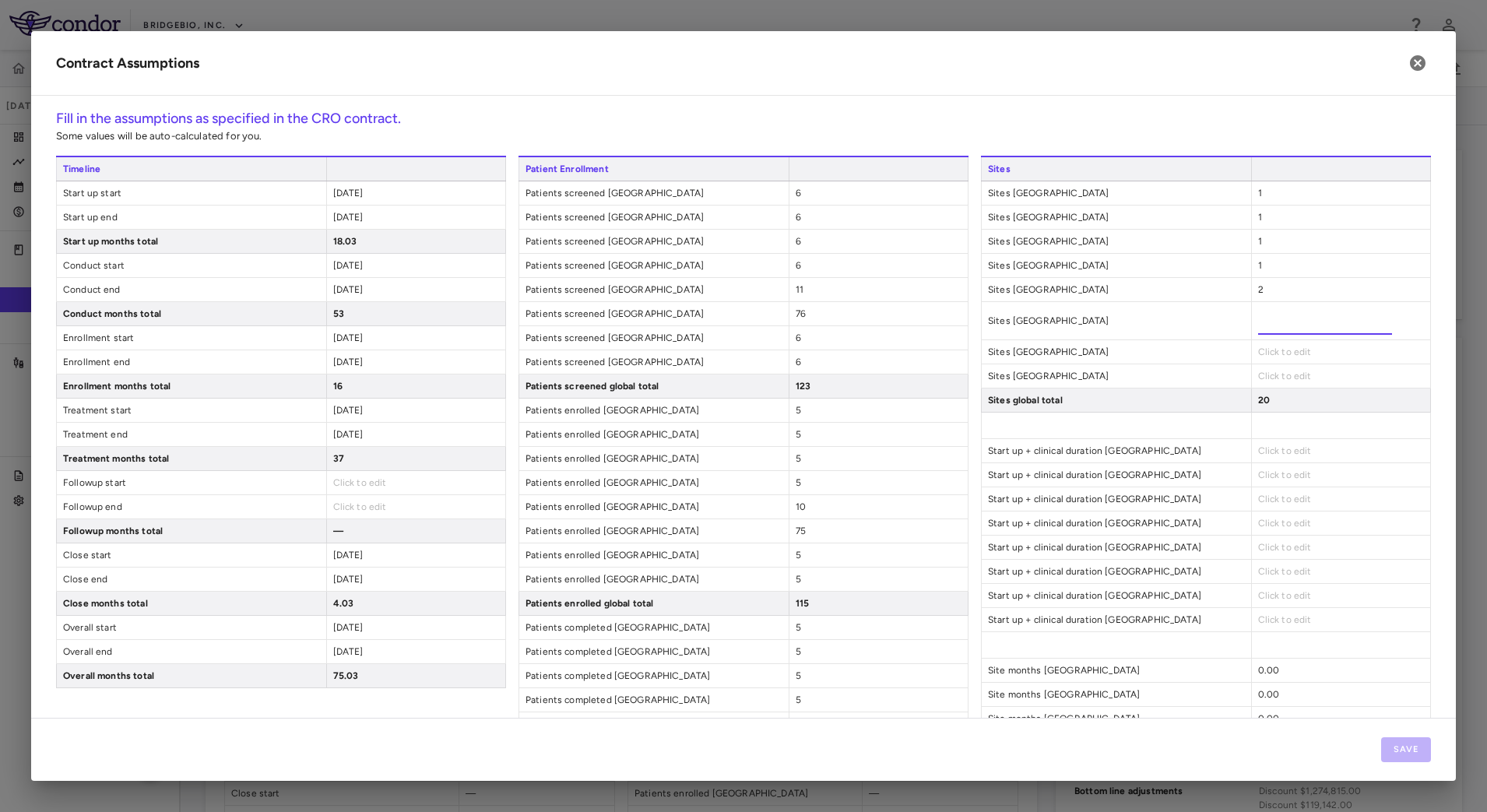
type input "**"
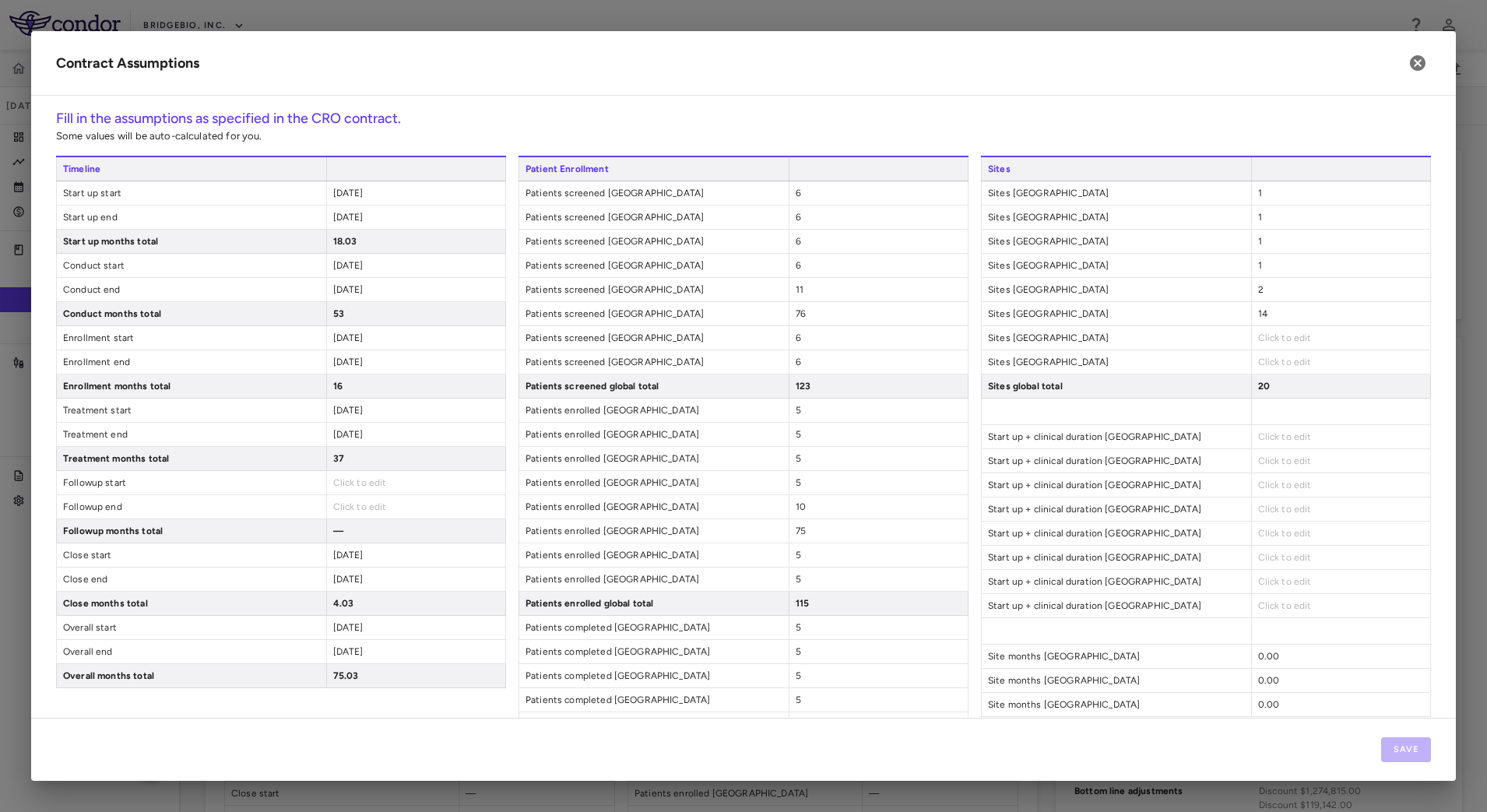
click at [1279, 334] on span "Click to edit" at bounding box center [1285, 338] width 54 height 11
type input "*"
click at [1276, 355] on div "Click to edit" at bounding box center [1341, 362] width 179 height 23
click at [1275, 360] on span "Click to edit" at bounding box center [1285, 362] width 54 height 11
type input "*"
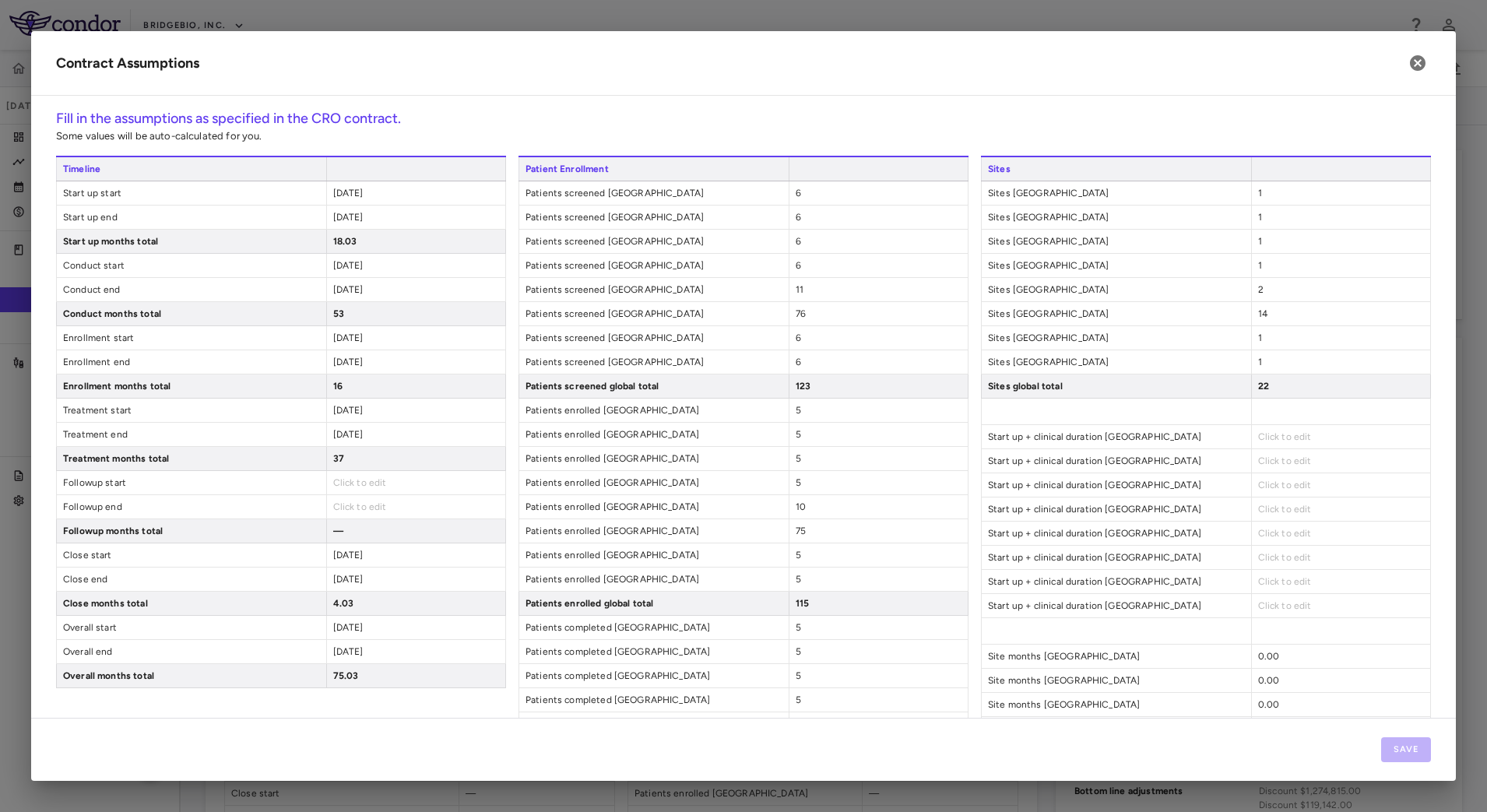
click at [1264, 439] on span "Click to edit" at bounding box center [1285, 437] width 54 height 11
type input "*****"
click at [1264, 454] on div "Click to edit" at bounding box center [1341, 461] width 179 height 23
click at [1265, 457] on span "Click to edit" at bounding box center [1285, 461] width 54 height 11
type input "*****"
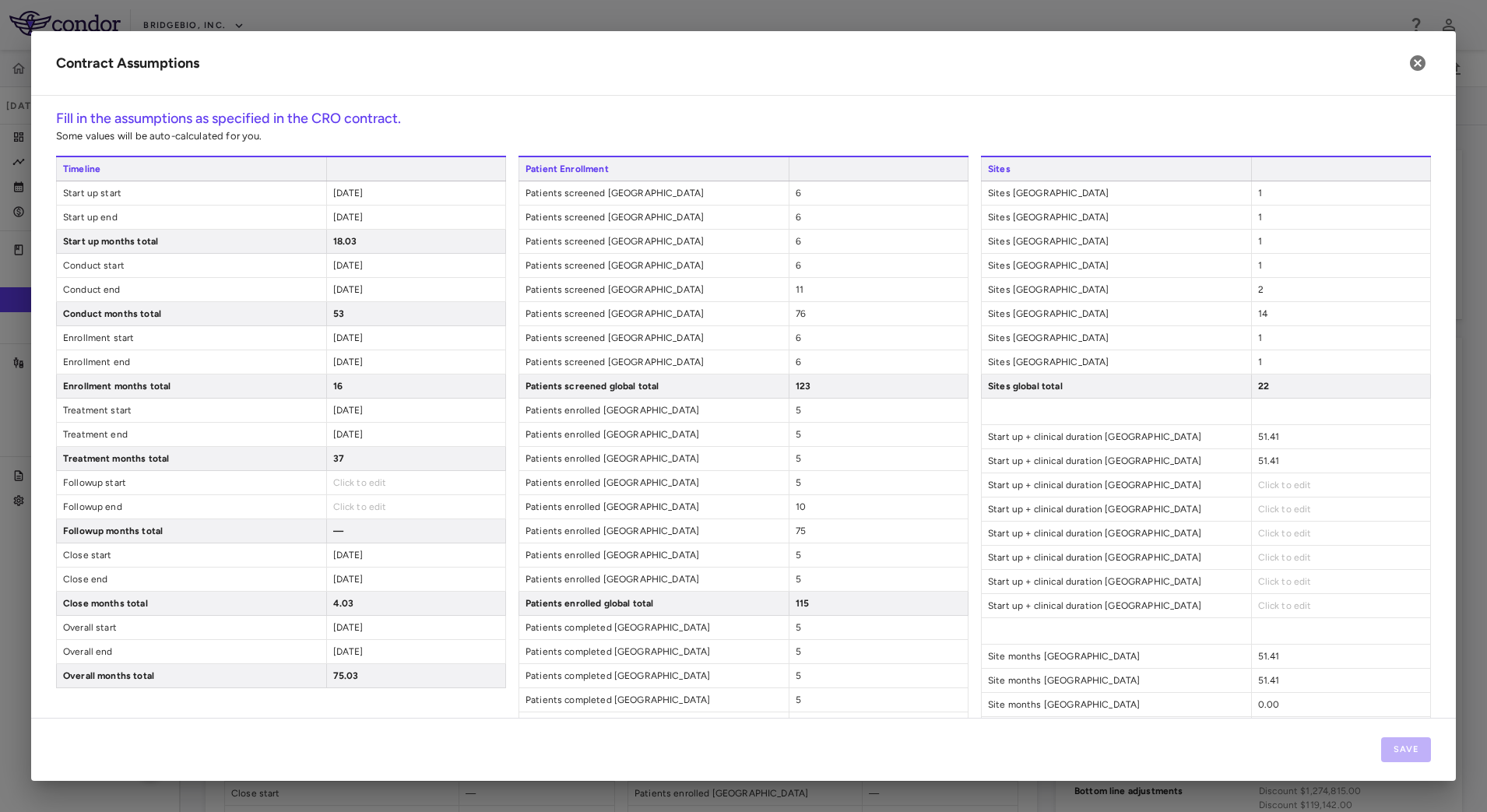
click at [1262, 489] on span "Click to edit" at bounding box center [1285, 485] width 54 height 11
type input "*****"
click at [1269, 510] on span "Click to edit" at bounding box center [1285, 509] width 54 height 11
type input "*****"
click at [1270, 531] on span "Click to edit" at bounding box center [1285, 534] width 54 height 11
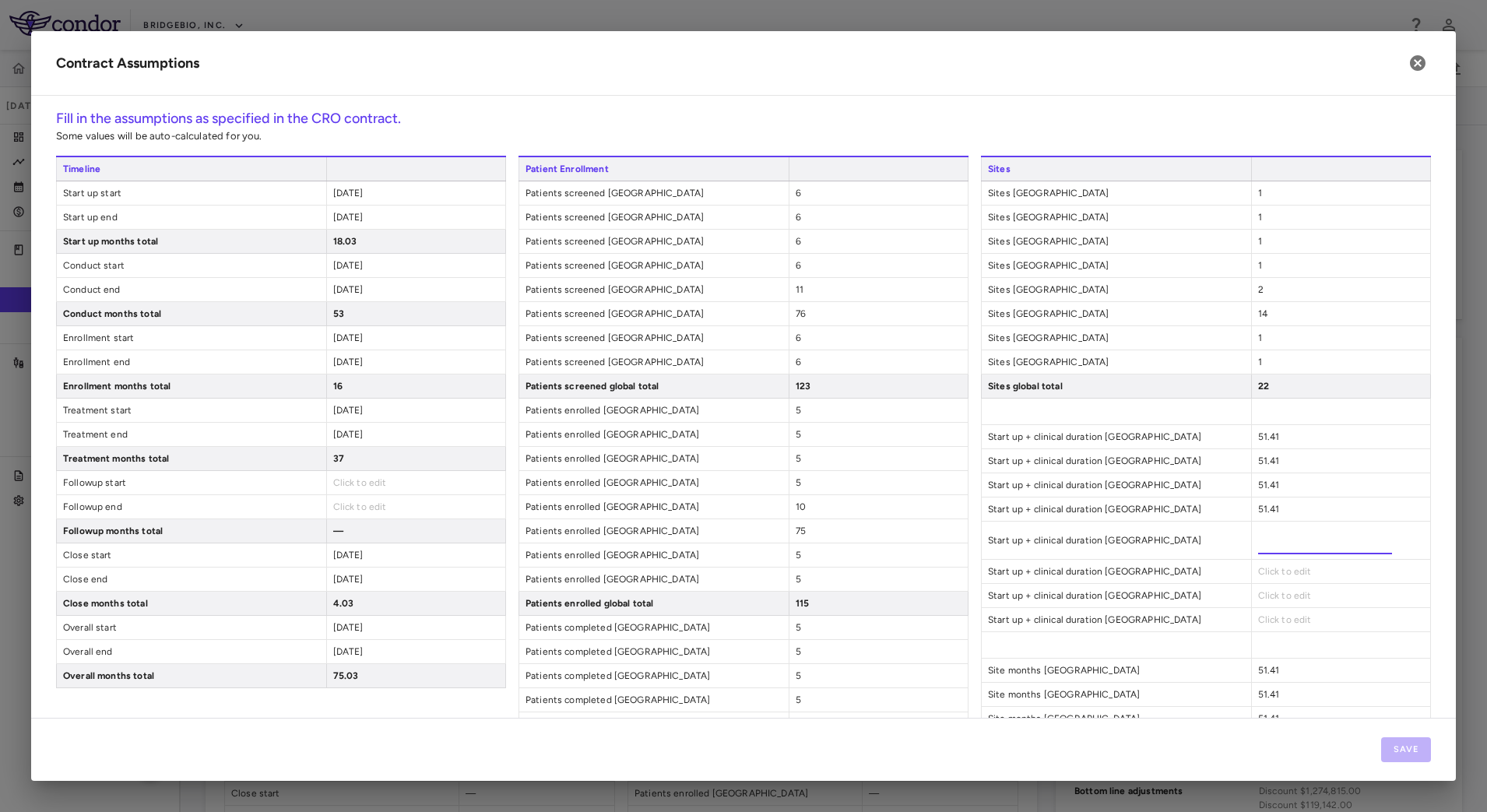
type input "*****"
click at [1277, 556] on span "Click to edit" at bounding box center [1285, 558] width 54 height 11
type input "*****"
click at [1267, 583] on span "Click to edit" at bounding box center [1285, 582] width 54 height 11
type input "*****"
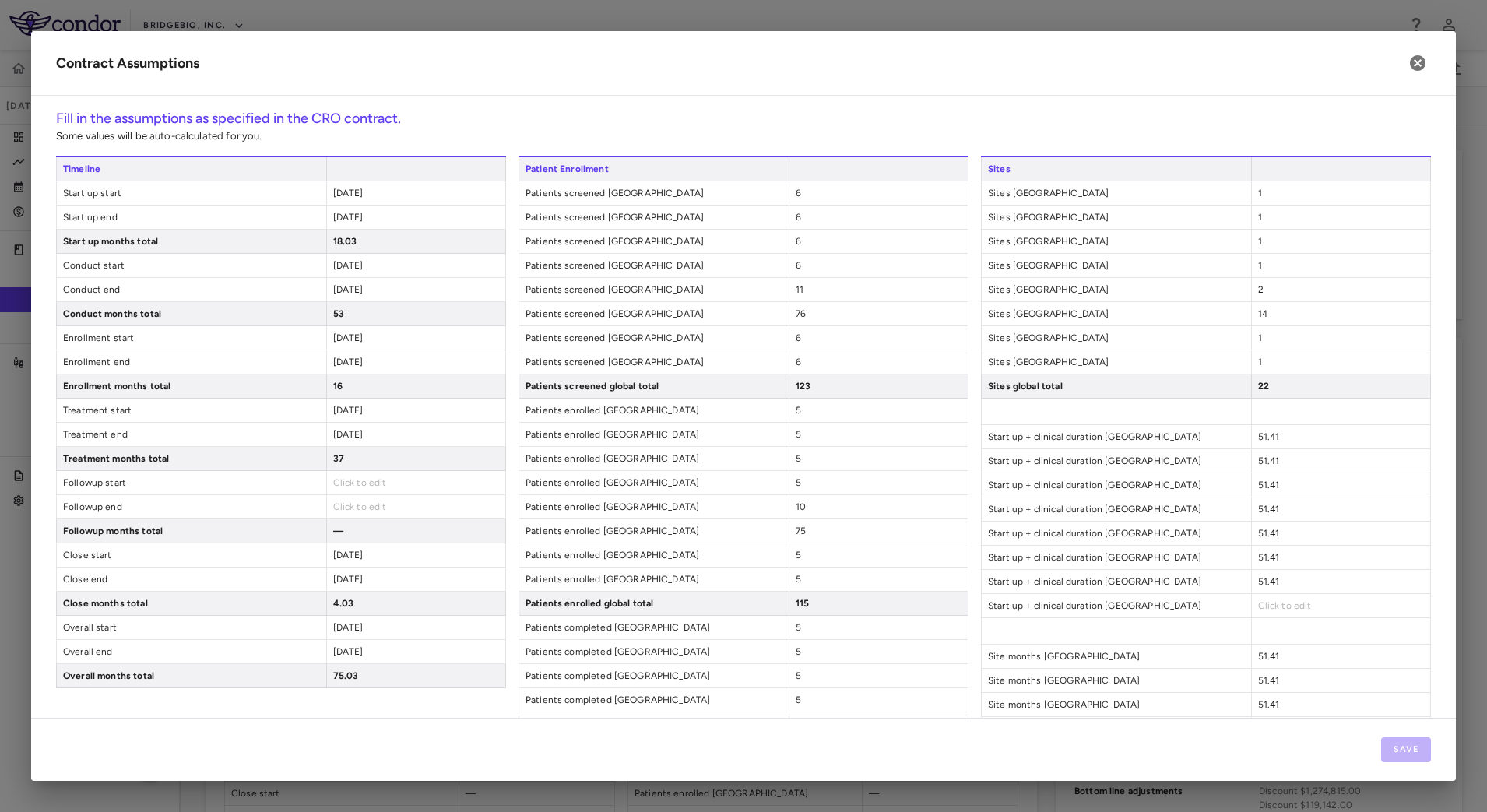
click at [1258, 601] on span "Click to edit" at bounding box center [1285, 606] width 54 height 11
type input "*****"
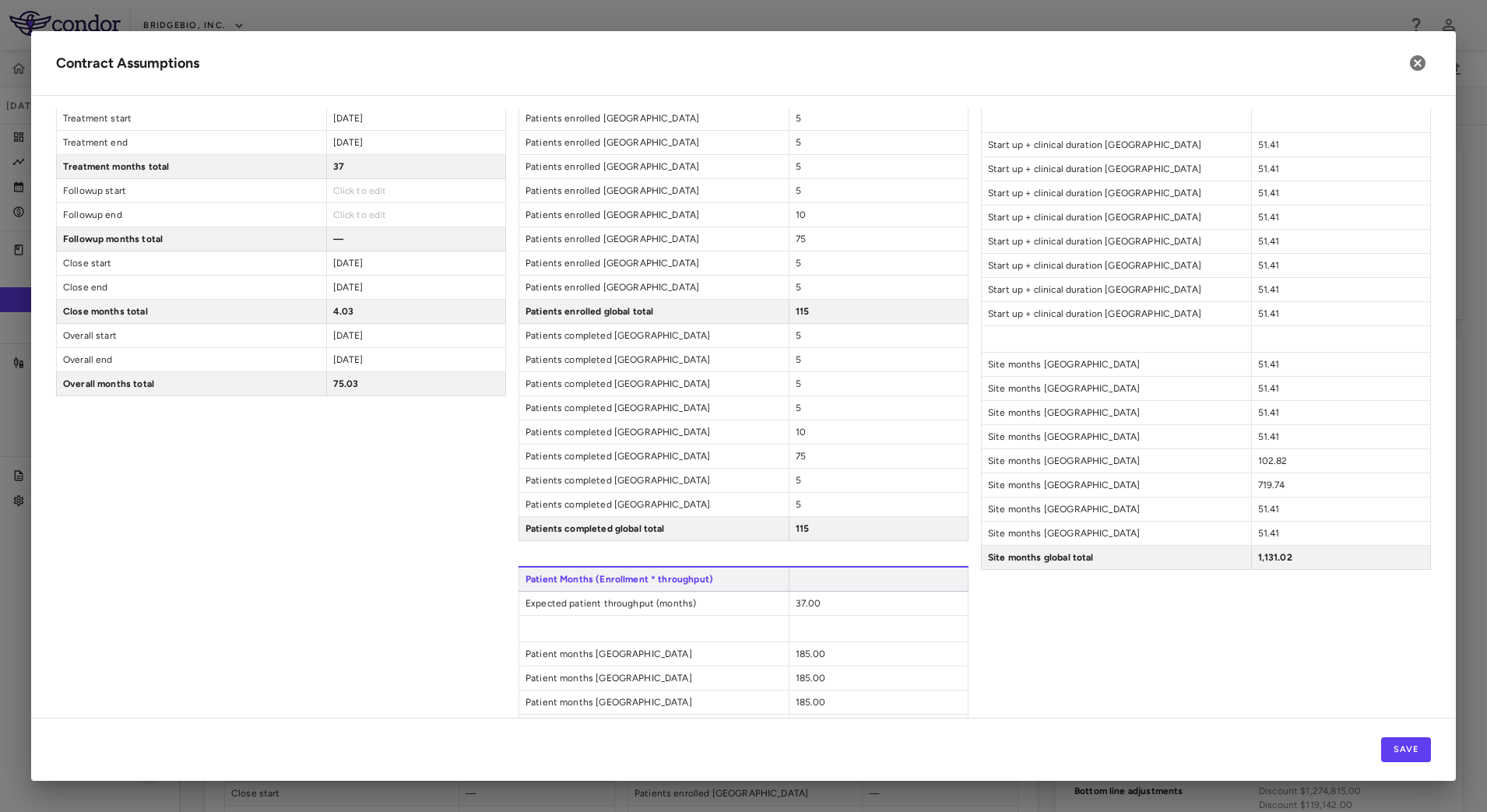
scroll to position [452, 0]
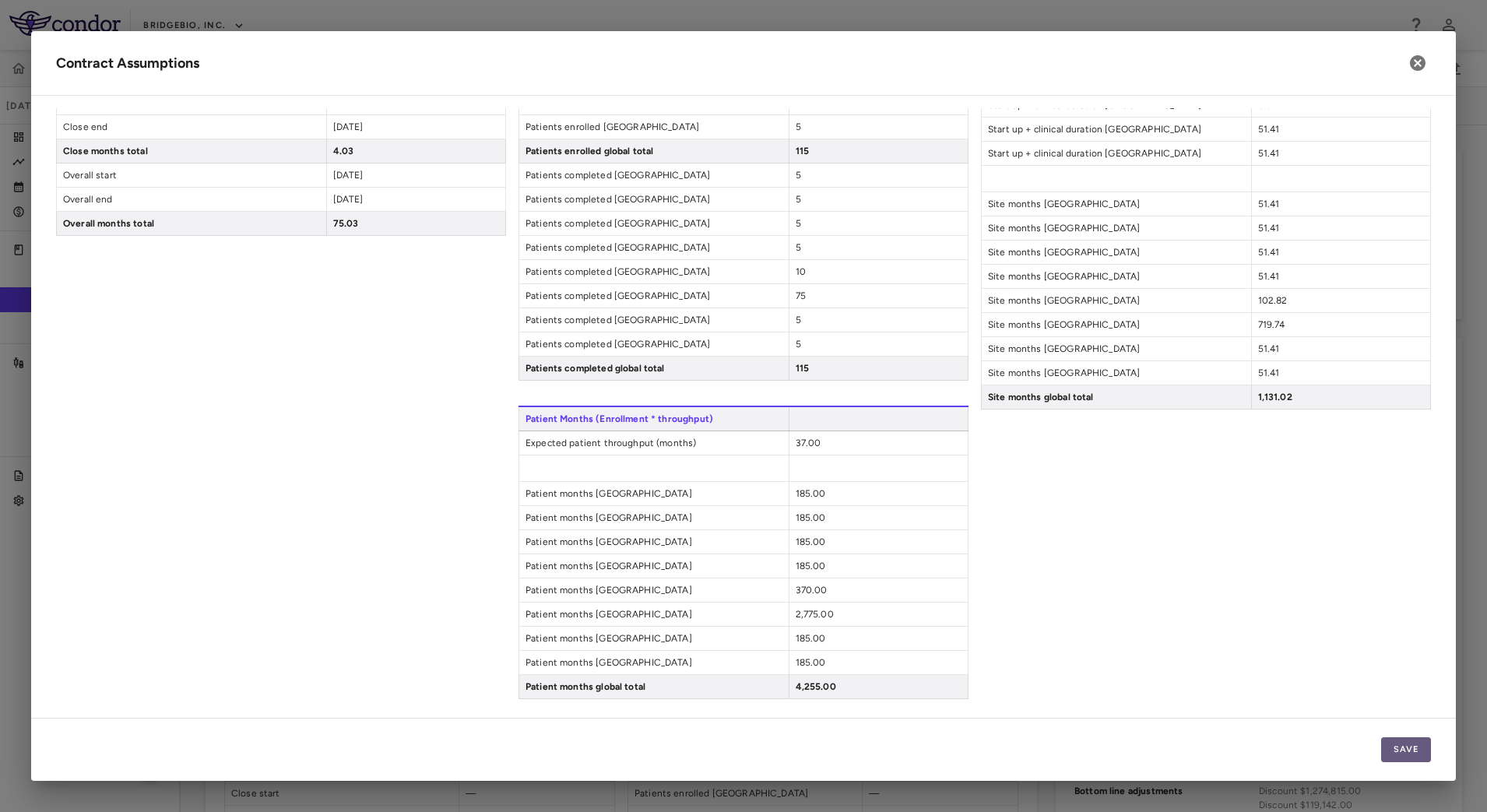
click at [1407, 743] on button "Save" at bounding box center [1406, 750] width 50 height 25
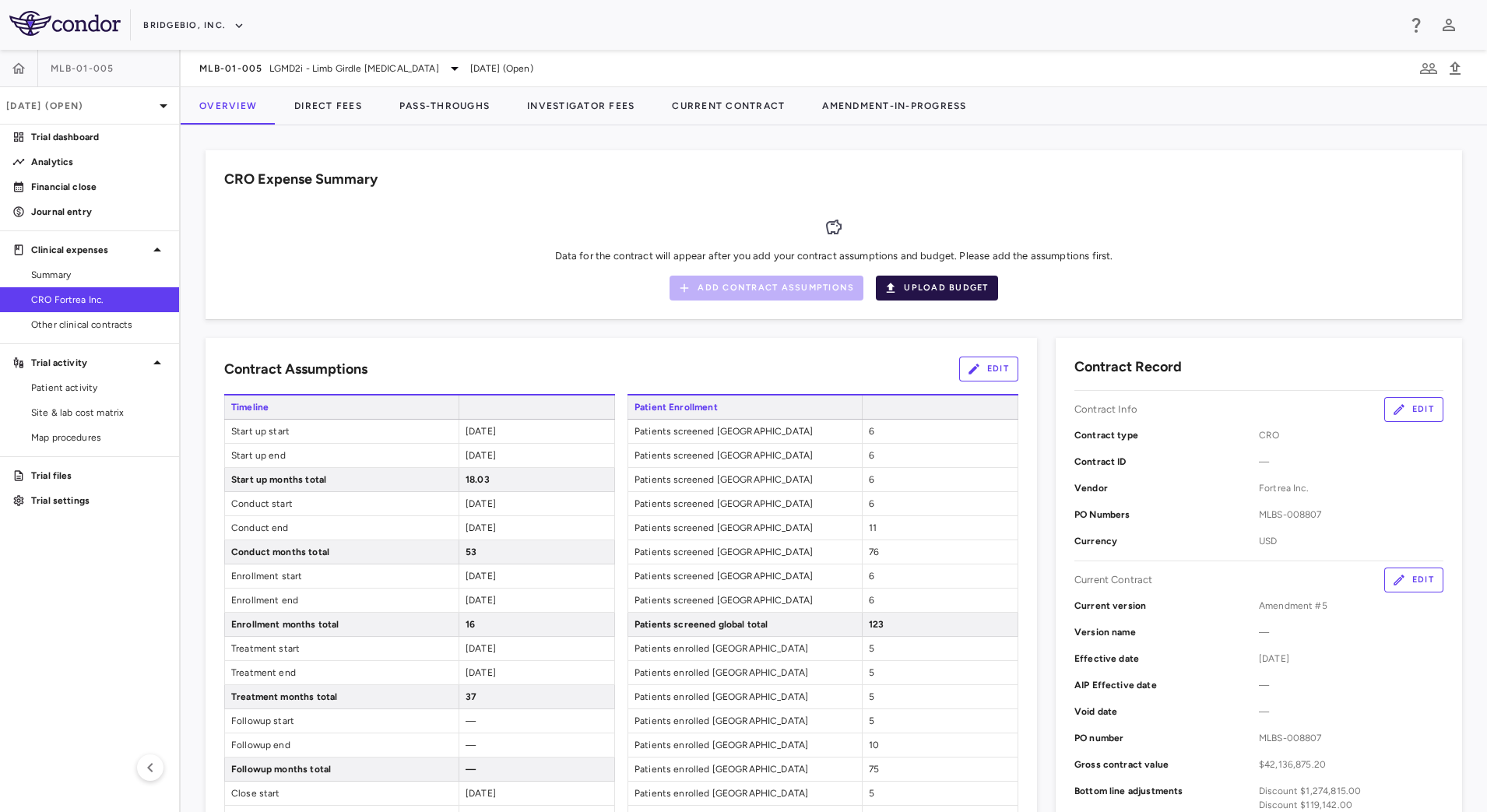
click at [959, 280] on button "Upload Budget" at bounding box center [936, 288] width 122 height 25
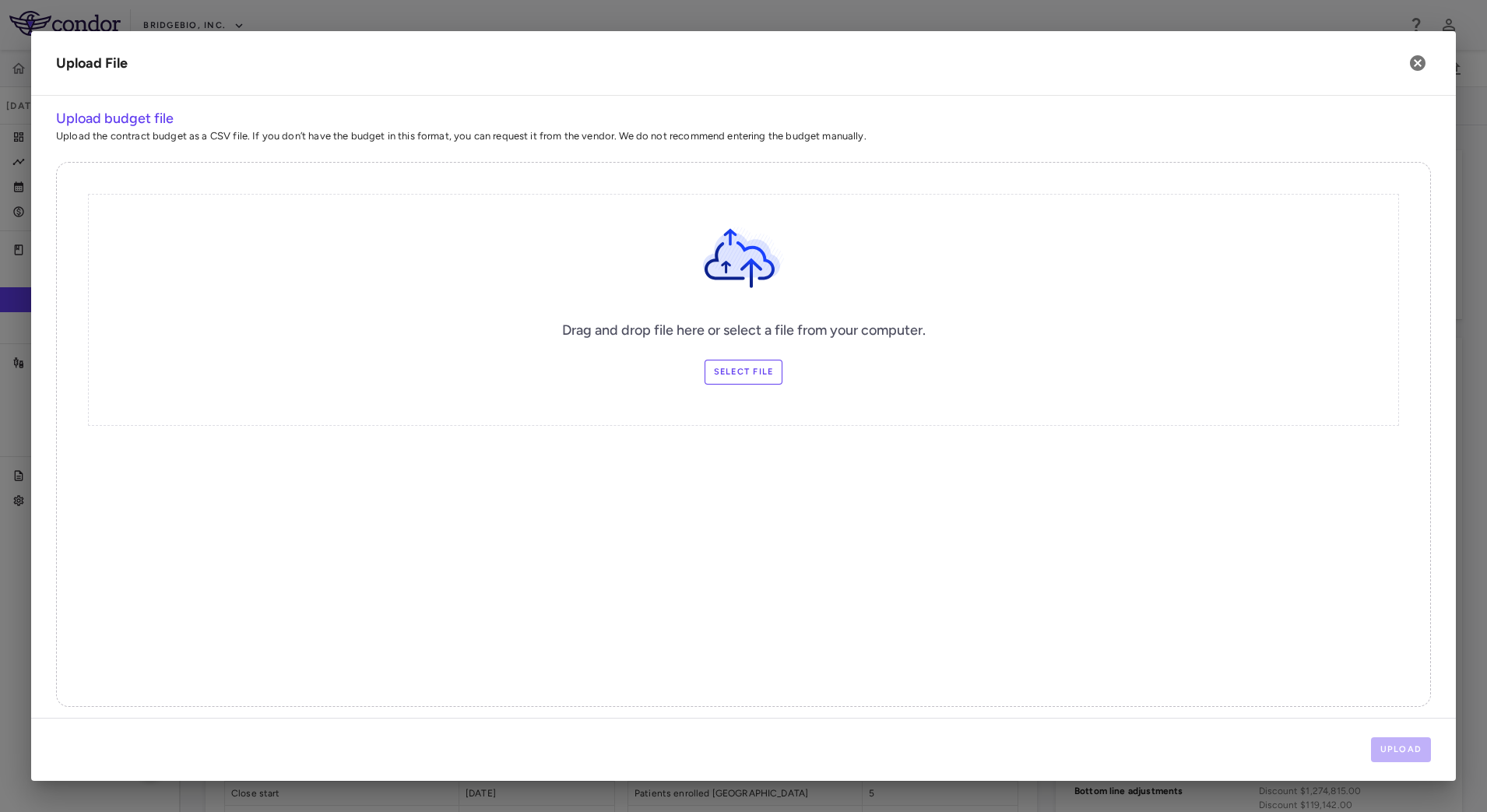
click at [715, 366] on label "Select file" at bounding box center [744, 372] width 79 height 25
click at [0, 0] on input "Select file" at bounding box center [0, 0] width 0 height 0
click at [1386, 736] on div "Upload" at bounding box center [744, 749] width 1425 height 63
click at [1392, 744] on button "Upload" at bounding box center [1402, 750] width 61 height 25
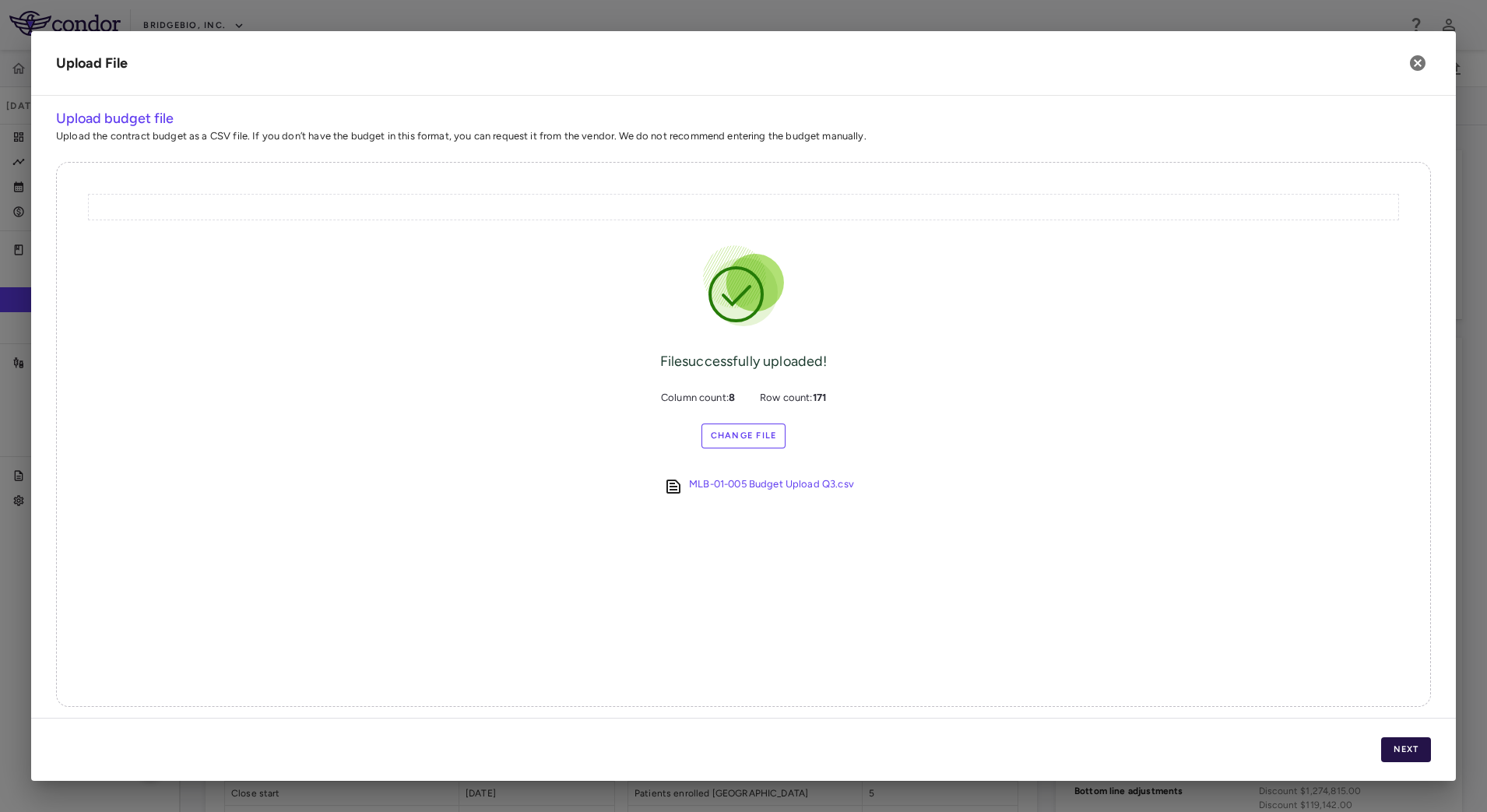
click at [1389, 744] on button "Next" at bounding box center [1406, 750] width 50 height 25
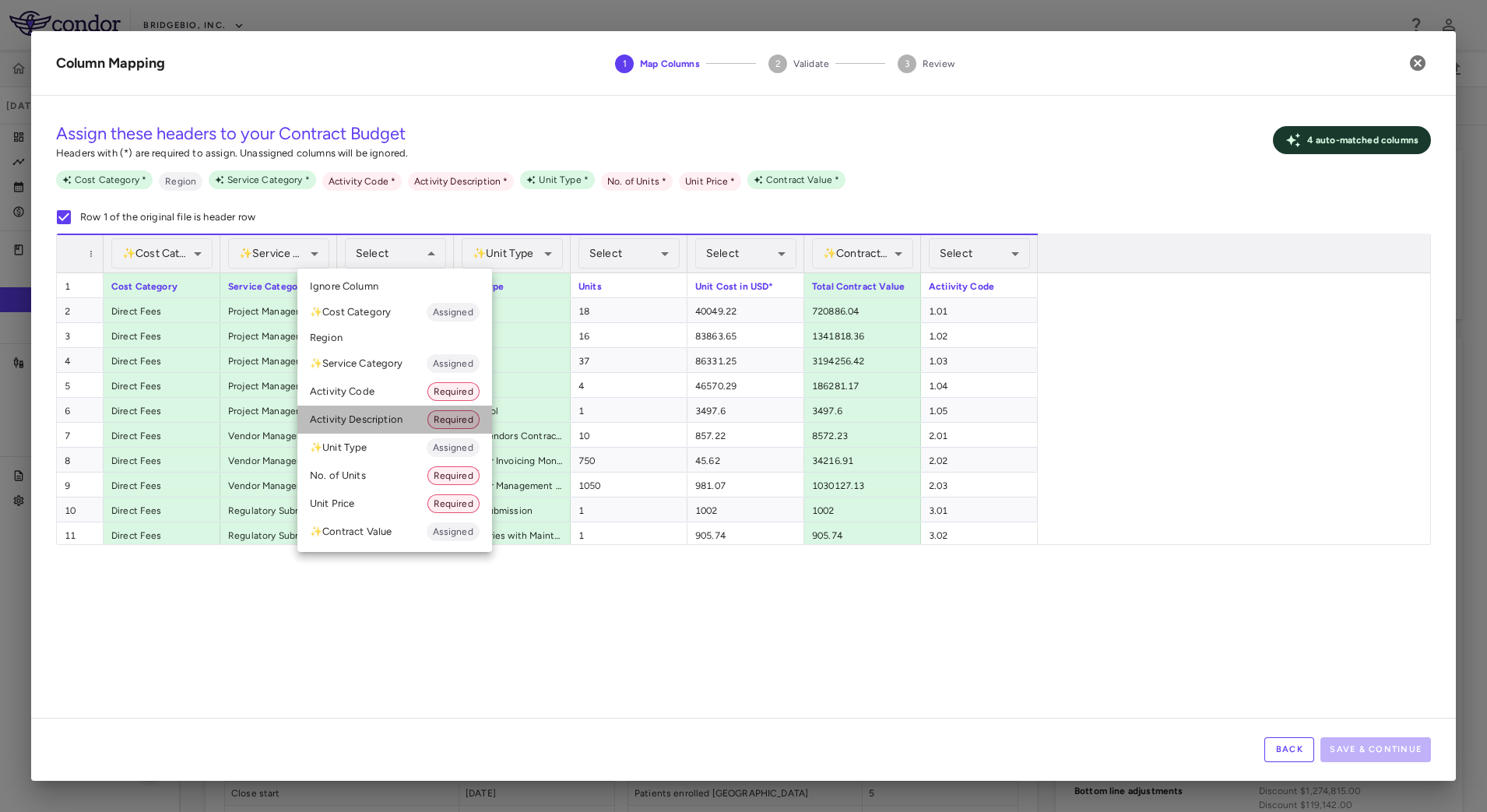
click at [389, 411] on li "Activity Description Required" at bounding box center [394, 419] width 194 height 28
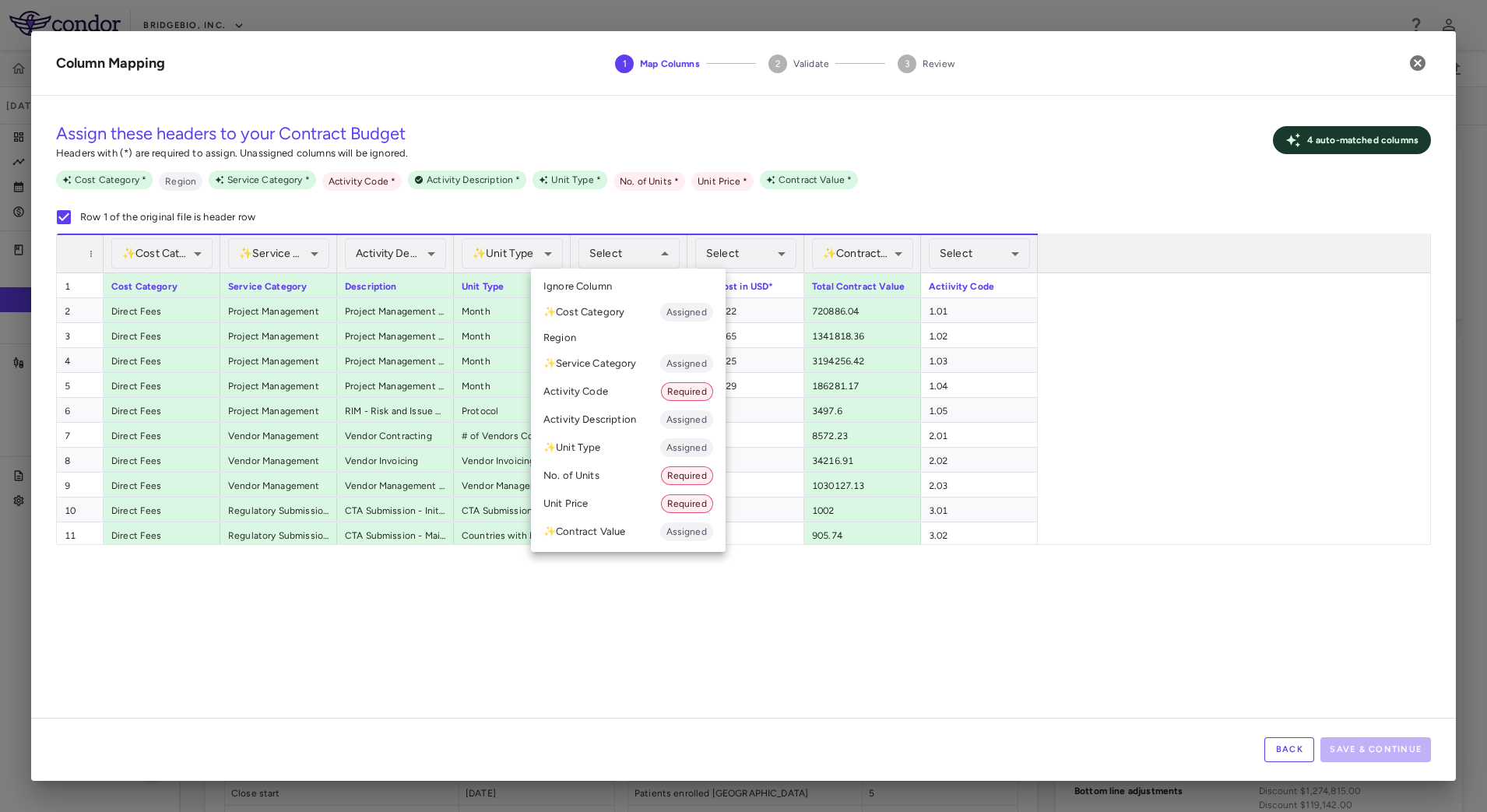
drag, startPoint x: 619, startPoint y: 449, endPoint x: 619, endPoint y: 470, distance: 21.0
click at [619, 470] on ul "Select Ignore Column ✨ Cost Category Assigned Region ✨ Service Category Assigne…" at bounding box center [628, 410] width 194 height 284
click at [619, 470] on li "No. of Units Required" at bounding box center [628, 475] width 194 height 28
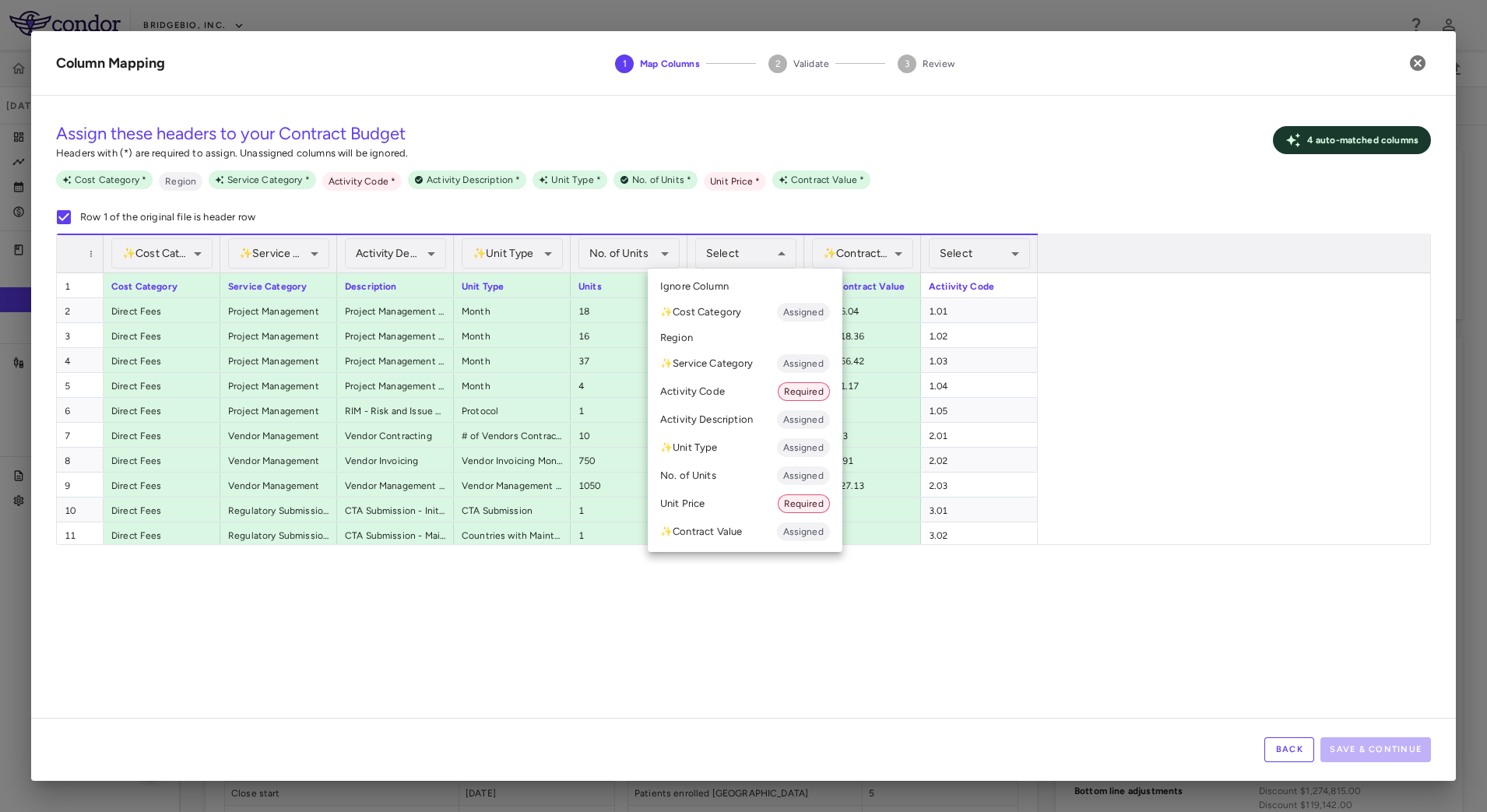
click at [727, 500] on li "Unit Price Required" at bounding box center [745, 503] width 194 height 28
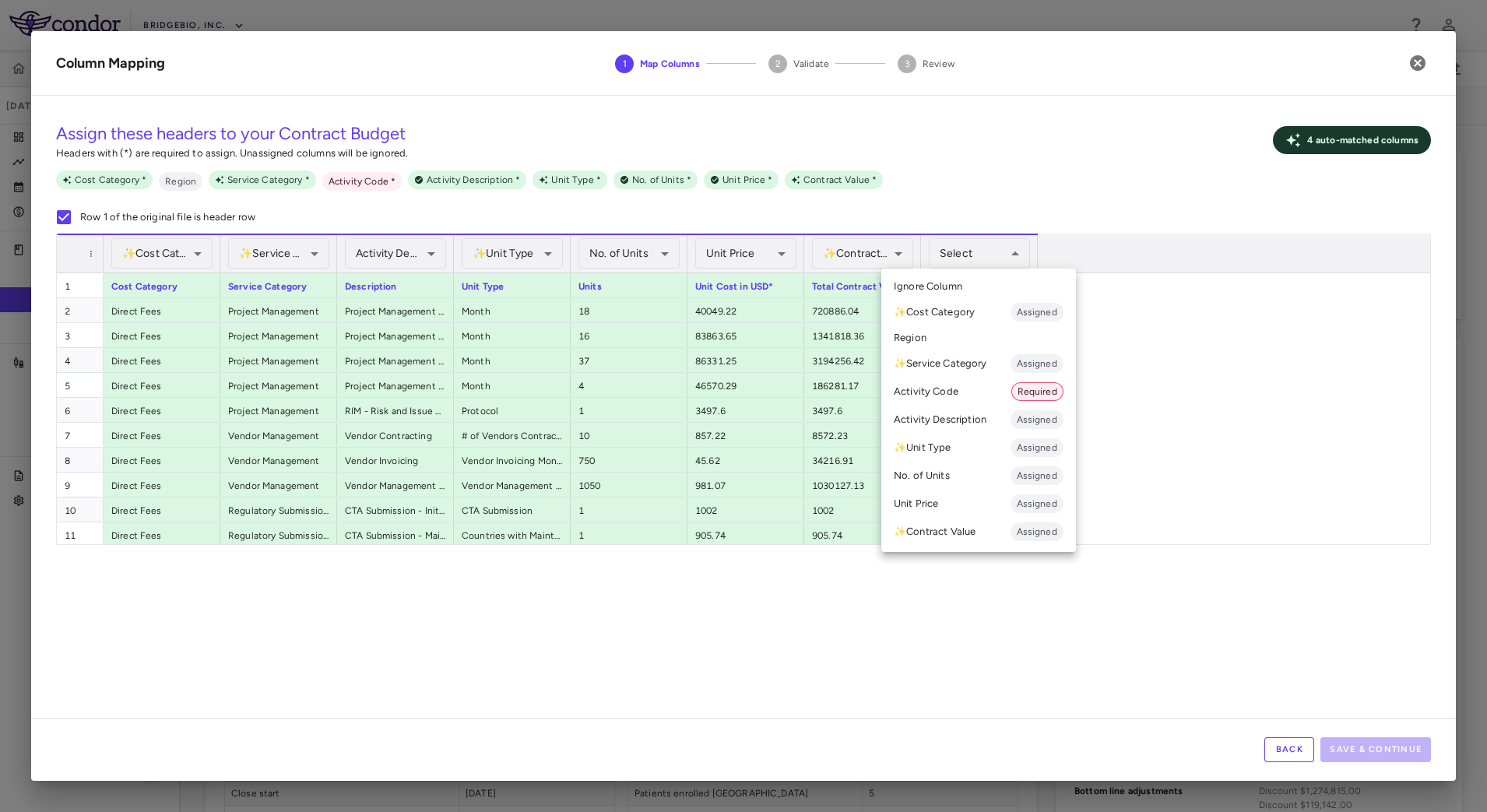
click at [956, 392] on li "Activity Code Required" at bounding box center [979, 391] width 194 height 28
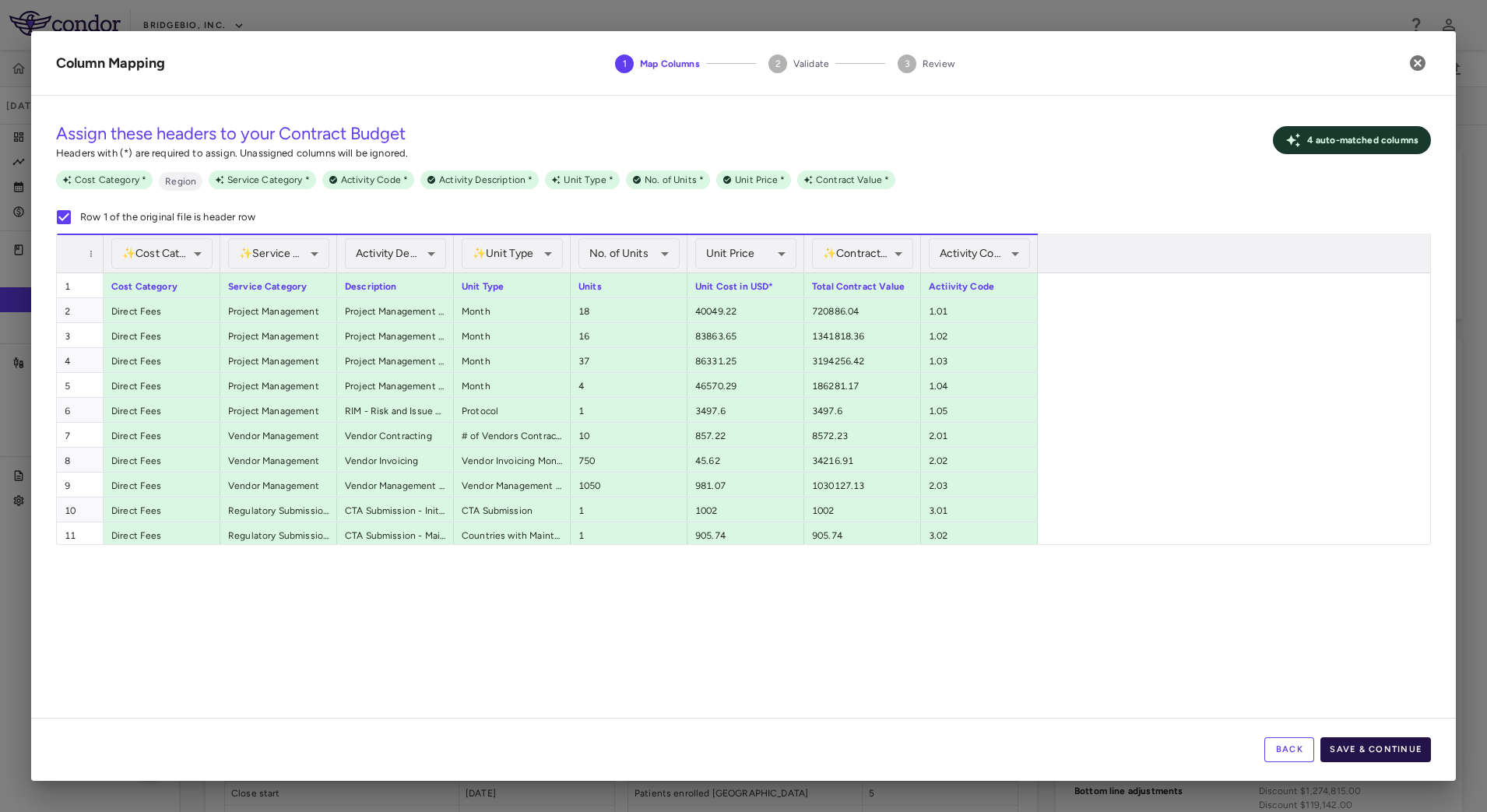
click at [1398, 747] on button "Save & Continue" at bounding box center [1376, 750] width 111 height 25
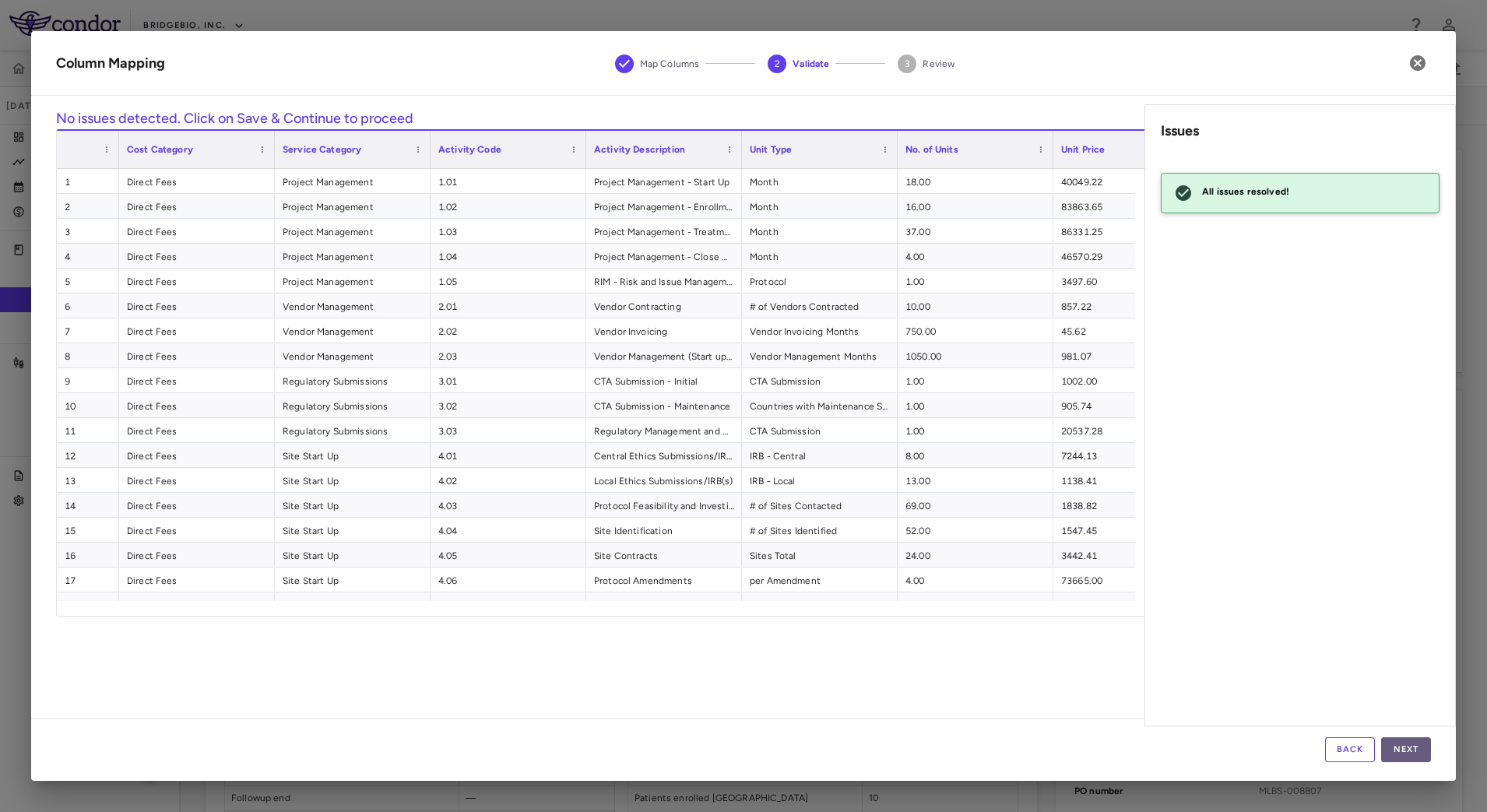
click at [1403, 742] on button "Next" at bounding box center [1406, 750] width 50 height 25
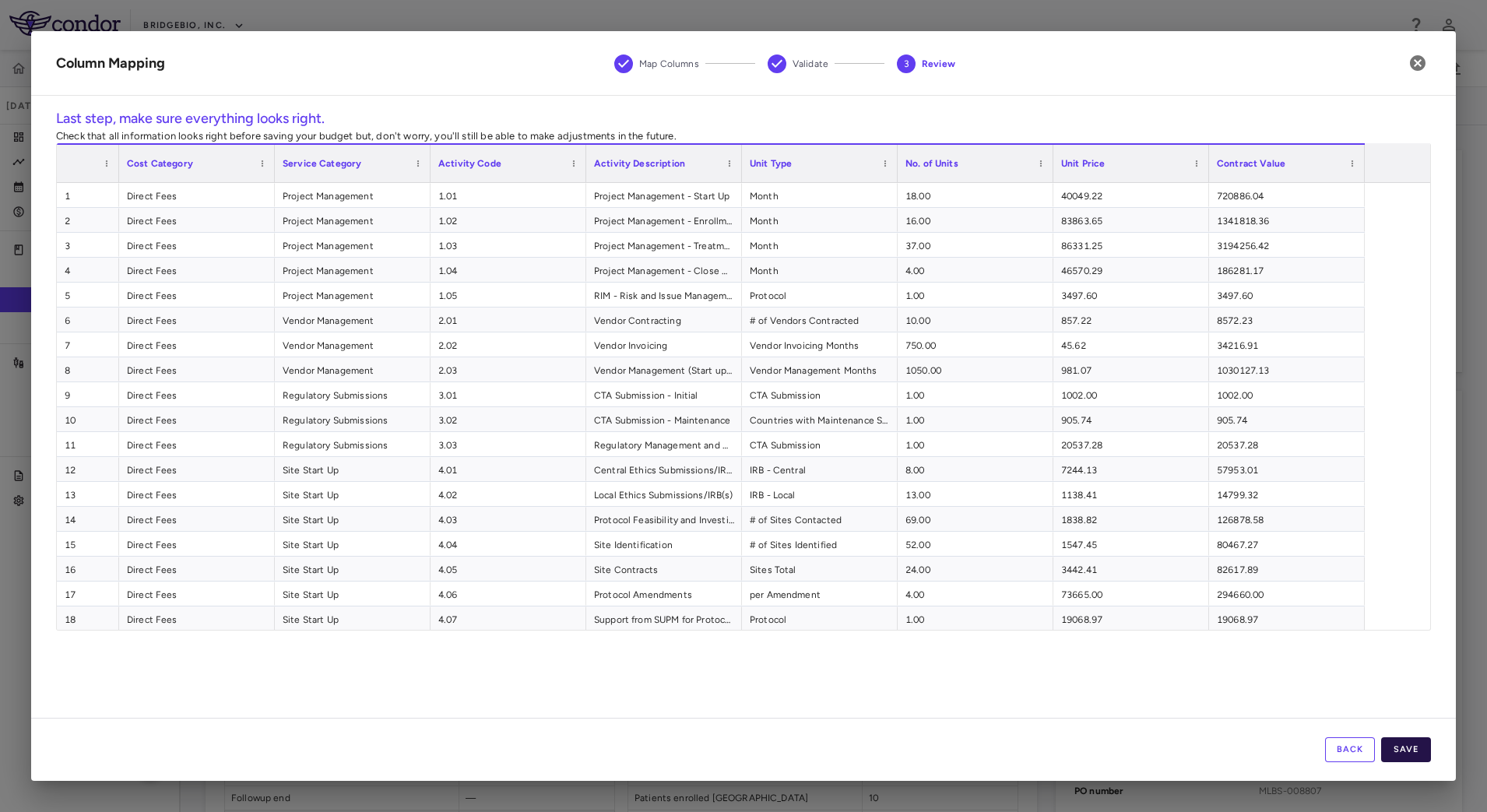
click at [1408, 743] on button "Save" at bounding box center [1406, 750] width 50 height 25
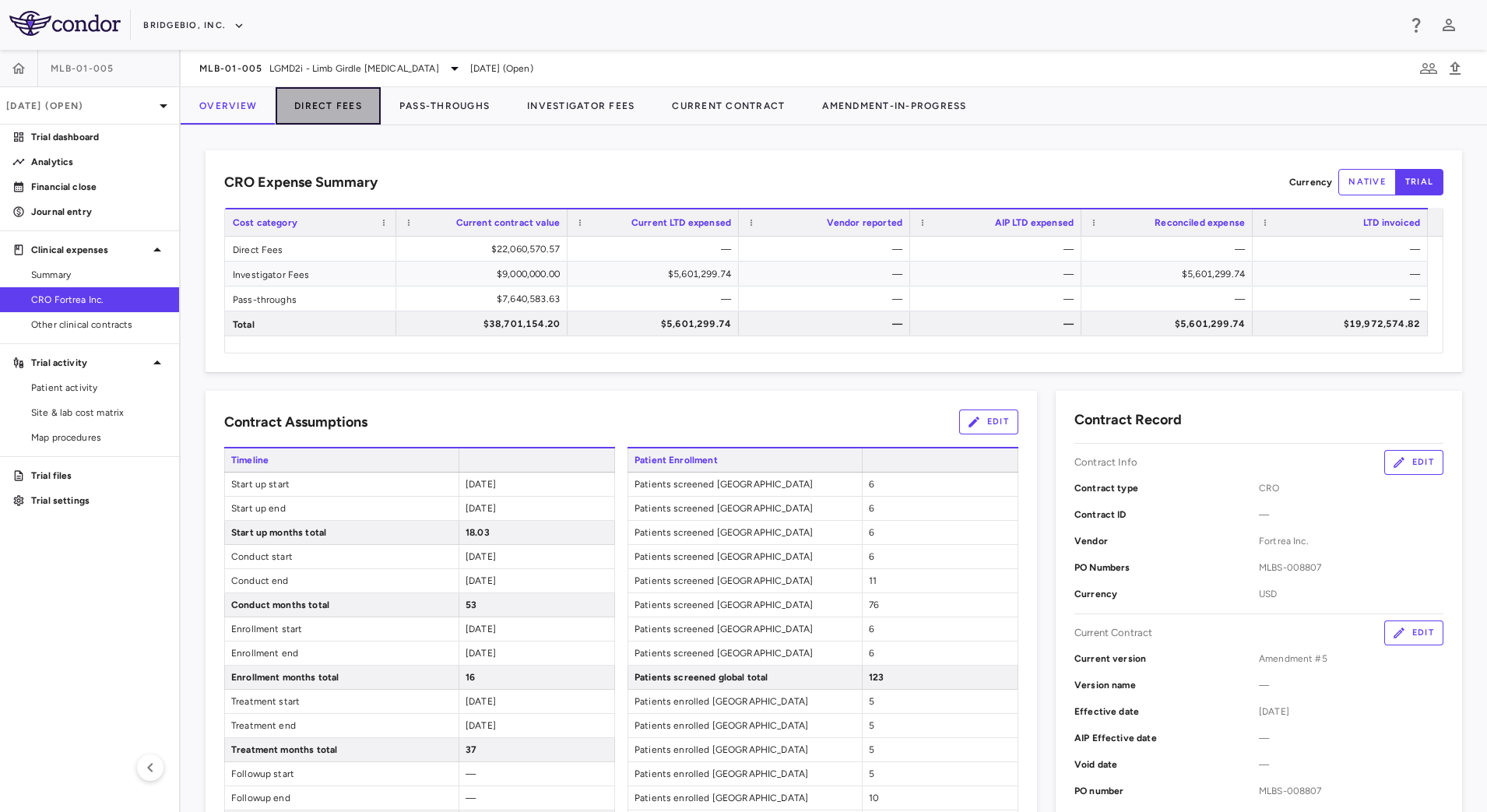
click at [316, 110] on button "Direct Fees" at bounding box center [328, 106] width 105 height 38
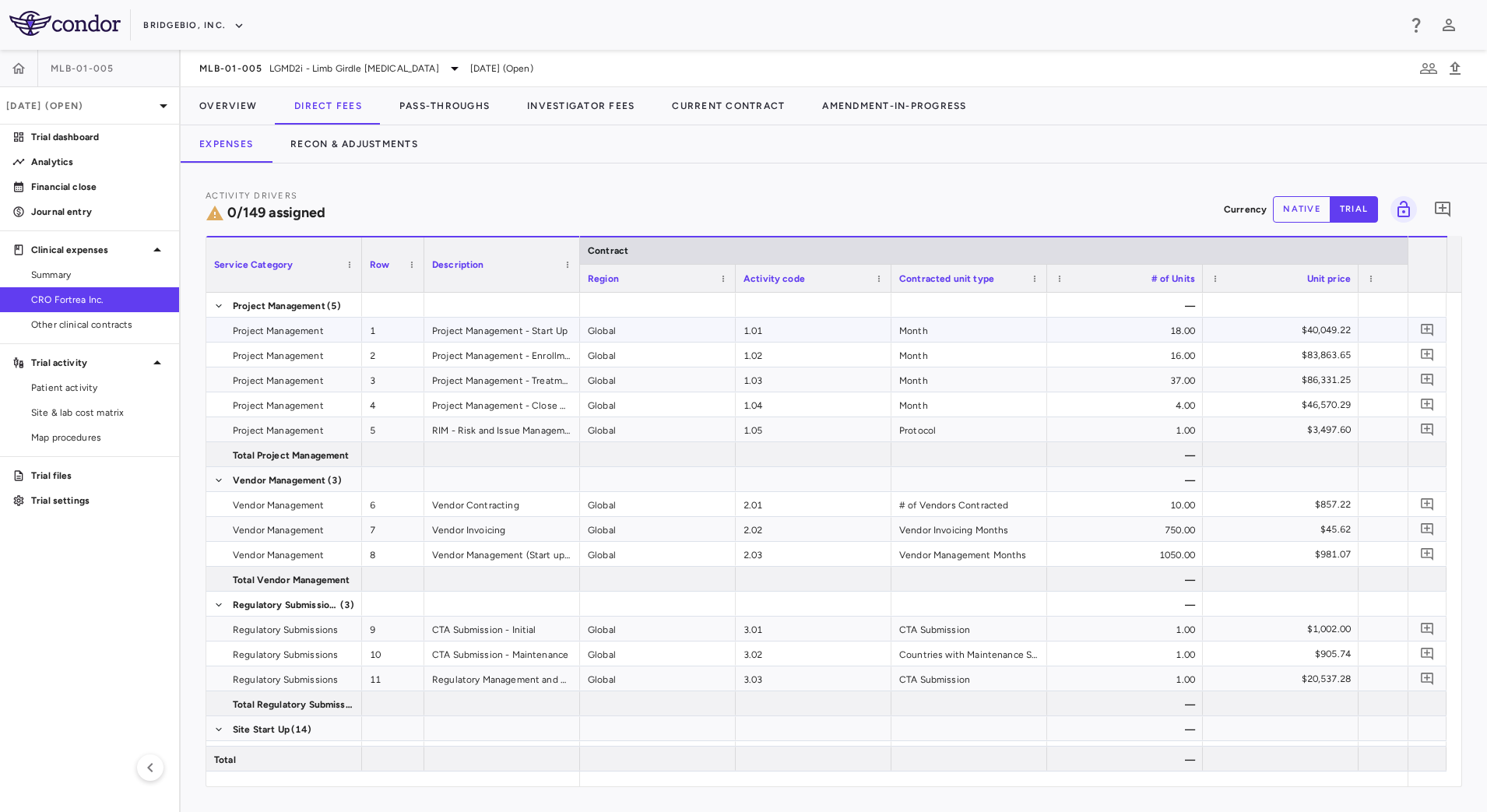
click at [933, 332] on div "Month" at bounding box center [970, 329] width 156 height 24
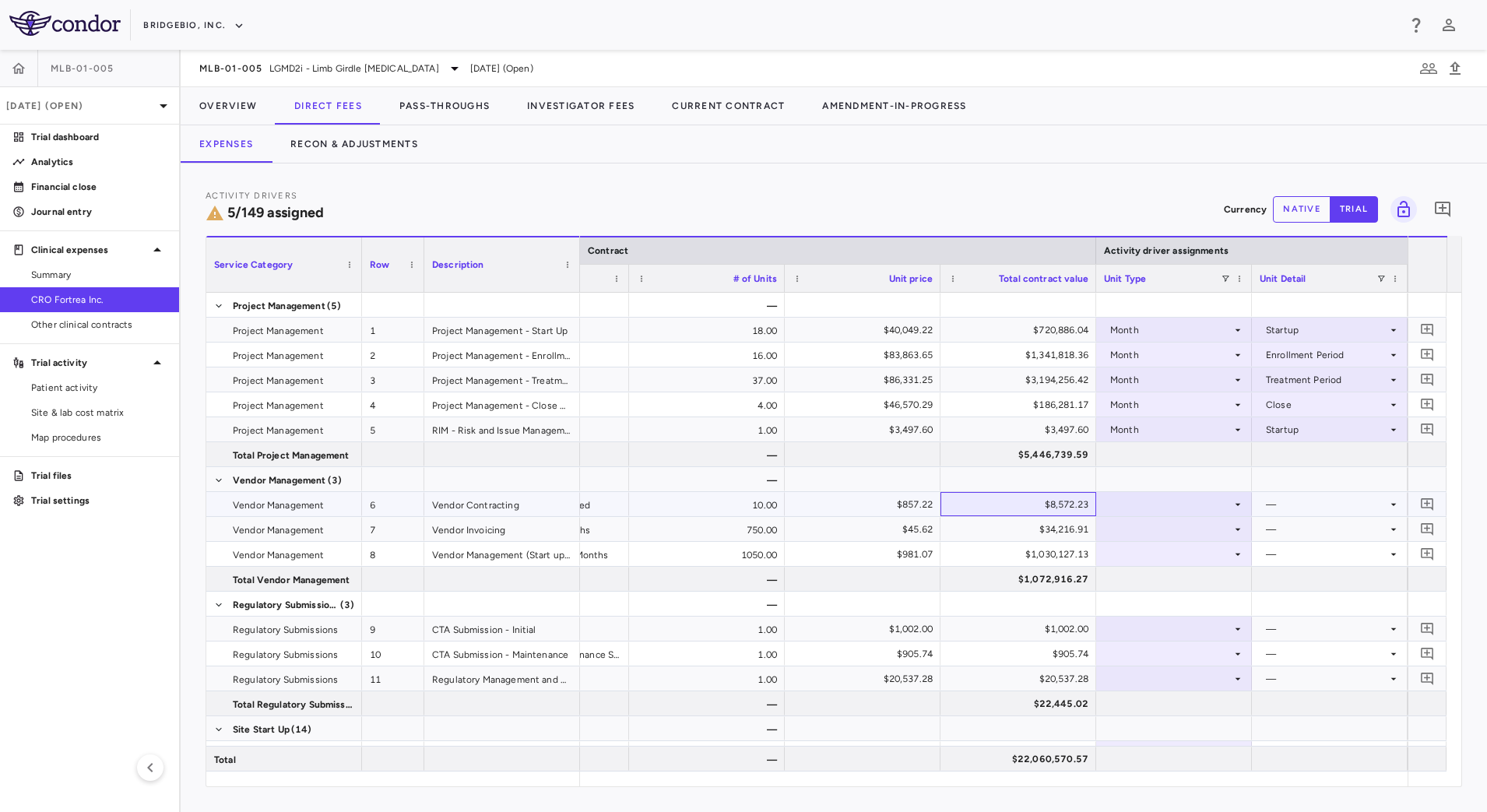
click at [1040, 502] on div "$8,572.23" at bounding box center [1021, 505] width 134 height 25
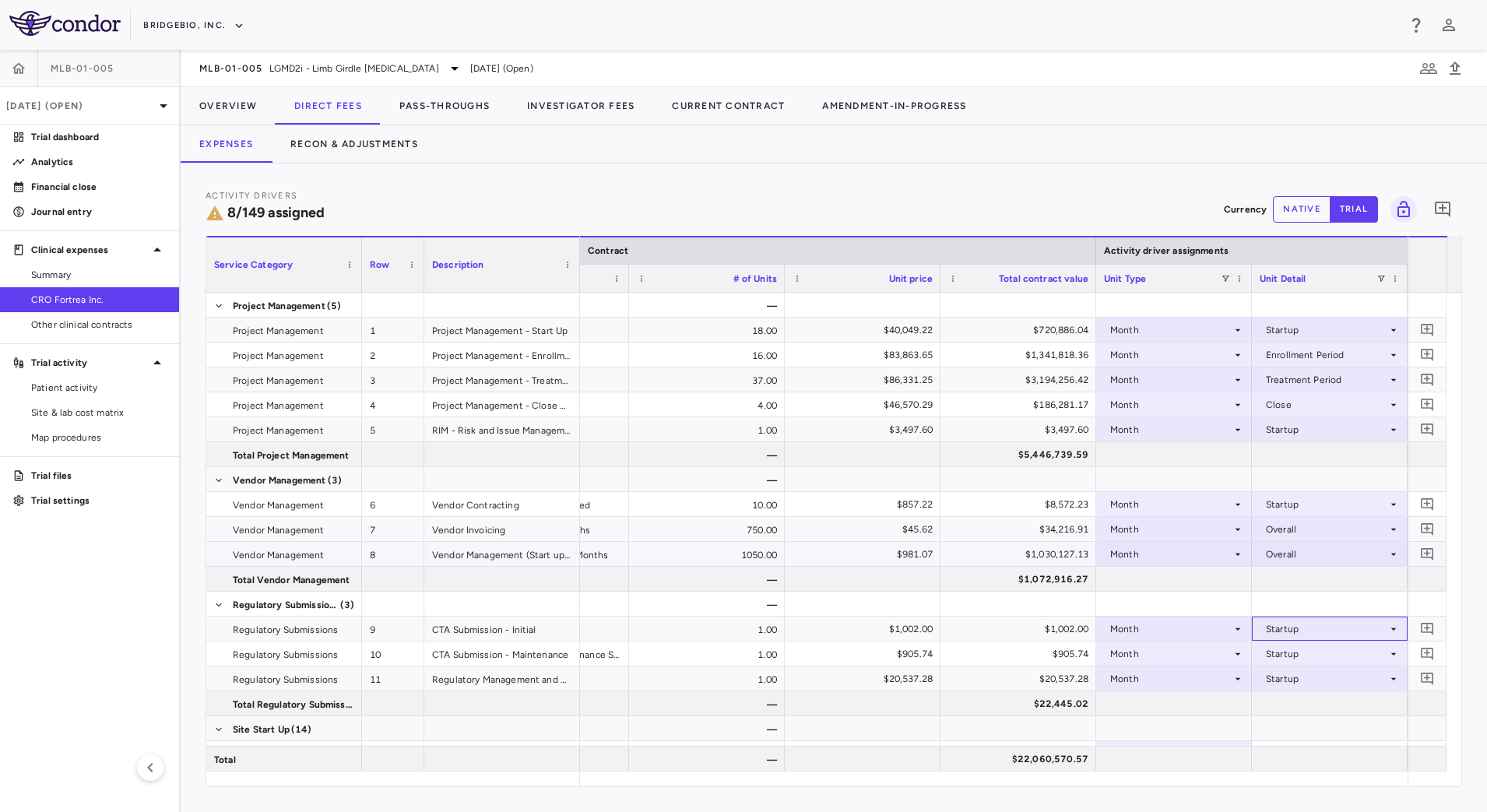
scroll to position [194, 0]
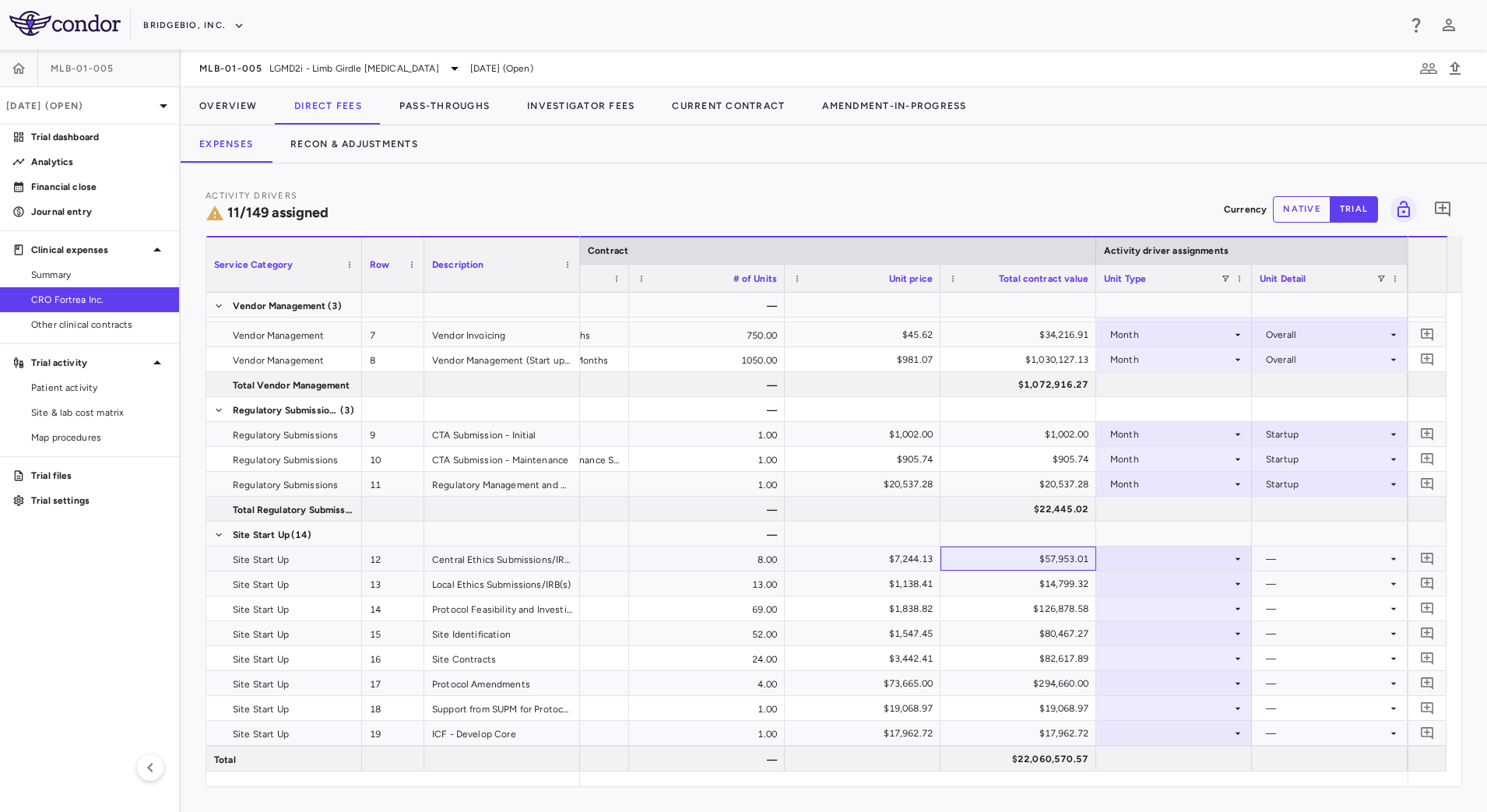
click at [1030, 547] on div "$57,953.01" at bounding box center [1021, 560] width 134 height 25
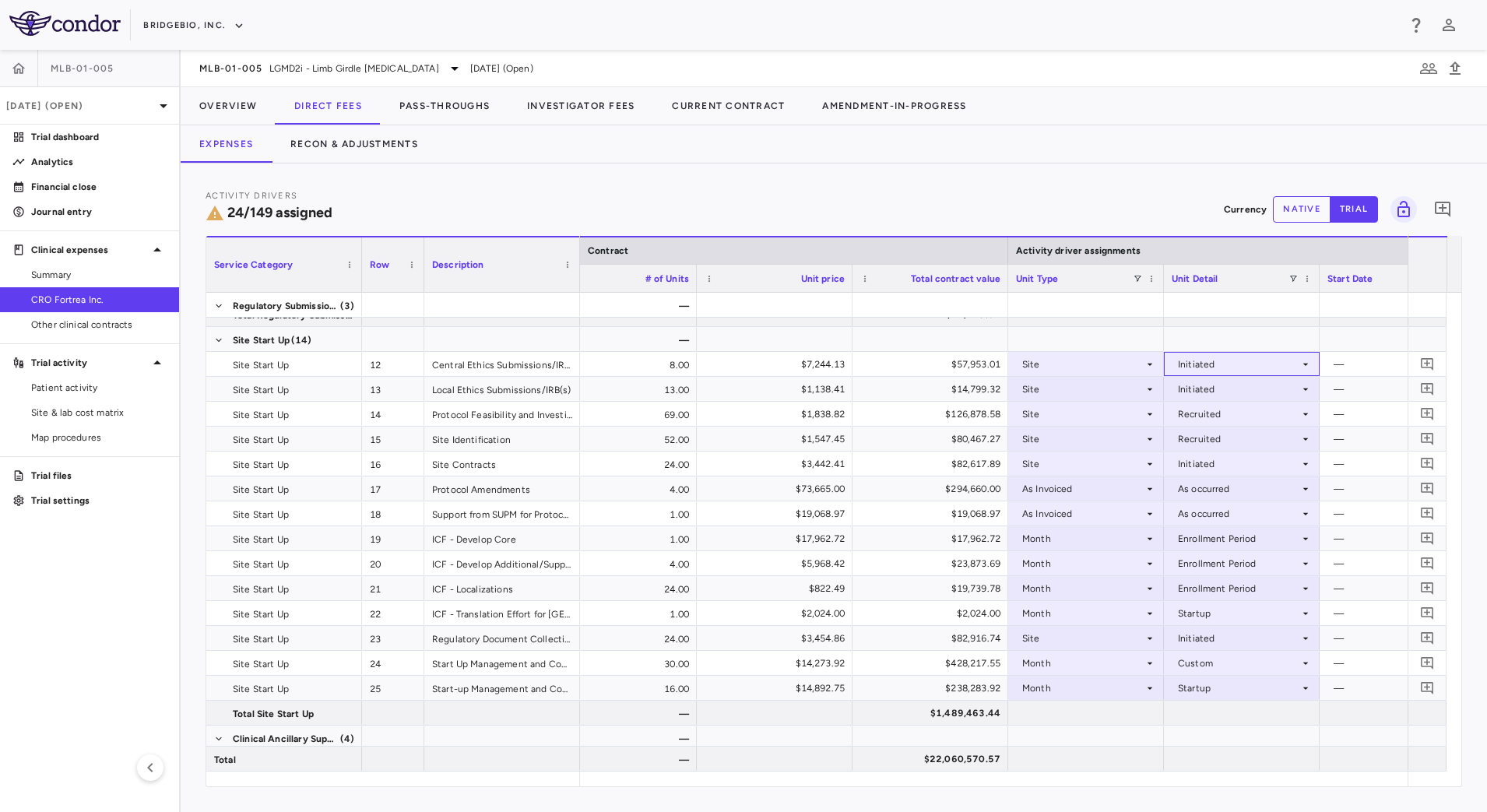
scroll to position [0, 532]
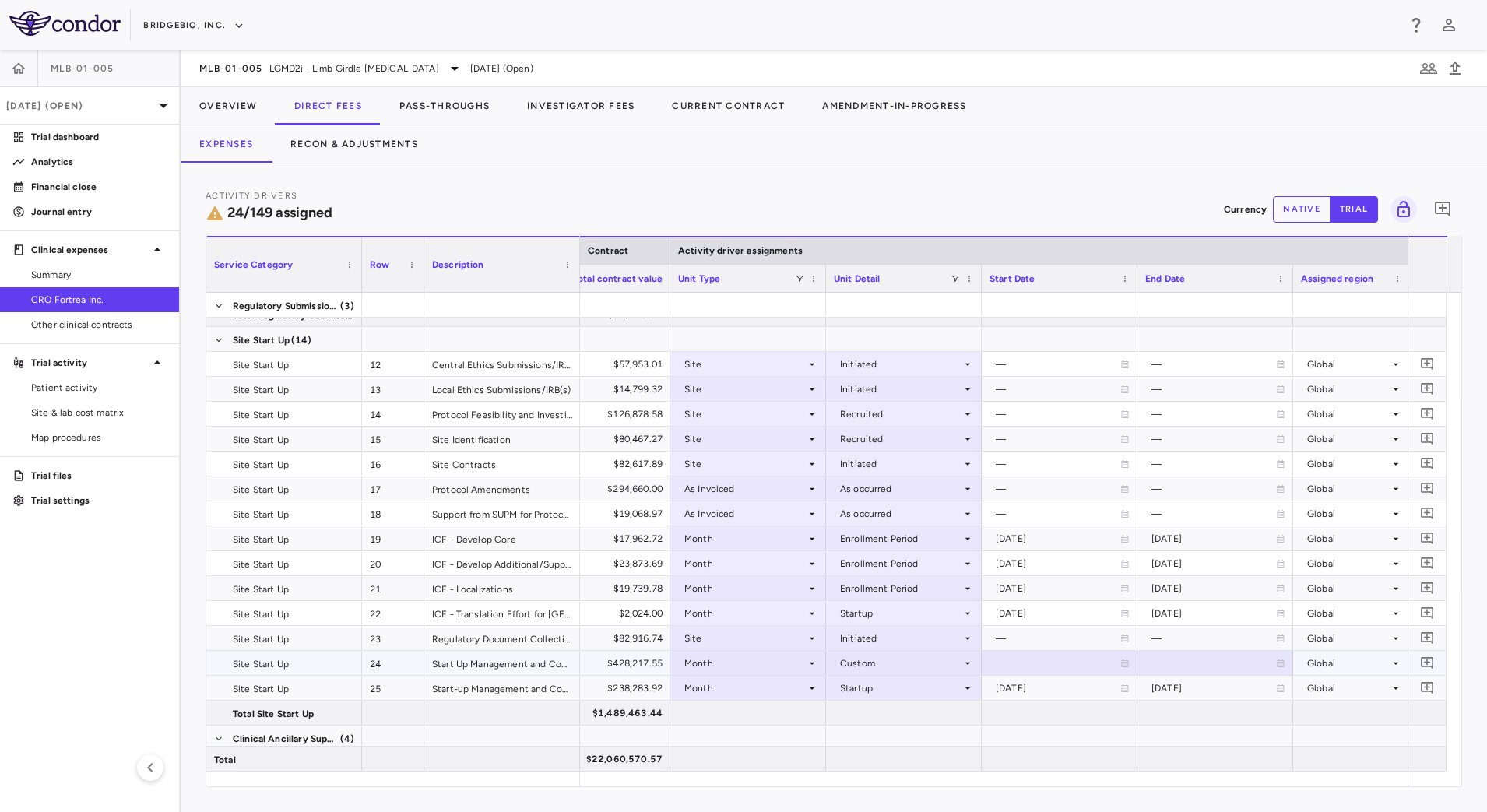
click at [645, 665] on div "$428,217.55" at bounding box center [596, 663] width 134 height 25
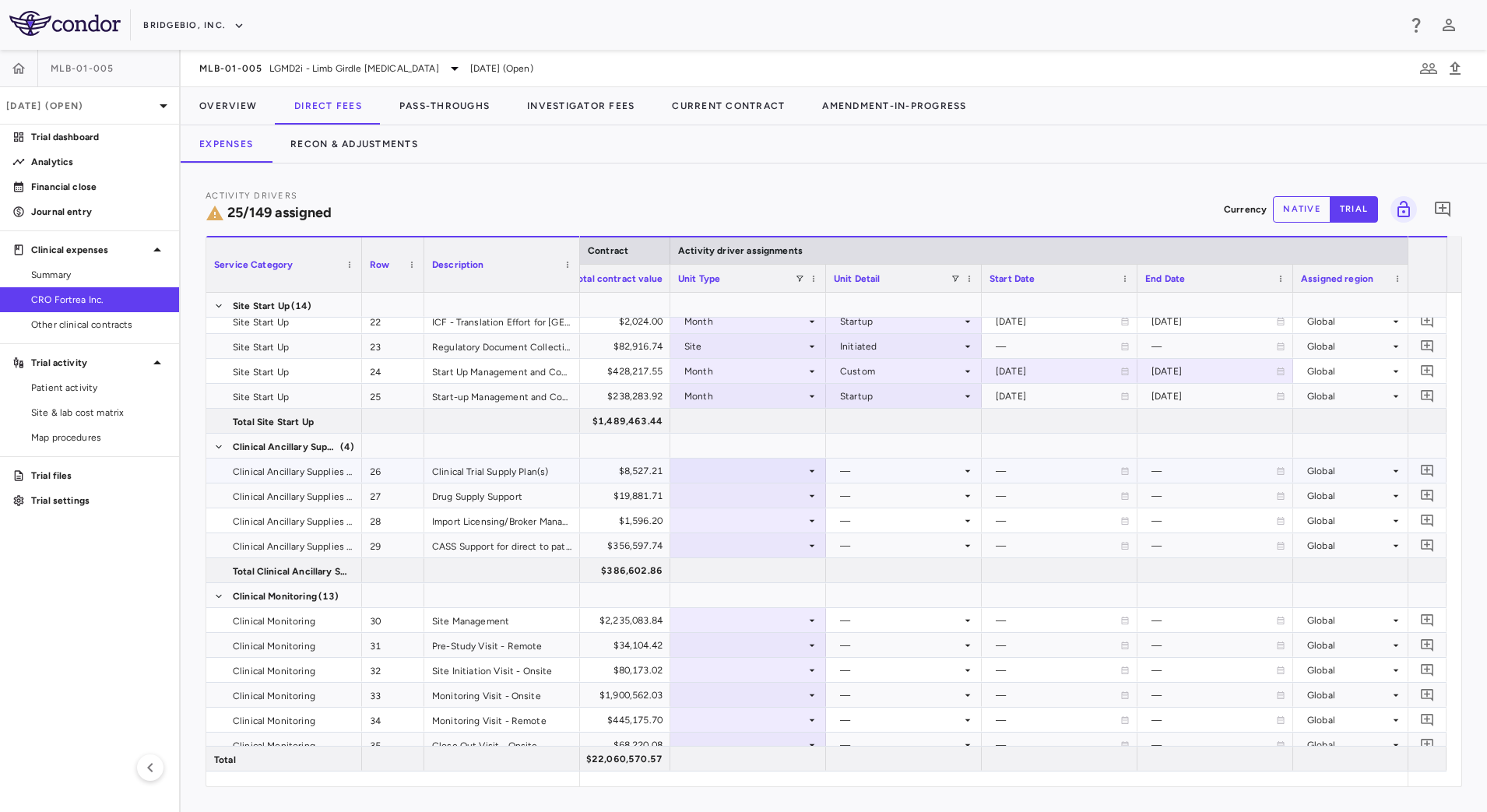
click at [636, 468] on div "$8,527.21" at bounding box center [596, 471] width 134 height 25
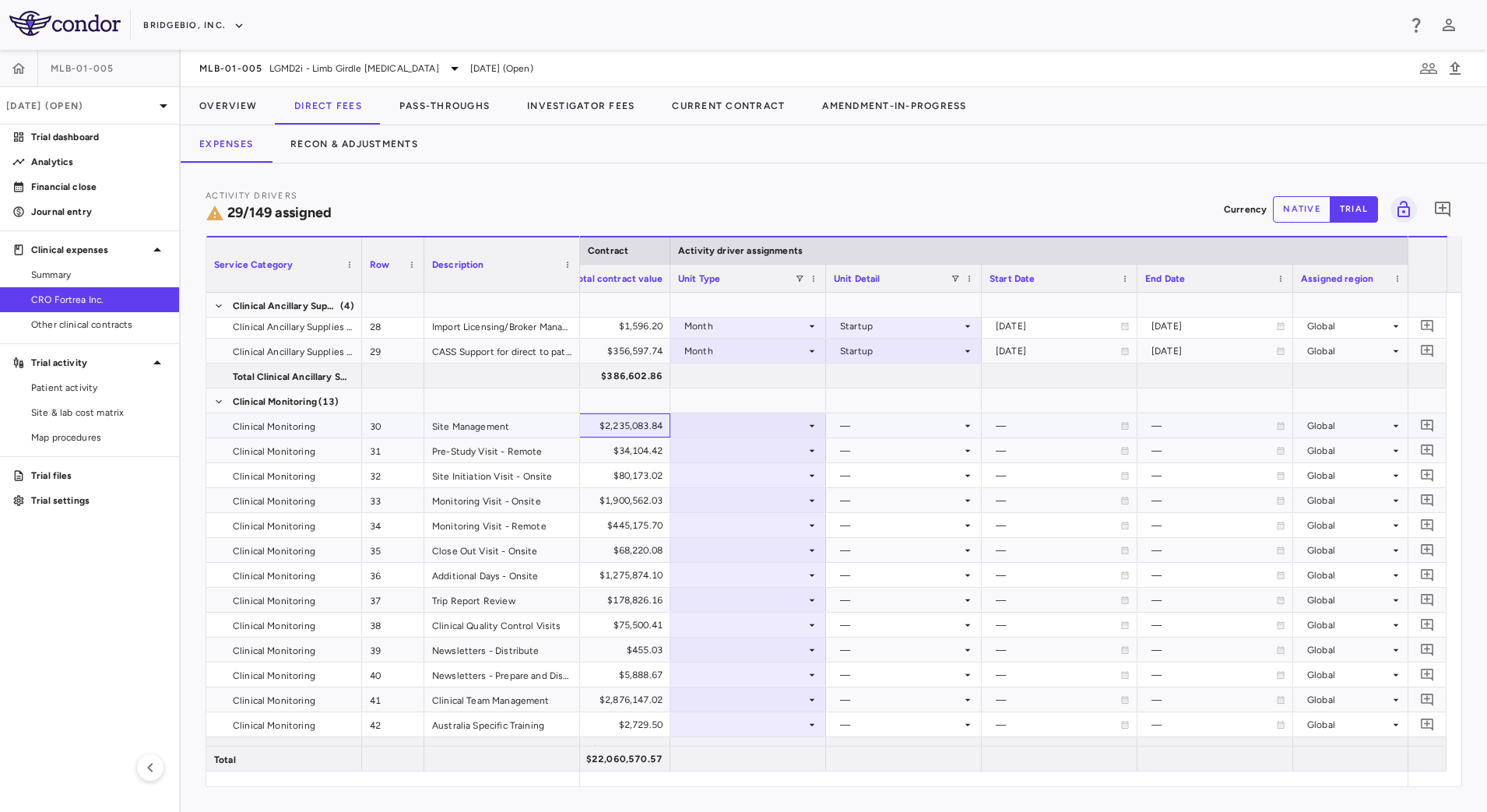
click at [626, 433] on div "$2,235,083.84" at bounding box center [596, 426] width 134 height 25
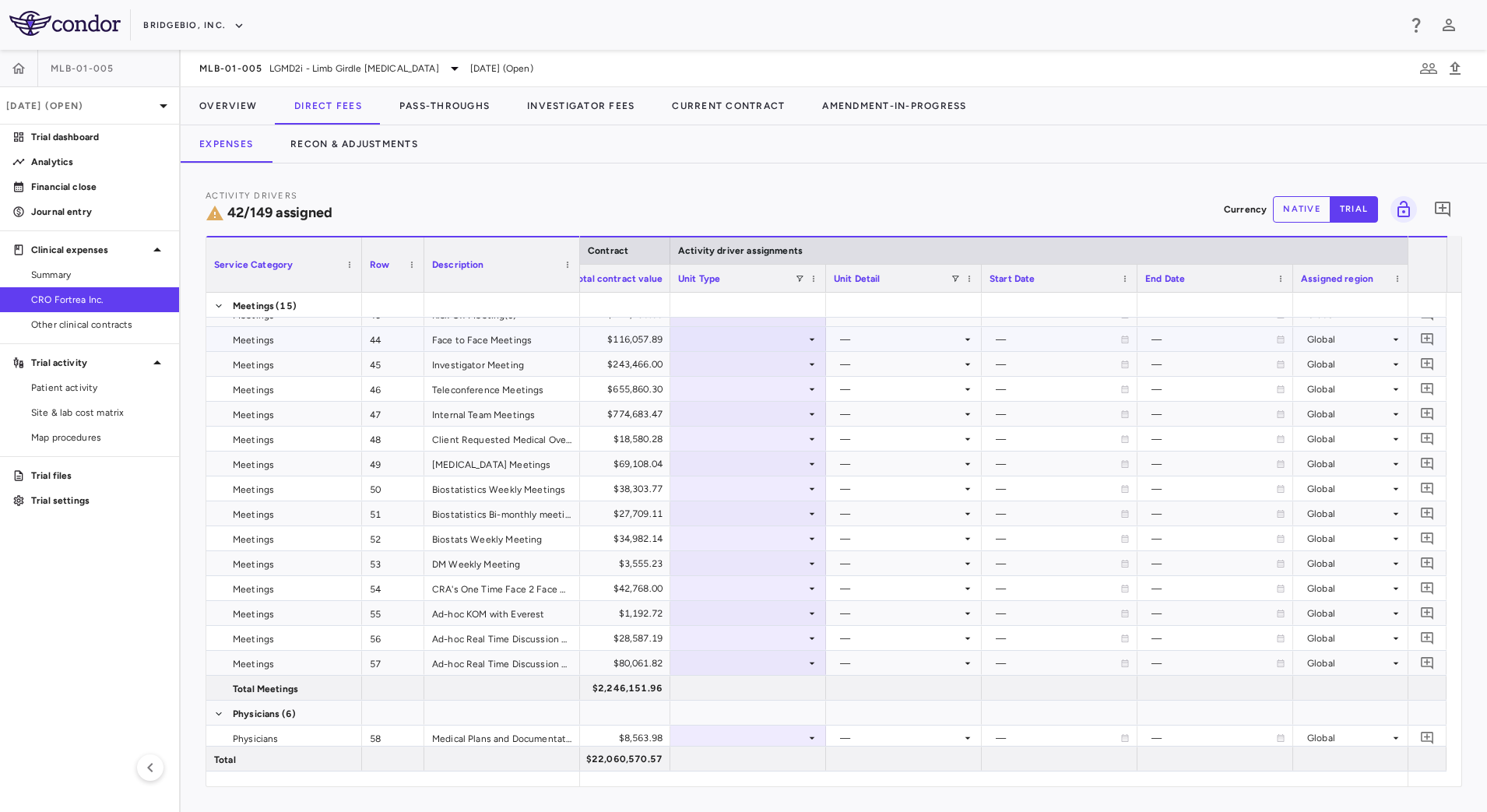
click at [633, 334] on div "$116,057.89" at bounding box center [596, 339] width 134 height 25
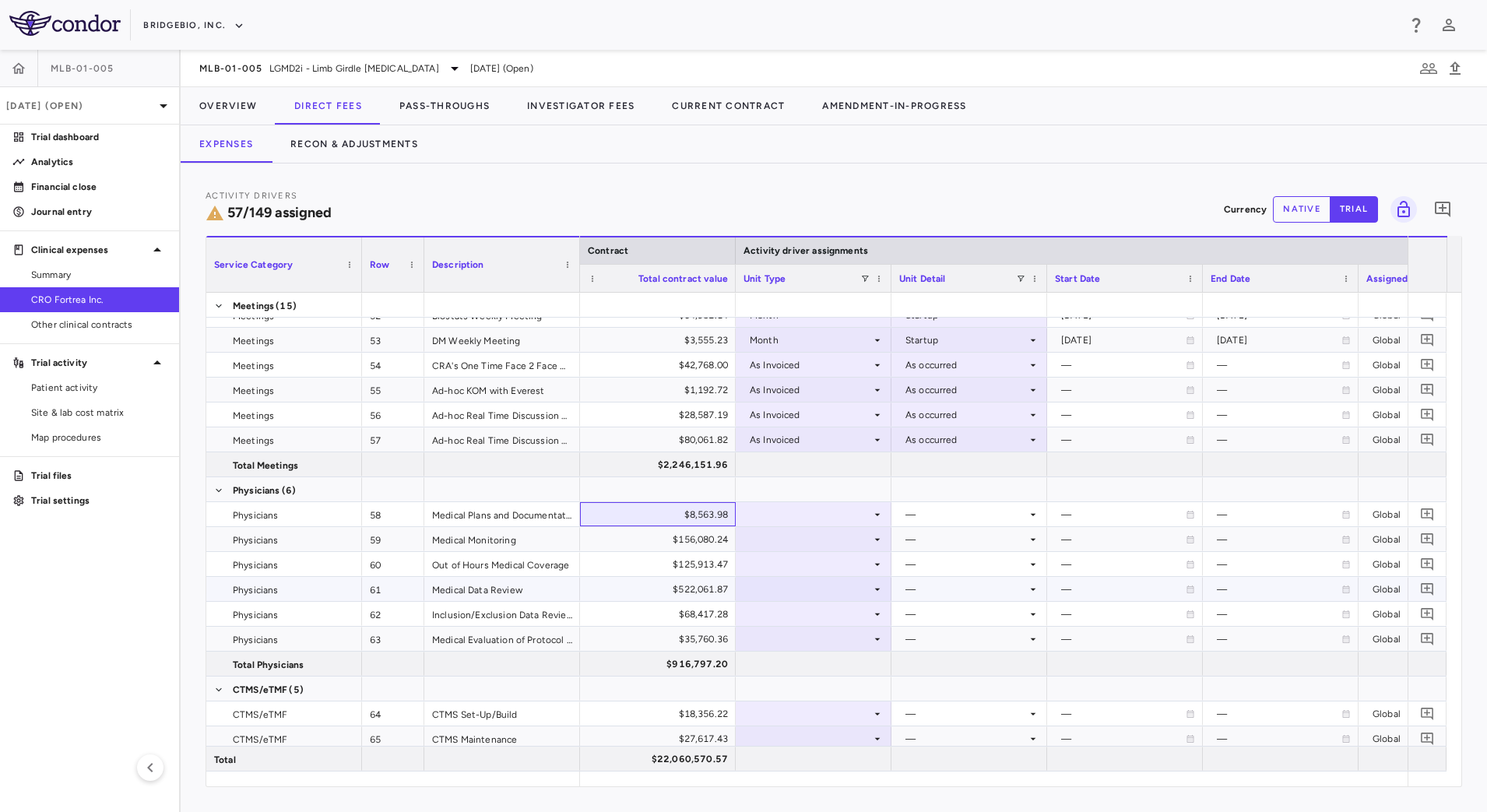
scroll to position [1682, 0]
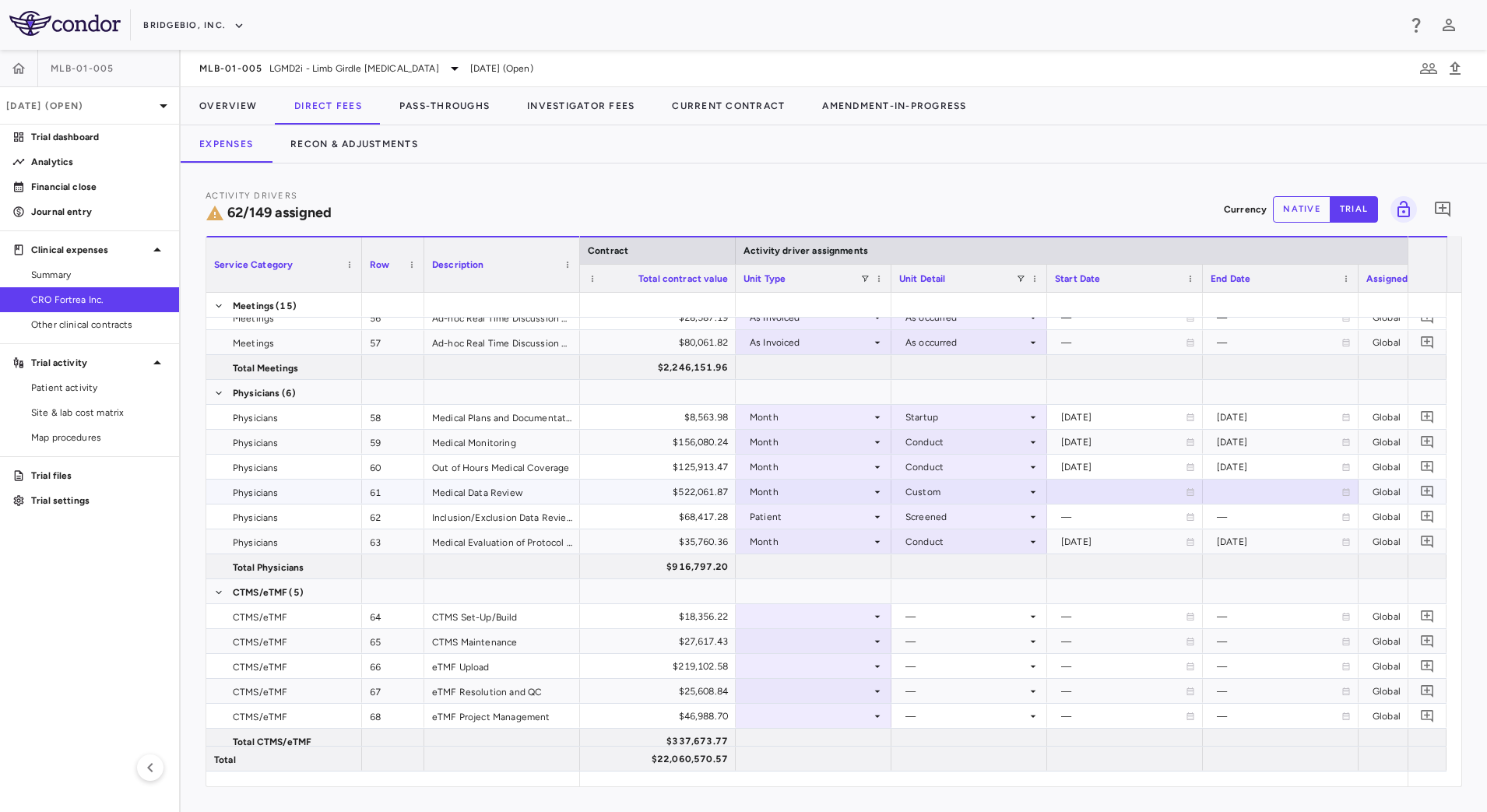
click at [696, 488] on div "$522,061.87" at bounding box center [662, 492] width 134 height 25
click at [691, 612] on div "$18,356.22" at bounding box center [662, 617] width 134 height 25
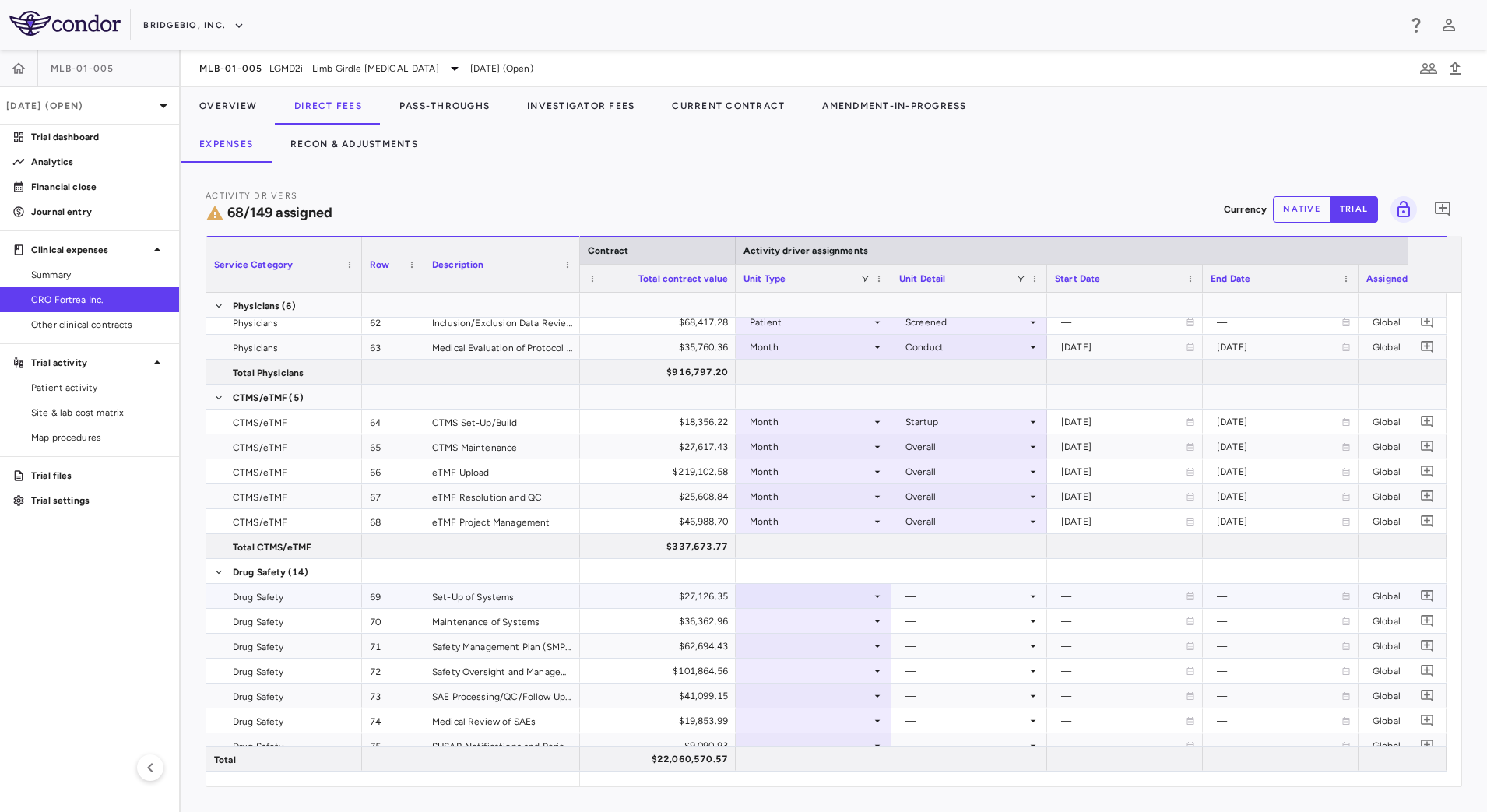
click at [686, 587] on div "$27,126.35" at bounding box center [662, 596] width 134 height 25
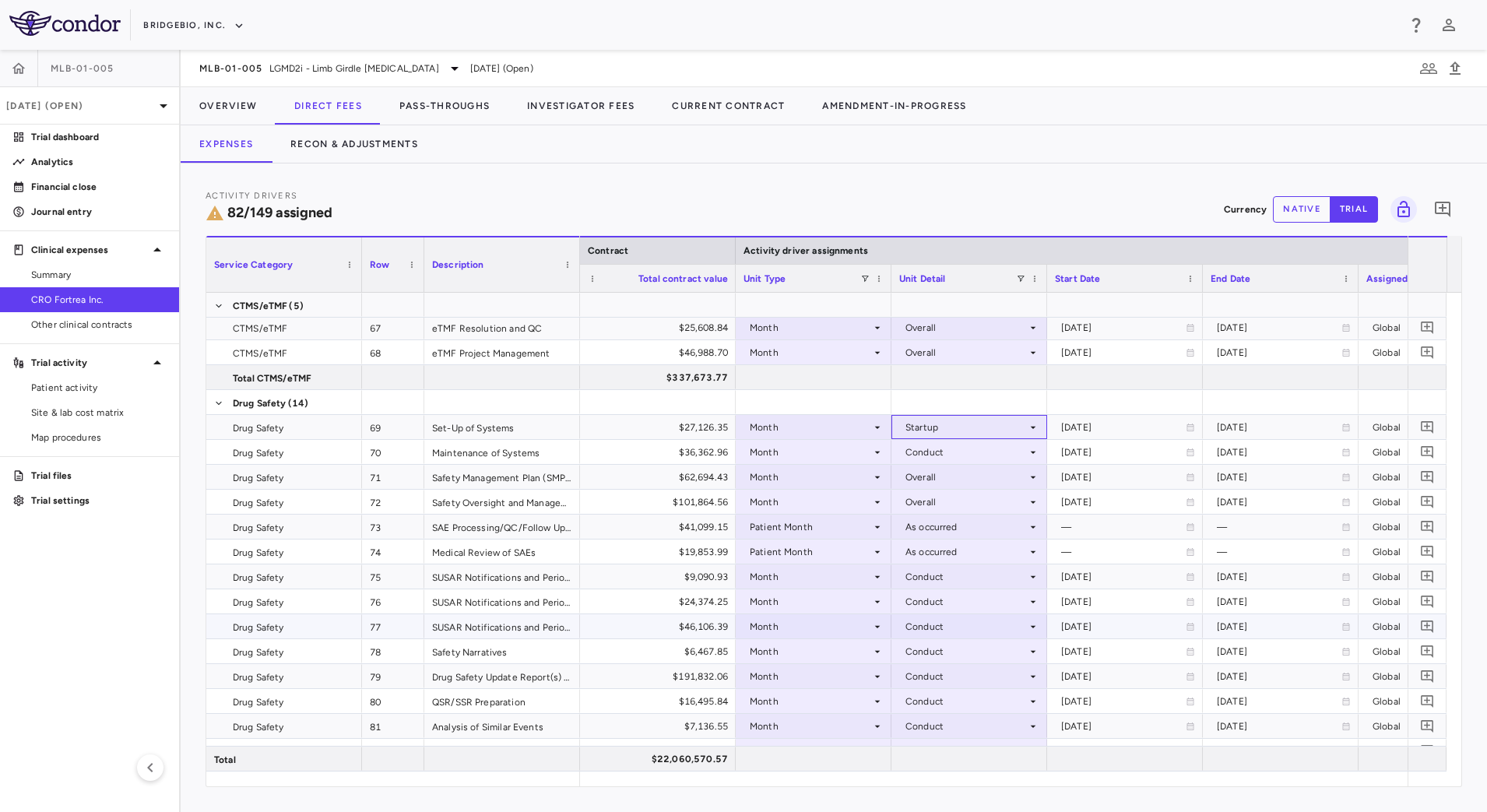
scroll to position [2338, 0]
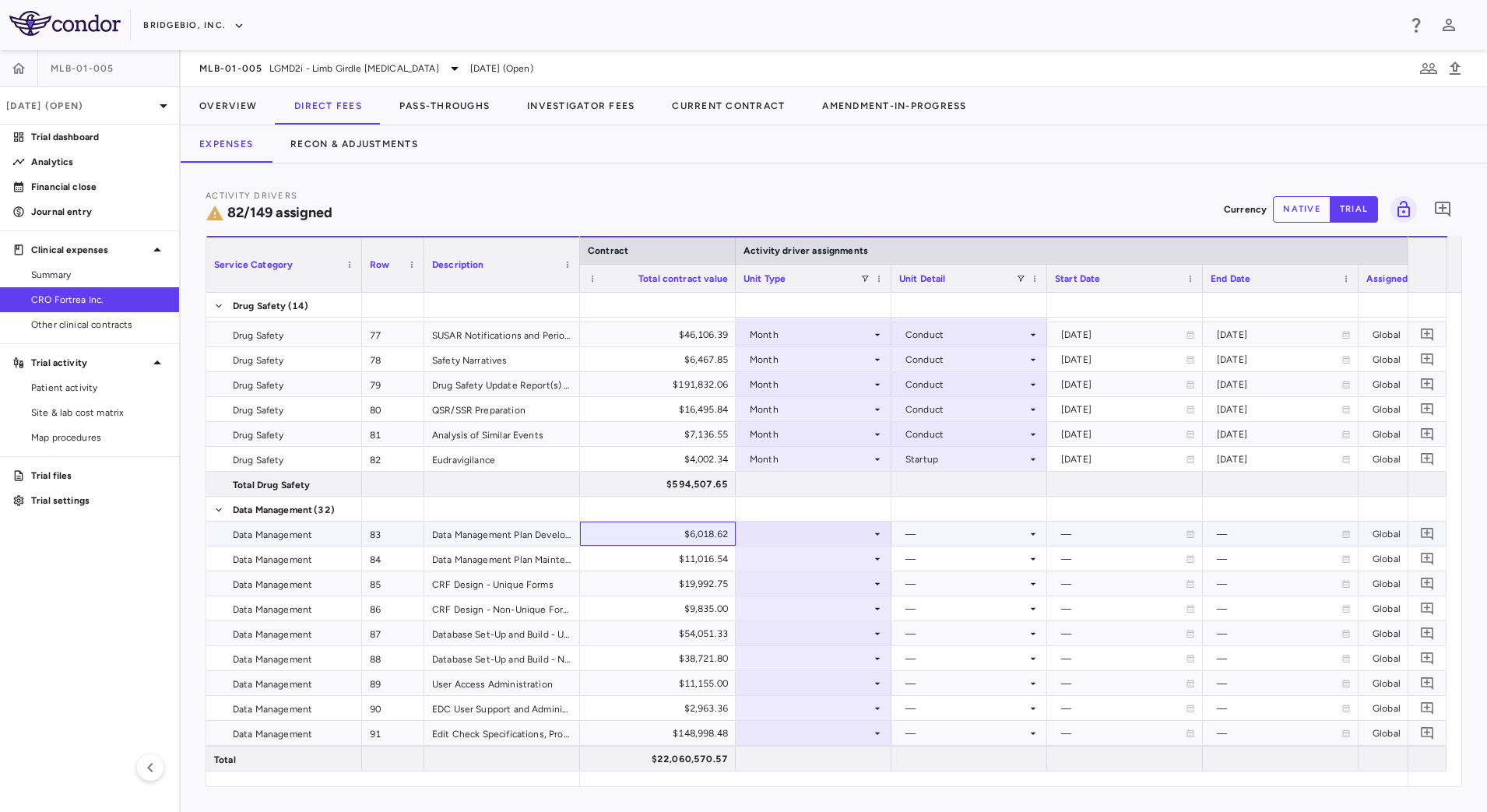
click at [690, 534] on div "$6,018.62" at bounding box center [662, 534] width 134 height 25
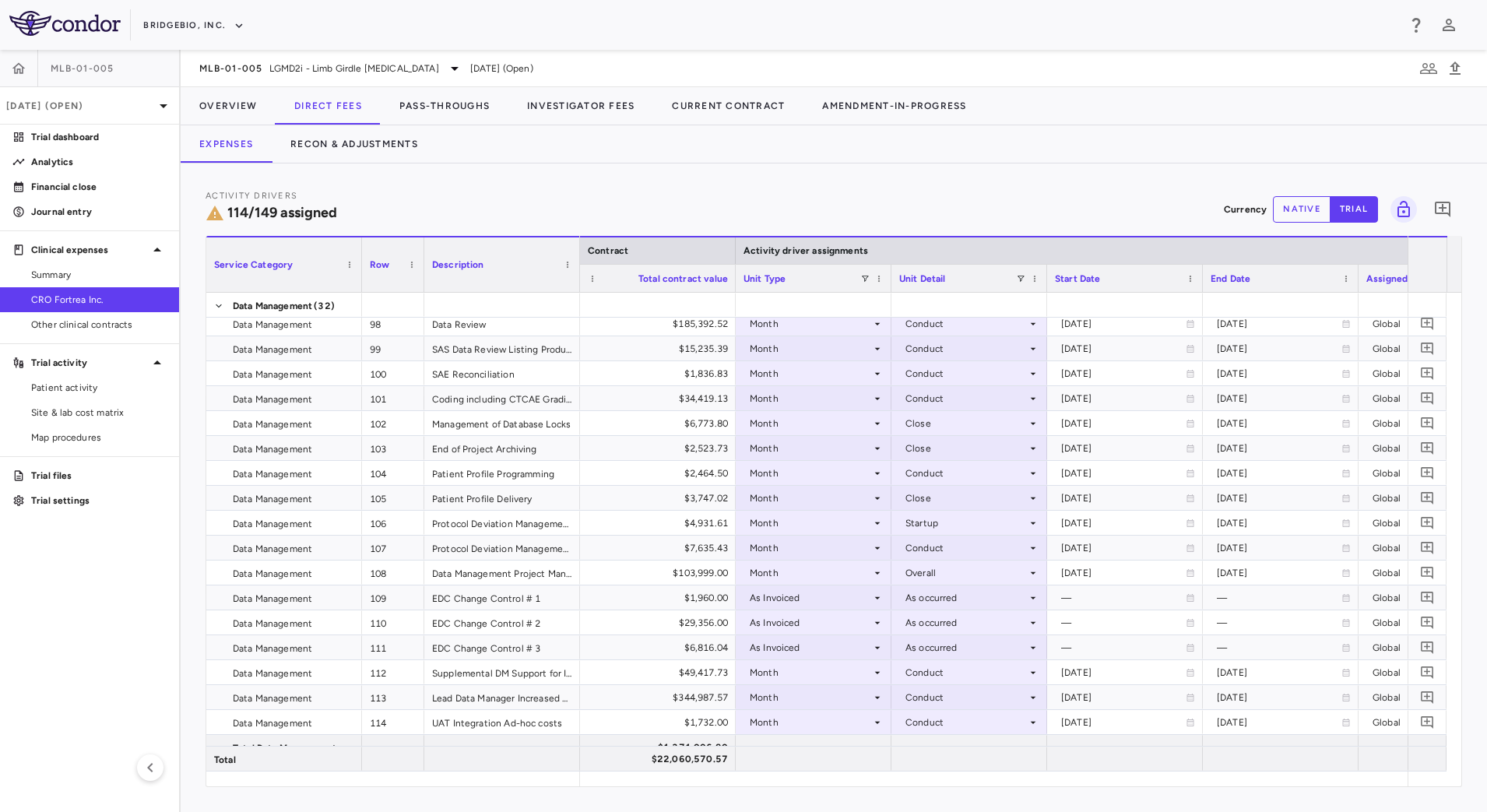
scroll to position [3116, 0]
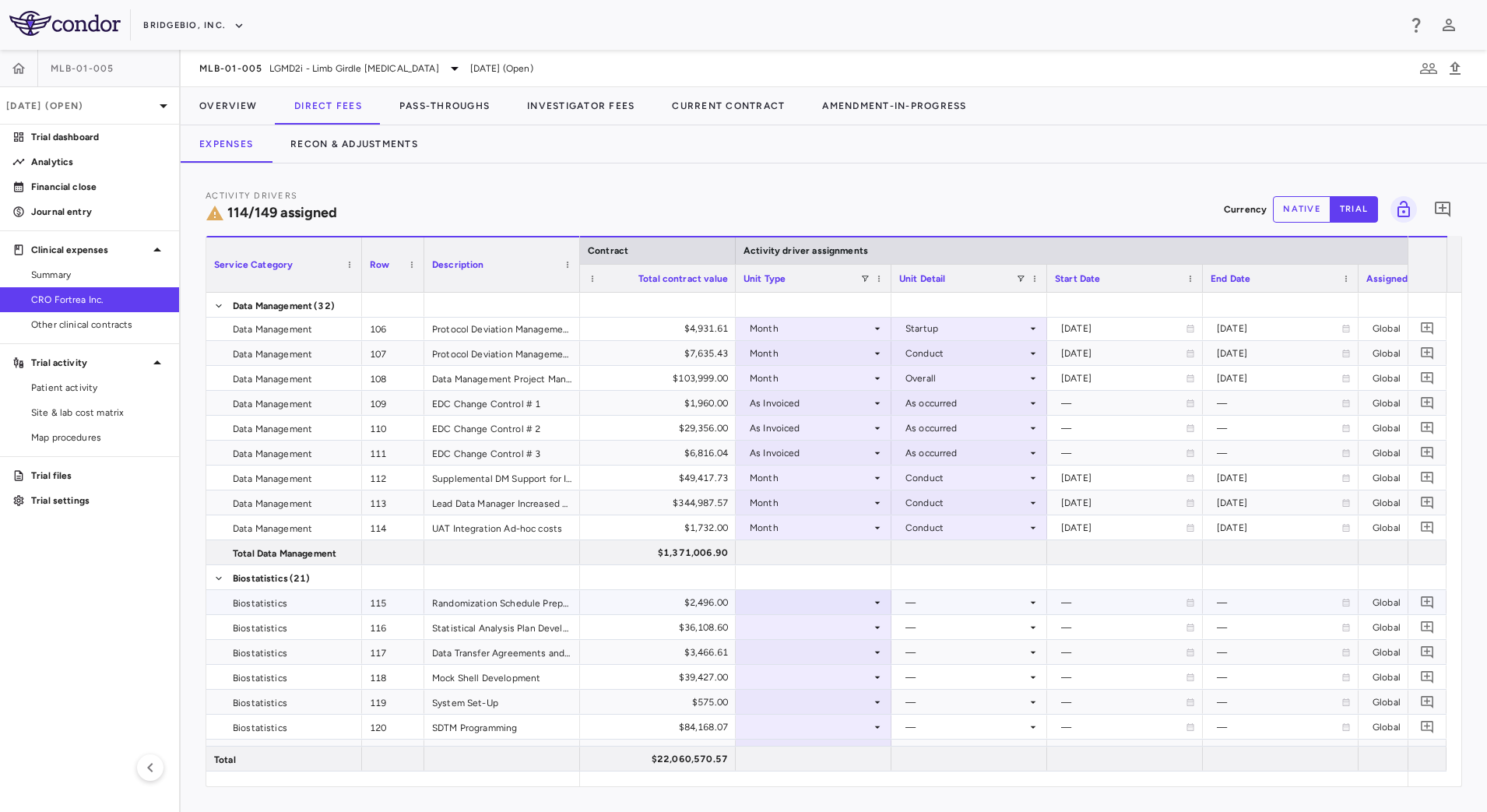
click at [698, 596] on div "$2,496.00" at bounding box center [662, 603] width 134 height 25
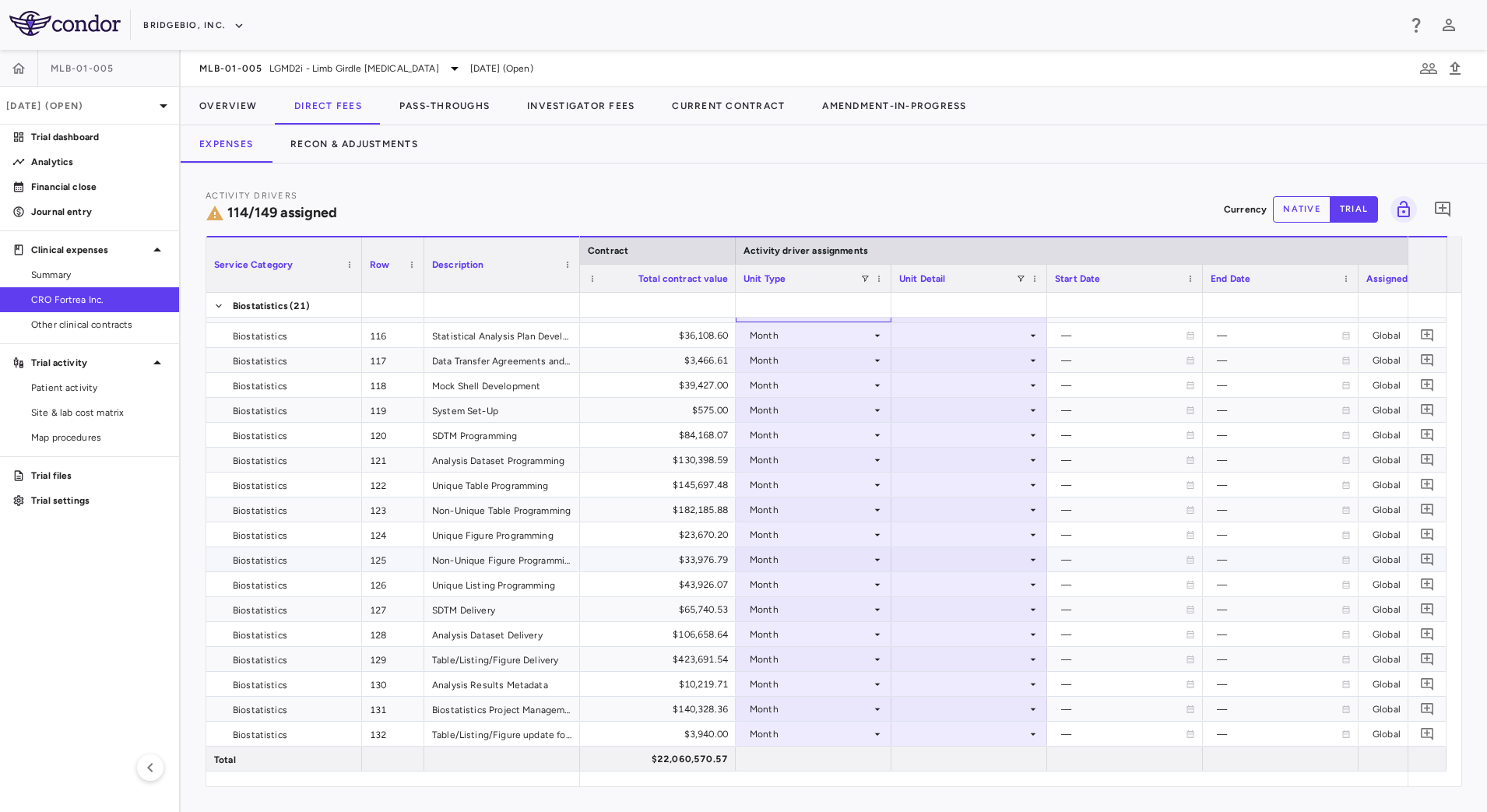
scroll to position [3311, 0]
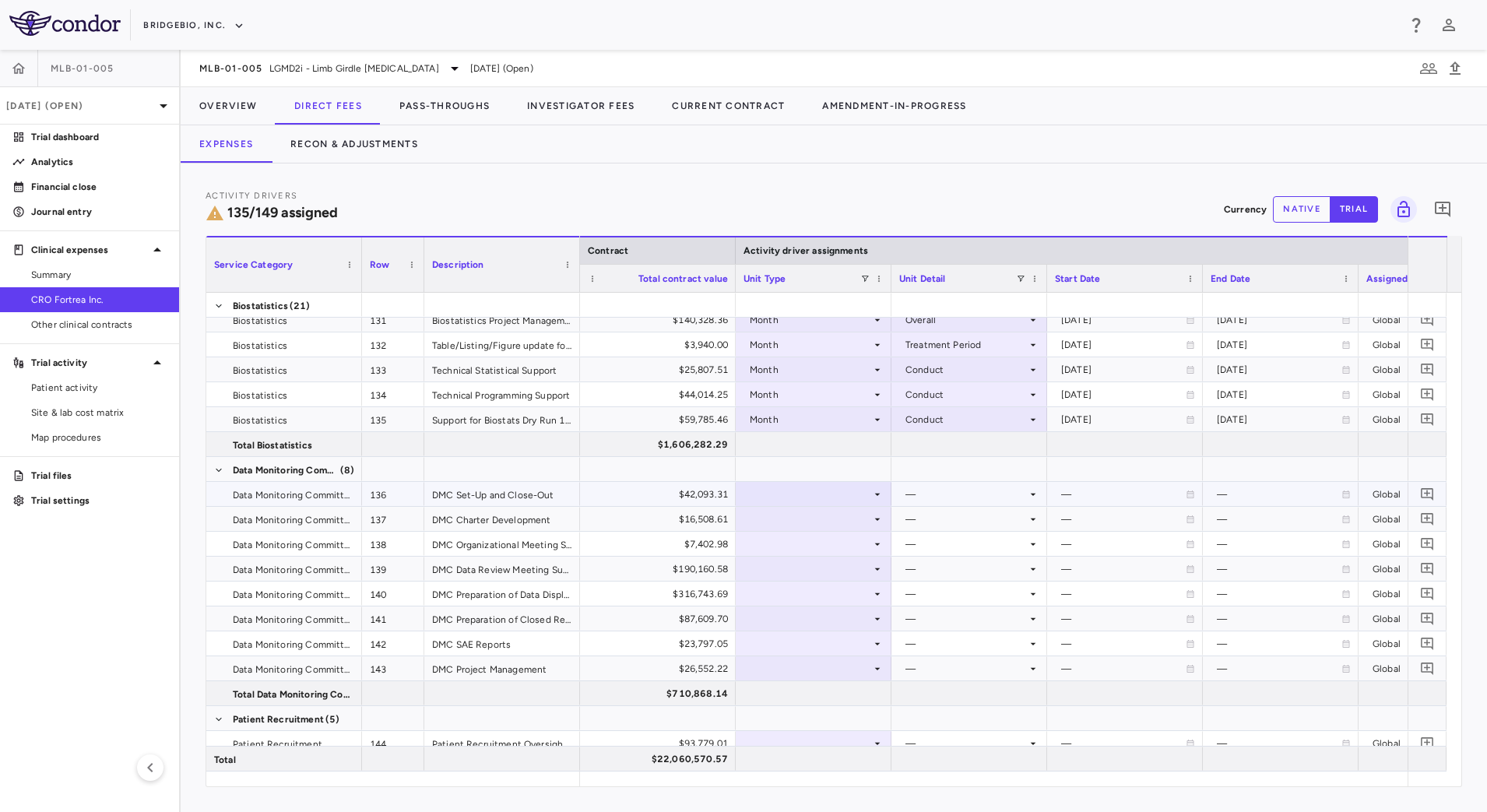
click at [679, 494] on div "$42,093.31" at bounding box center [662, 494] width 134 height 25
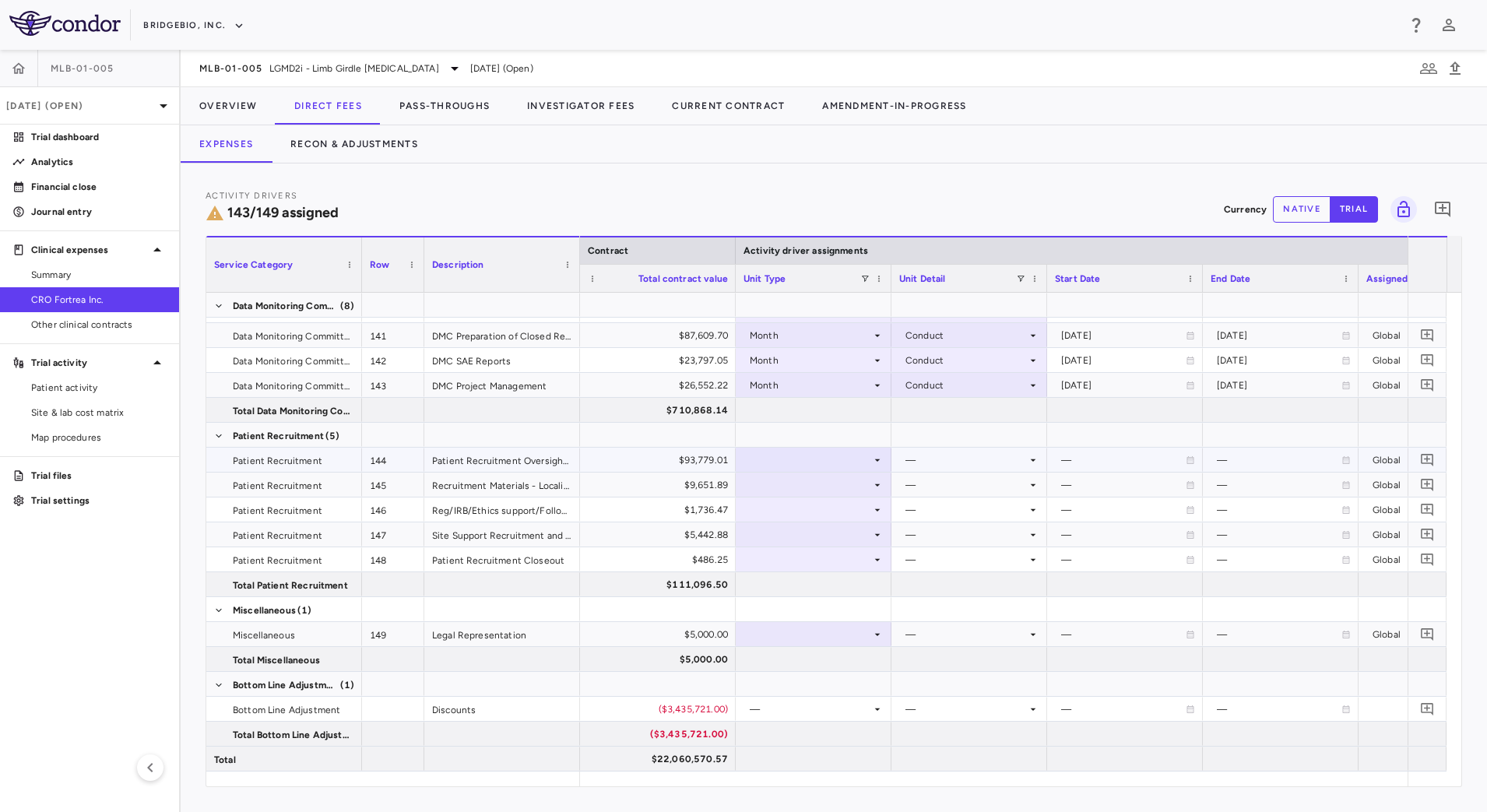
click at [692, 465] on div "$93,779.01" at bounding box center [662, 460] width 134 height 25
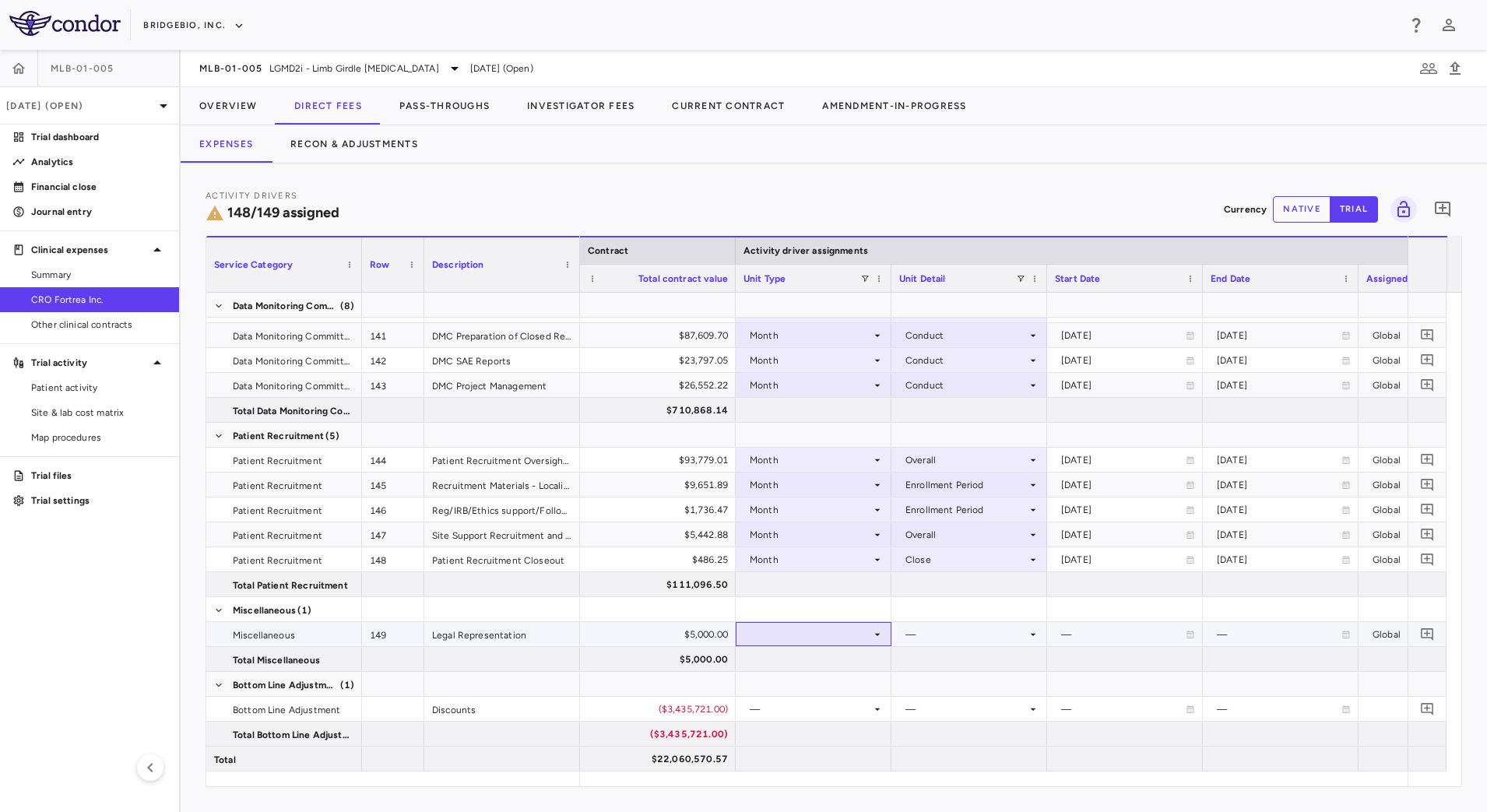
click at [866, 633] on div at bounding box center [814, 634] width 141 height 22
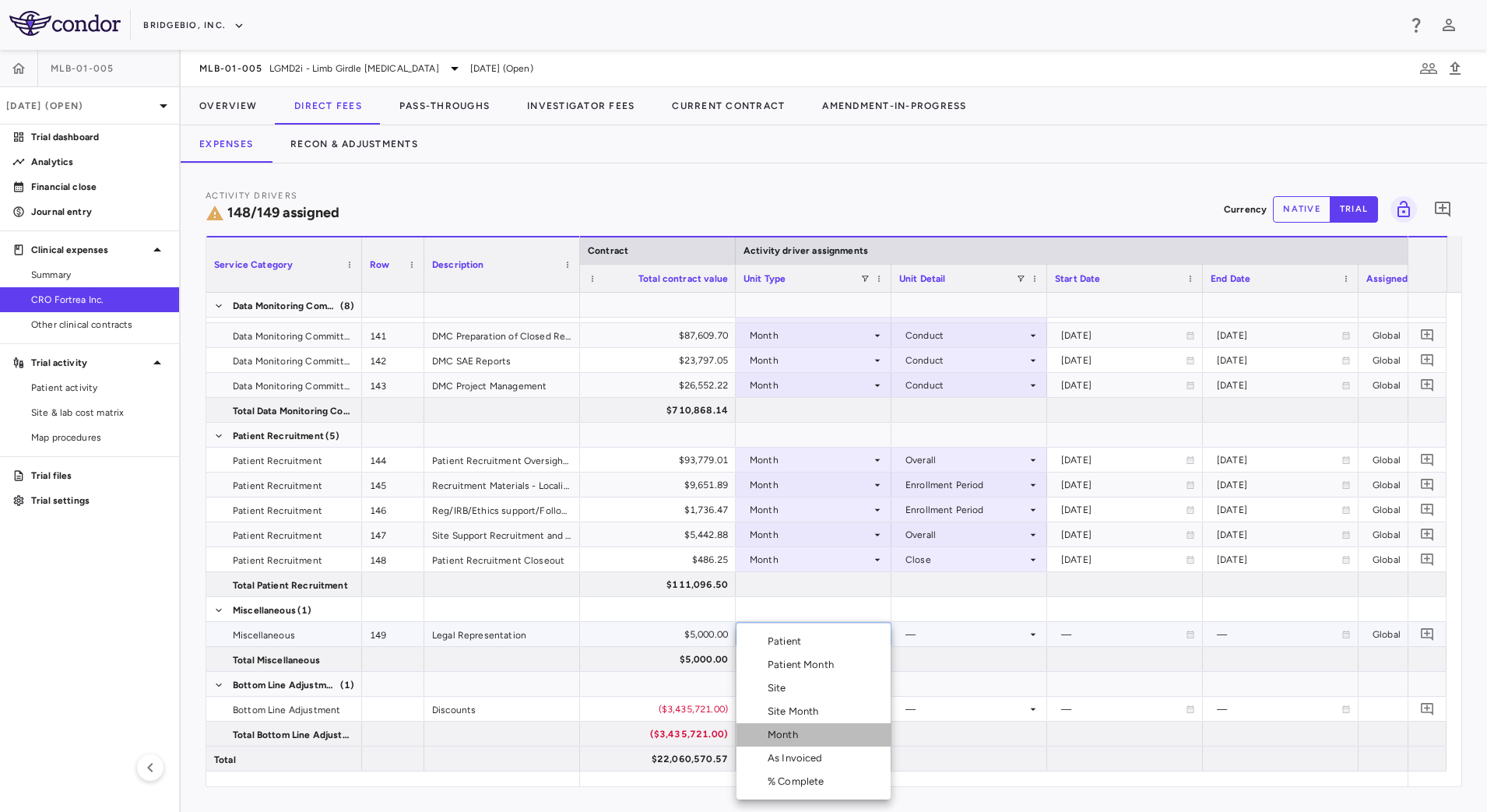
click at [814, 726] on li "Month" at bounding box center [814, 735] width 154 height 23
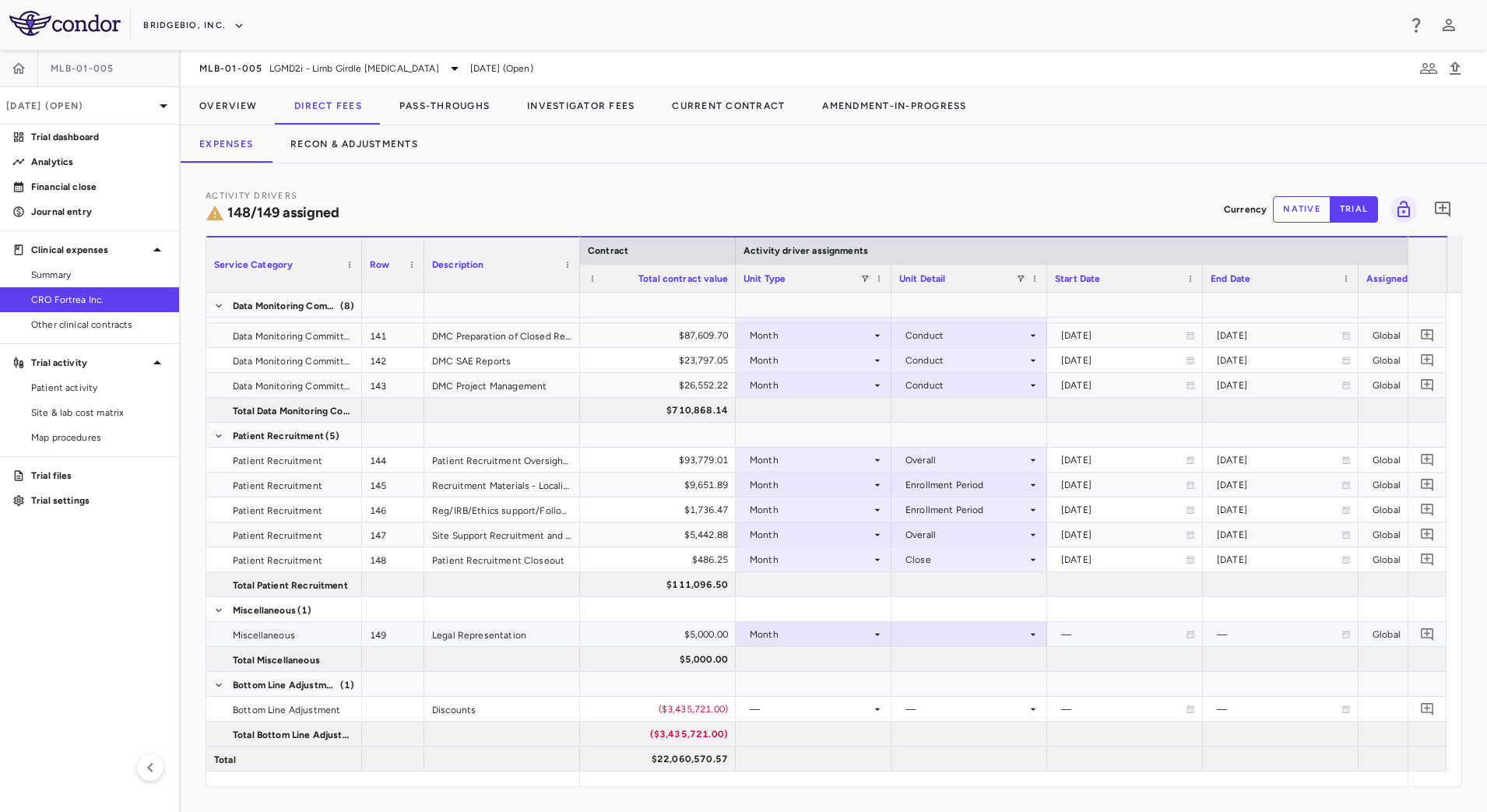
click at [972, 645] on div at bounding box center [970, 634] width 141 height 22
click at [972, 639] on li "Startup" at bounding box center [970, 642] width 154 height 23
click at [457, 104] on button "Pass-Throughs" at bounding box center [444, 106] width 128 height 38
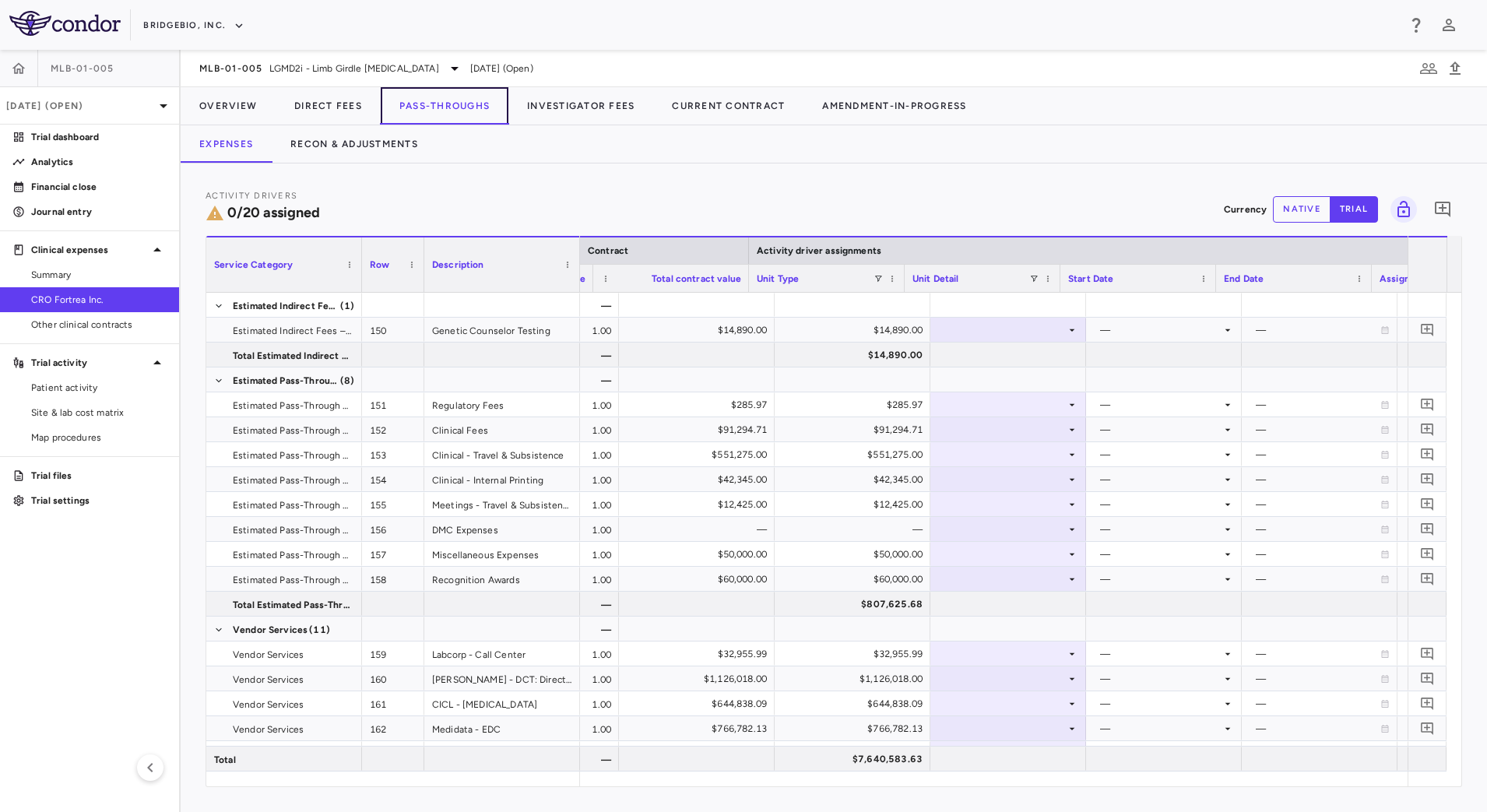
scroll to position [0, 844]
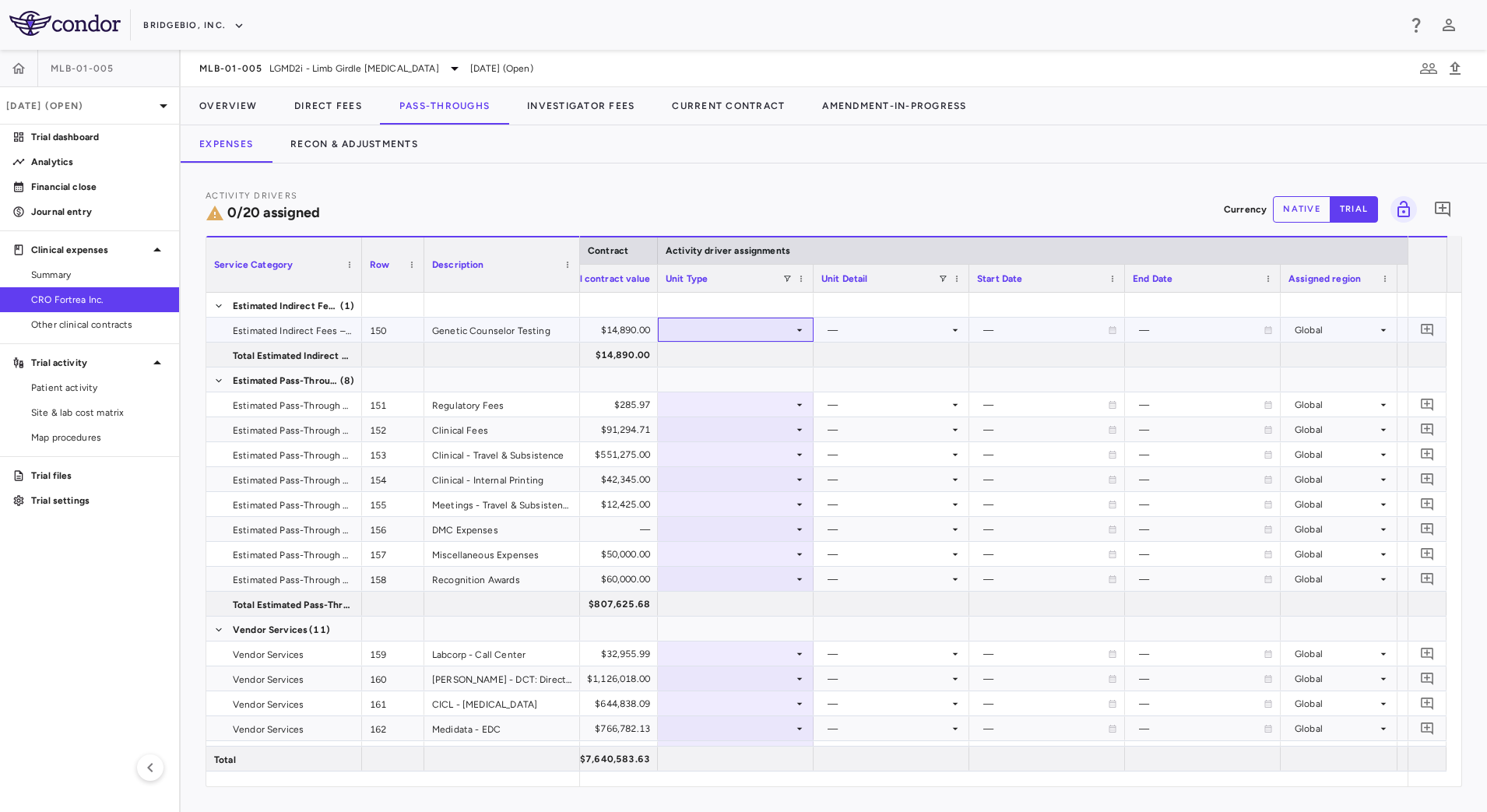
click at [798, 329] on icon at bounding box center [800, 329] width 5 height 3
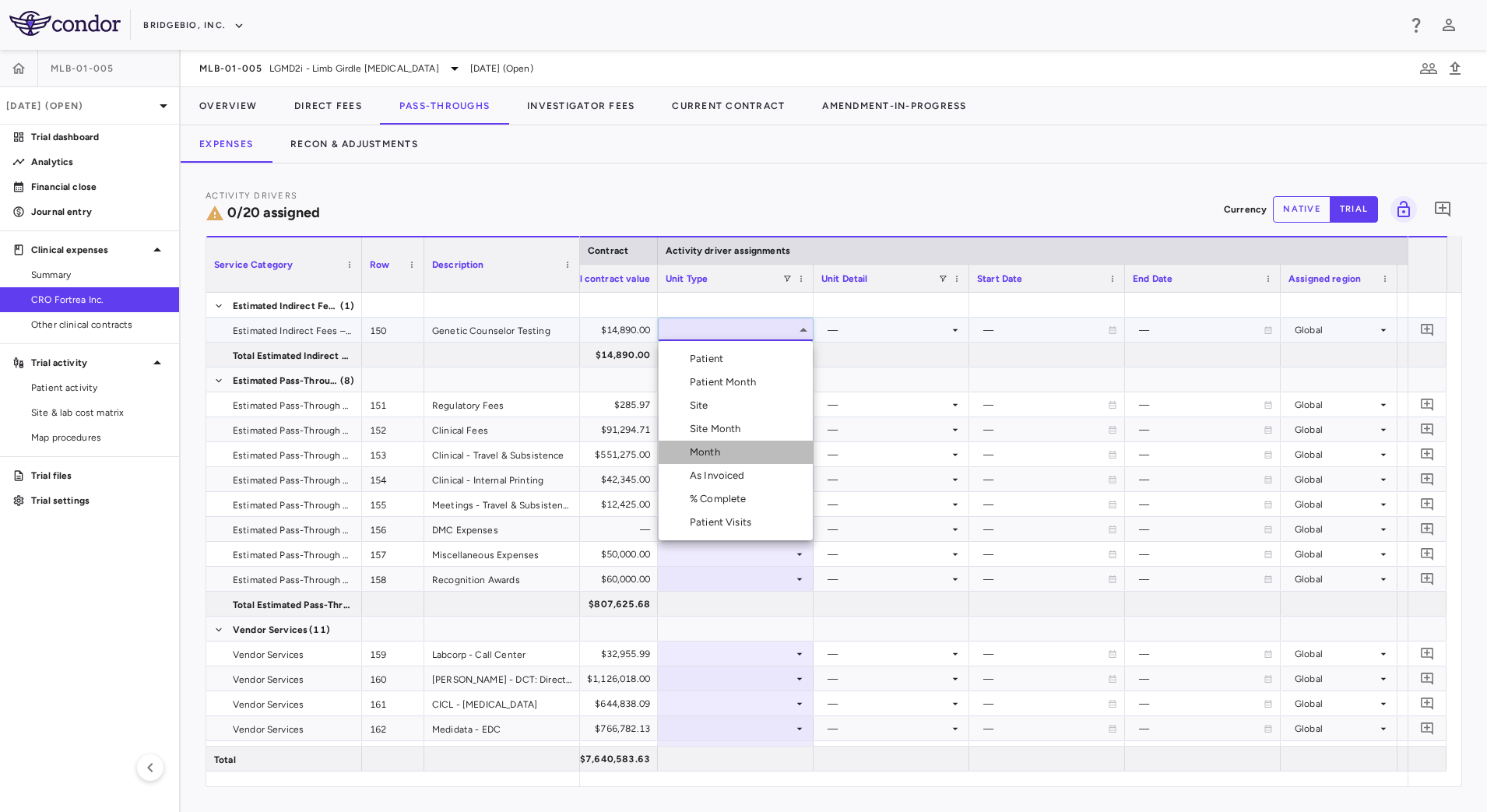
click at [739, 447] on li "Month" at bounding box center [736, 452] width 154 height 23
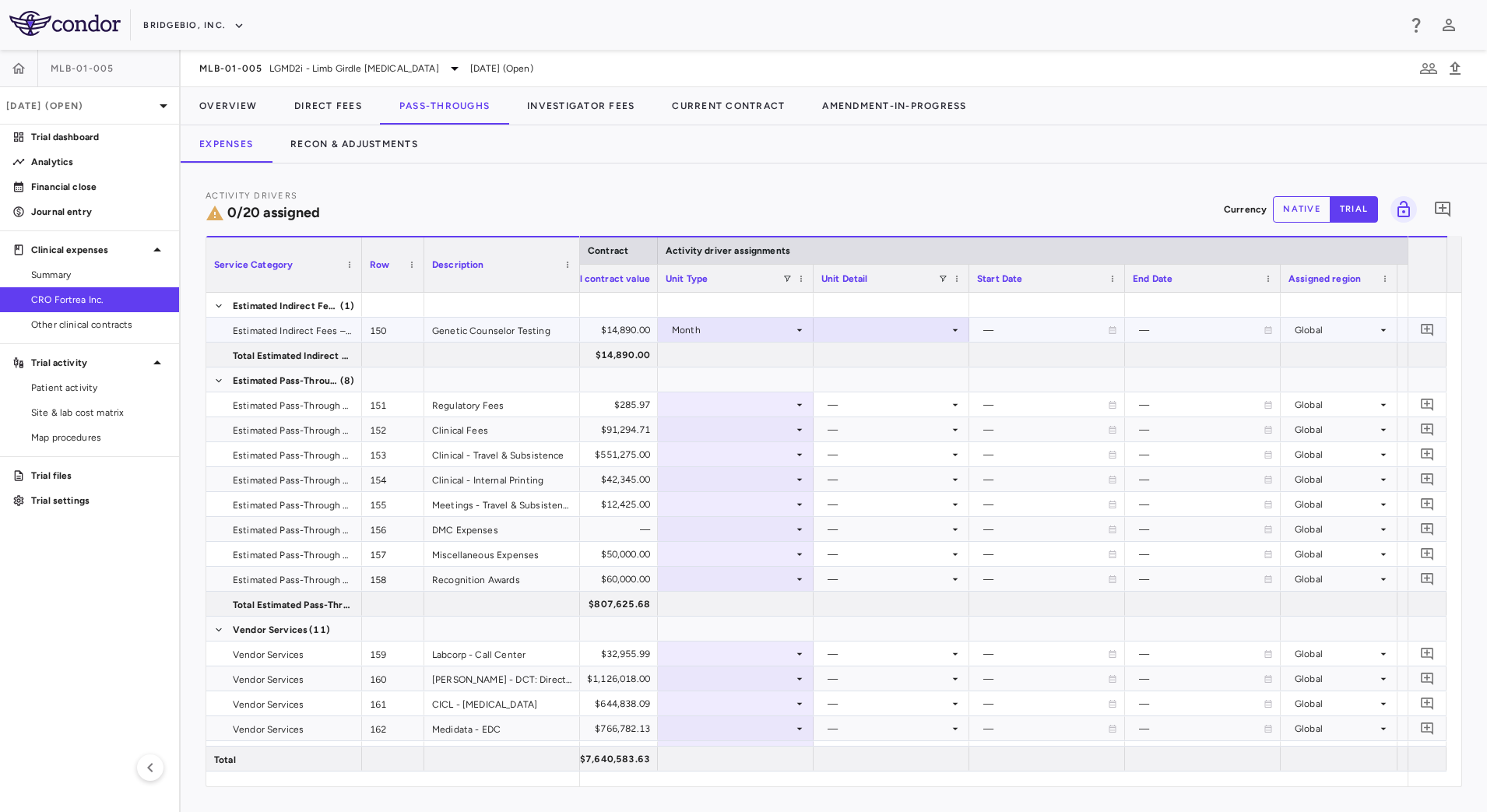
click at [924, 327] on div at bounding box center [892, 329] width 141 height 22
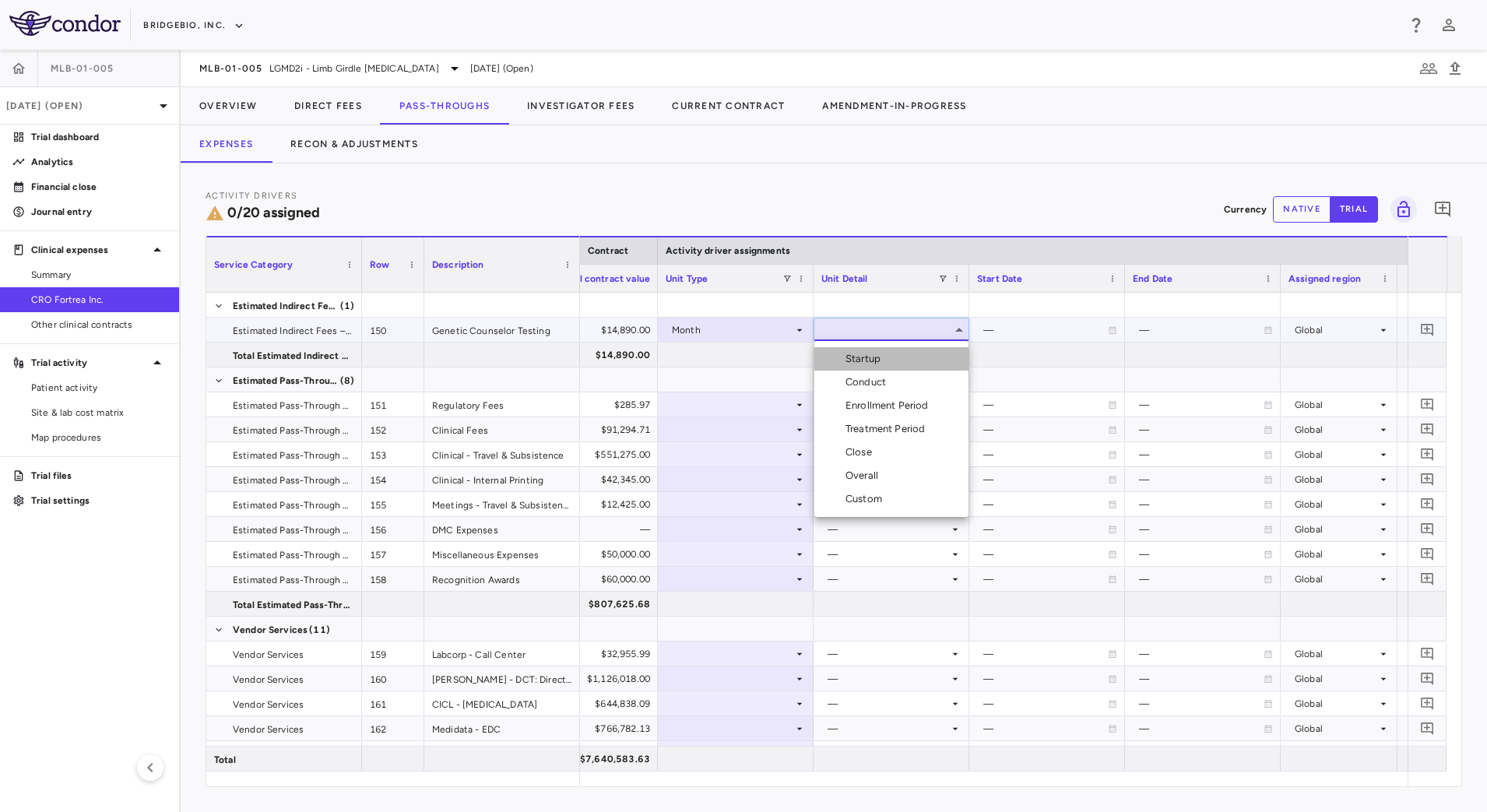
click at [903, 362] on li "Startup" at bounding box center [892, 359] width 154 height 23
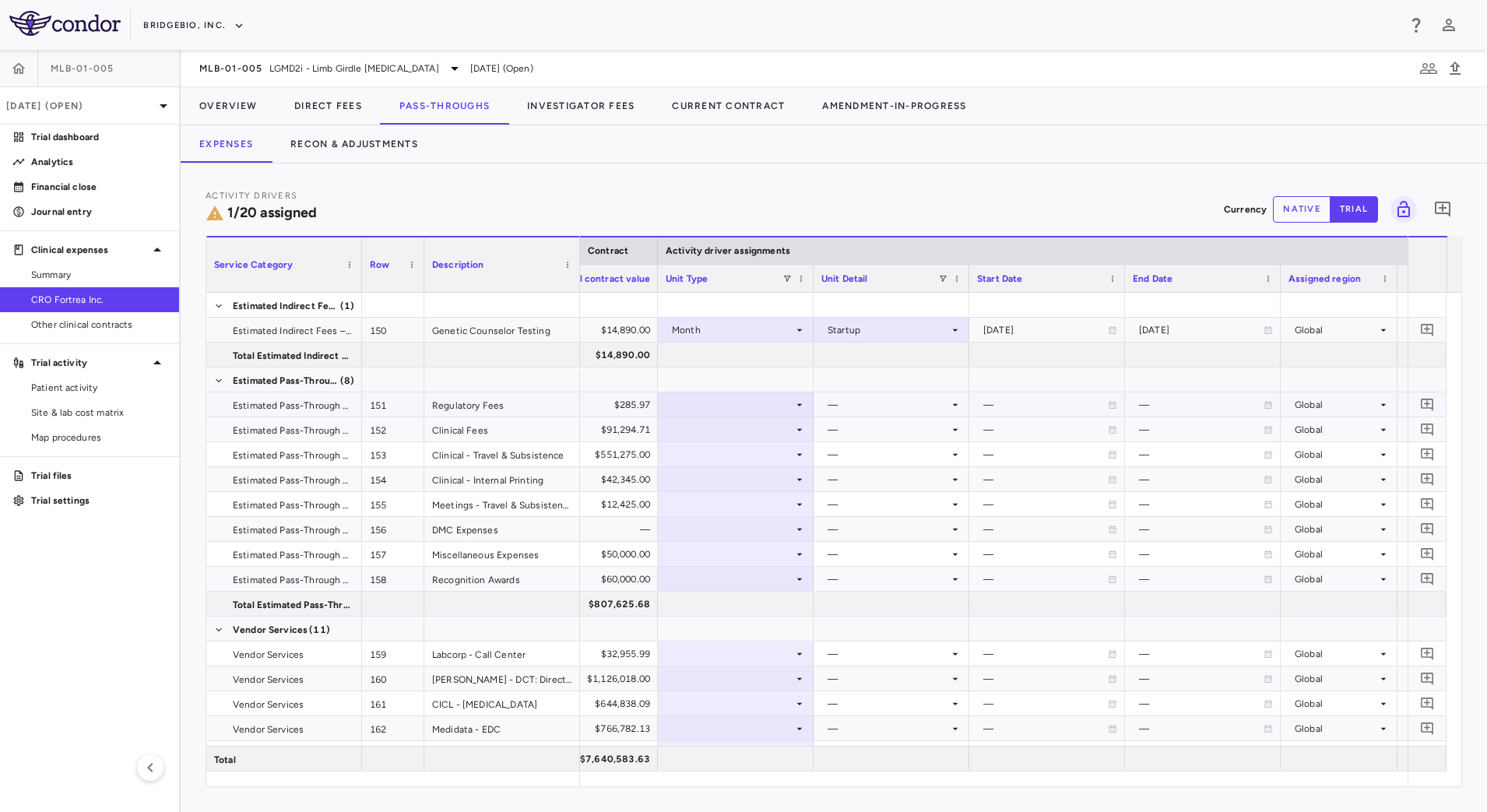
click at [637, 404] on div "$285.97" at bounding box center [584, 405] width 134 height 25
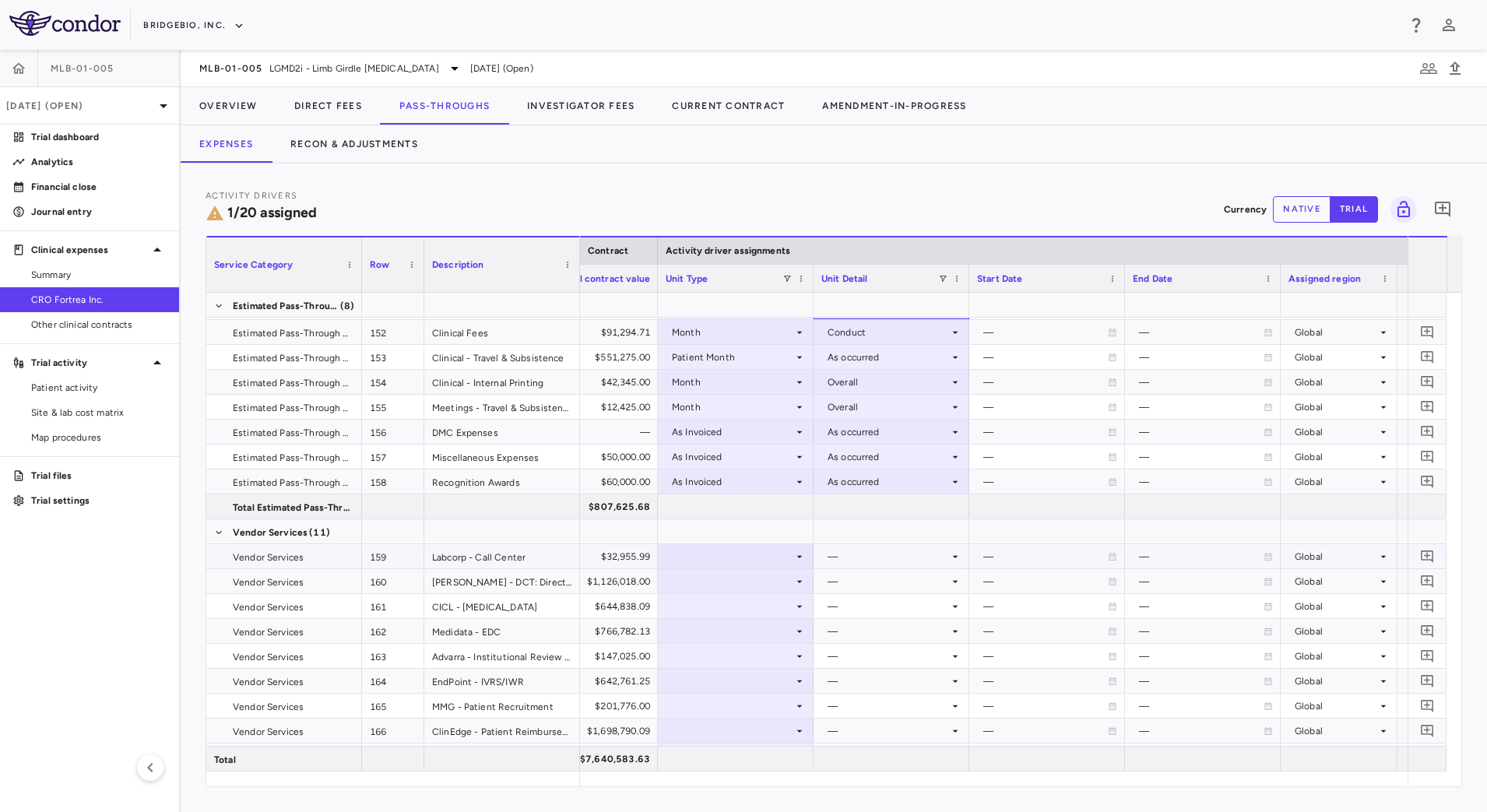
scroll to position [194, 0]
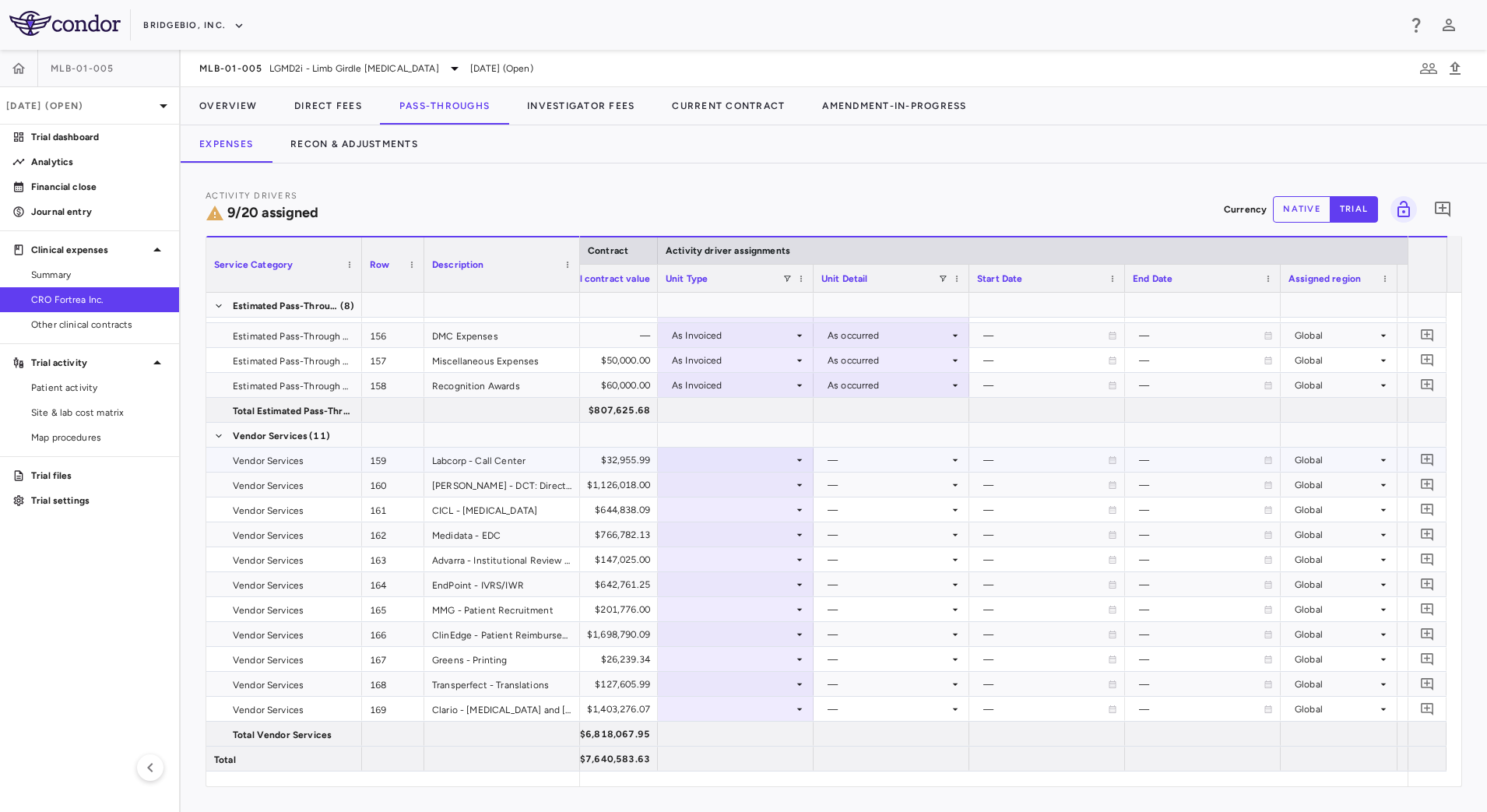
click at [630, 463] on div "$32,955.99" at bounding box center [584, 460] width 134 height 25
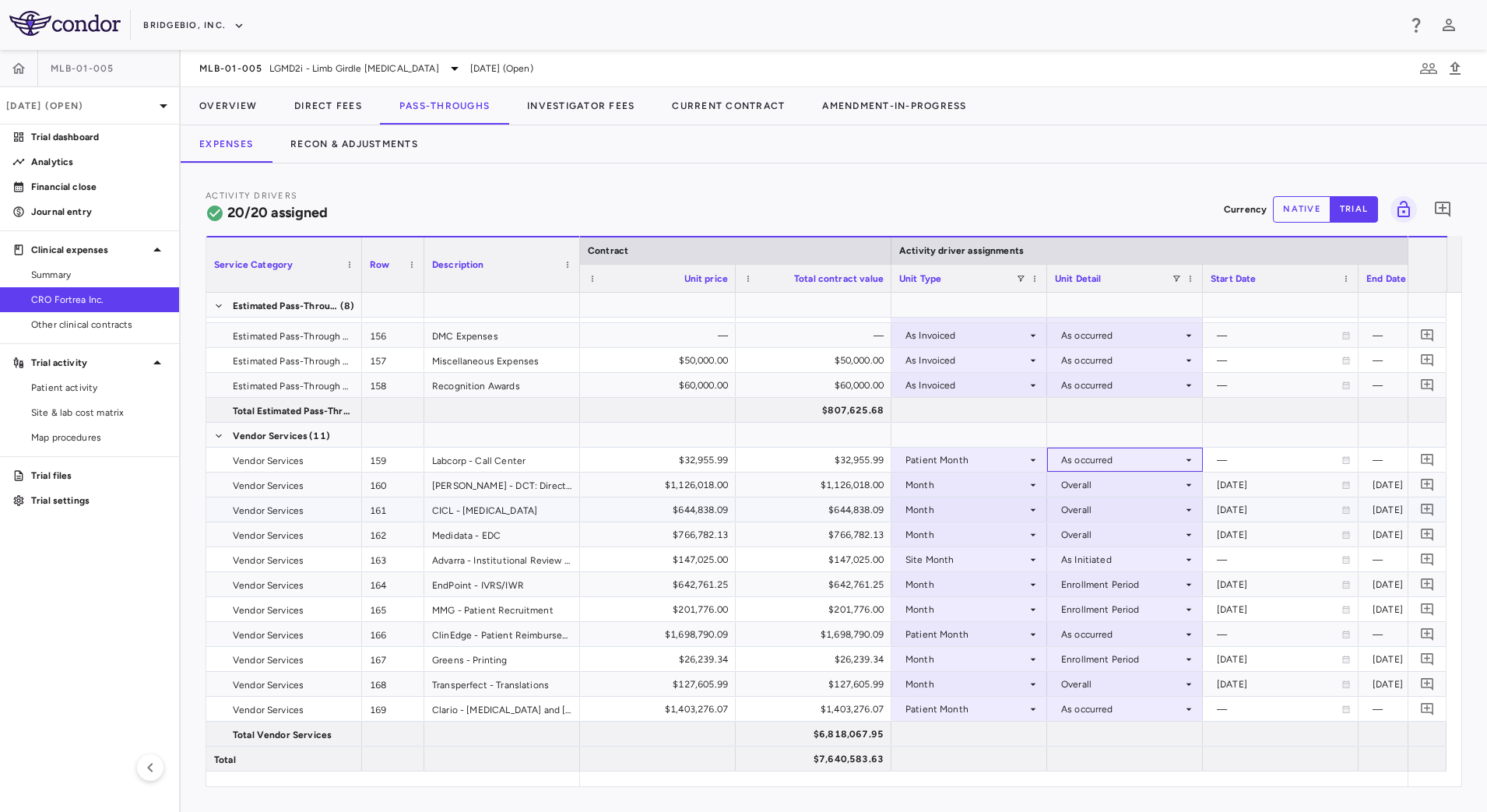
scroll to position [0, 0]
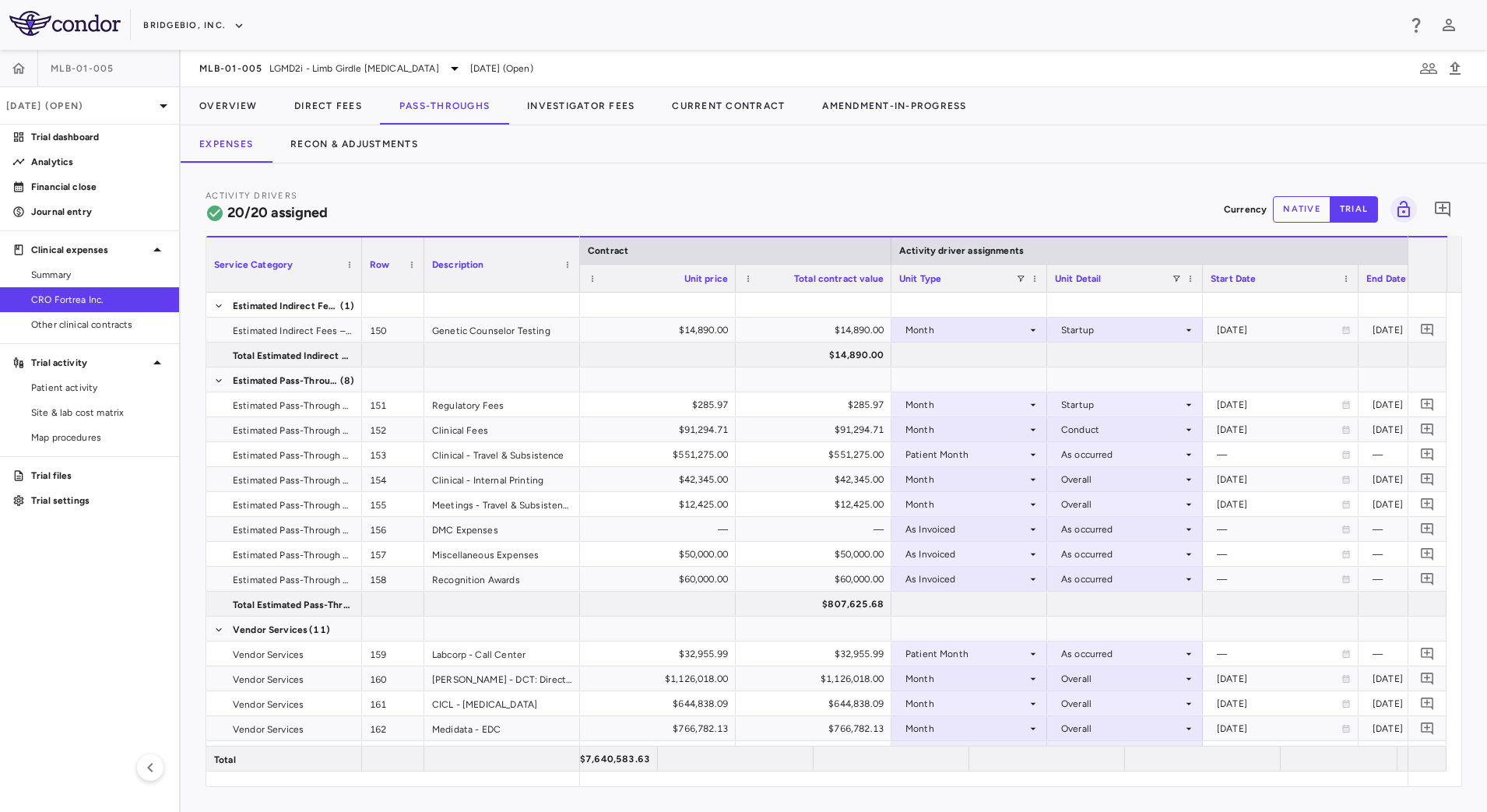
click at [812, 183] on div "Activity Drivers 20/20 assigned Currency native trial 0 Service Category Drag h…" at bounding box center [833, 488] width 1306 height 648
click at [355, 105] on button "Direct Fees" at bounding box center [328, 106] width 105 height 38
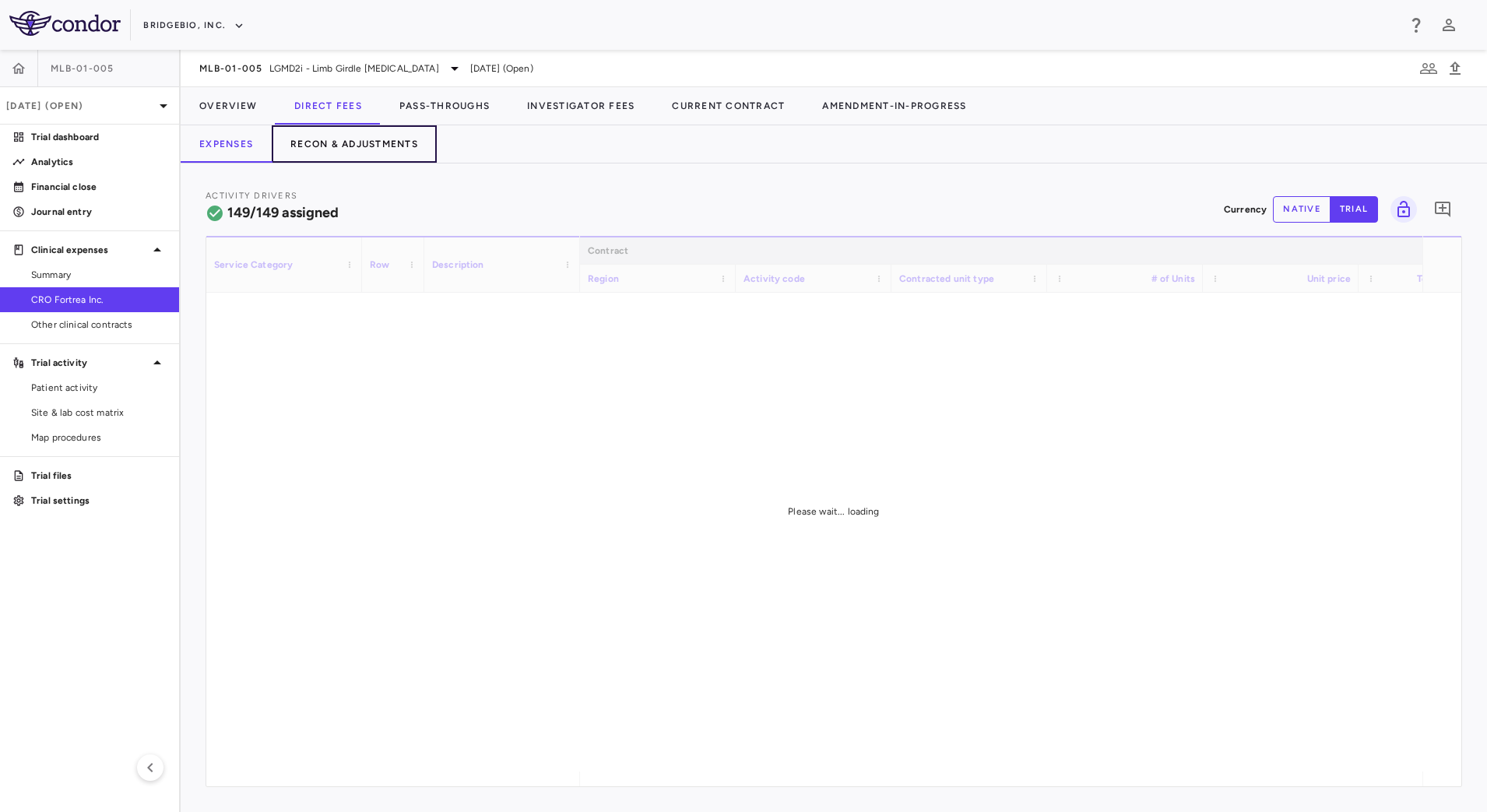
click at [360, 142] on button "Recon & Adjustments" at bounding box center [355, 144] width 165 height 38
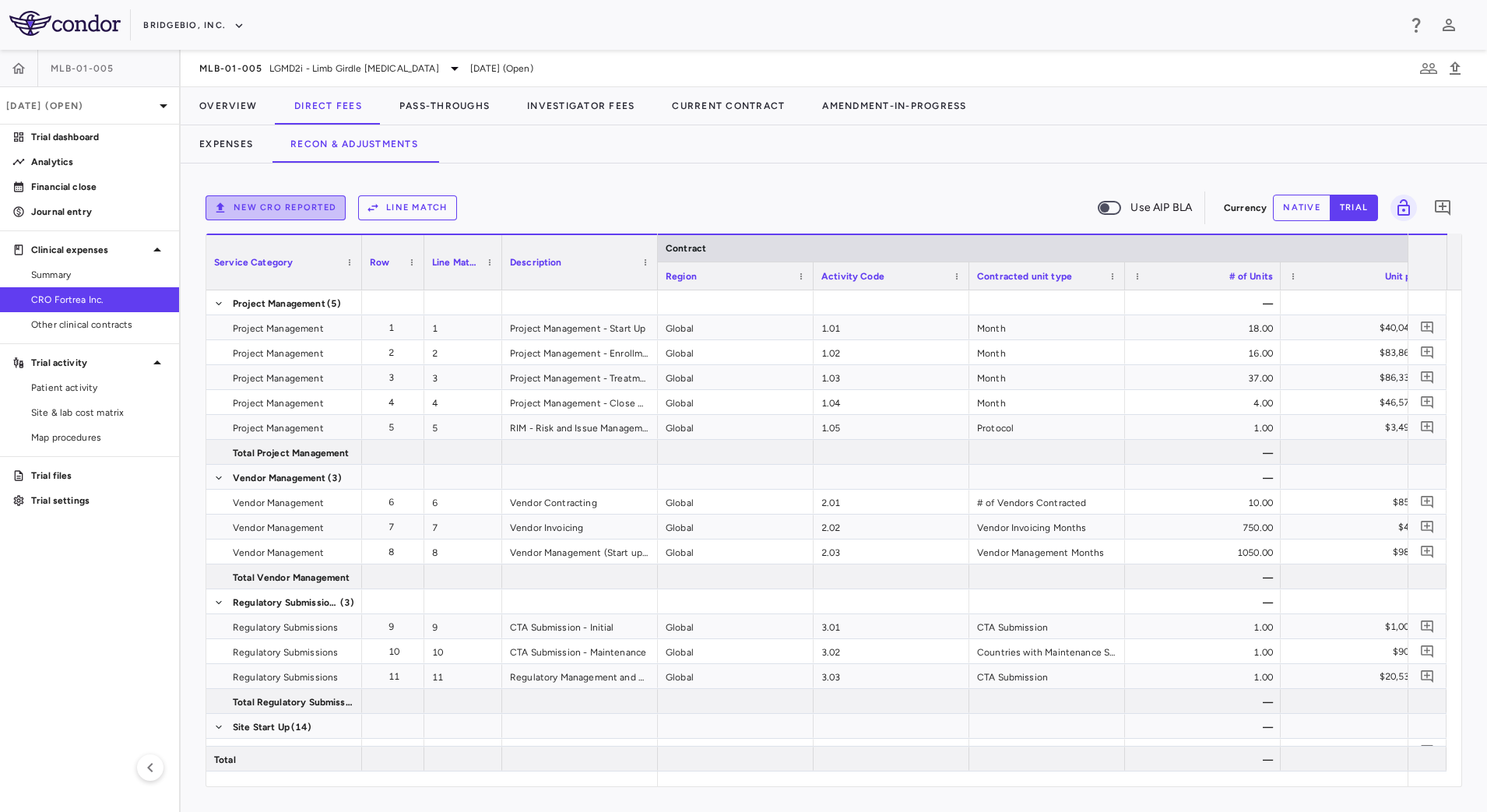
click at [290, 201] on button "New CRO reported" at bounding box center [276, 208] width 141 height 25
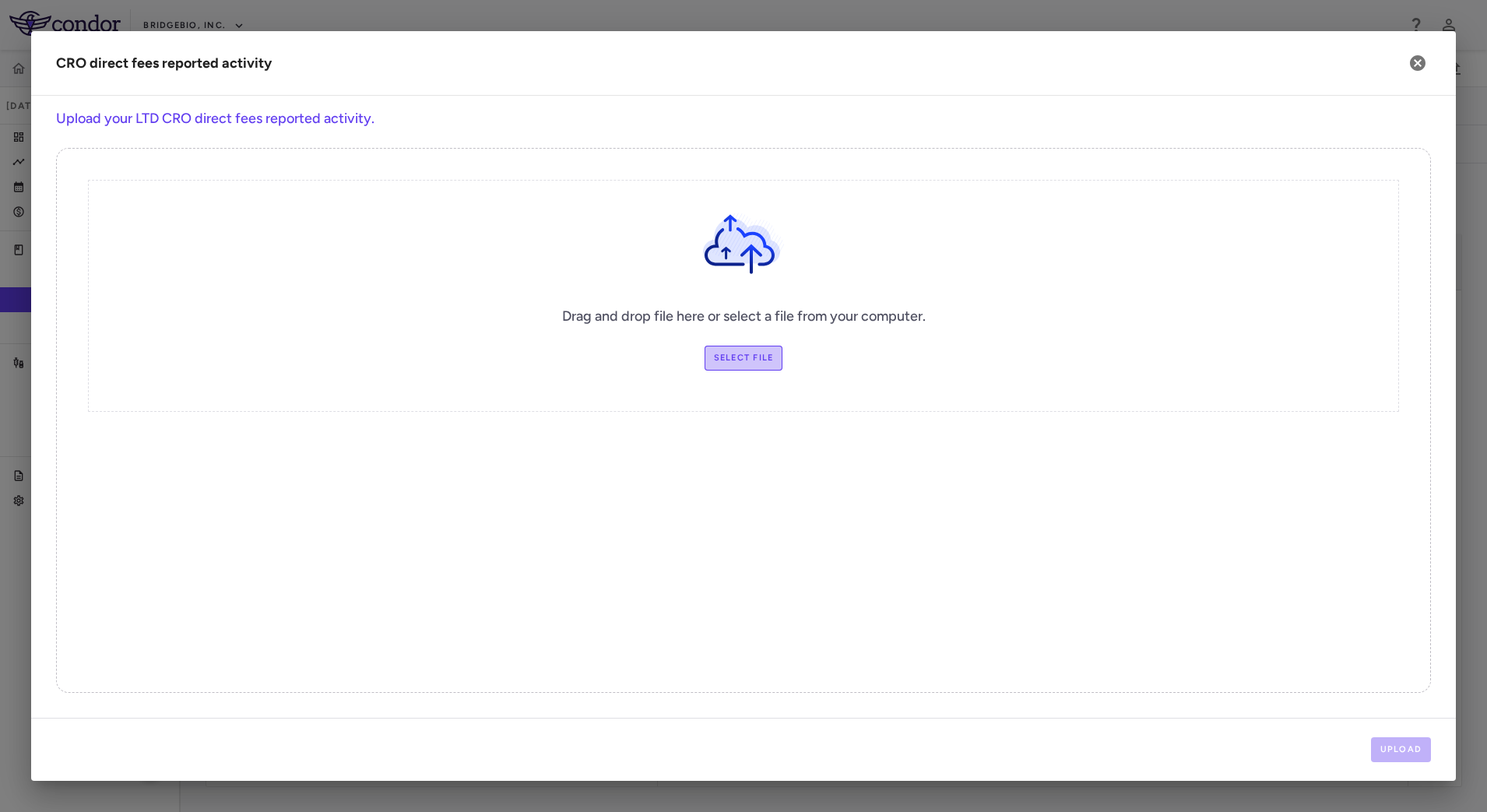
click at [714, 352] on label "Select file" at bounding box center [744, 358] width 79 height 25
click at [0, 0] on input "Select file" at bounding box center [0, 0] width 0 height 0
click at [1409, 754] on button "Upload" at bounding box center [1402, 750] width 61 height 25
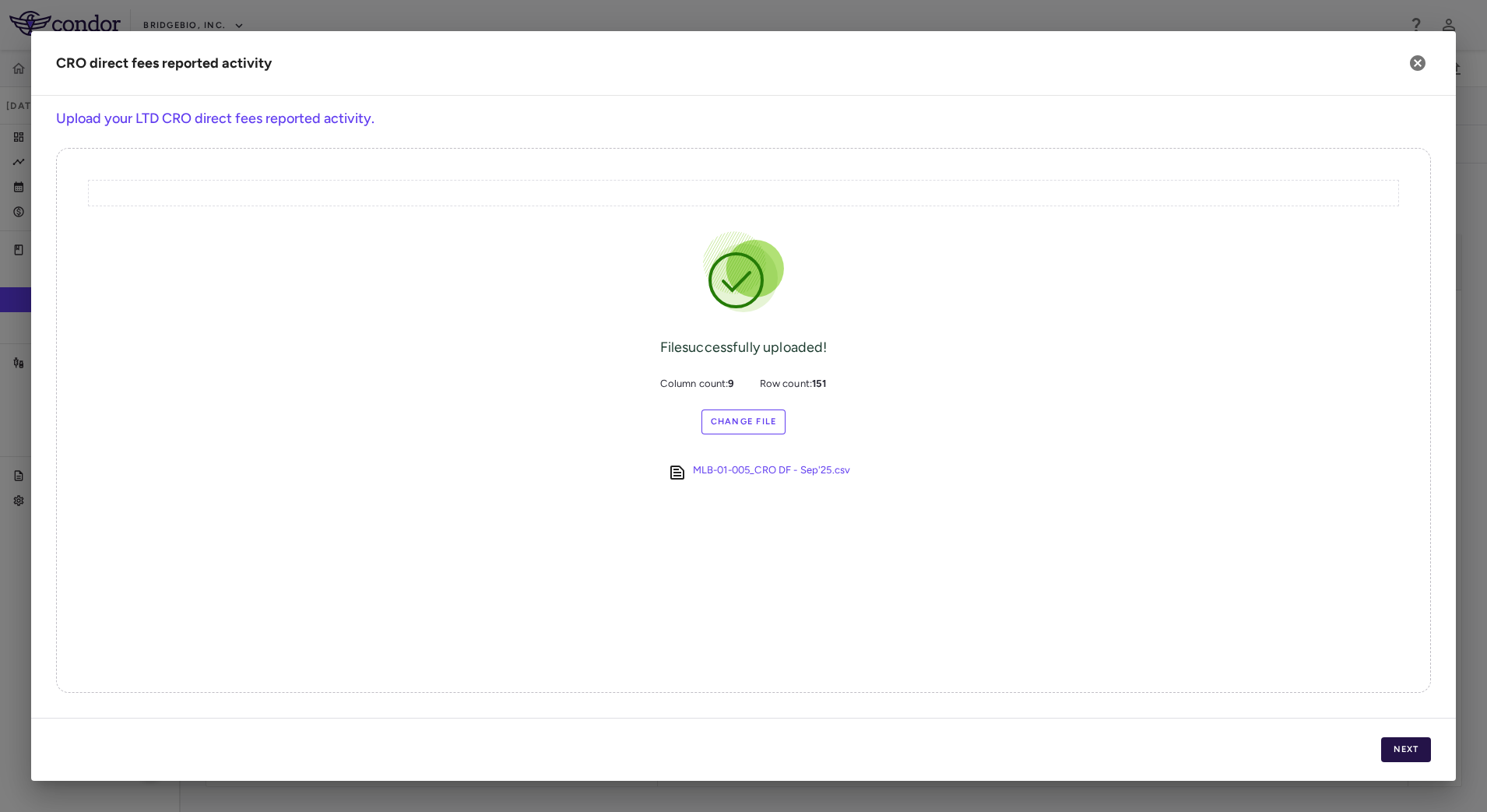
click at [1398, 743] on button "Next" at bounding box center [1406, 750] width 50 height 25
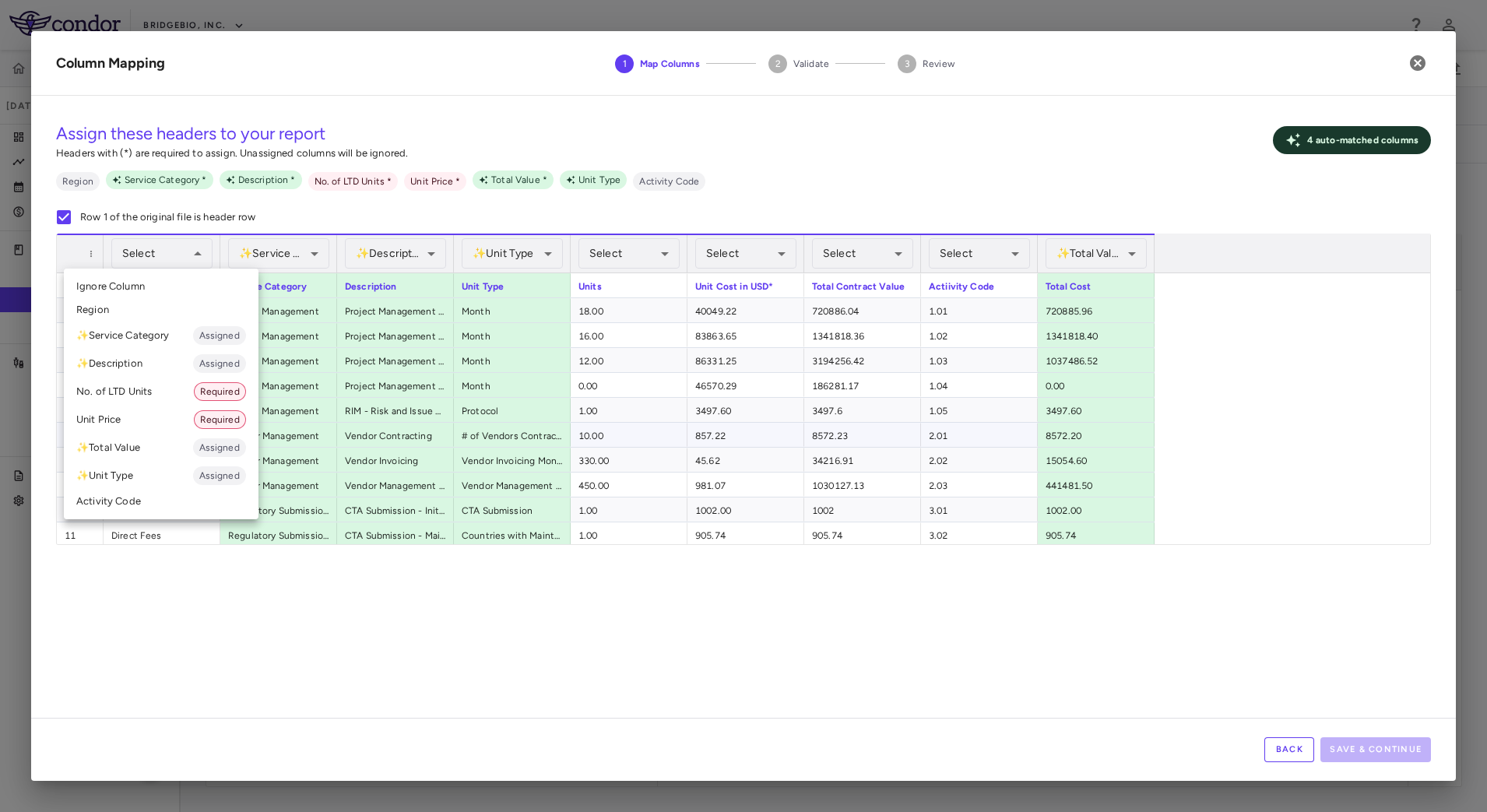
click at [400, 250] on div at bounding box center [743, 406] width 1487 height 812
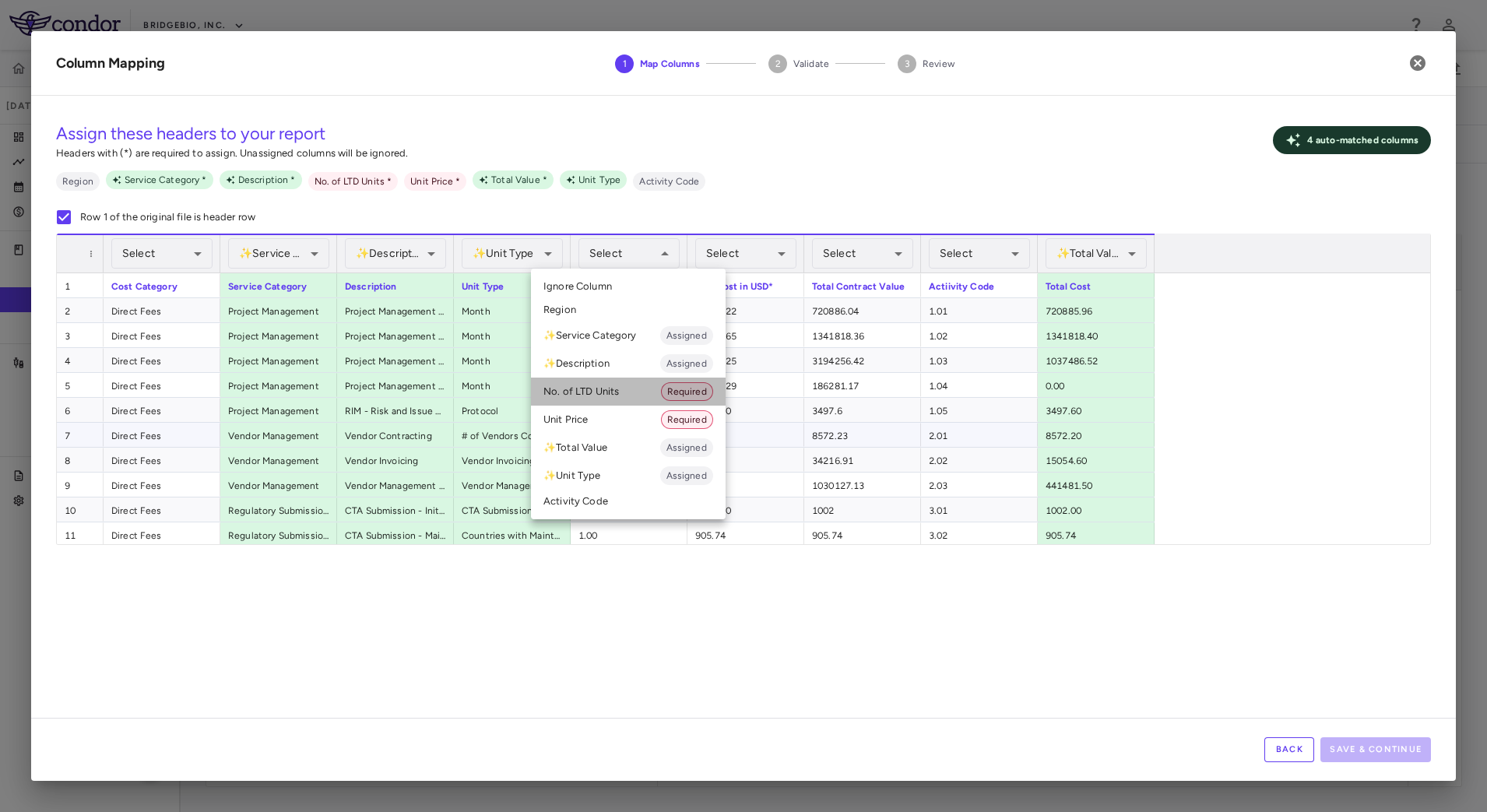
click at [621, 391] on li "No. of LTD Units Required" at bounding box center [628, 391] width 194 height 28
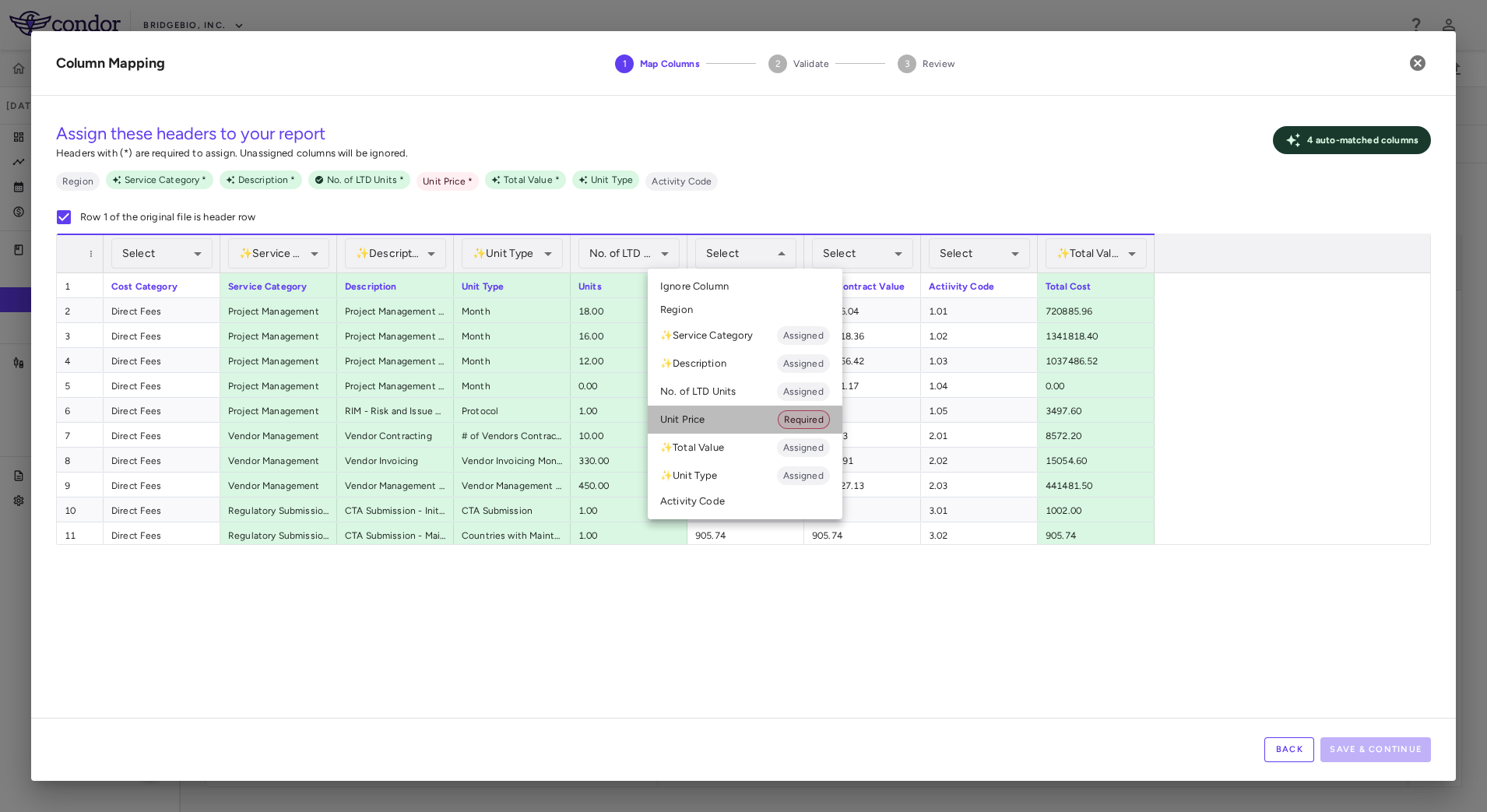
click at [737, 422] on li "Unit Price Required" at bounding box center [745, 419] width 194 height 28
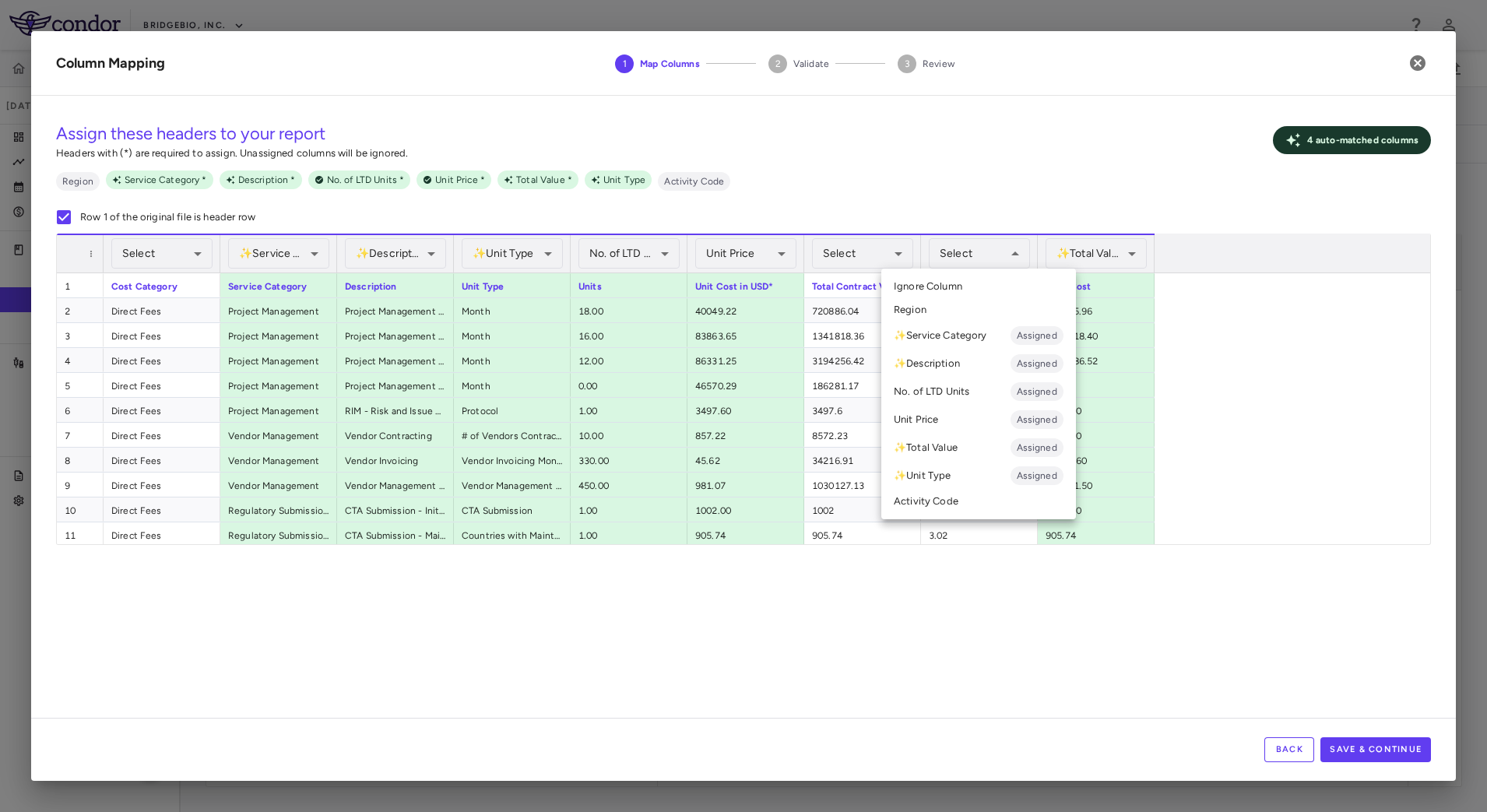
click at [957, 502] on li "Activity Code" at bounding box center [979, 501] width 194 height 23
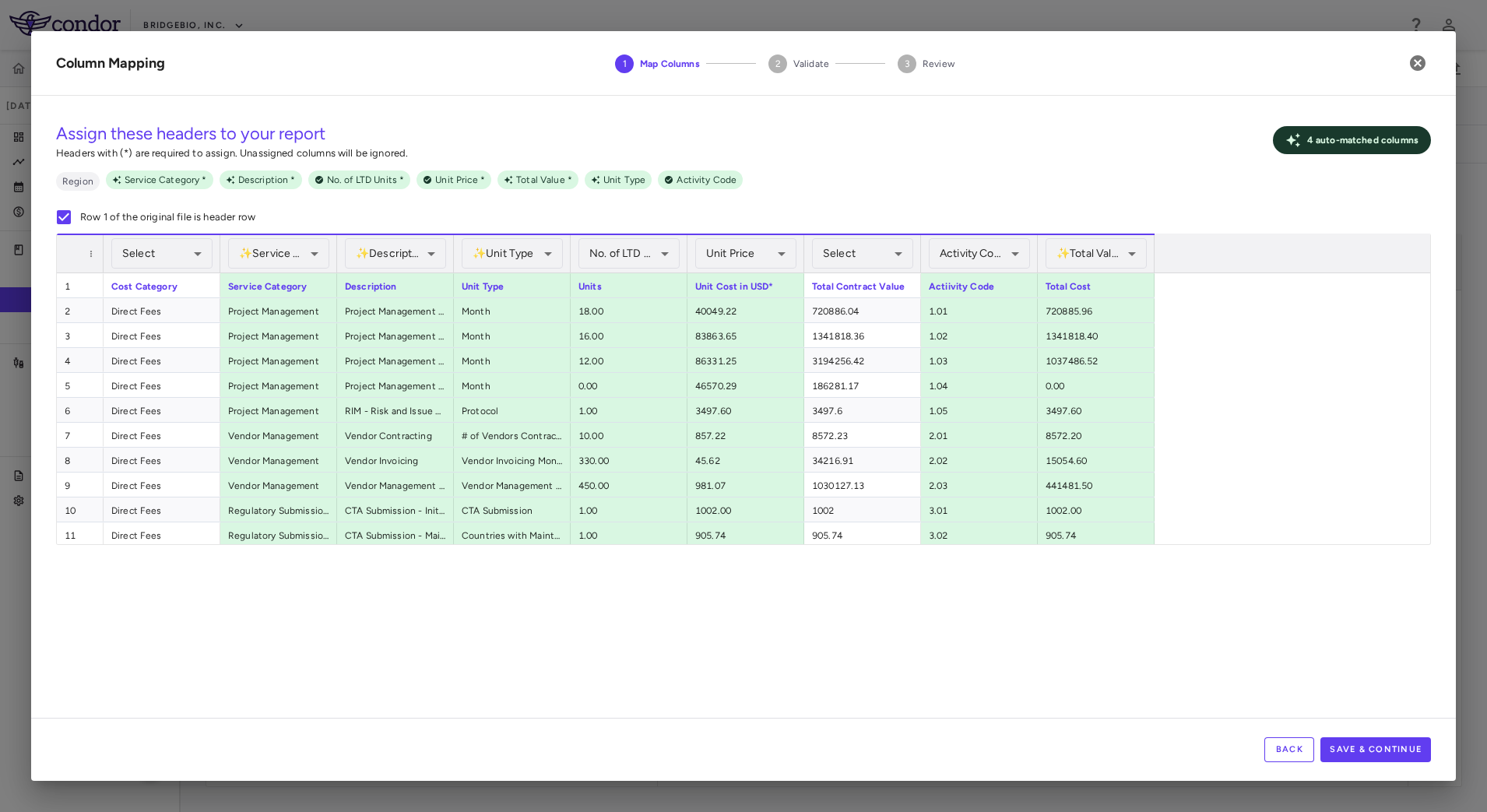
click at [905, 615] on div "**********" at bounding box center [744, 413] width 1425 height 610
click at [1368, 748] on button "Save & Continue" at bounding box center [1376, 750] width 111 height 25
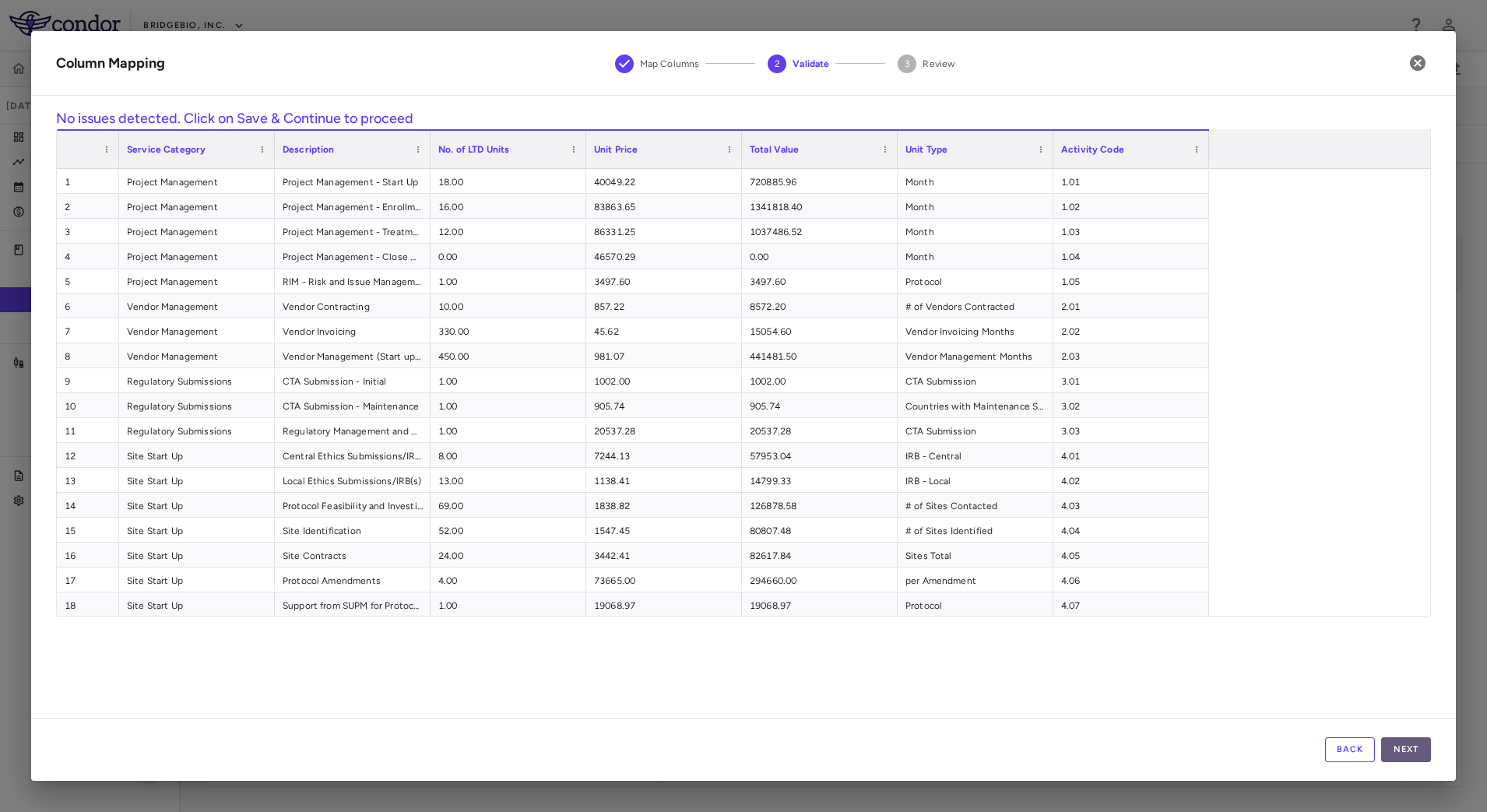
click at [1414, 744] on button "Next" at bounding box center [1406, 750] width 50 height 25
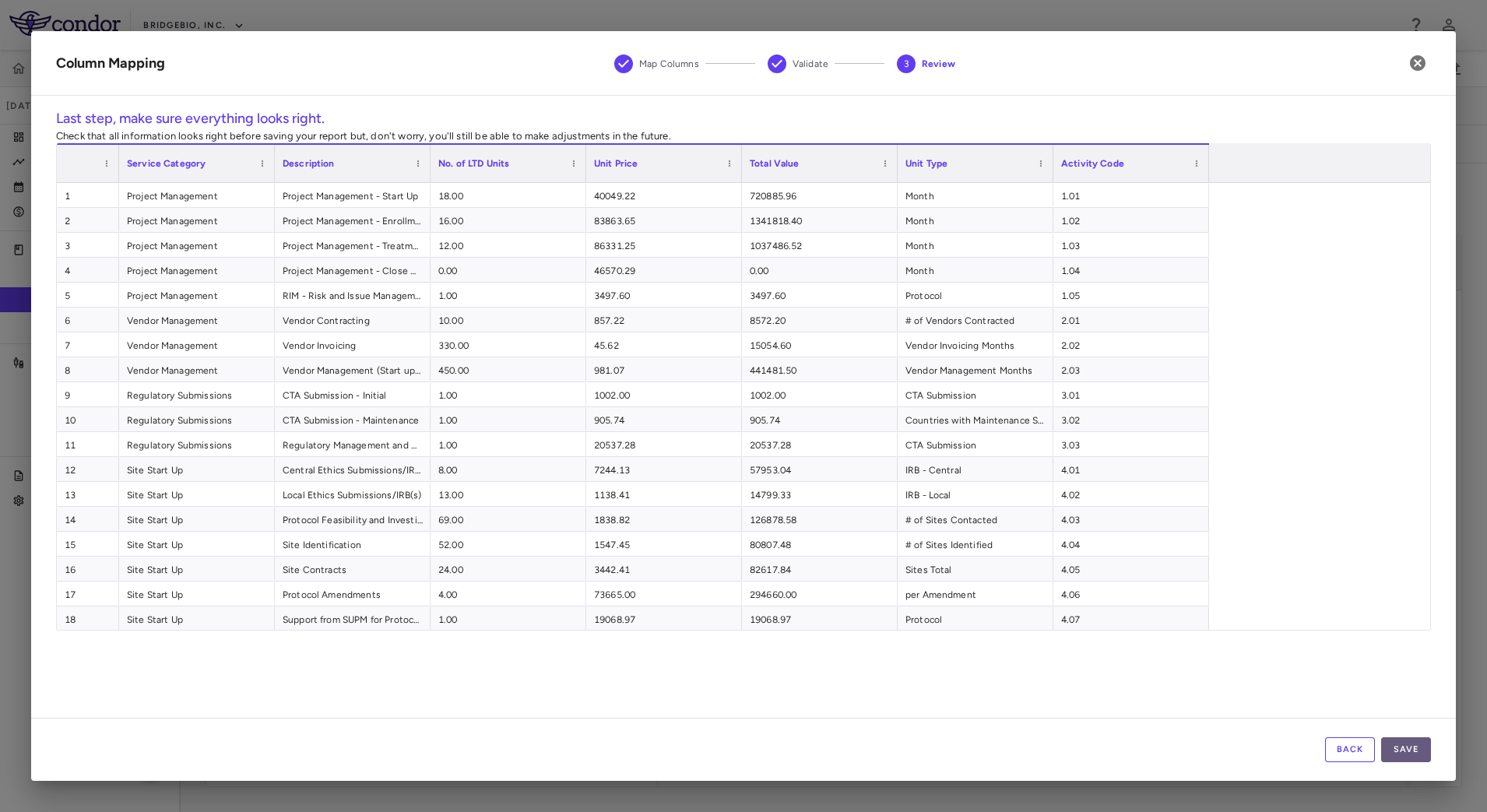
click at [1409, 744] on button "Save" at bounding box center [1406, 750] width 50 height 25
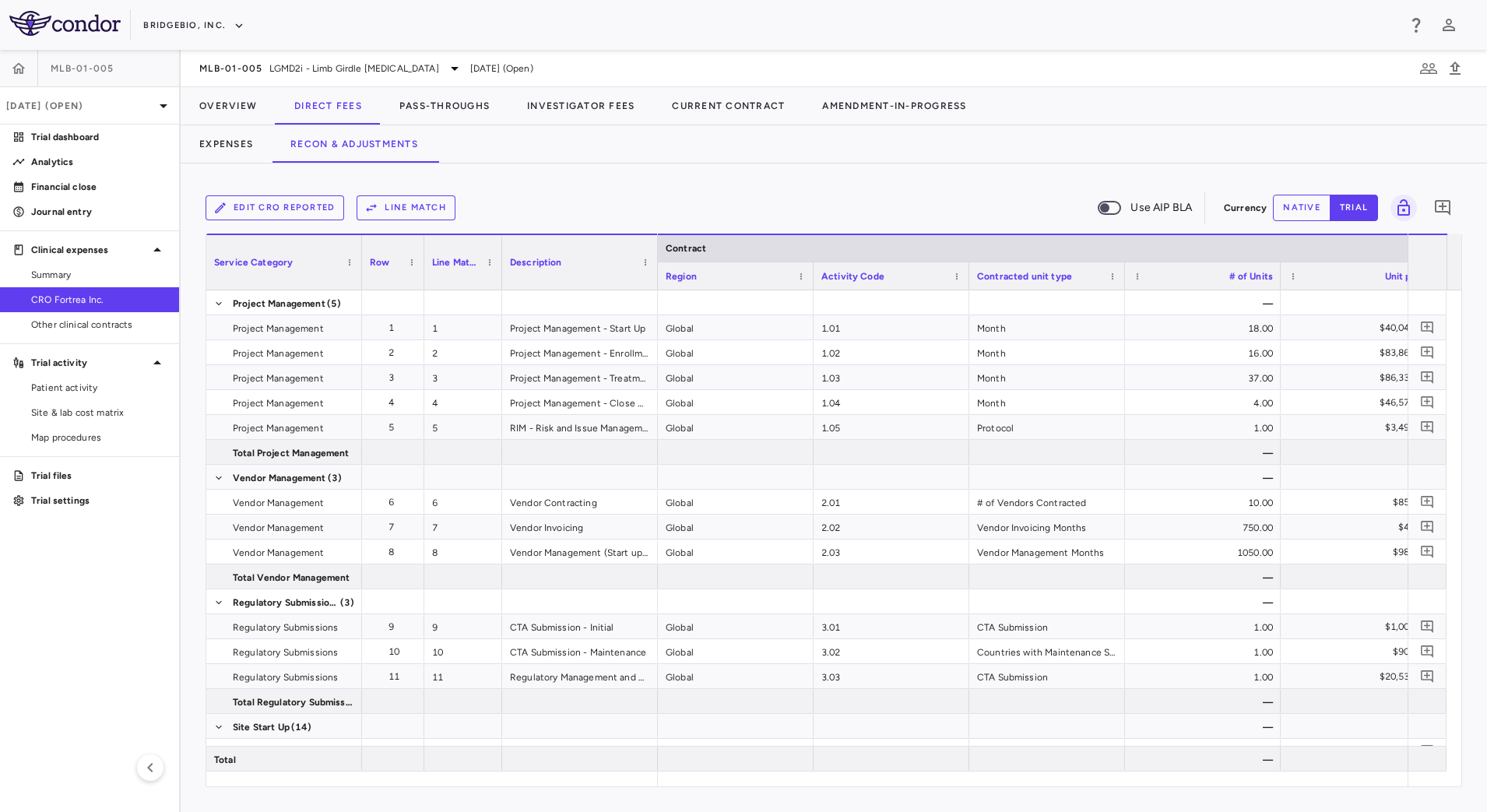
click at [433, 205] on button "Line Match" at bounding box center [406, 208] width 98 height 25
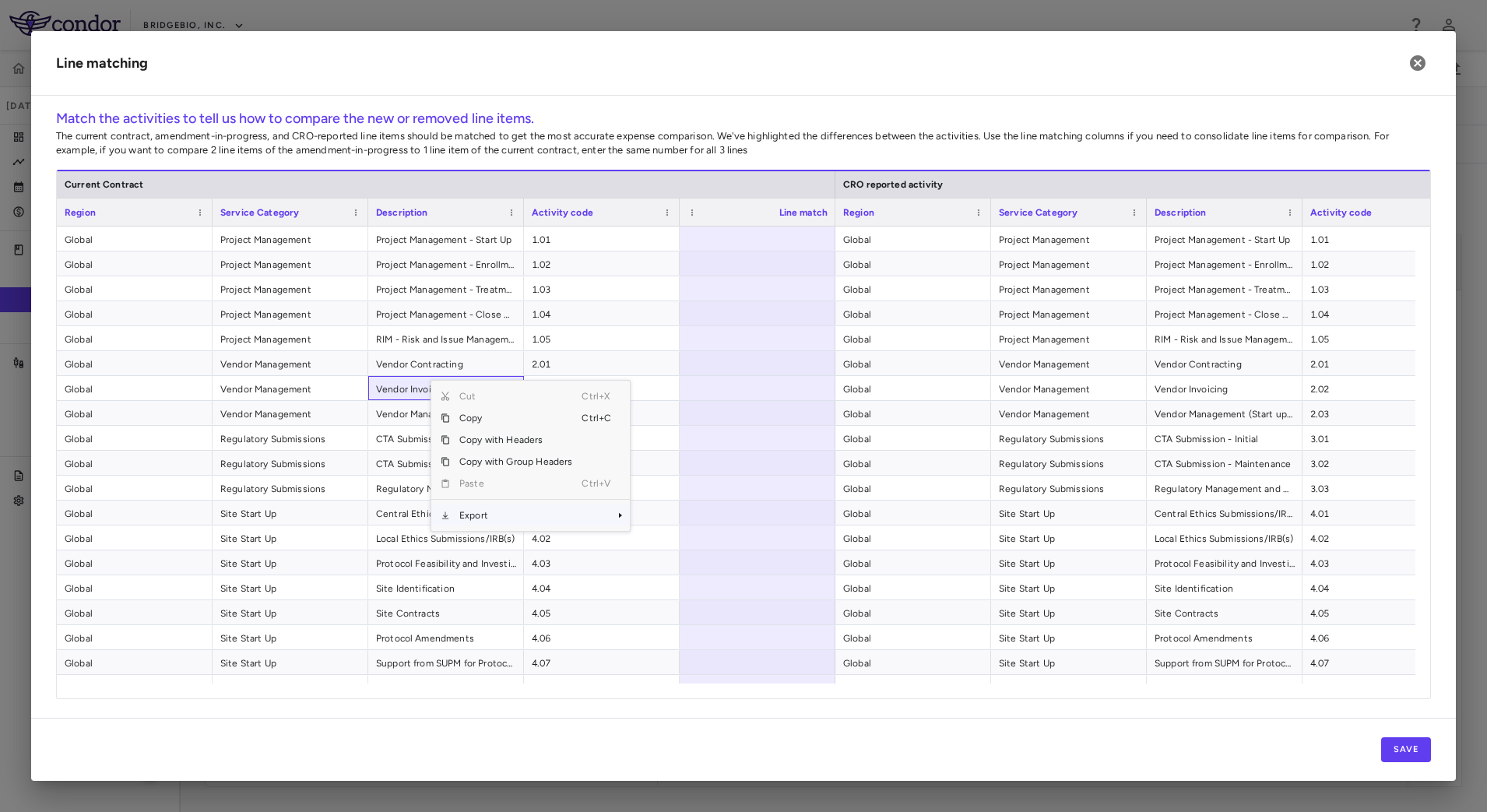
click at [504, 511] on span "Export" at bounding box center [516, 516] width 132 height 21
click at [657, 524] on span "CSV Export" at bounding box center [682, 521] width 73 height 21
click at [623, 245] on span "1.01" at bounding box center [602, 240] width 141 height 25
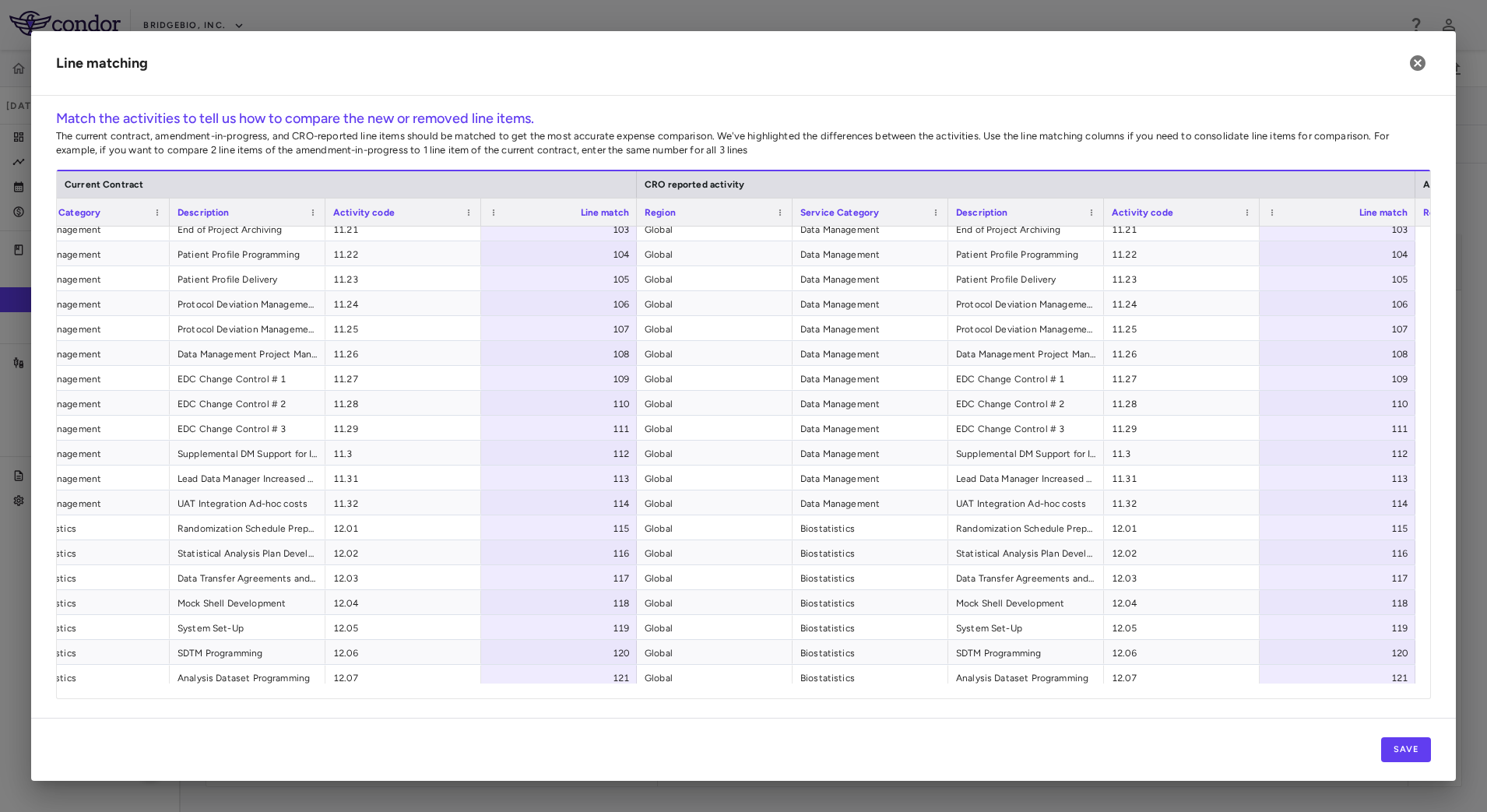
scroll to position [3280, 0]
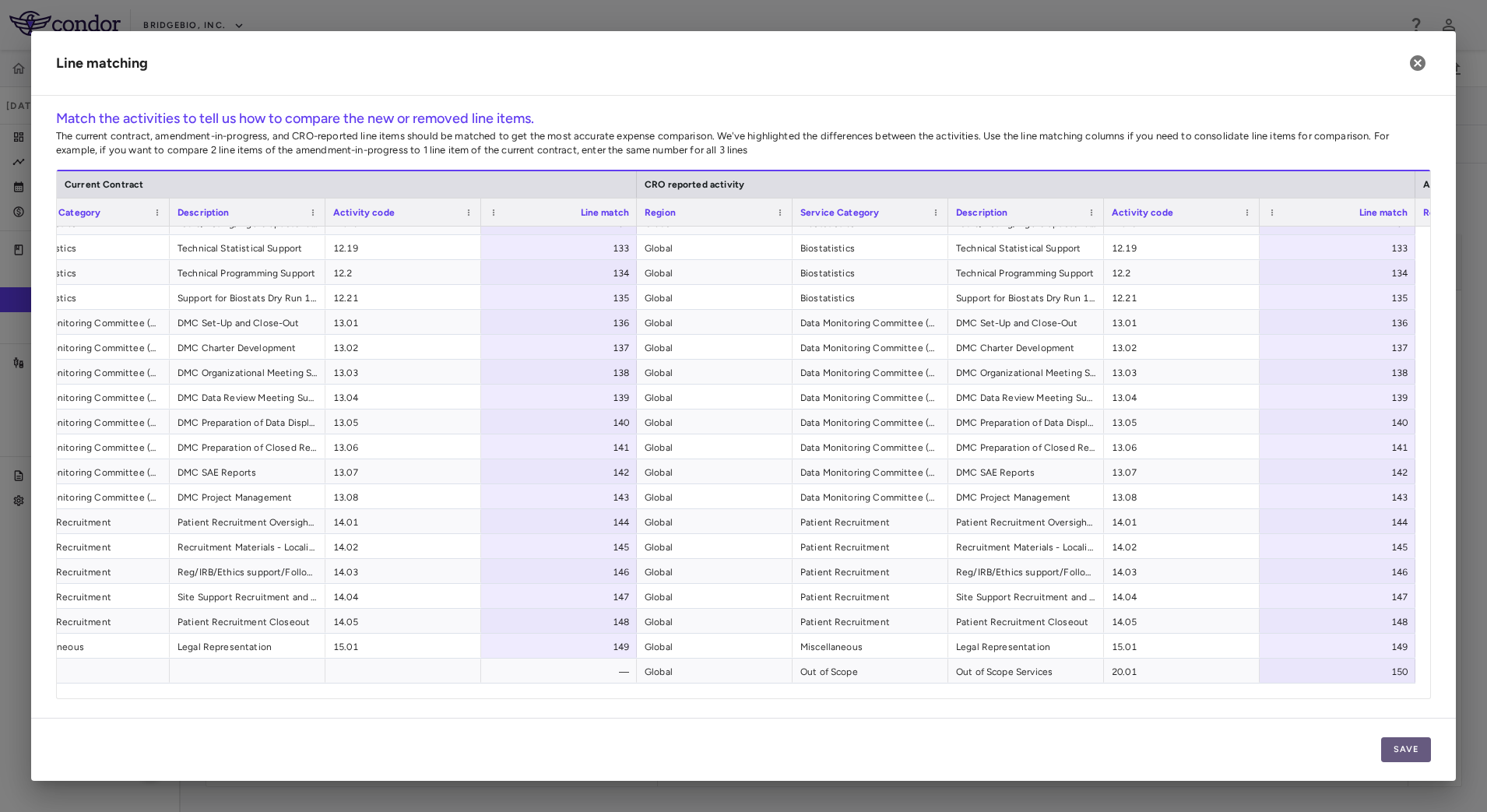
click at [1405, 745] on button "Save" at bounding box center [1406, 750] width 50 height 25
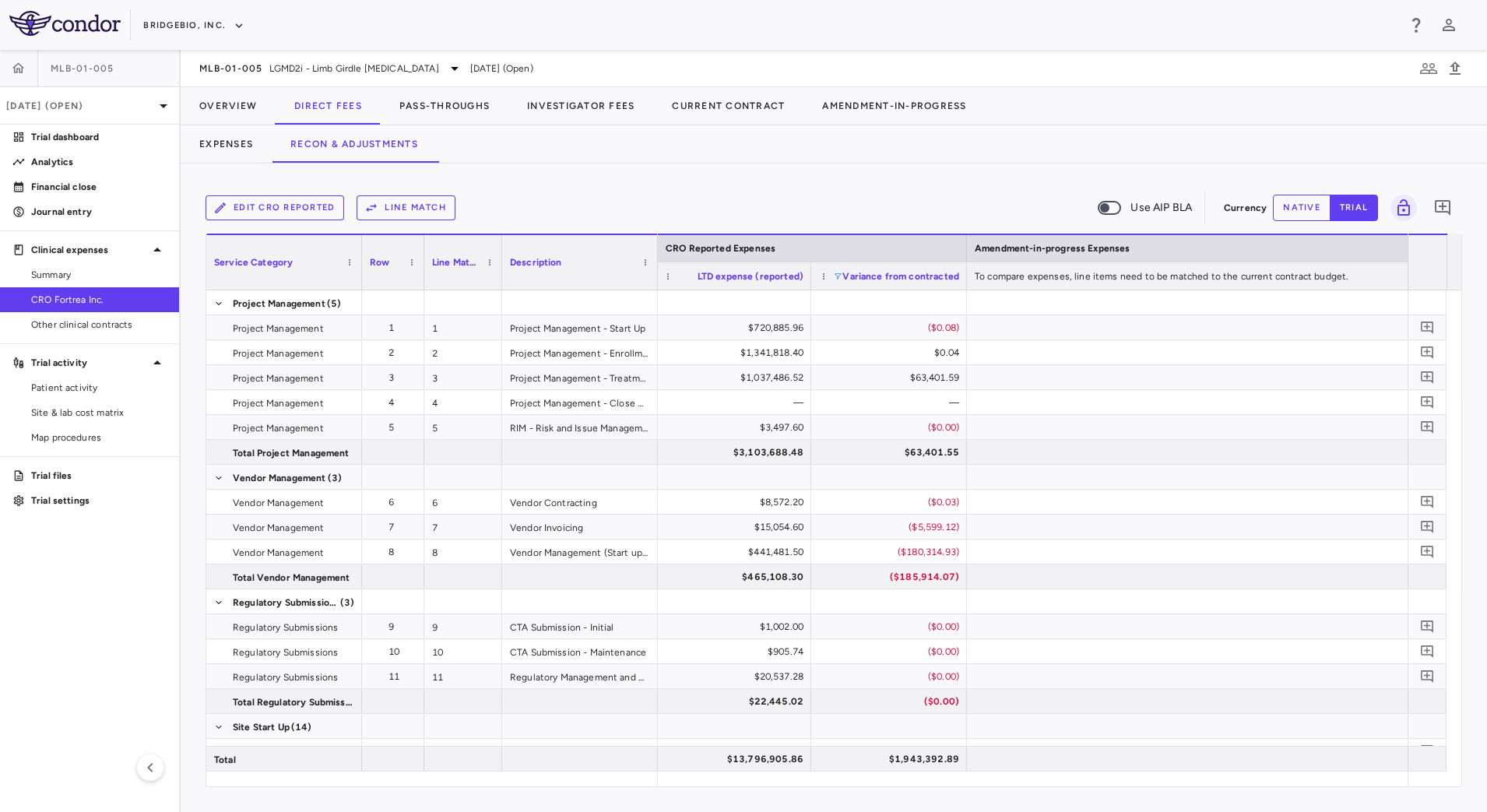
click at [841, 274] on span at bounding box center [838, 277] width 9 height 9
click at [850, 314] on div "No variance" at bounding box center [913, 315] width 147 height 19
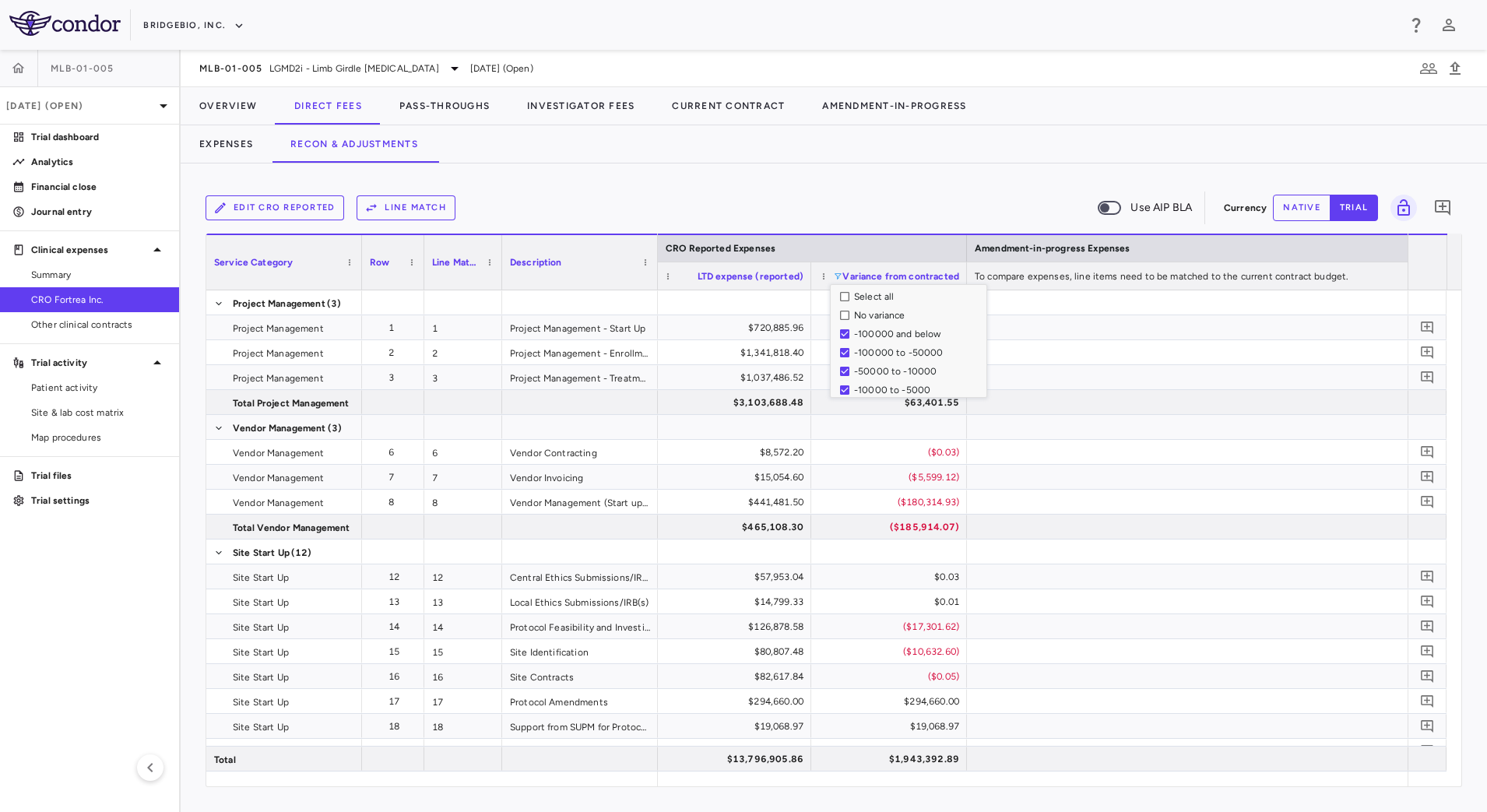
click at [871, 200] on div "Edit CRO reported Line Match Use AIP BLA" at bounding box center [712, 208] width 1013 height 33
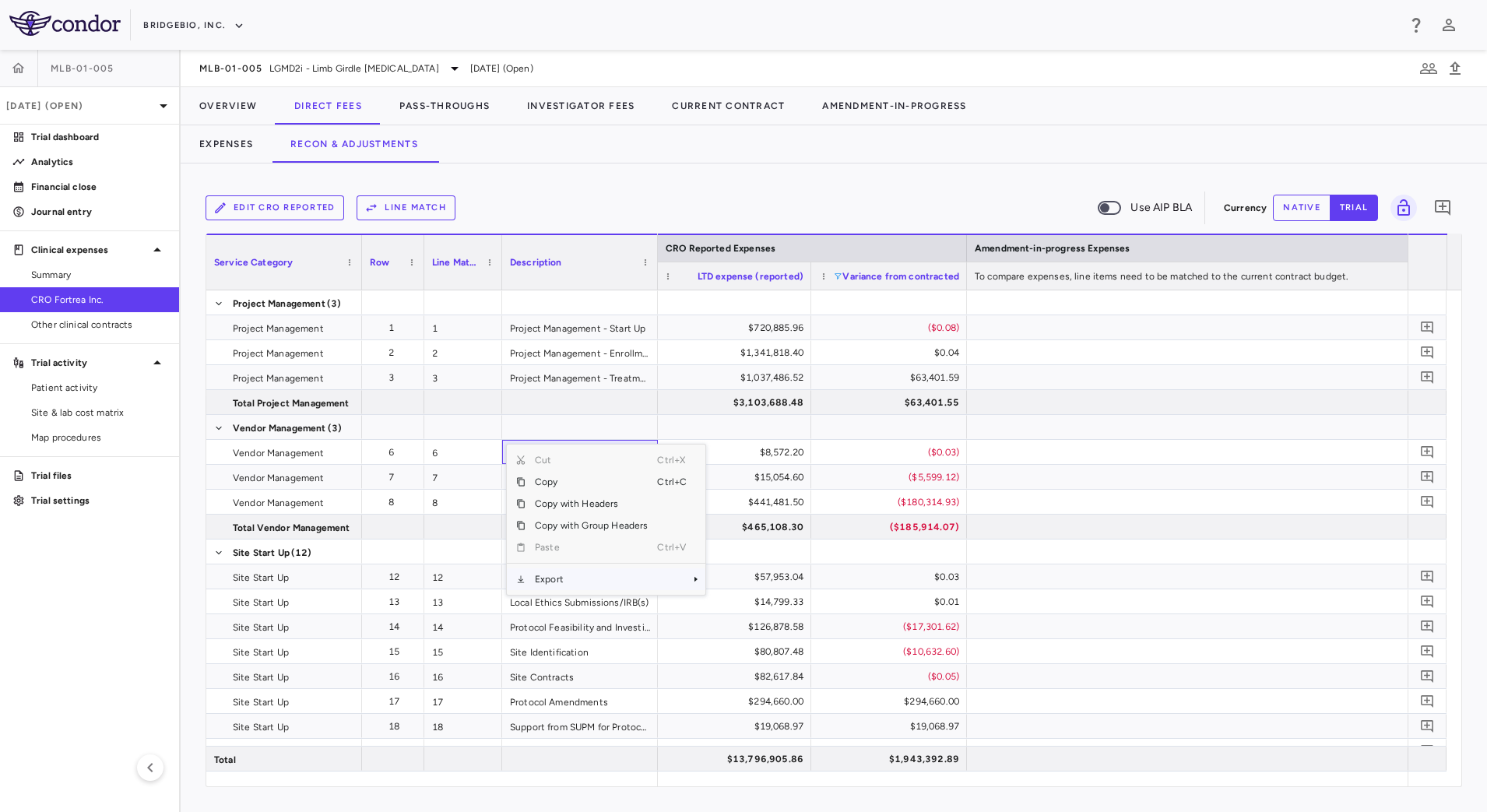
click at [574, 577] on span "Export" at bounding box center [591, 579] width 132 height 21
click at [756, 582] on span "CSV Export" at bounding box center [757, 585] width 73 height 21
drag, startPoint x: 218, startPoint y: 141, endPoint x: 230, endPoint y: 137, distance: 12.6
click at [218, 141] on button "Expenses" at bounding box center [226, 144] width 91 height 38
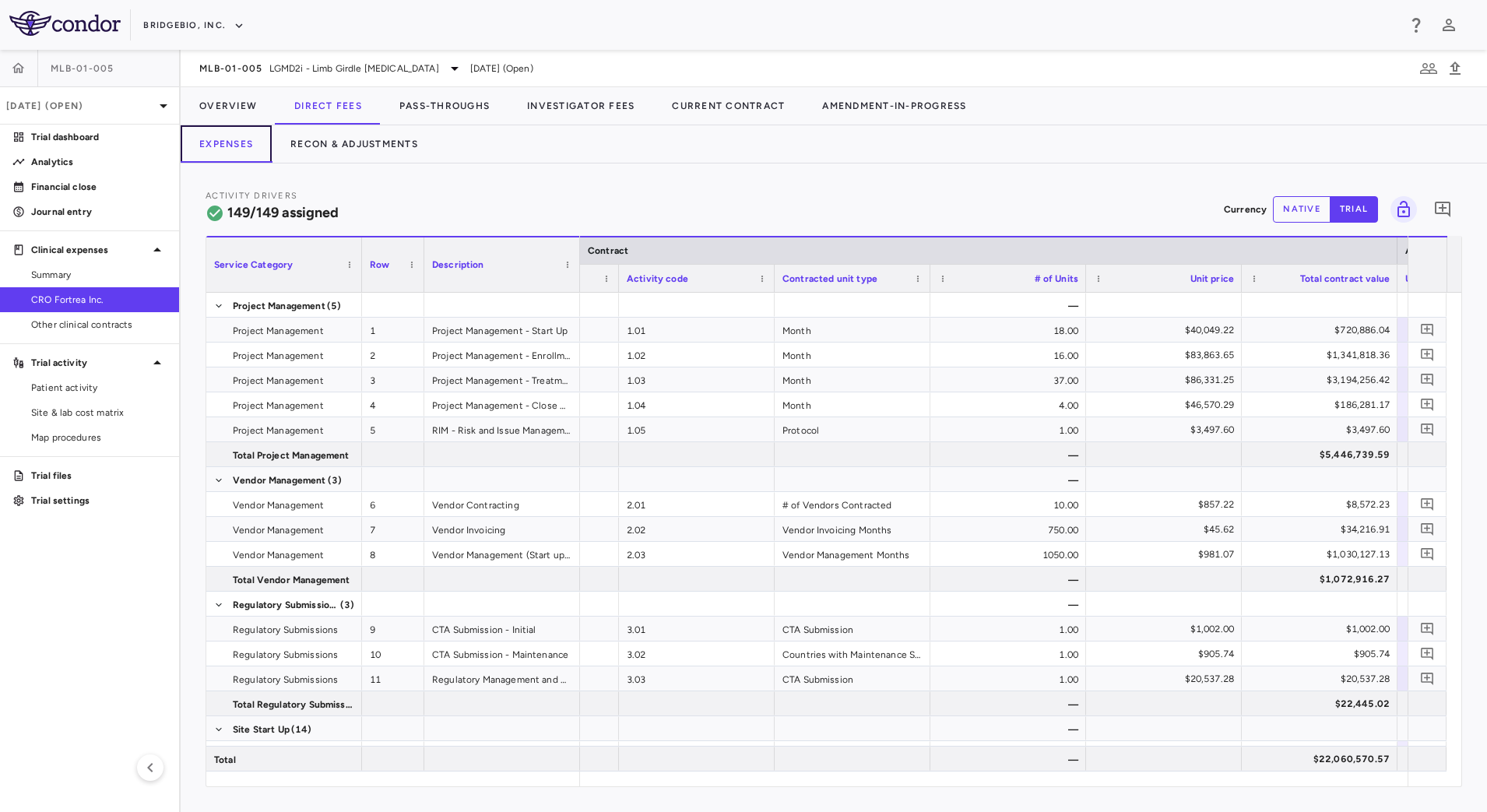
scroll to position [0, 273]
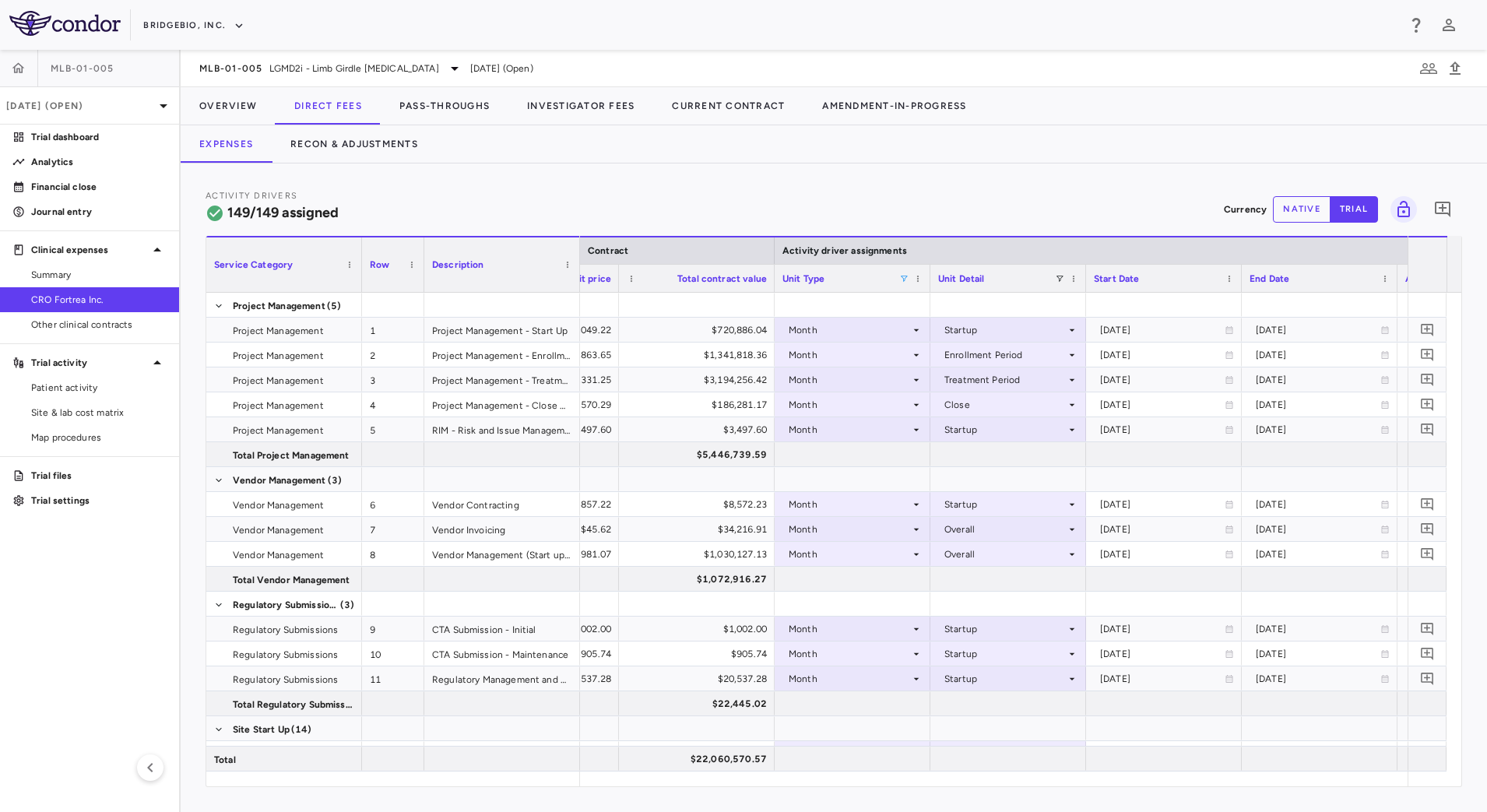
click at [904, 278] on span at bounding box center [904, 278] width 9 height 9
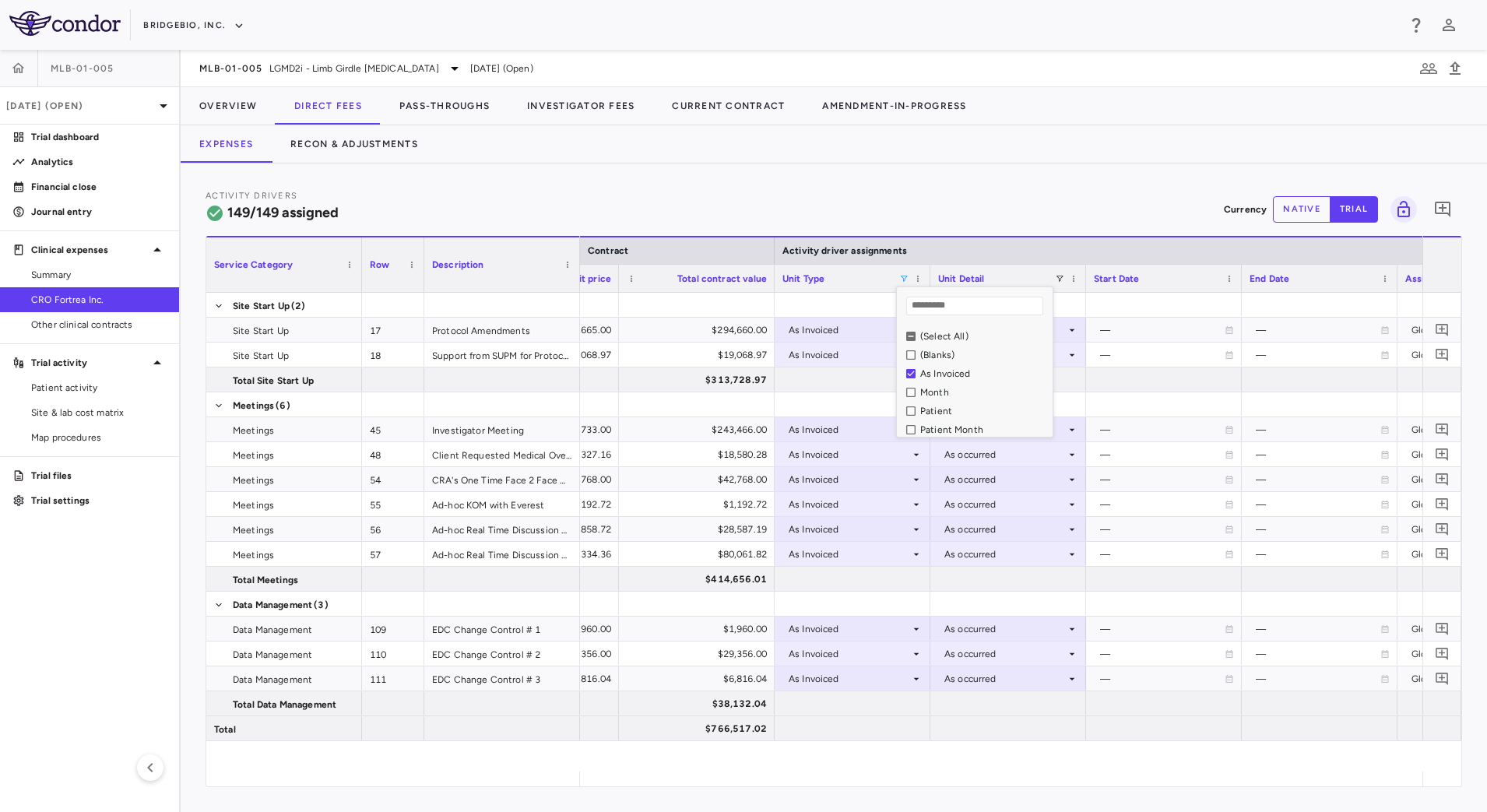
click at [907, 211] on div "Activity Drivers 149/149 assigned Currency native trial 0" at bounding box center [834, 209] width 1257 height 41
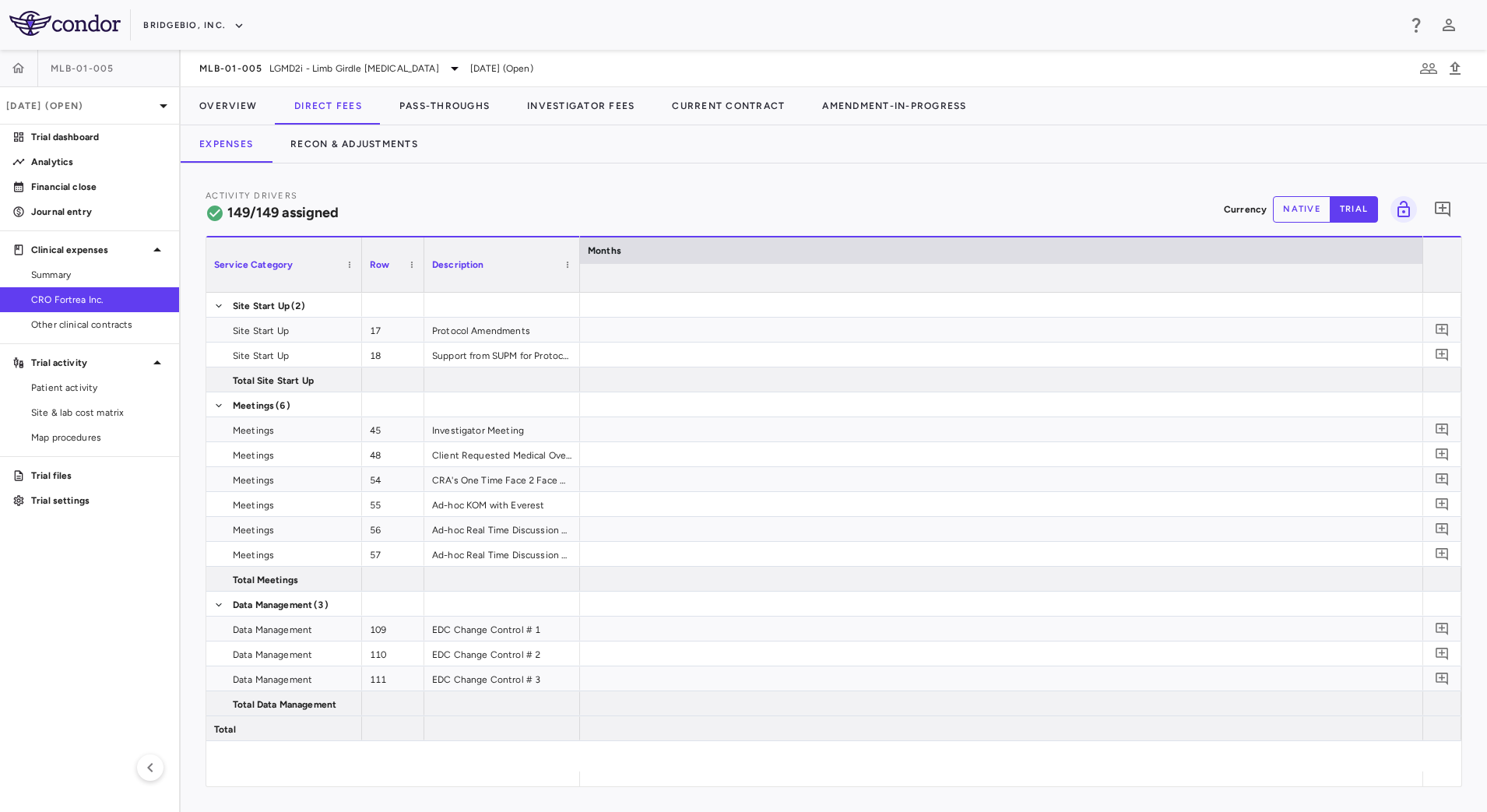
scroll to position [0, 6978]
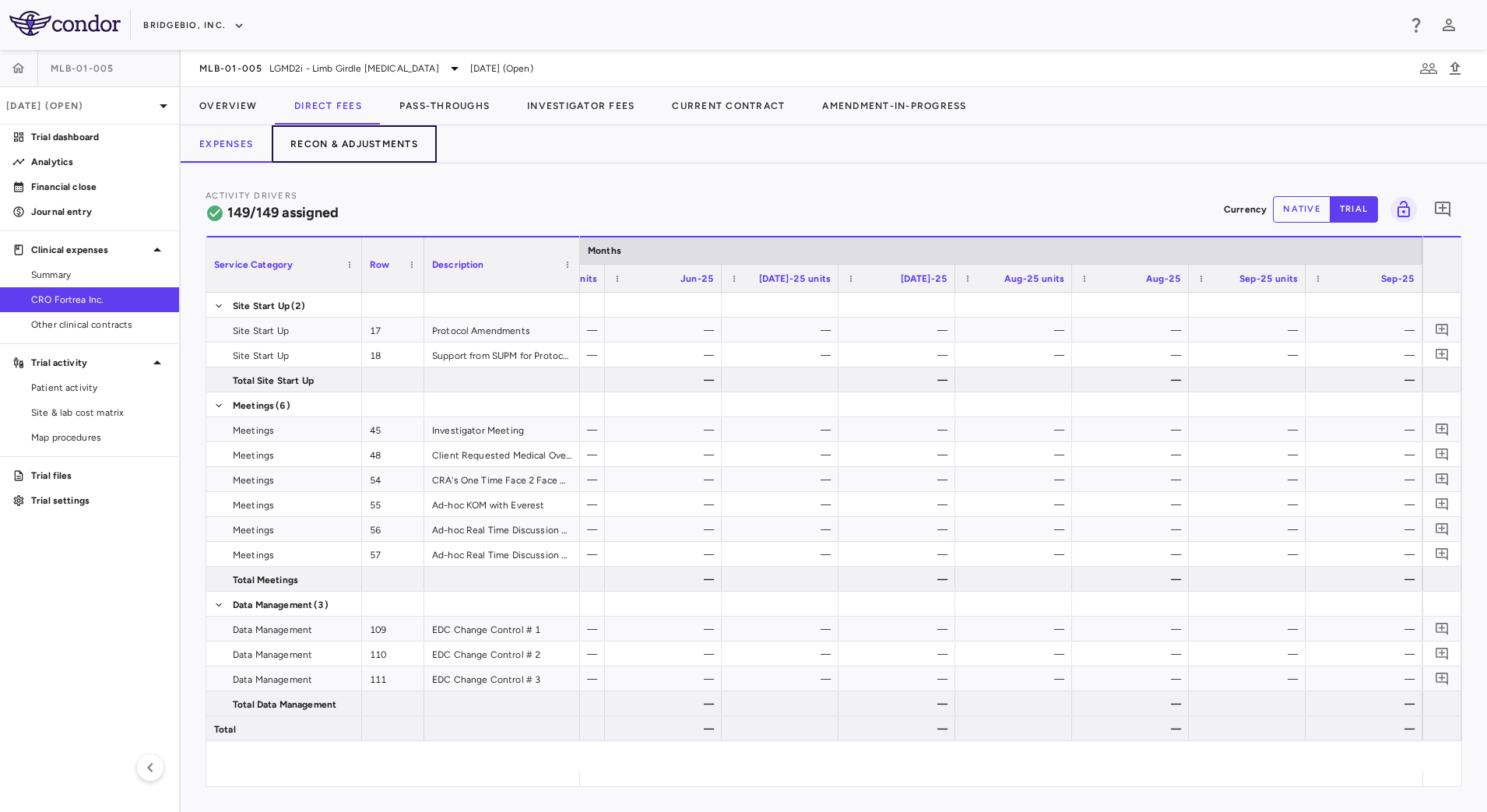
click at [379, 147] on button "Recon & Adjustments" at bounding box center [355, 144] width 165 height 38
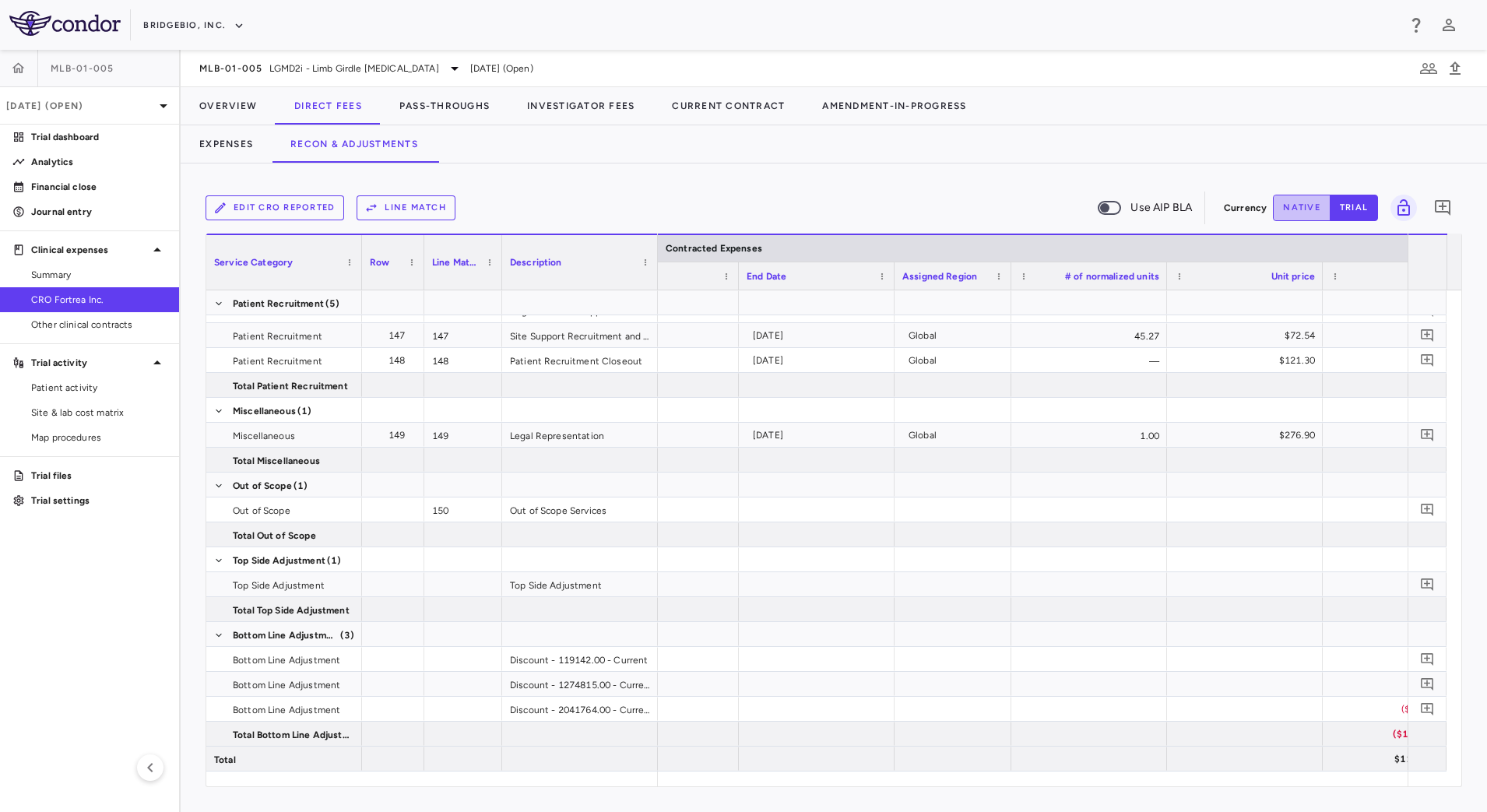
click at [1289, 208] on button "native" at bounding box center [1302, 208] width 57 height 27
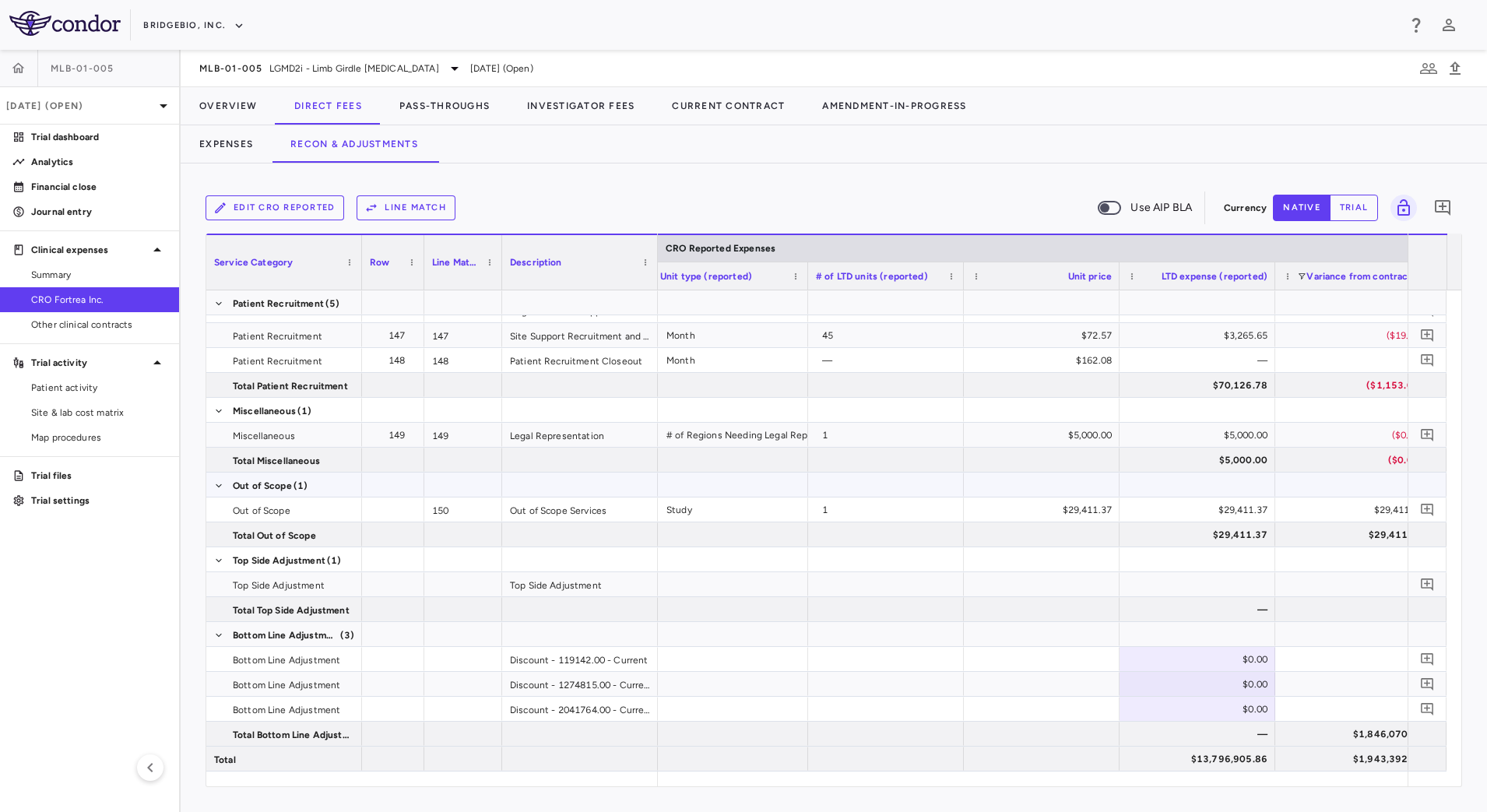
type button "native"
click at [1204, 650] on div "$0.00" at bounding box center [1201, 660] width 134 height 25
click at [1215, 662] on input "*****" at bounding box center [1209, 661] width 131 height 26
type input "******"
click at [1226, 677] on div "$0.00" at bounding box center [1201, 685] width 134 height 25
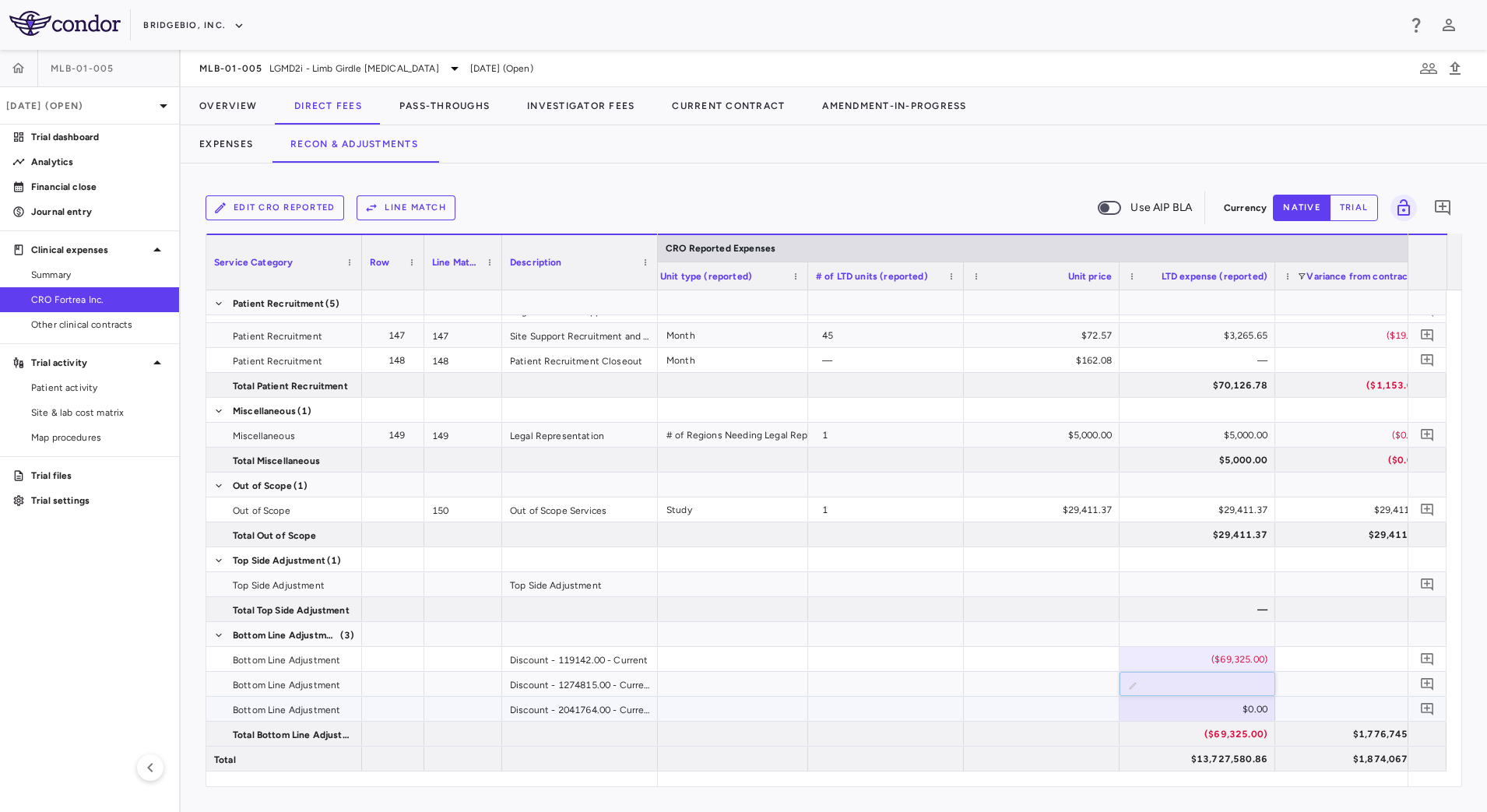
click at [1218, 714] on div "$0.00" at bounding box center [1201, 709] width 134 height 25
type input "********"
click at [1222, 680] on div "$0.00" at bounding box center [1201, 685] width 134 height 25
type input "*******"
click at [1235, 683] on div "($688,881.00)" at bounding box center [1201, 685] width 134 height 25
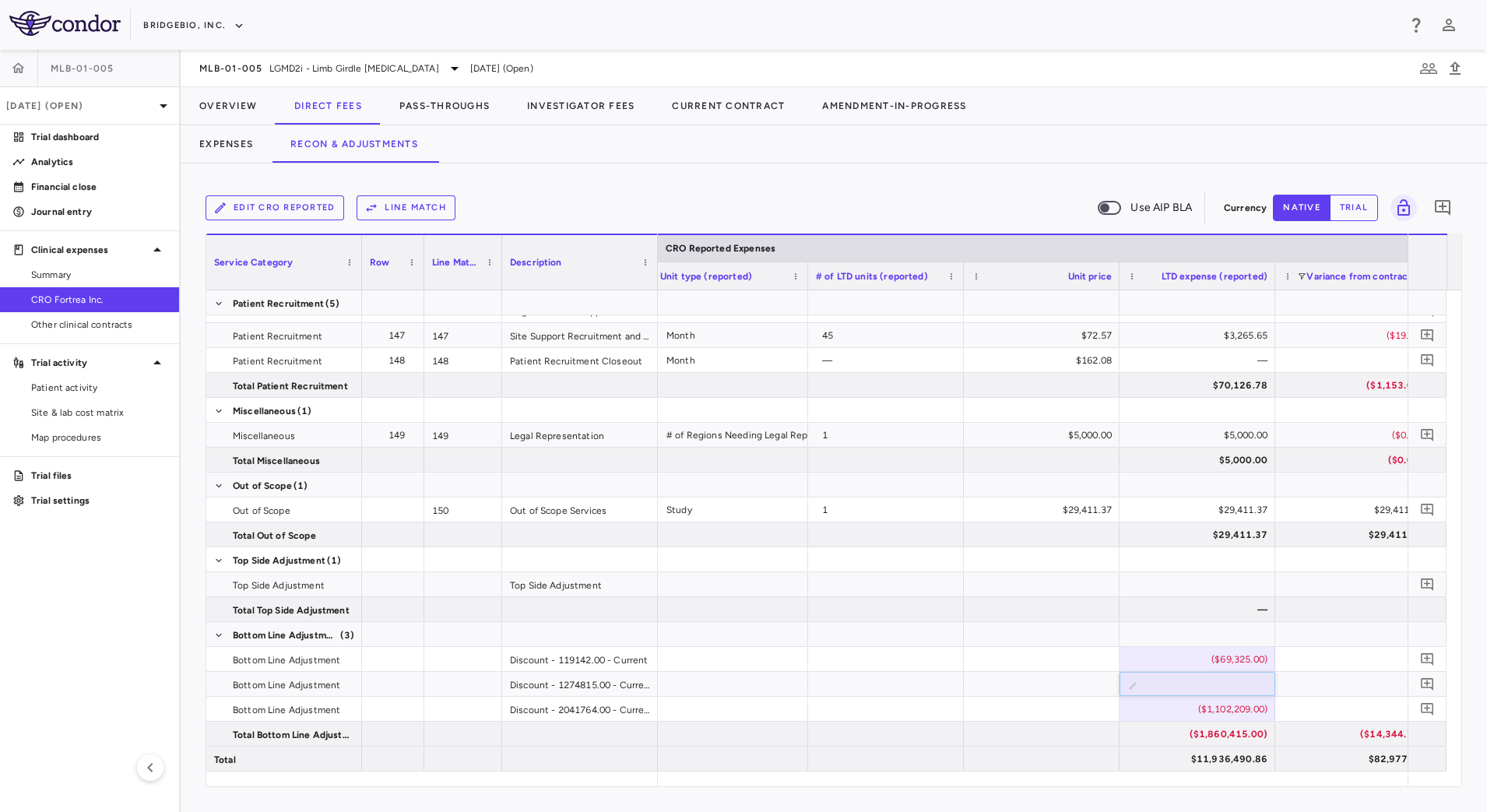
type input "**********"
click at [1226, 656] on div "($69,325.00)" at bounding box center [1201, 660] width 134 height 25
type input "**"
type input "*********"
click at [232, 151] on button "Expenses" at bounding box center [226, 144] width 91 height 38
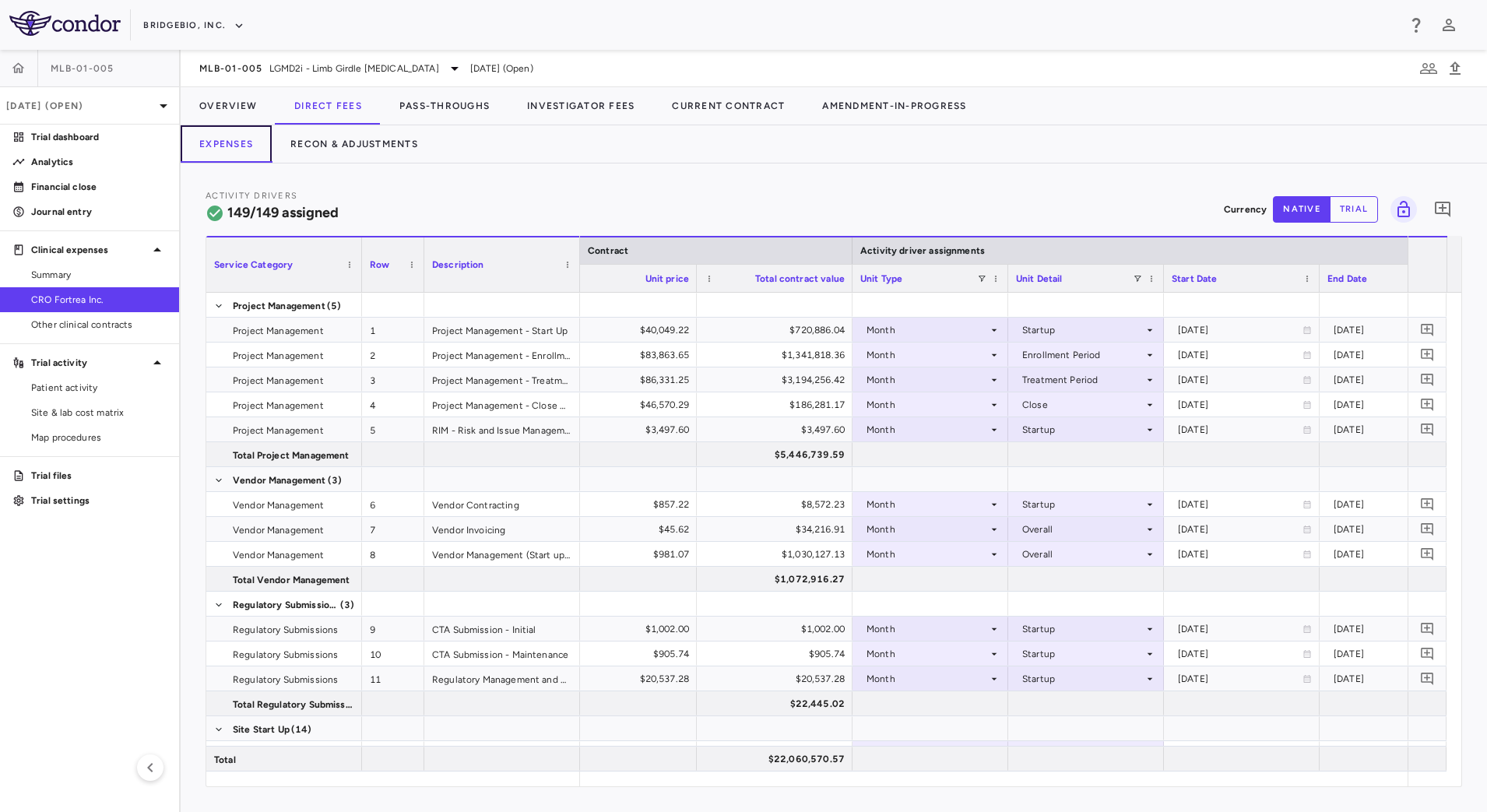
scroll to position [0, 844]
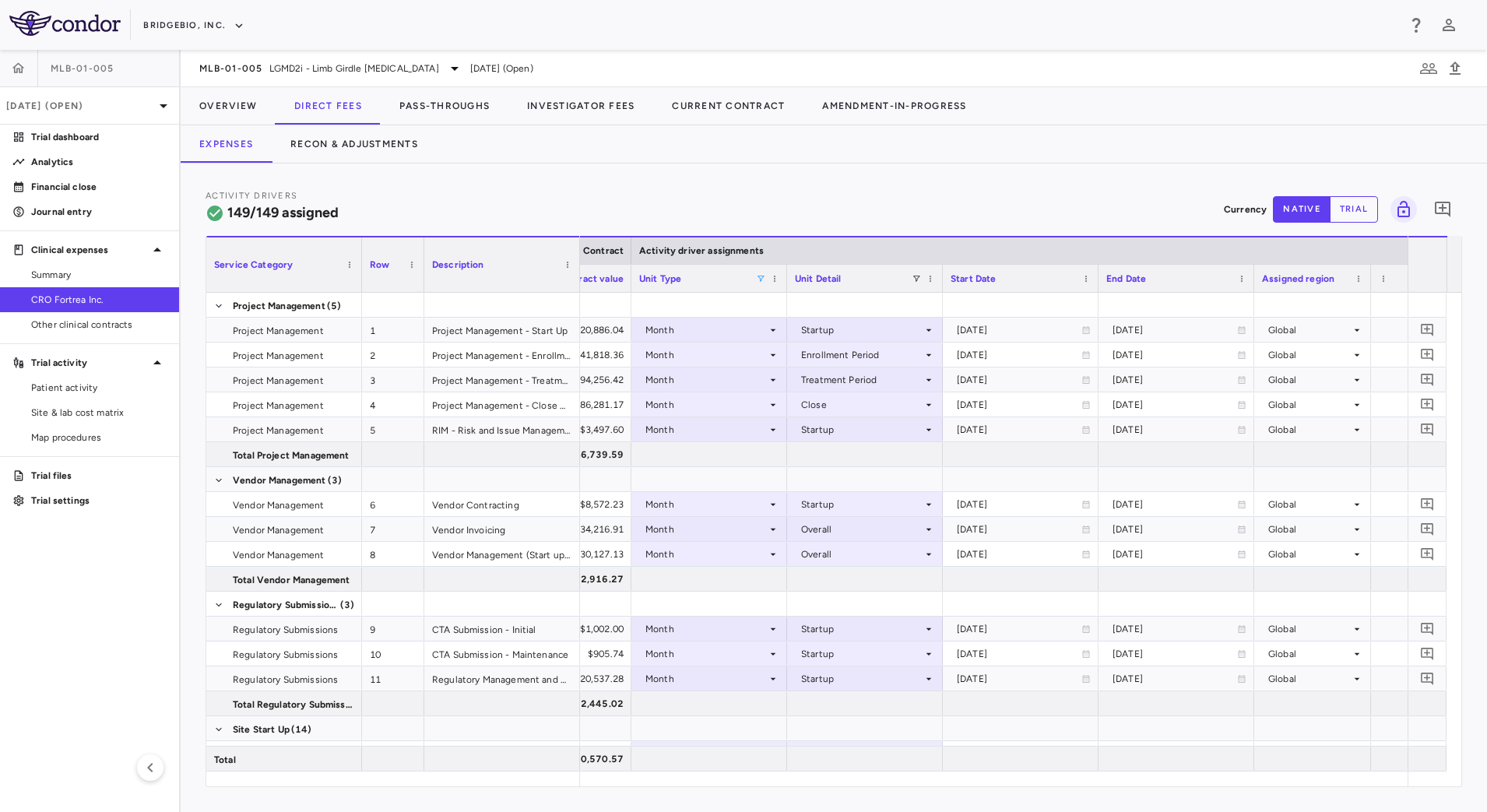
click at [762, 278] on span at bounding box center [761, 278] width 9 height 9
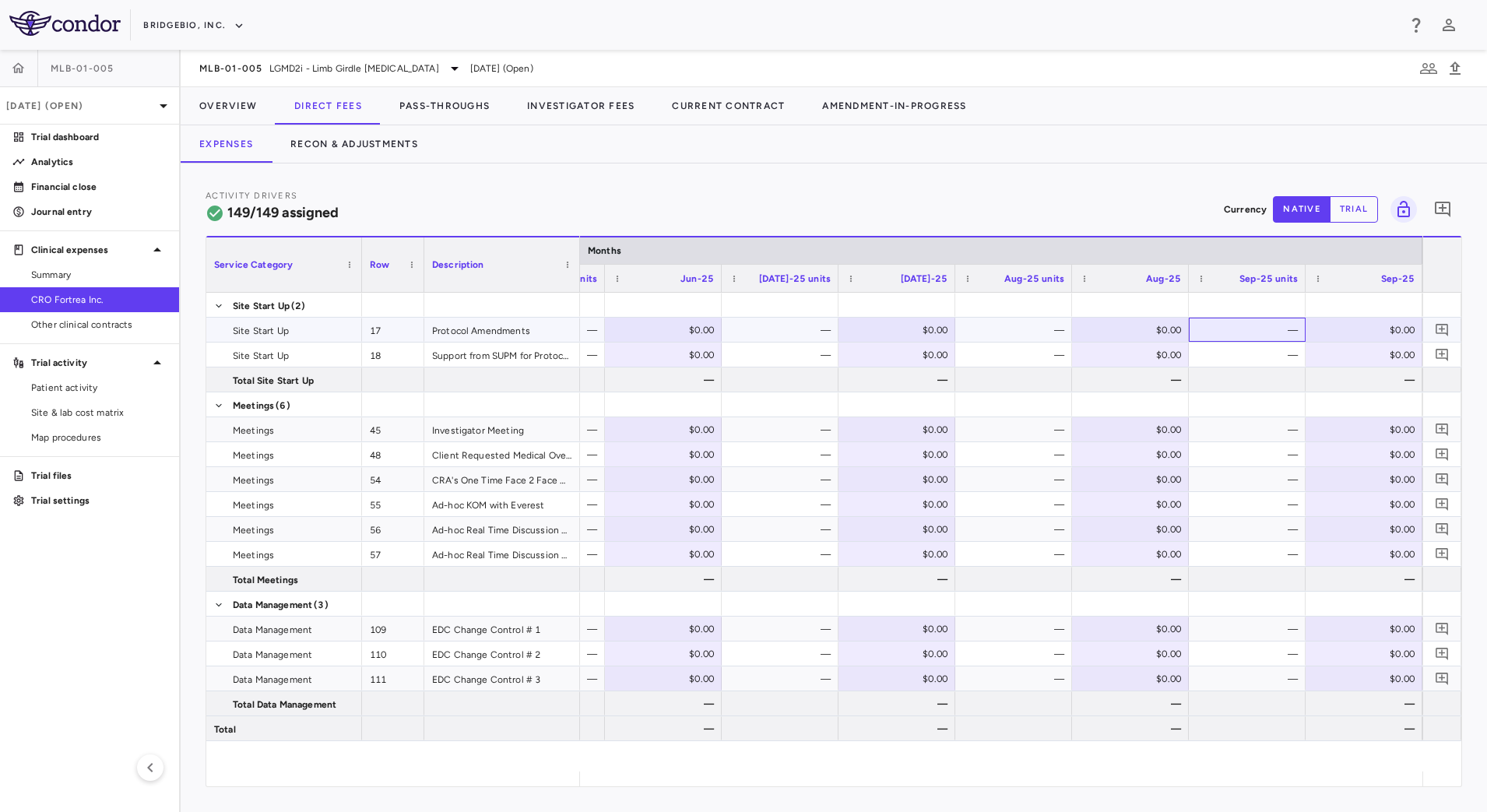
drag, startPoint x: 1251, startPoint y: 325, endPoint x: 1246, endPoint y: 332, distance: 8.6
click at [1251, 327] on div "—" at bounding box center [1251, 330] width 95 height 25
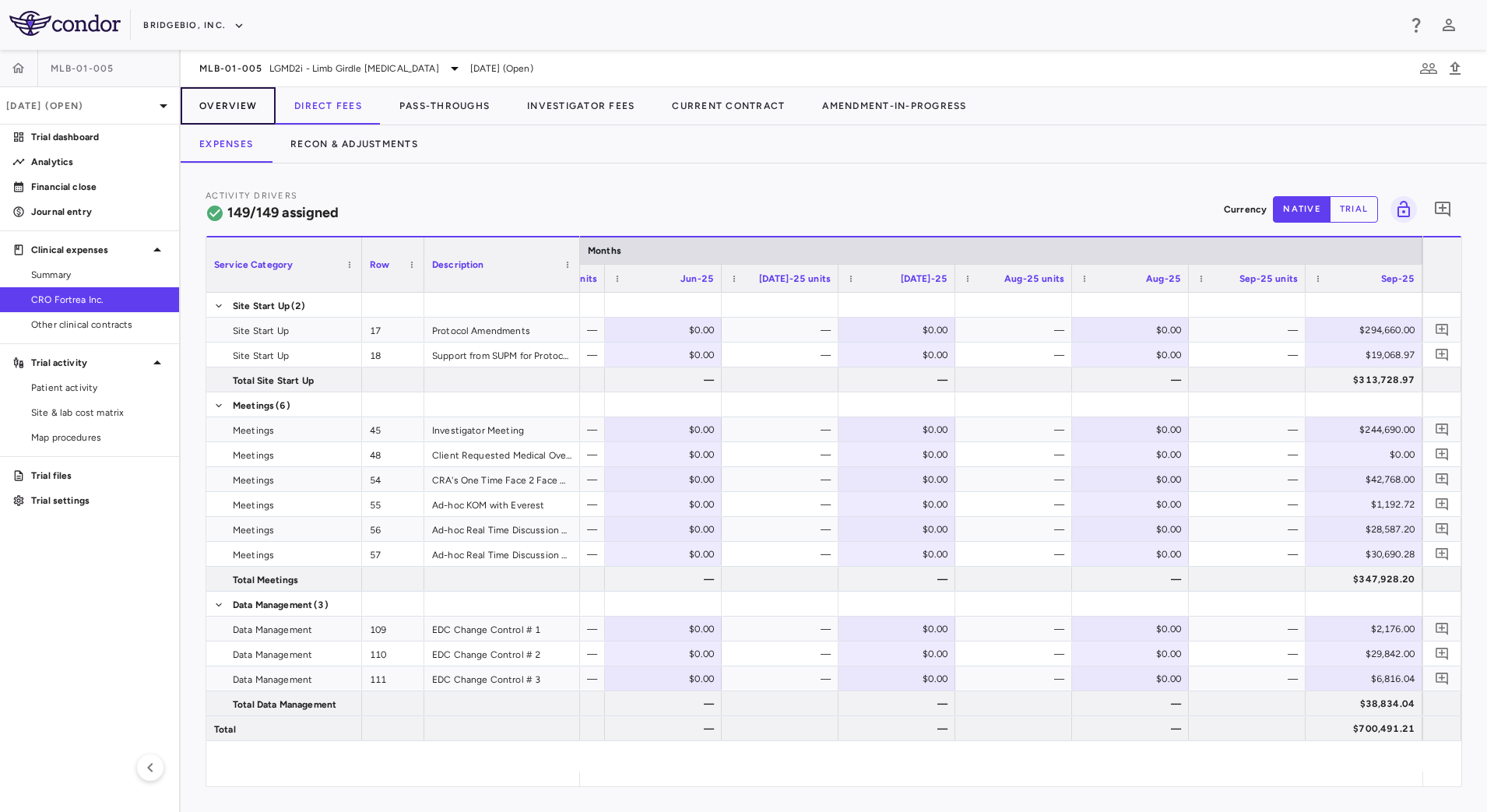
click at [232, 102] on button "Overview" at bounding box center [228, 106] width 95 height 38
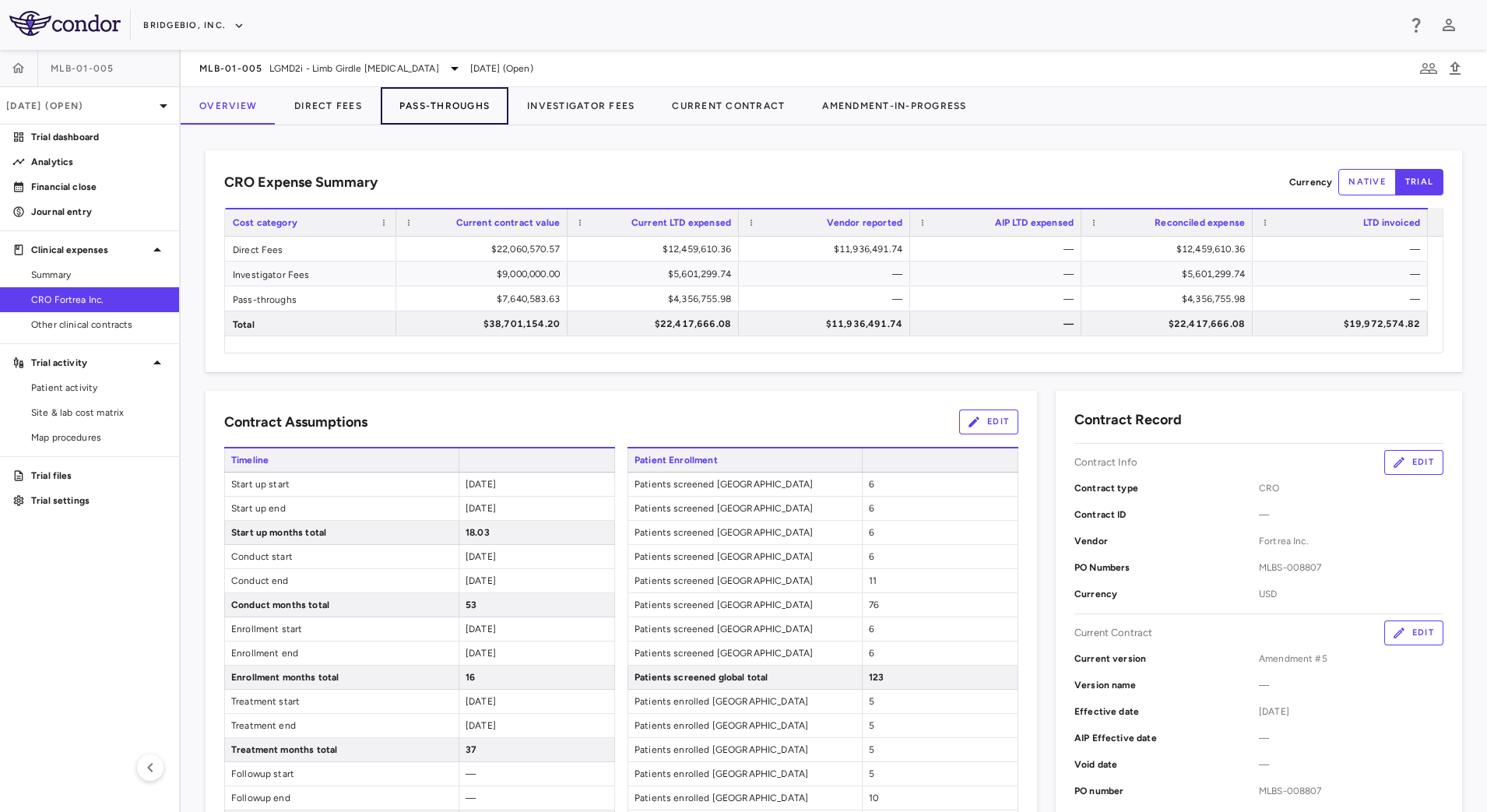
click at [459, 106] on button "Pass-Throughs" at bounding box center [444, 106] width 128 height 38
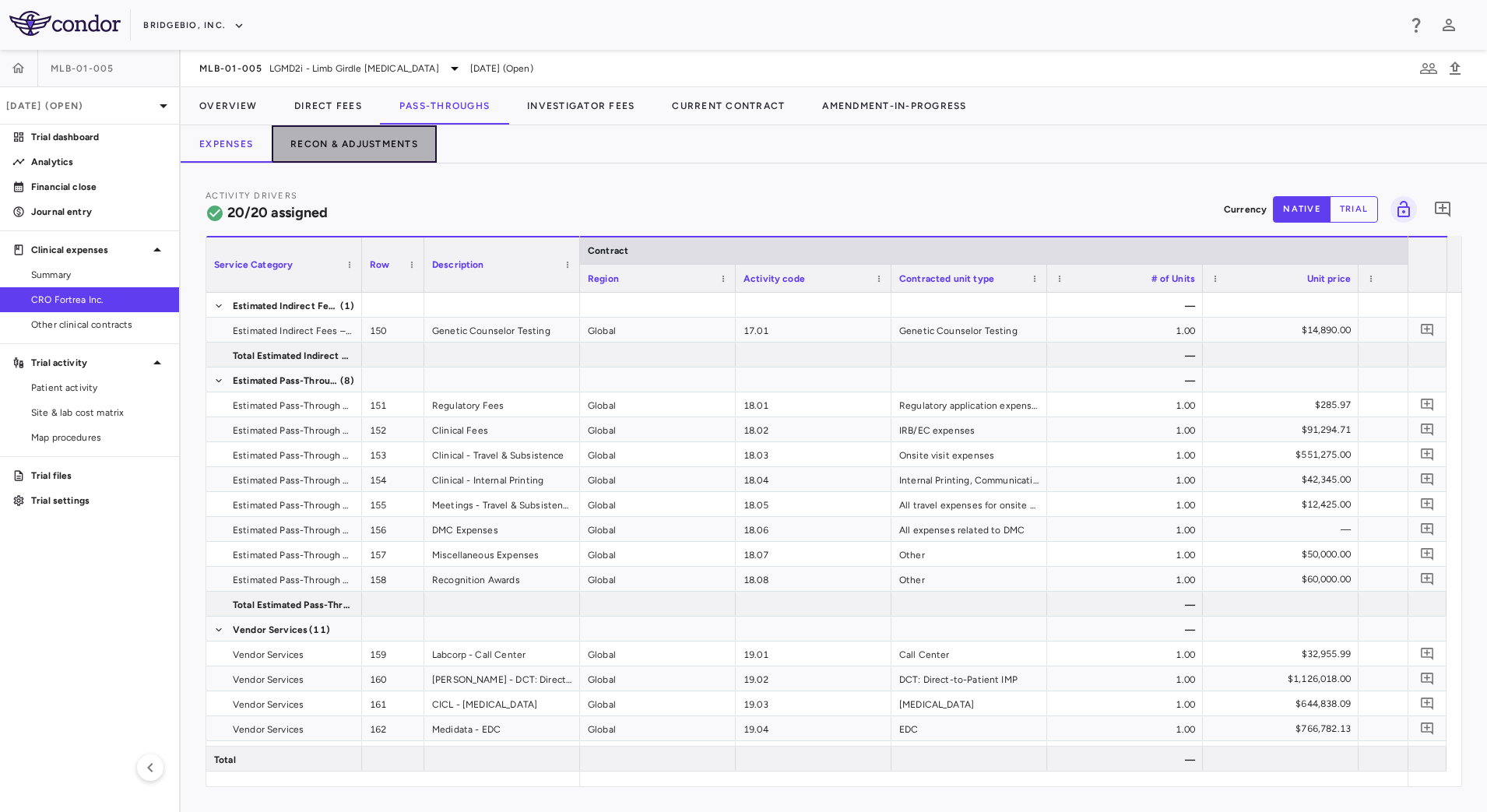
click at [368, 141] on button "Recon & Adjustments" at bounding box center [355, 144] width 165 height 38
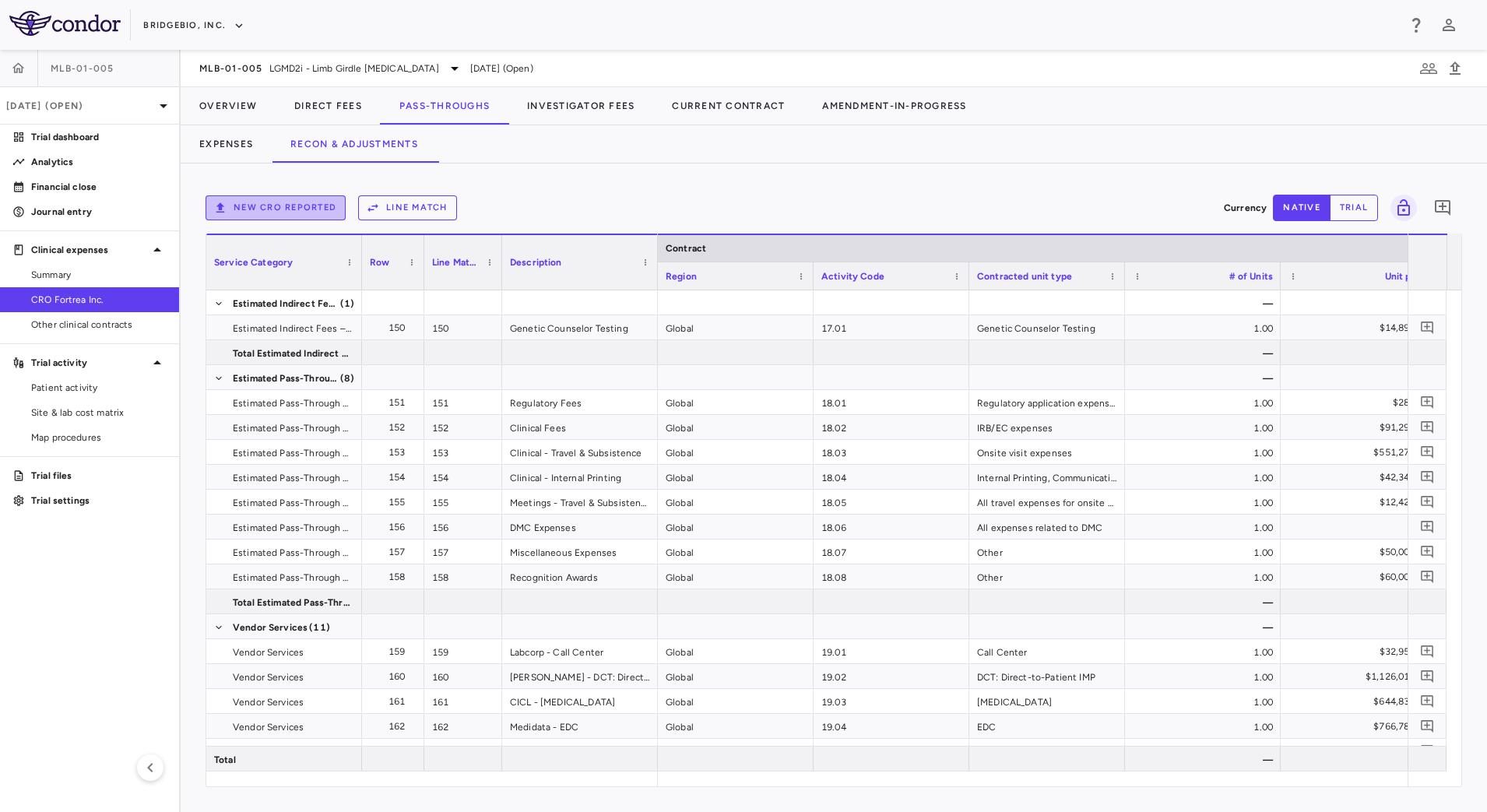
click at [256, 209] on button "New CRO reported" at bounding box center [276, 208] width 141 height 25
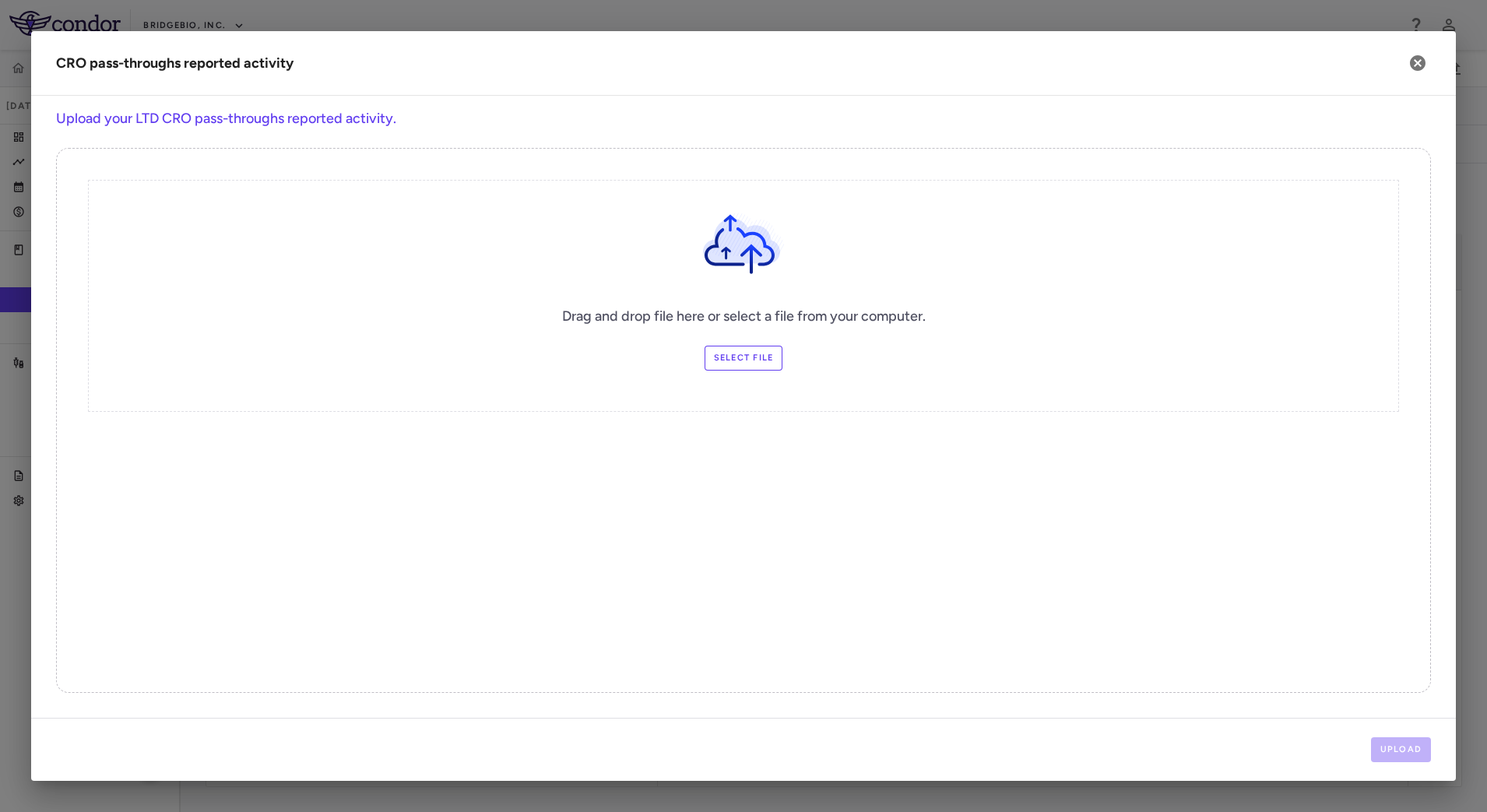
click at [726, 358] on label "Select file" at bounding box center [744, 358] width 79 height 25
click at [0, 0] on input "Select file" at bounding box center [0, 0] width 0 height 0
click at [1420, 745] on button "Upload" at bounding box center [1402, 750] width 61 height 25
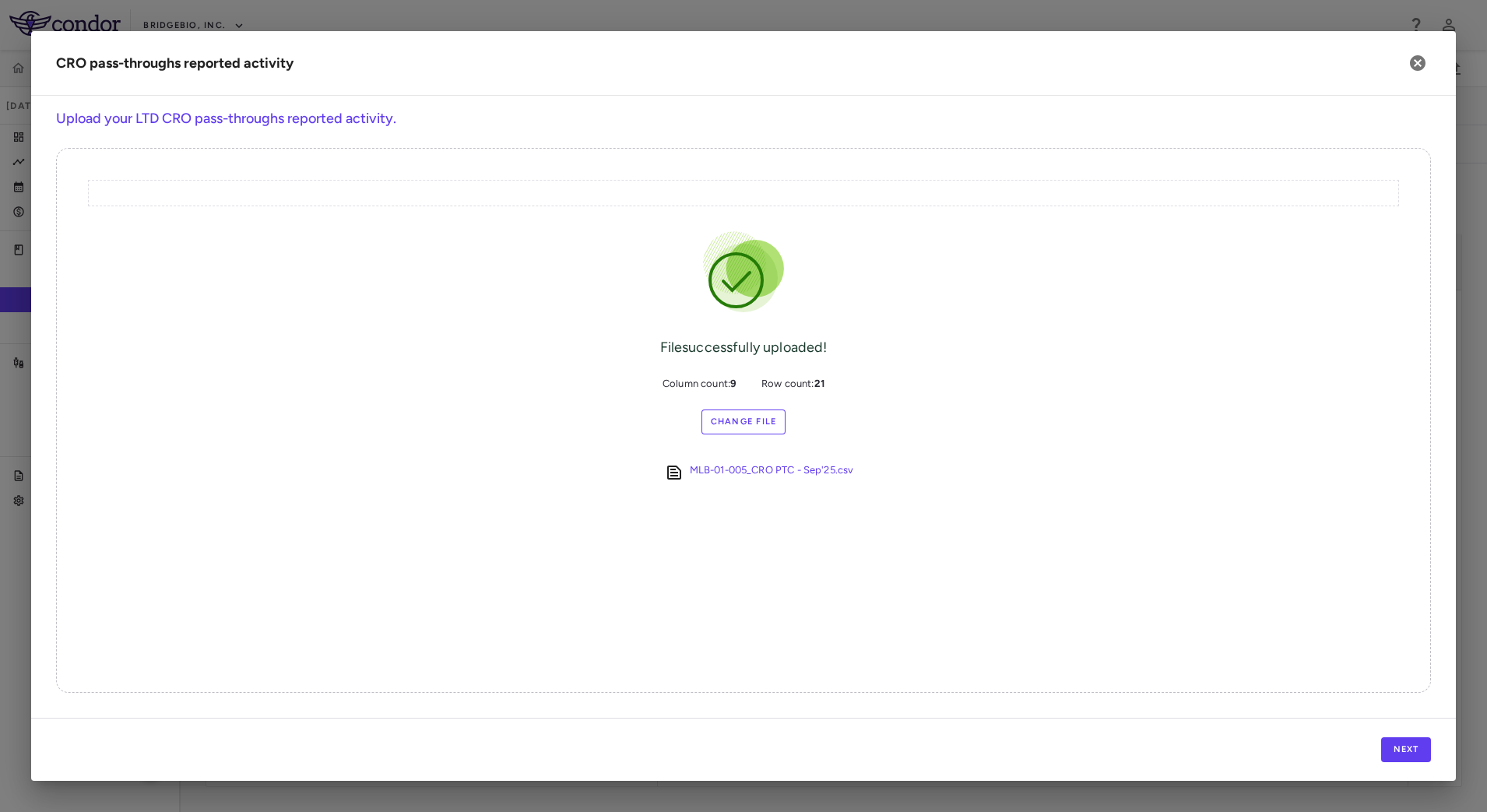
click at [1392, 732] on div "Next" at bounding box center [744, 749] width 1425 height 63
click at [1396, 739] on button "Next" at bounding box center [1406, 750] width 50 height 25
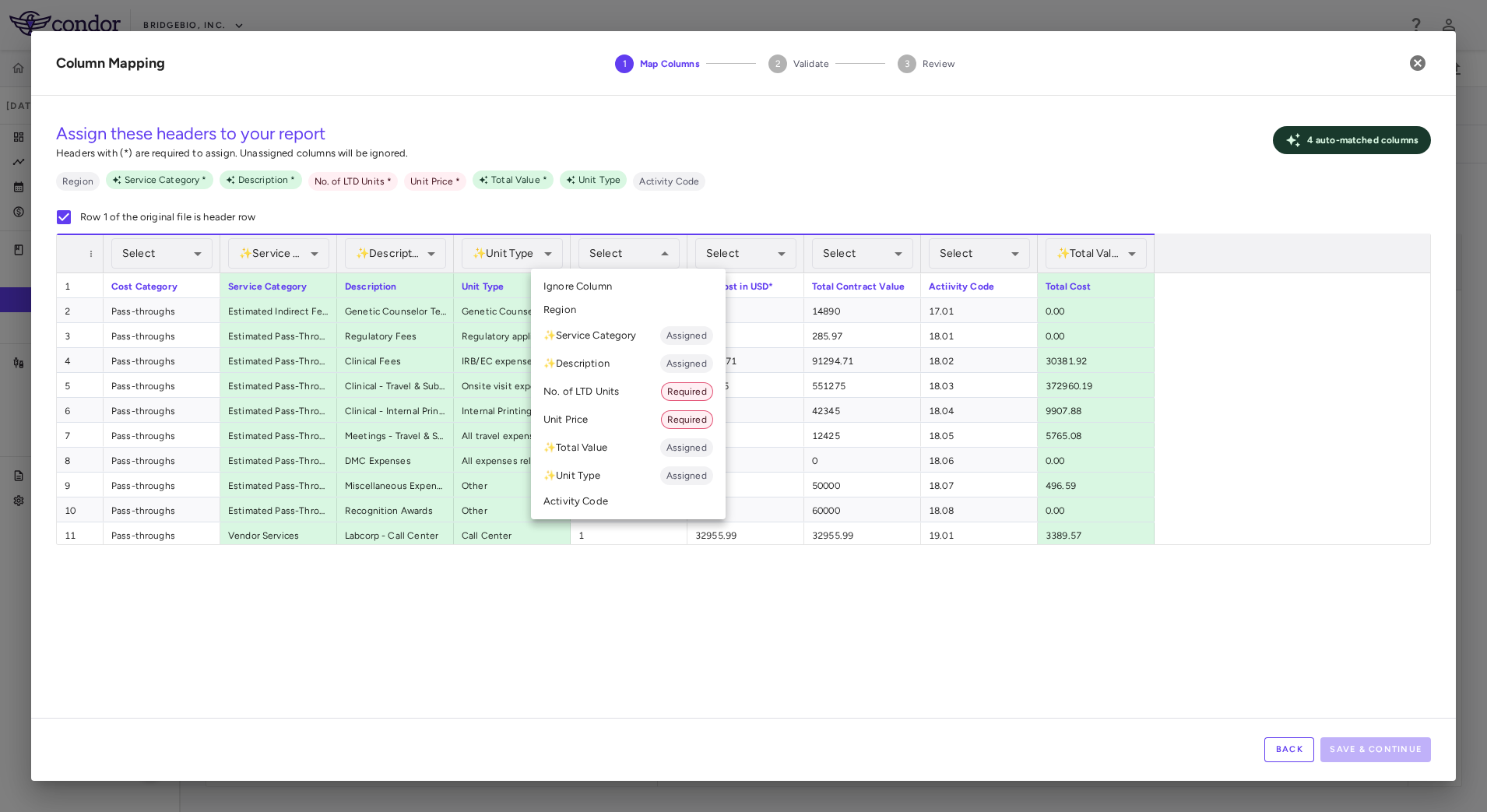
click at [626, 386] on li "No. of LTD Units Required" at bounding box center [628, 391] width 194 height 28
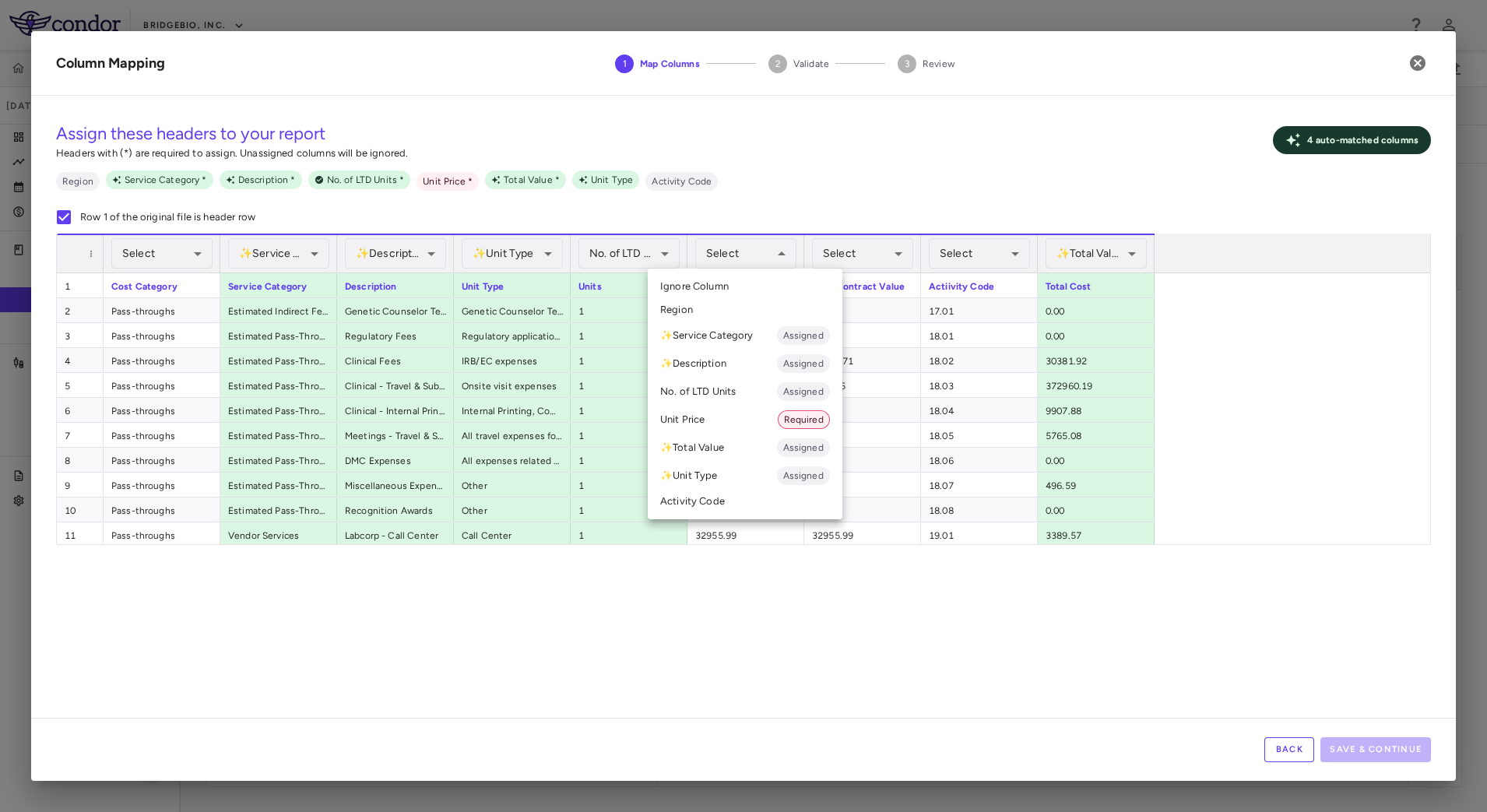
click at [722, 415] on li "Unit Price Required" at bounding box center [745, 419] width 194 height 28
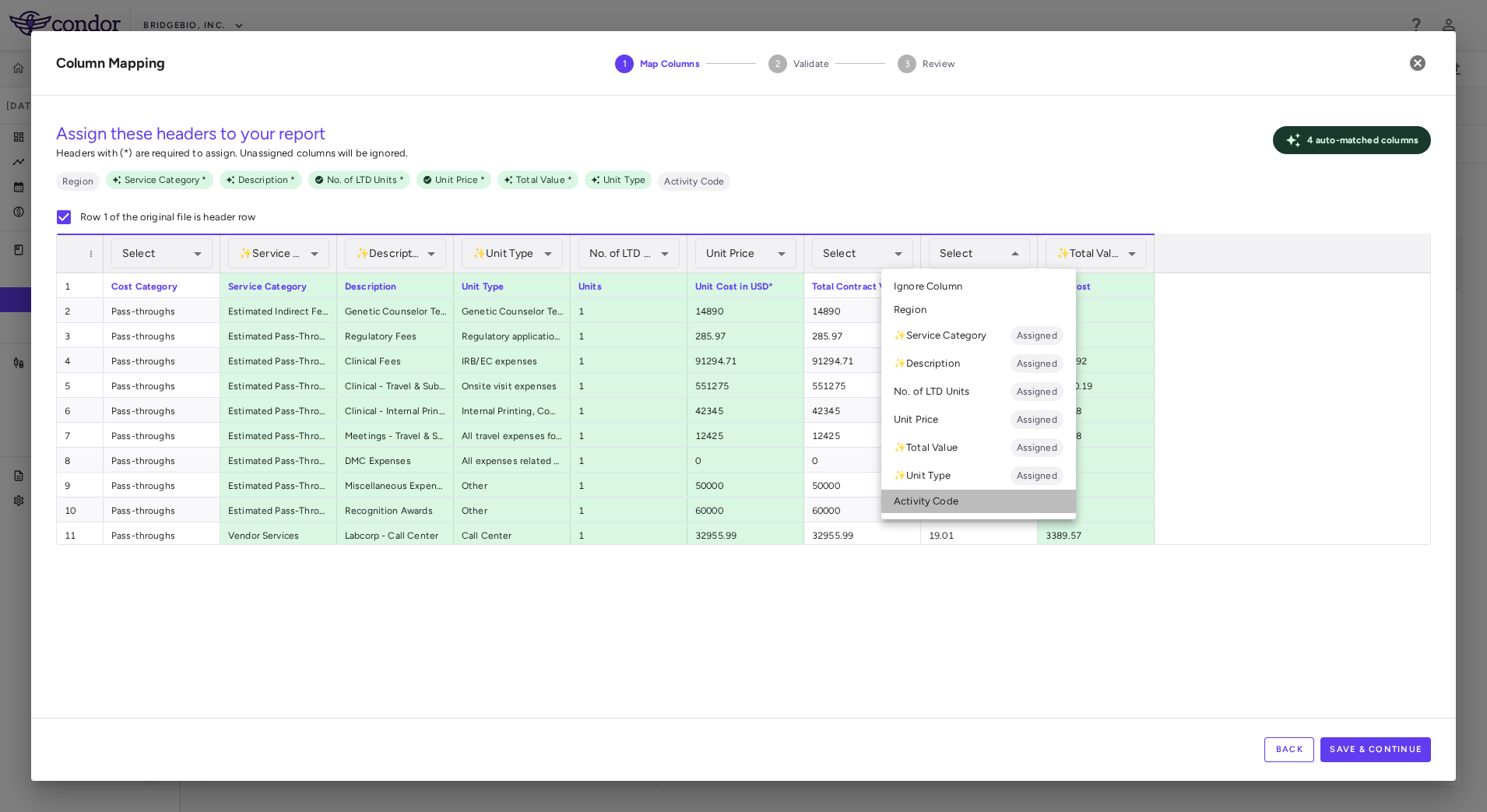
click at [948, 490] on li "Activity Code" at bounding box center [979, 501] width 194 height 23
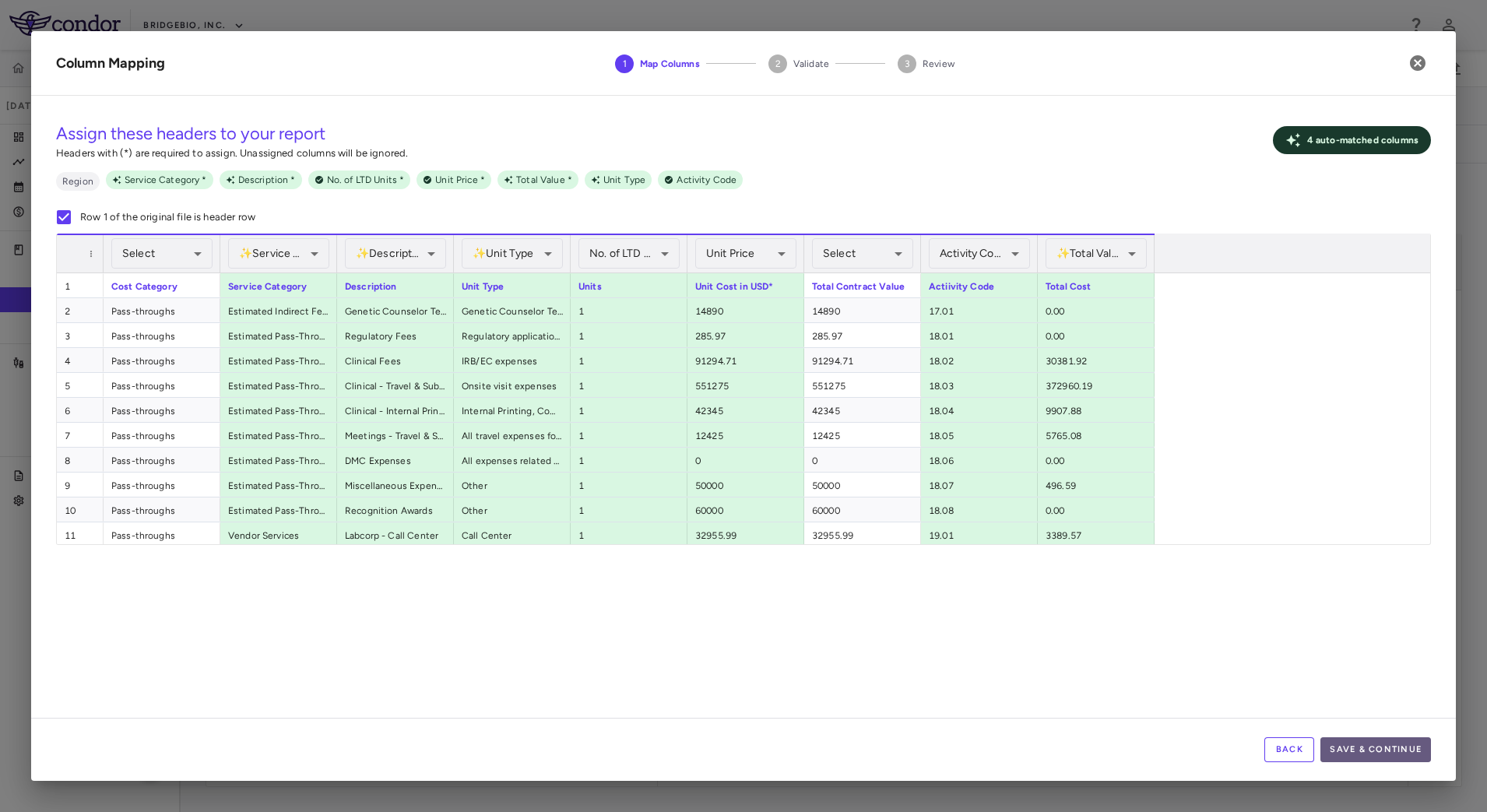
click at [1356, 739] on button "Save & Continue" at bounding box center [1376, 750] width 111 height 25
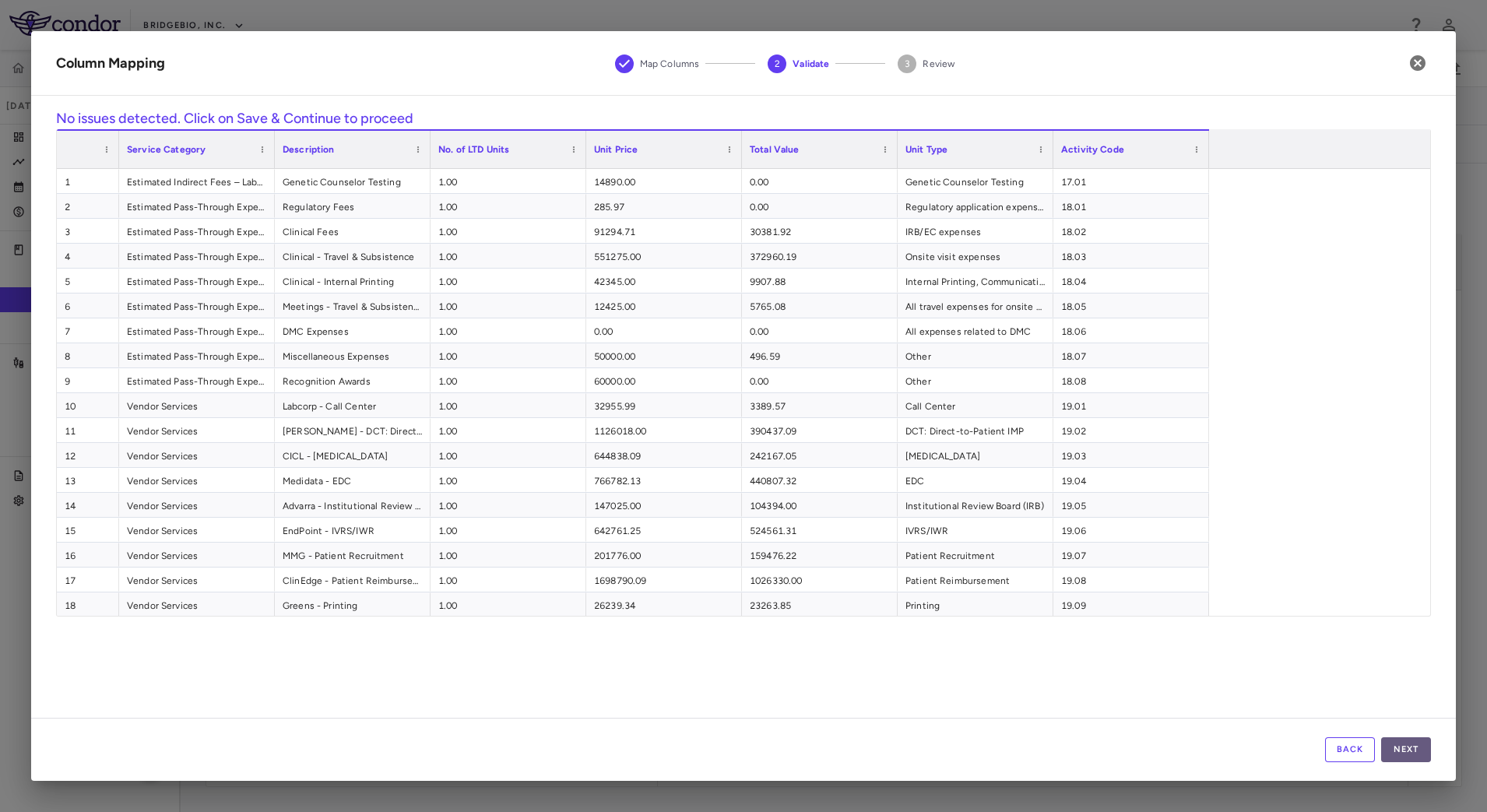
click at [1414, 739] on button "Next" at bounding box center [1406, 750] width 50 height 25
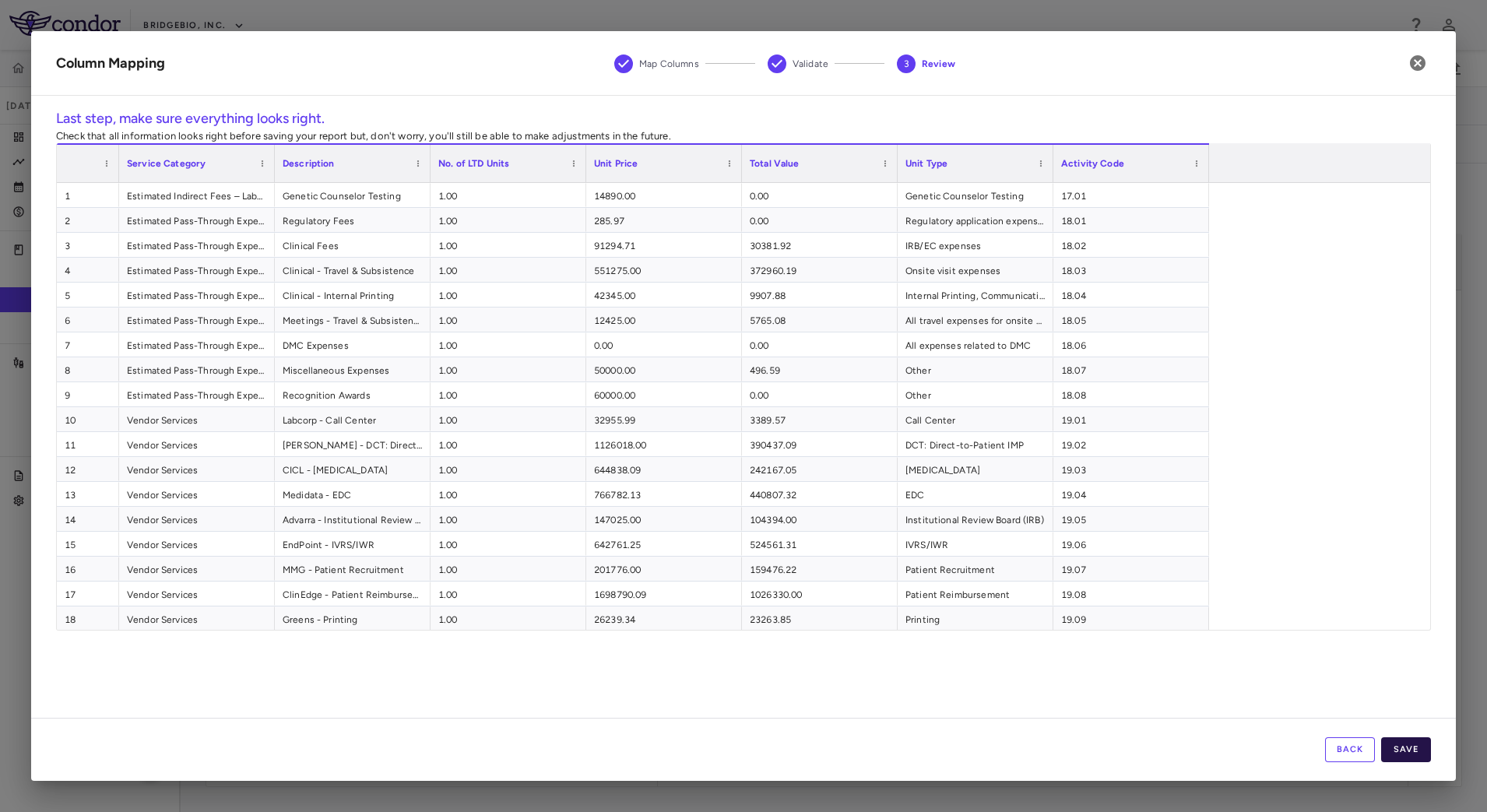
click at [1420, 748] on button "Save" at bounding box center [1406, 750] width 50 height 25
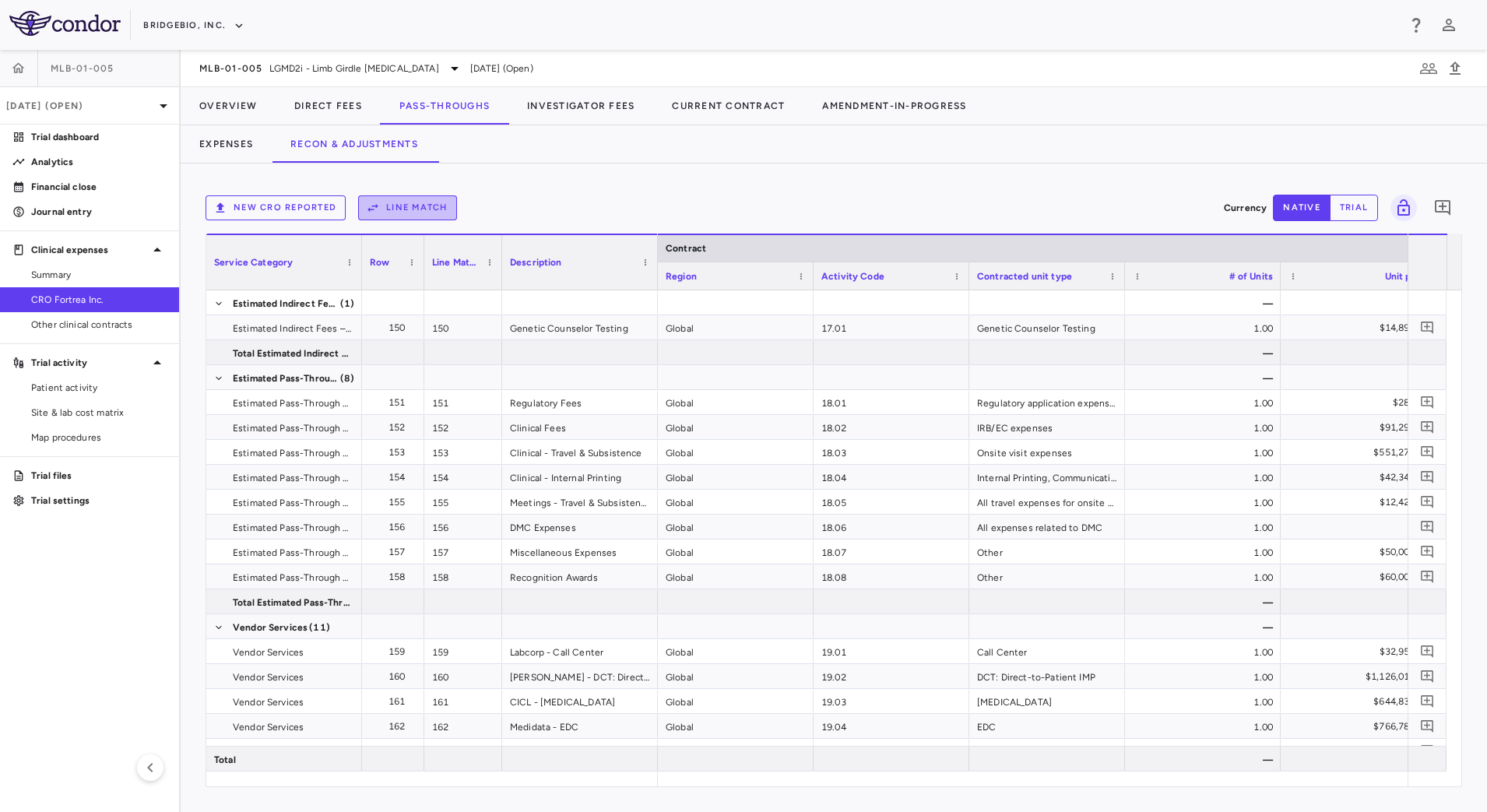
click at [445, 201] on button "Line Match" at bounding box center [407, 208] width 98 height 25
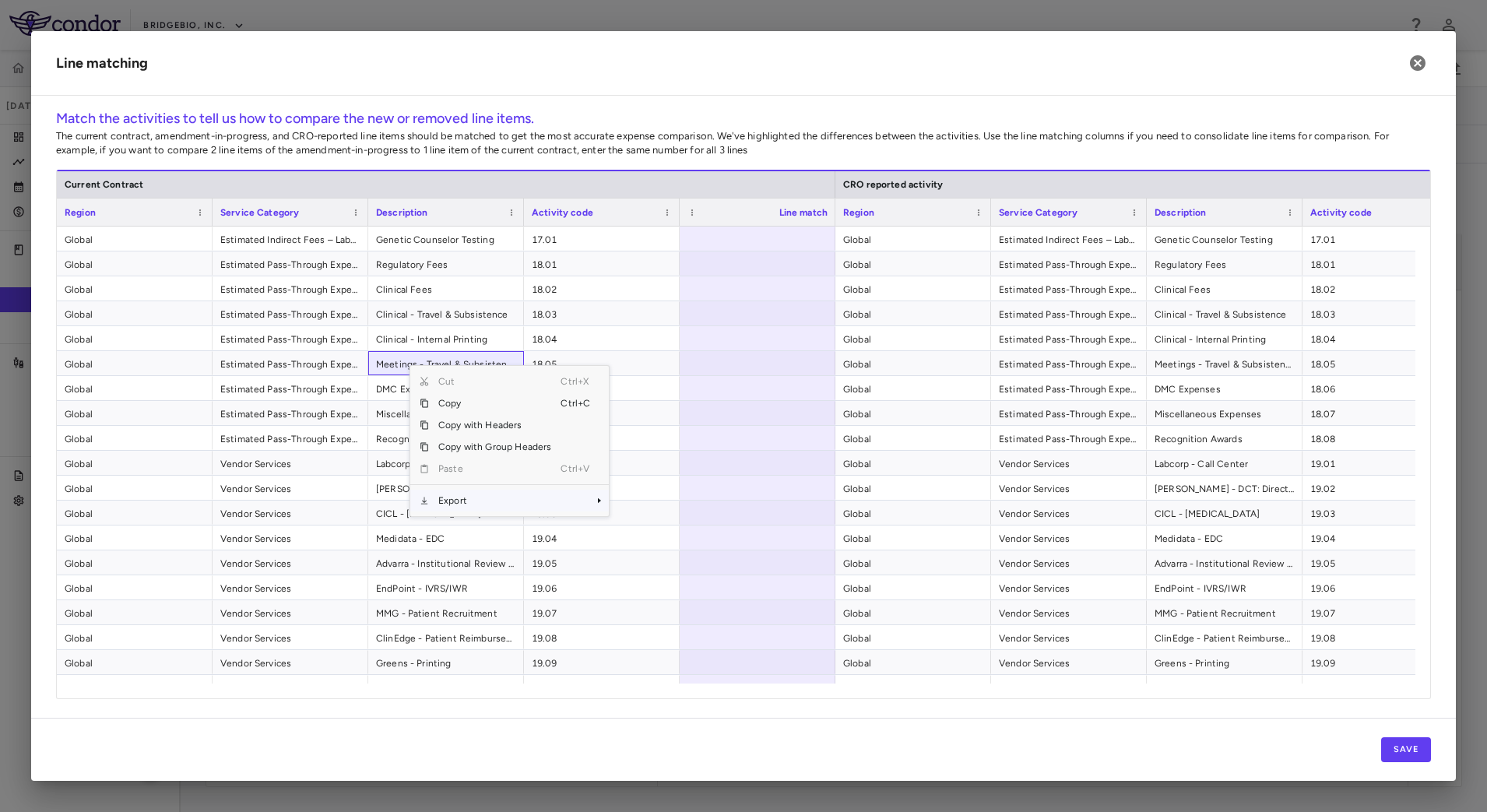
drag, startPoint x: 470, startPoint y: 500, endPoint x: 520, endPoint y: 500, distance: 50.0
click at [471, 500] on span "Export" at bounding box center [494, 500] width 132 height 21
click at [668, 500] on span "CSV Export" at bounding box center [662, 506] width 73 height 21
click at [620, 240] on span "17.01" at bounding box center [602, 240] width 141 height 25
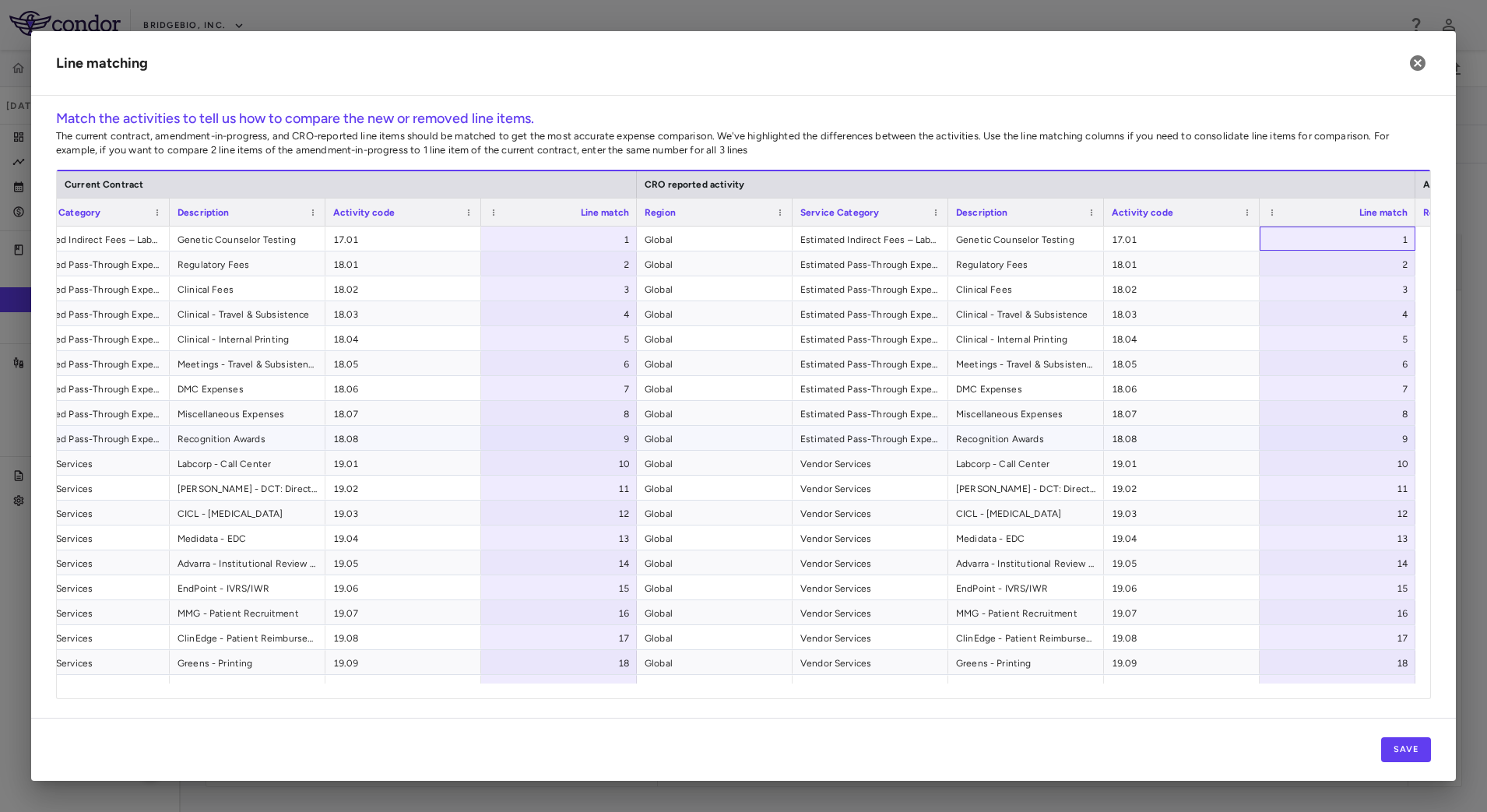
scroll to position [41, 0]
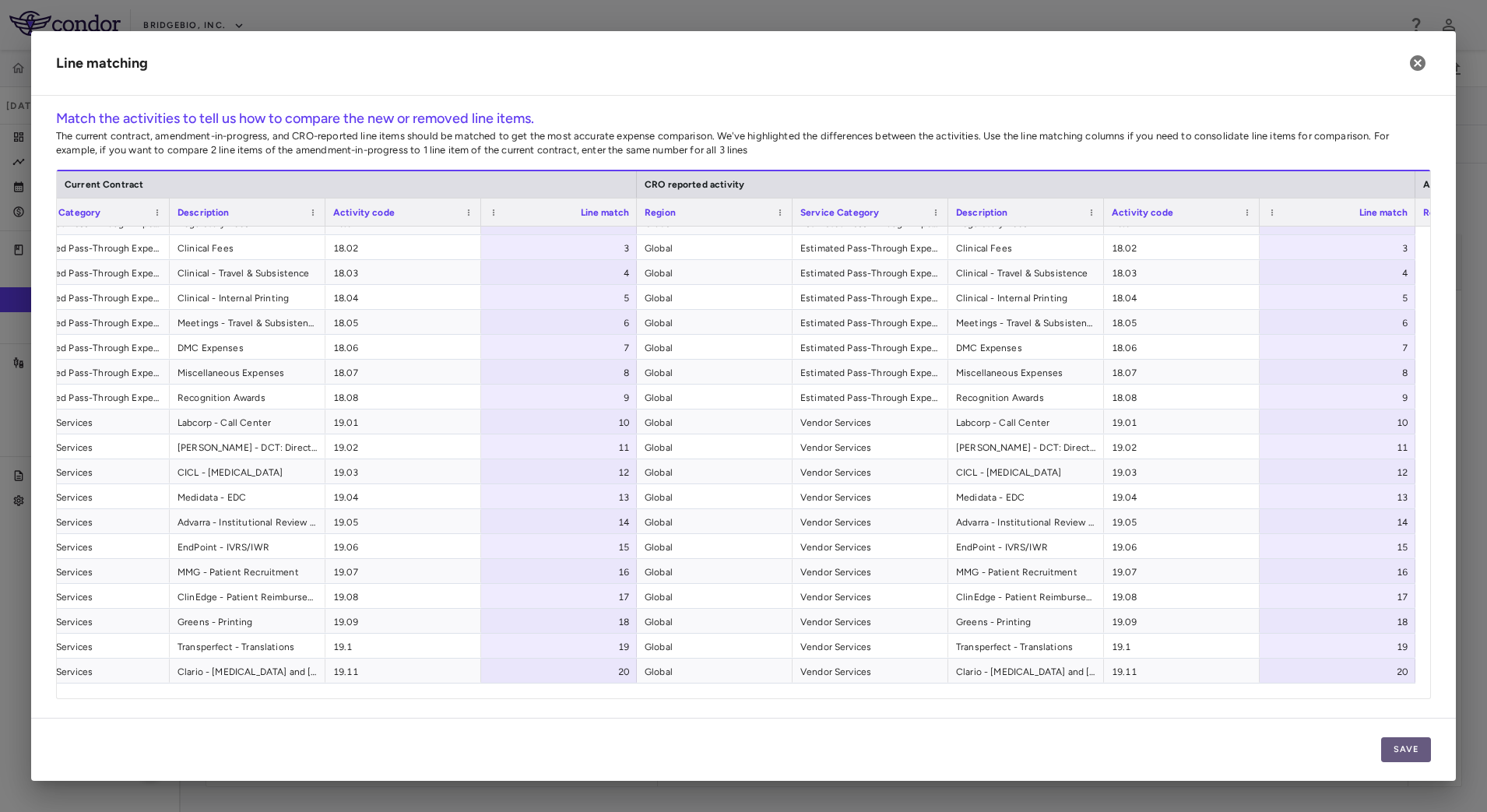
click at [1422, 744] on button "Save" at bounding box center [1406, 750] width 50 height 25
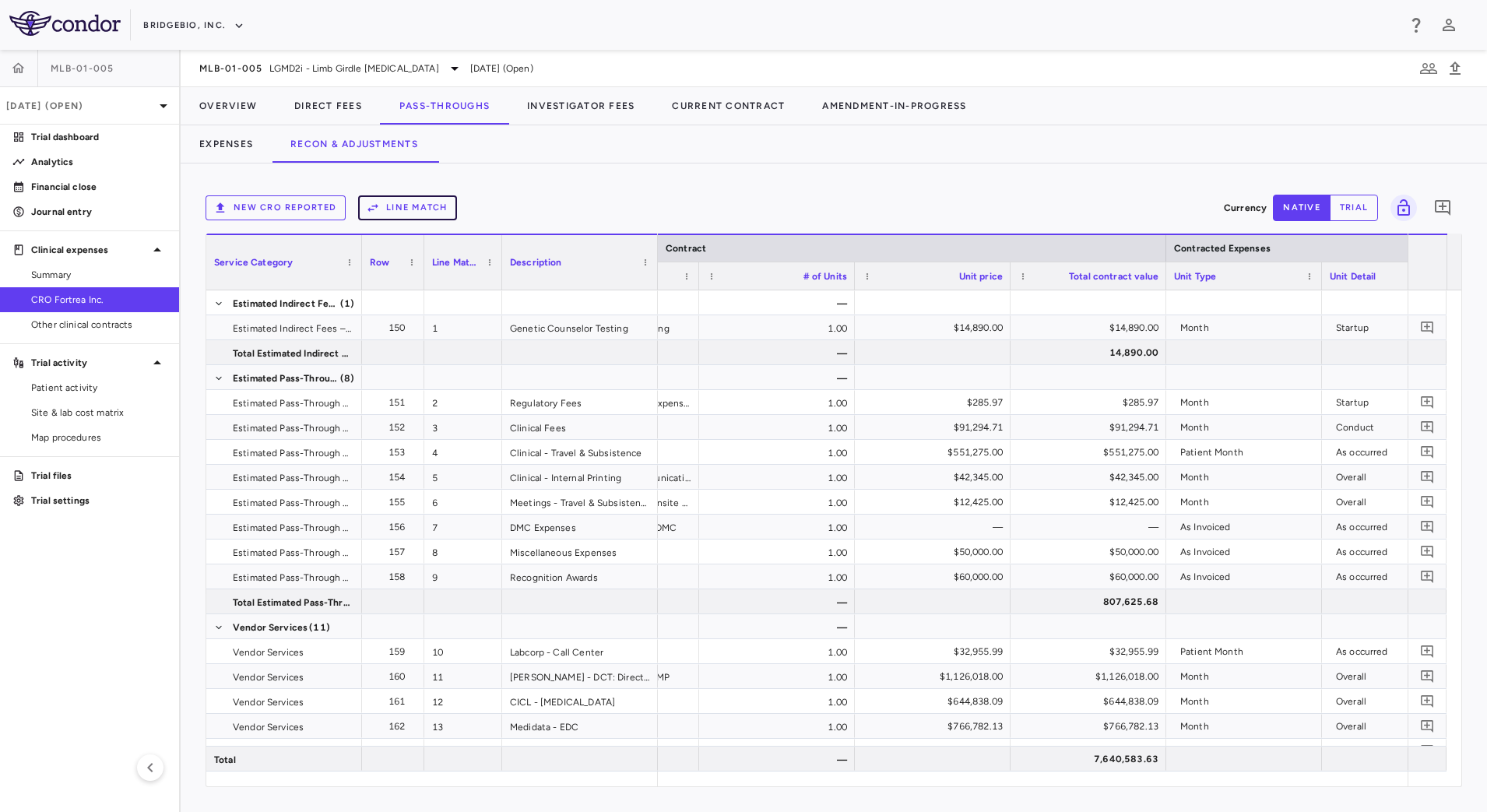
scroll to position [0, 1001]
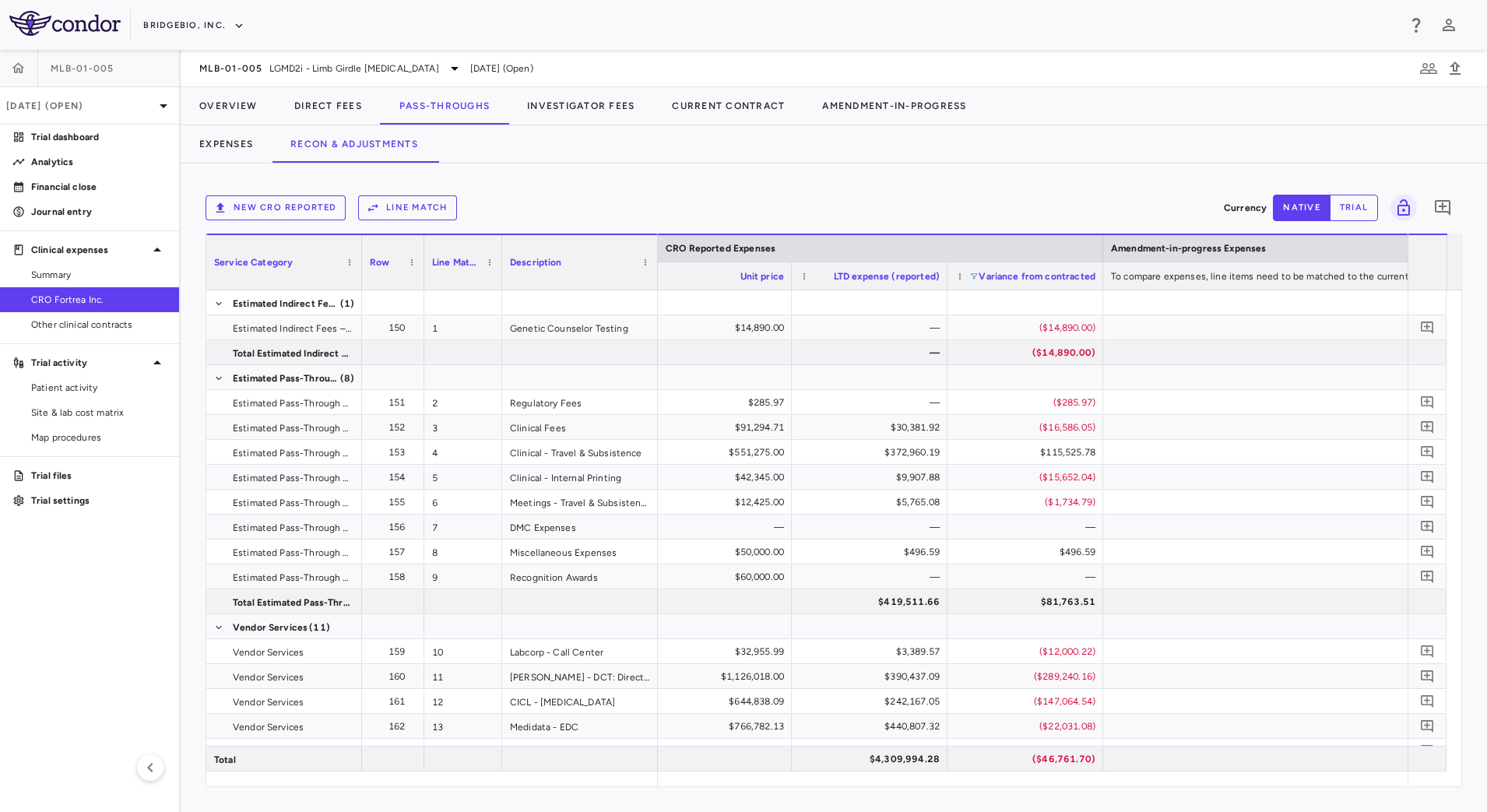
click at [970, 272] on span at bounding box center [974, 277] width 9 height 9
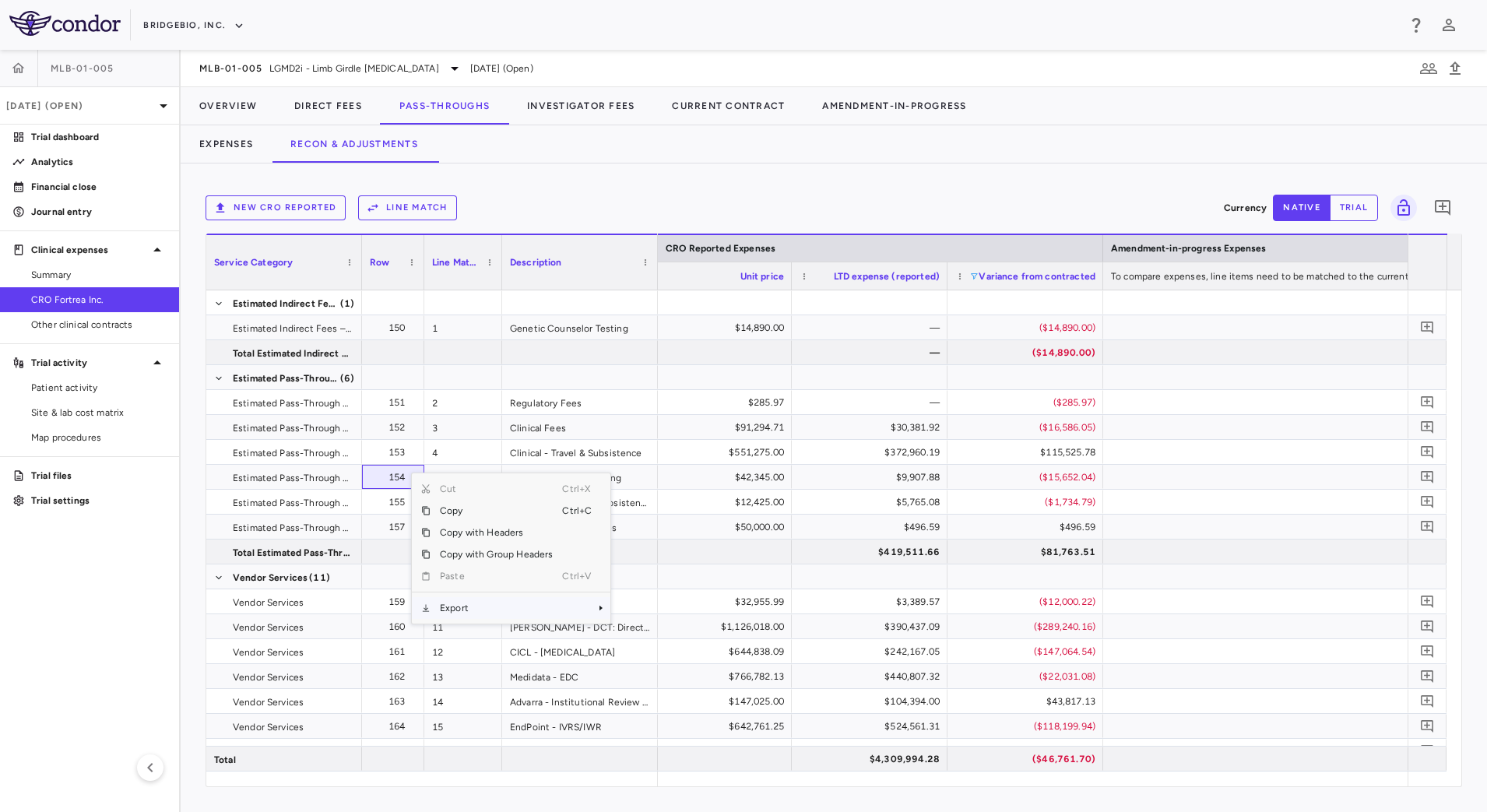
click at [491, 613] on span "Export" at bounding box center [496, 608] width 132 height 21
click at [664, 608] on span "CSV Export" at bounding box center [662, 613] width 73 height 21
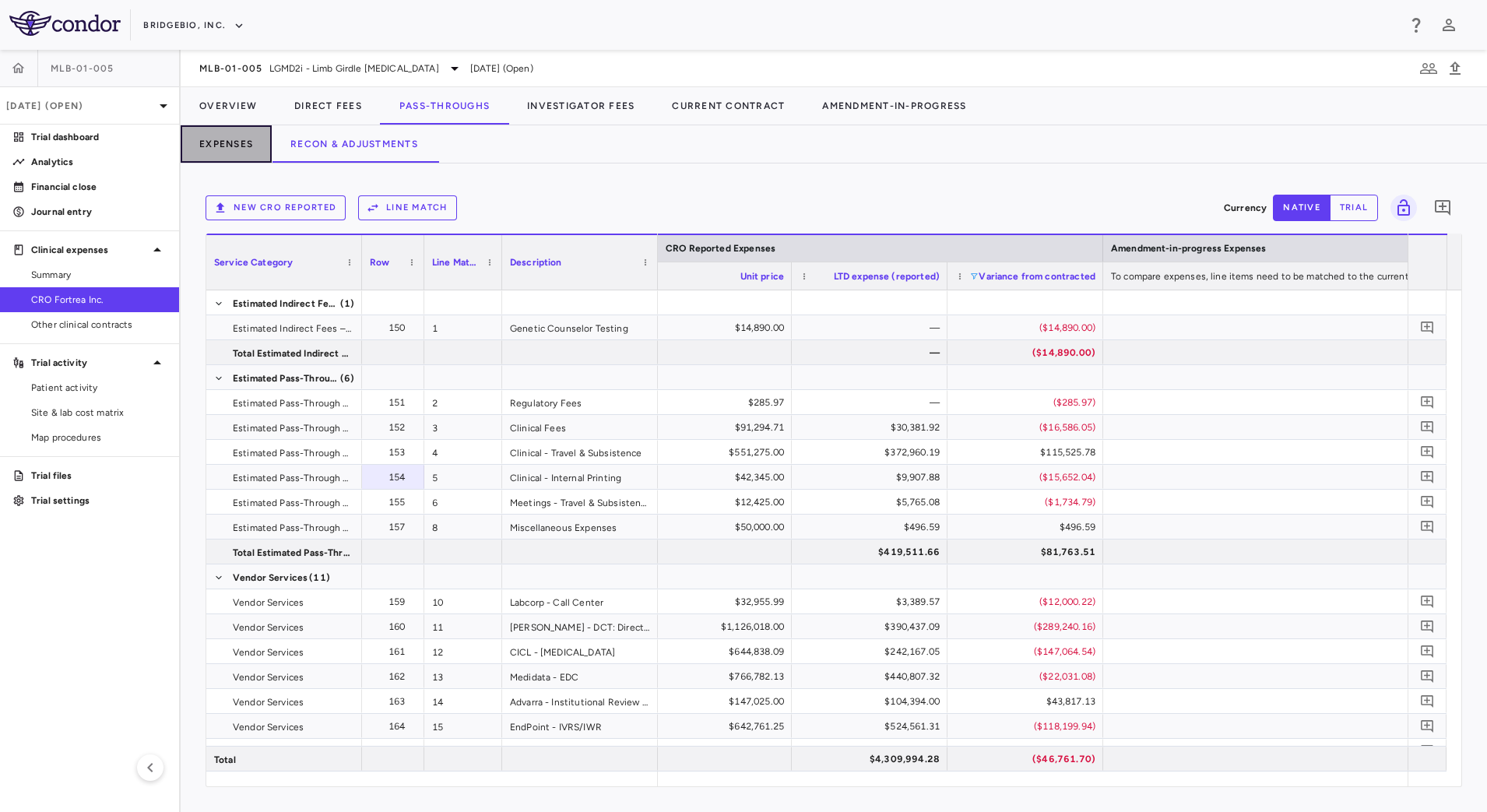
click at [252, 150] on button "Expenses" at bounding box center [226, 144] width 91 height 38
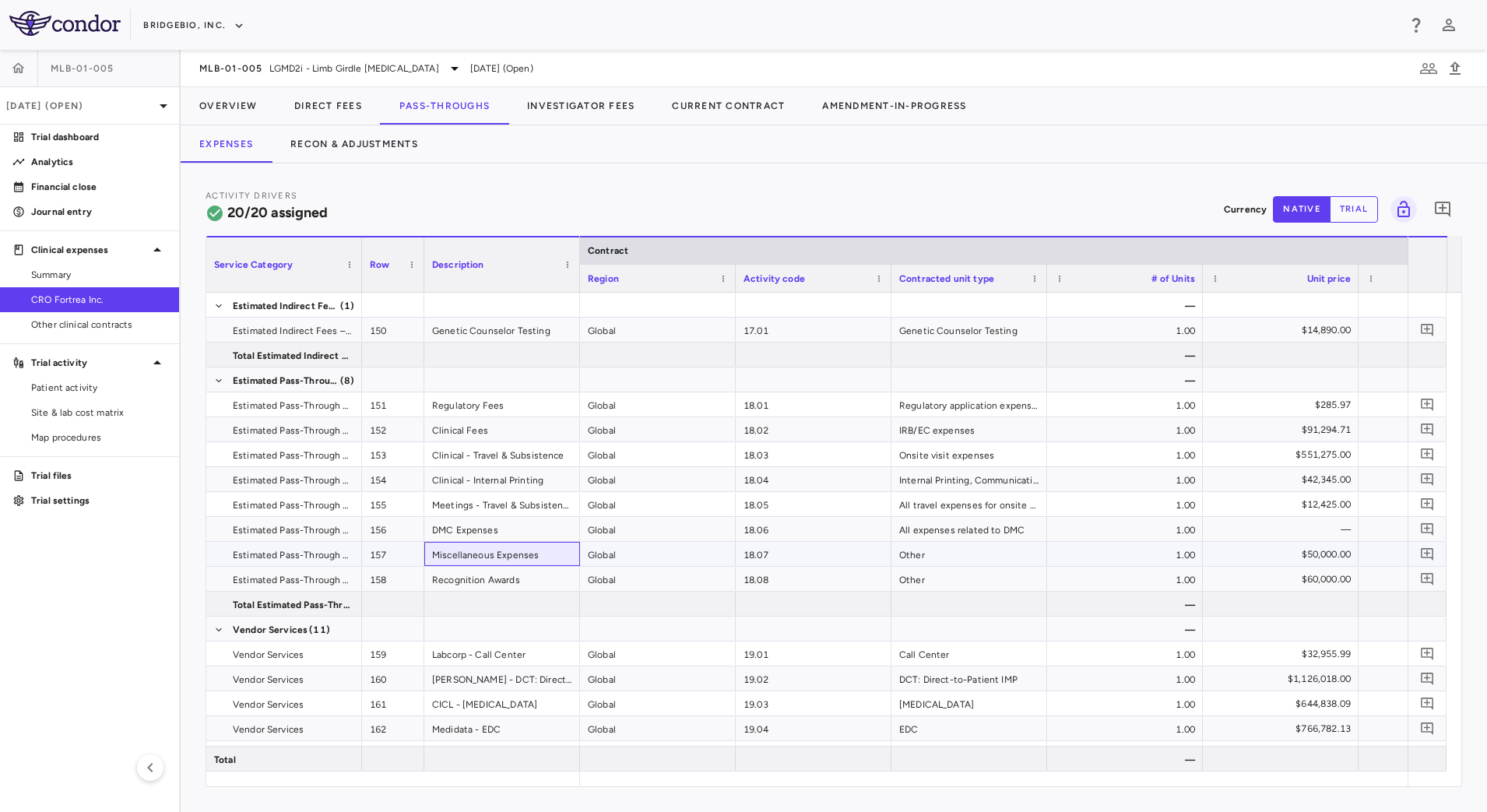
click at [512, 551] on div "Miscellaneous Expenses" at bounding box center [502, 553] width 156 height 24
click at [521, 556] on div "Miscellaneous Expenses" at bounding box center [502, 553] width 156 height 24
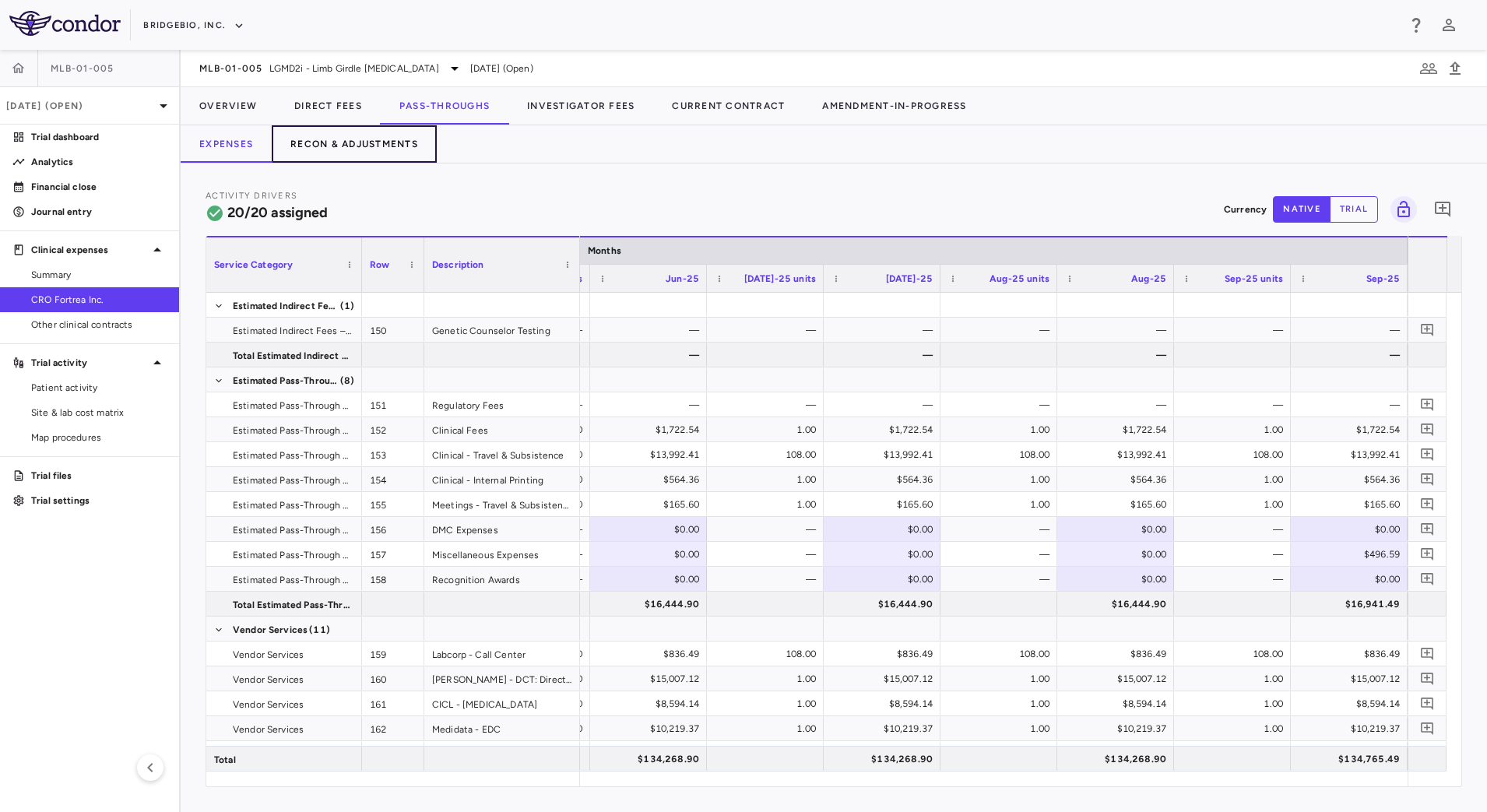
click at [403, 147] on button "Recon & Adjustments" at bounding box center [355, 144] width 165 height 38
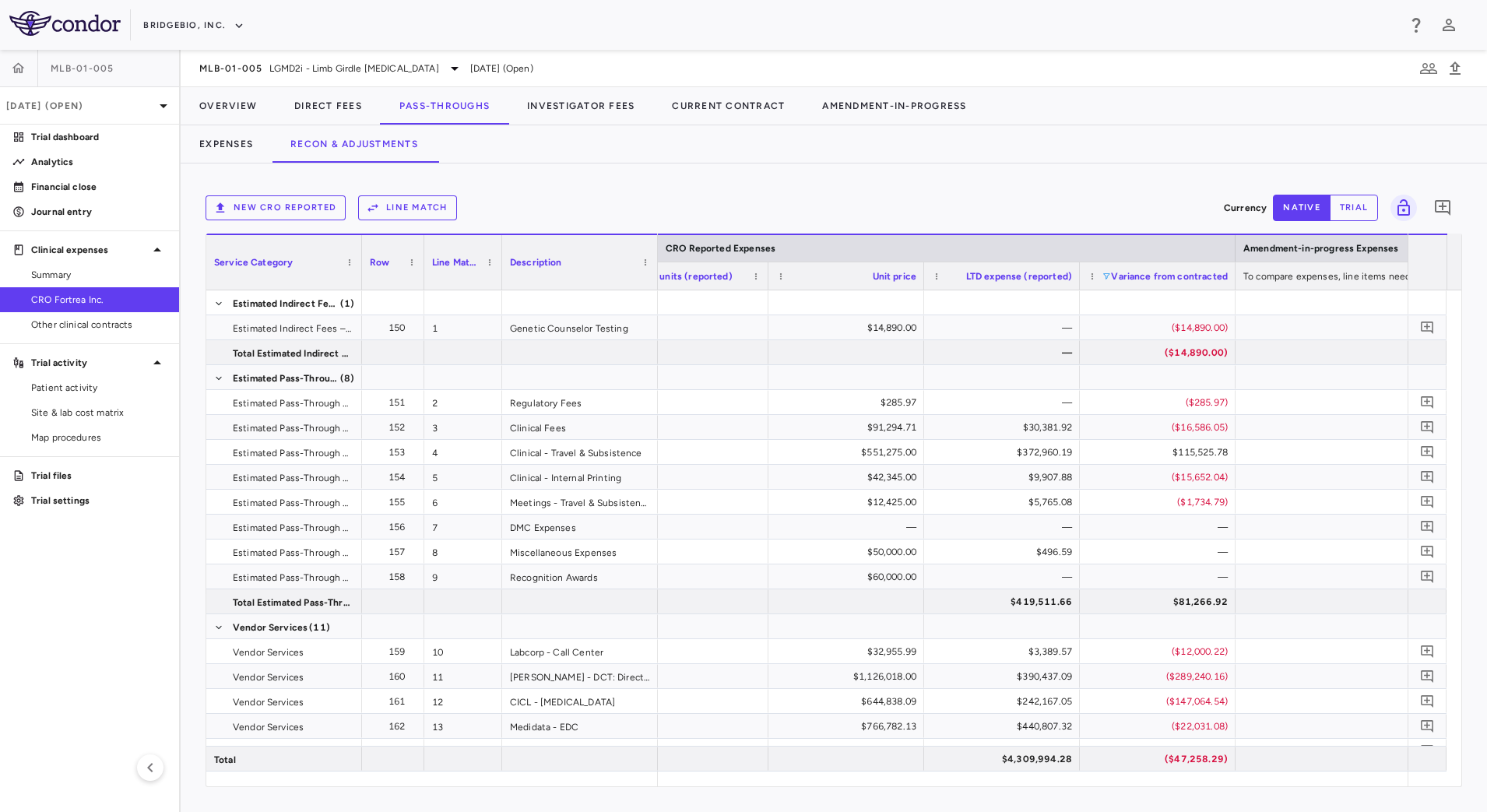
click at [1107, 272] on span at bounding box center [1107, 277] width 9 height 9
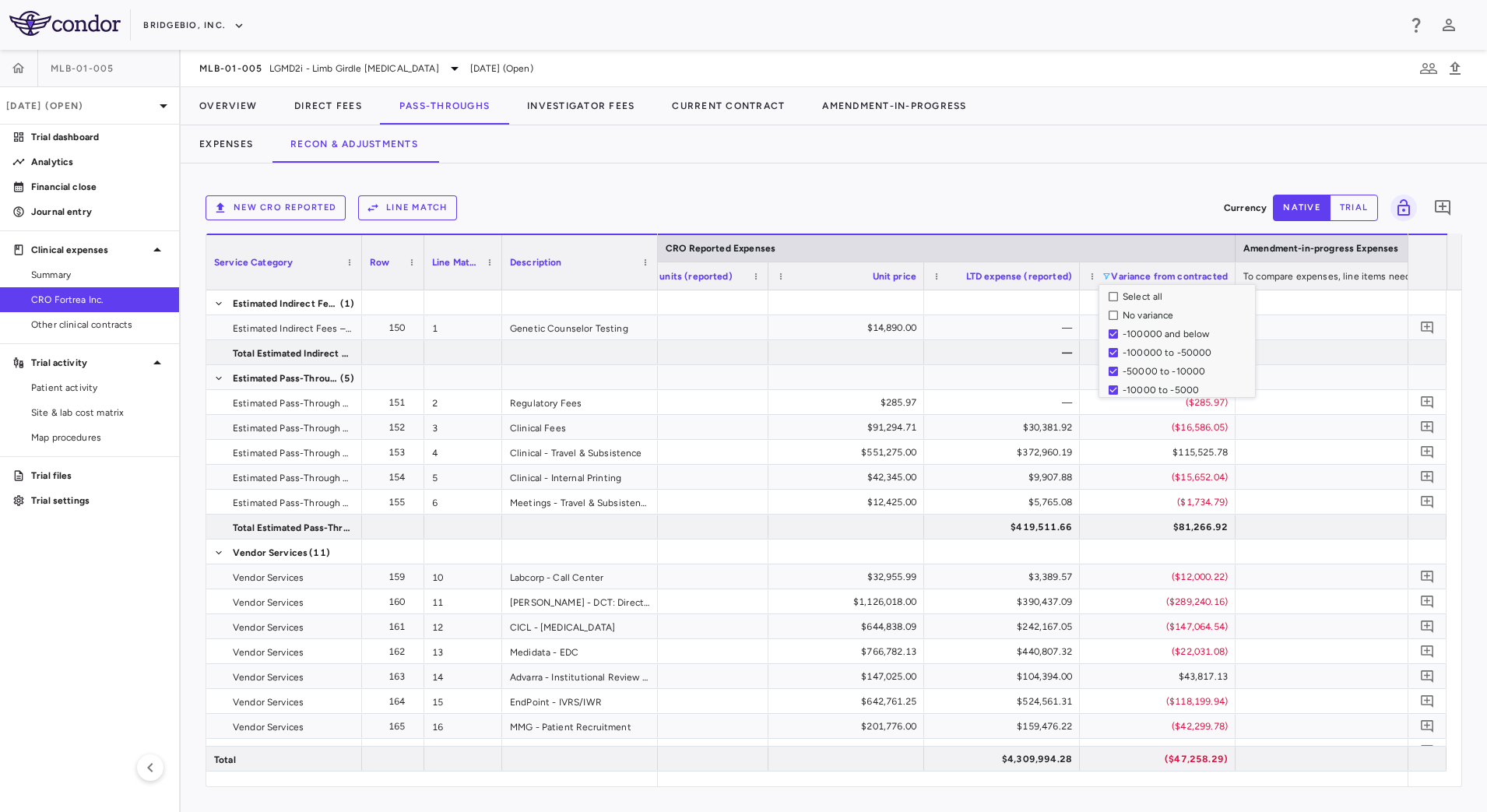
click at [1105, 206] on div "New CRO reported Line Match" at bounding box center [712, 208] width 1013 height 25
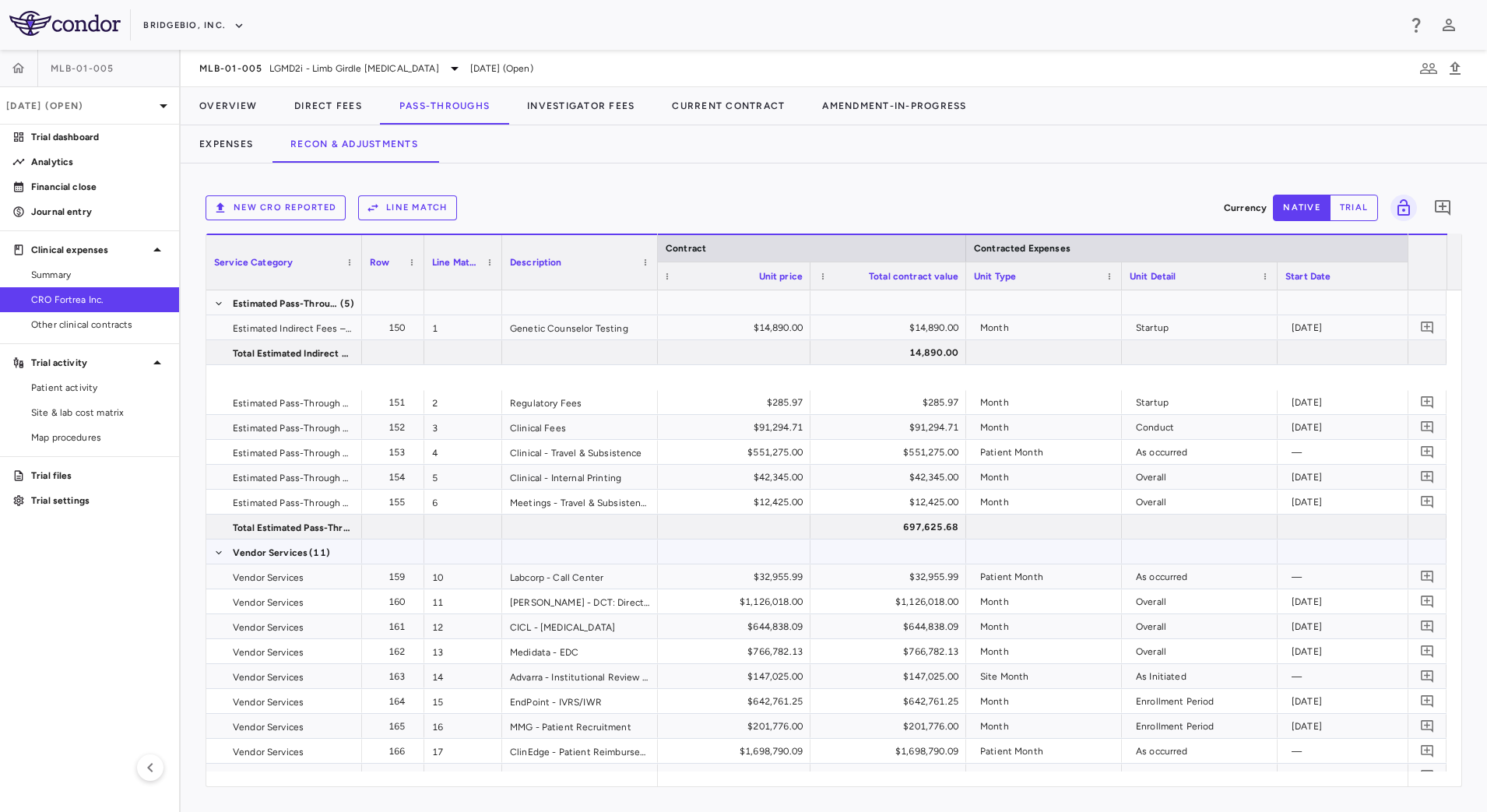
scroll to position [116, 0]
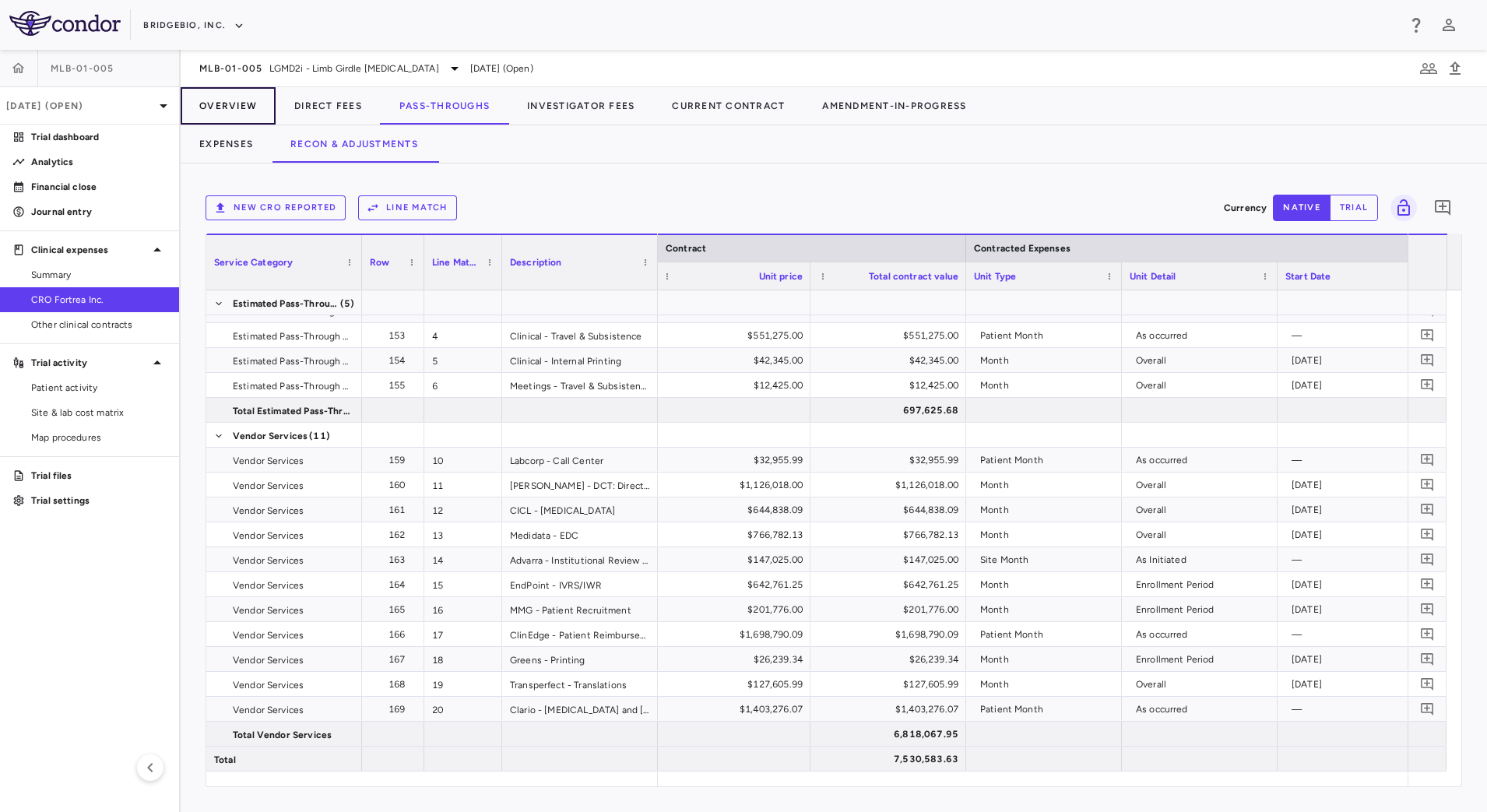
click at [226, 100] on button "Overview" at bounding box center [228, 106] width 95 height 38
